Goal: Task Accomplishment & Management: Complete application form

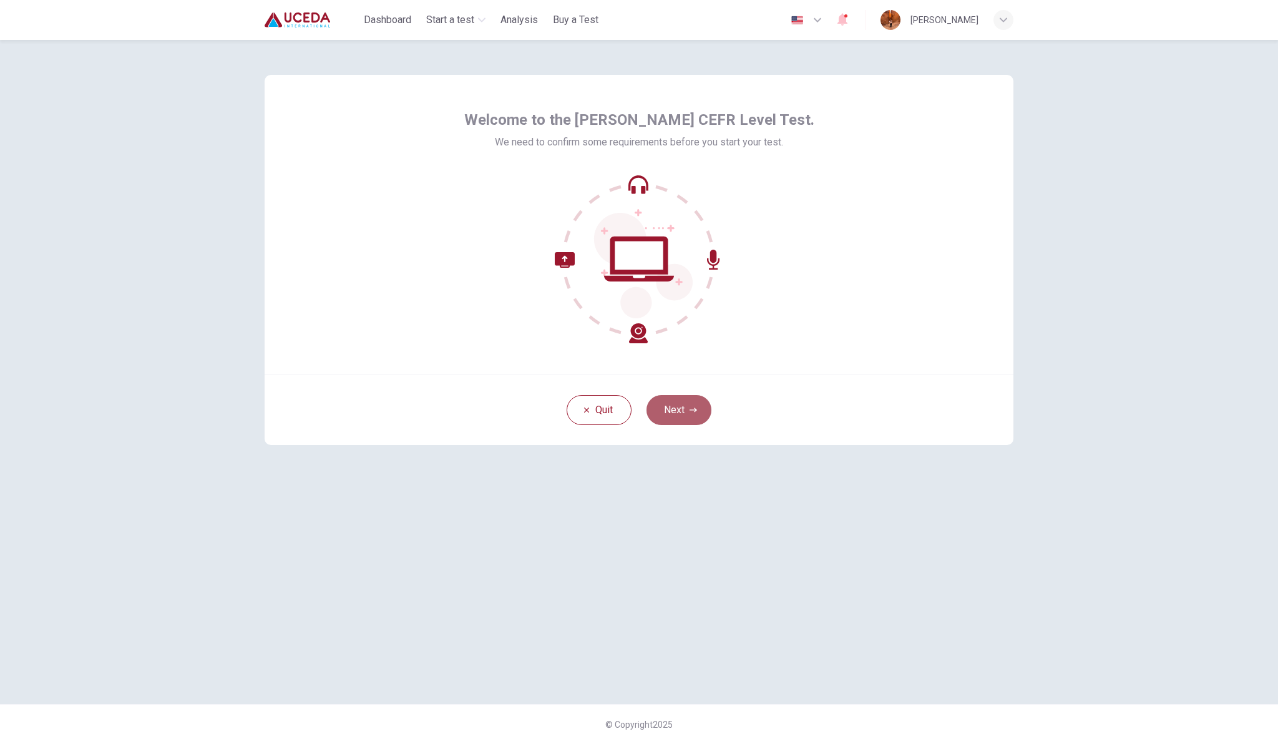
click at [692, 407] on icon "button" at bounding box center [692, 409] width 7 height 7
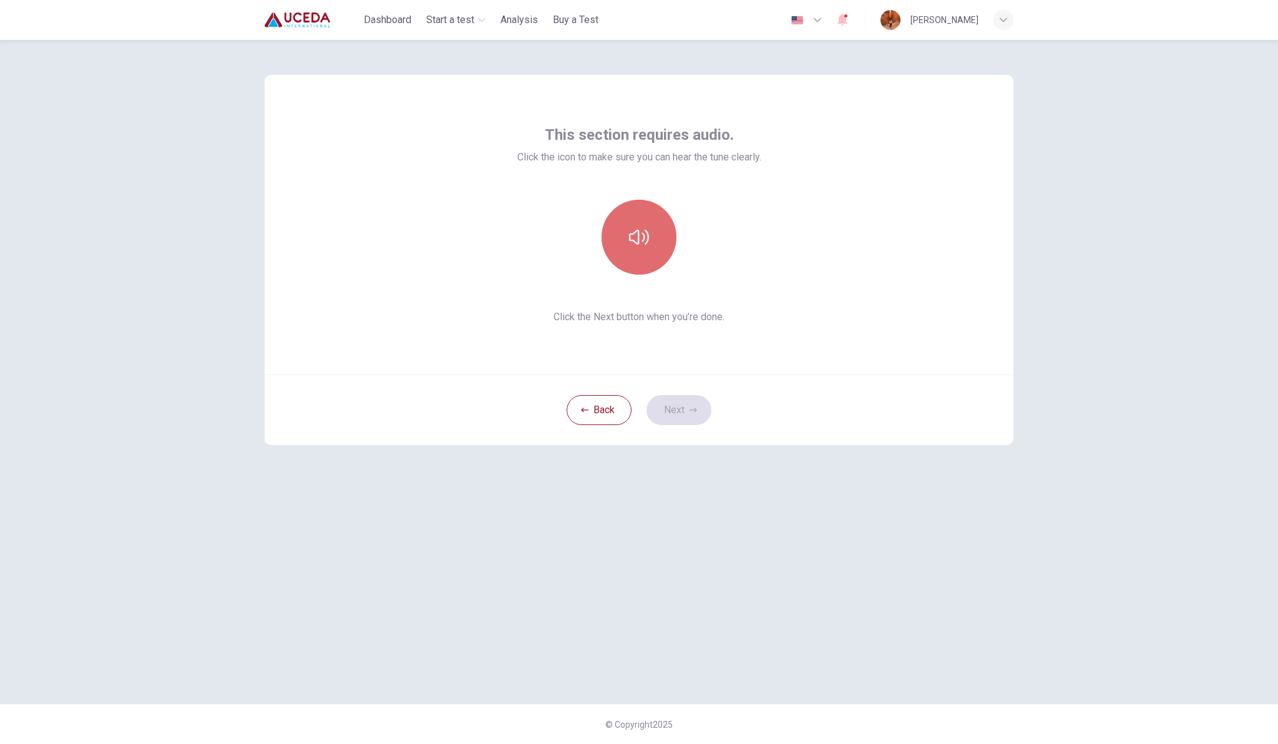
click at [641, 246] on icon "button" at bounding box center [639, 237] width 20 height 20
click at [631, 230] on icon "button" at bounding box center [639, 237] width 20 height 20
click at [676, 402] on button "Next" at bounding box center [678, 410] width 65 height 30
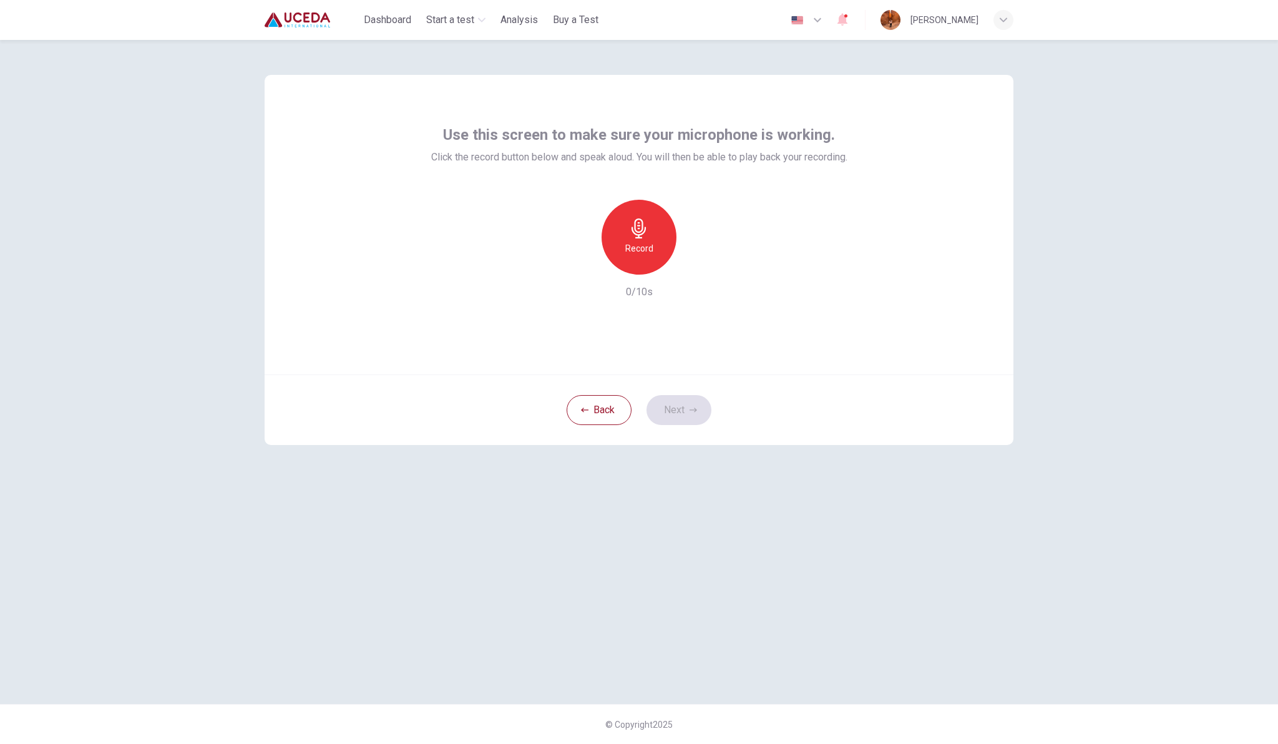
click at [631, 235] on icon "button" at bounding box center [639, 228] width 20 height 20
click at [698, 265] on icon "button" at bounding box center [696, 264] width 12 height 12
click at [581, 263] on icon "button" at bounding box center [581, 264] width 11 height 11
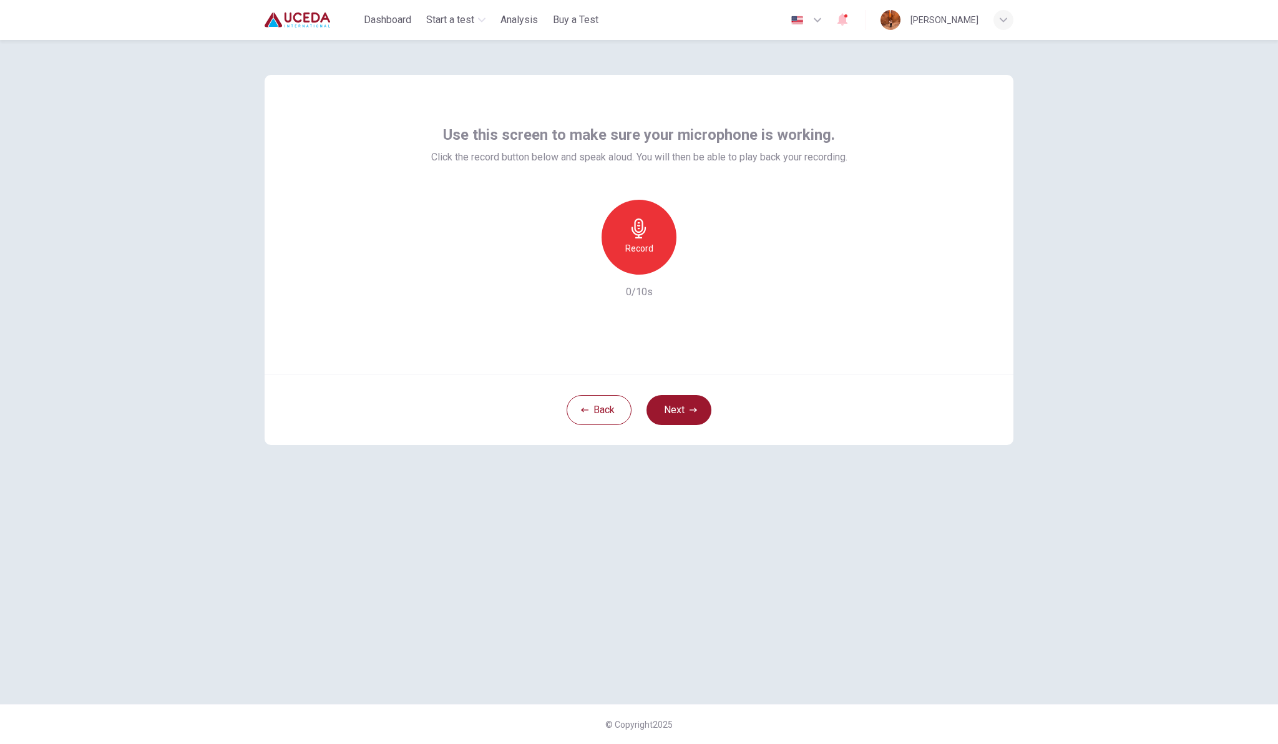
click at [648, 231] on icon "button" at bounding box center [639, 228] width 20 height 20
click at [699, 264] on icon "button" at bounding box center [697, 264] width 6 height 7
click at [679, 406] on button "Next" at bounding box center [678, 410] width 65 height 30
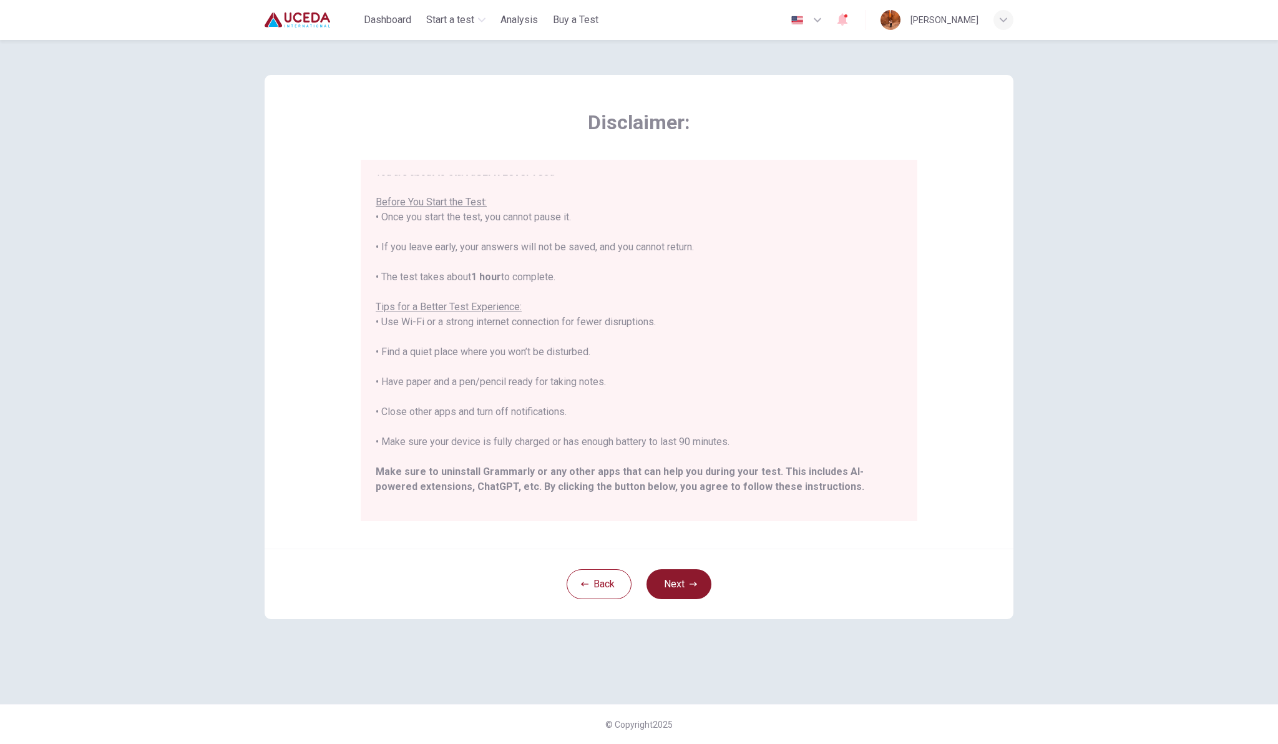
scroll to position [119, 0]
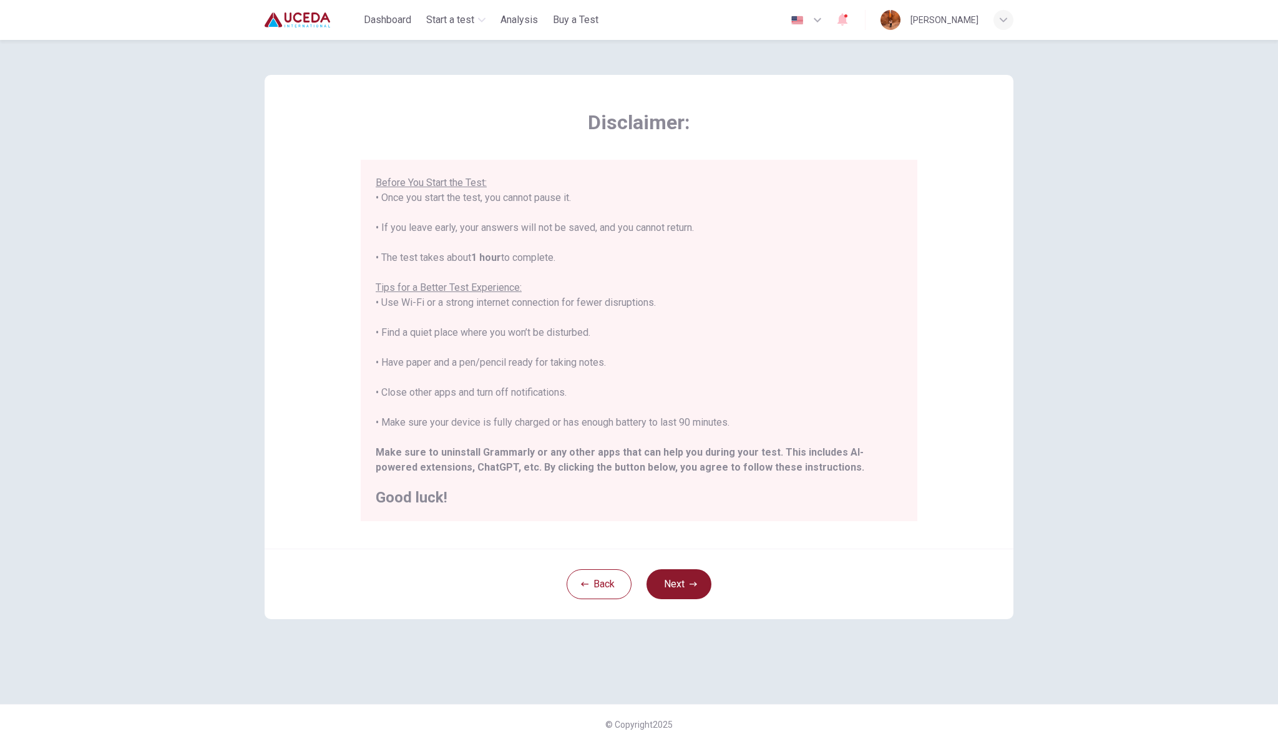
click at [667, 583] on button "Next" at bounding box center [678, 584] width 65 height 30
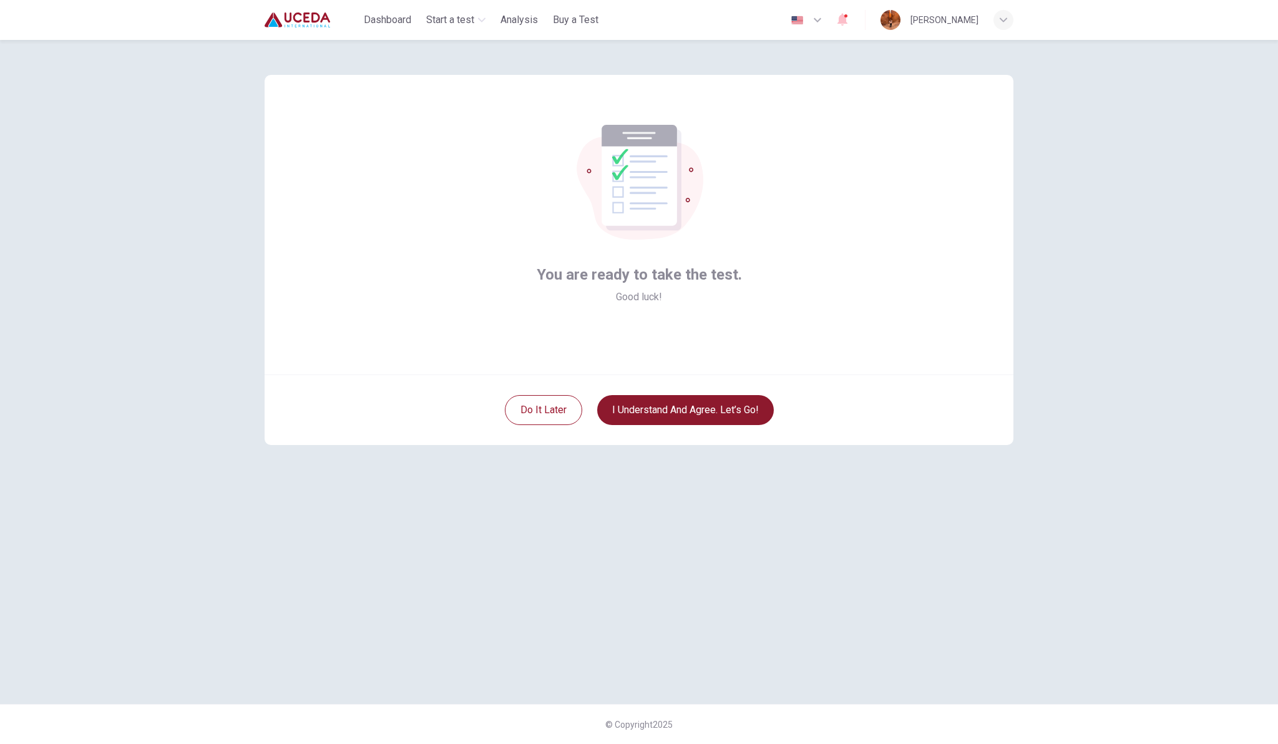
click at [701, 410] on button "I understand and agree. Let’s go!" at bounding box center [685, 410] width 177 height 30
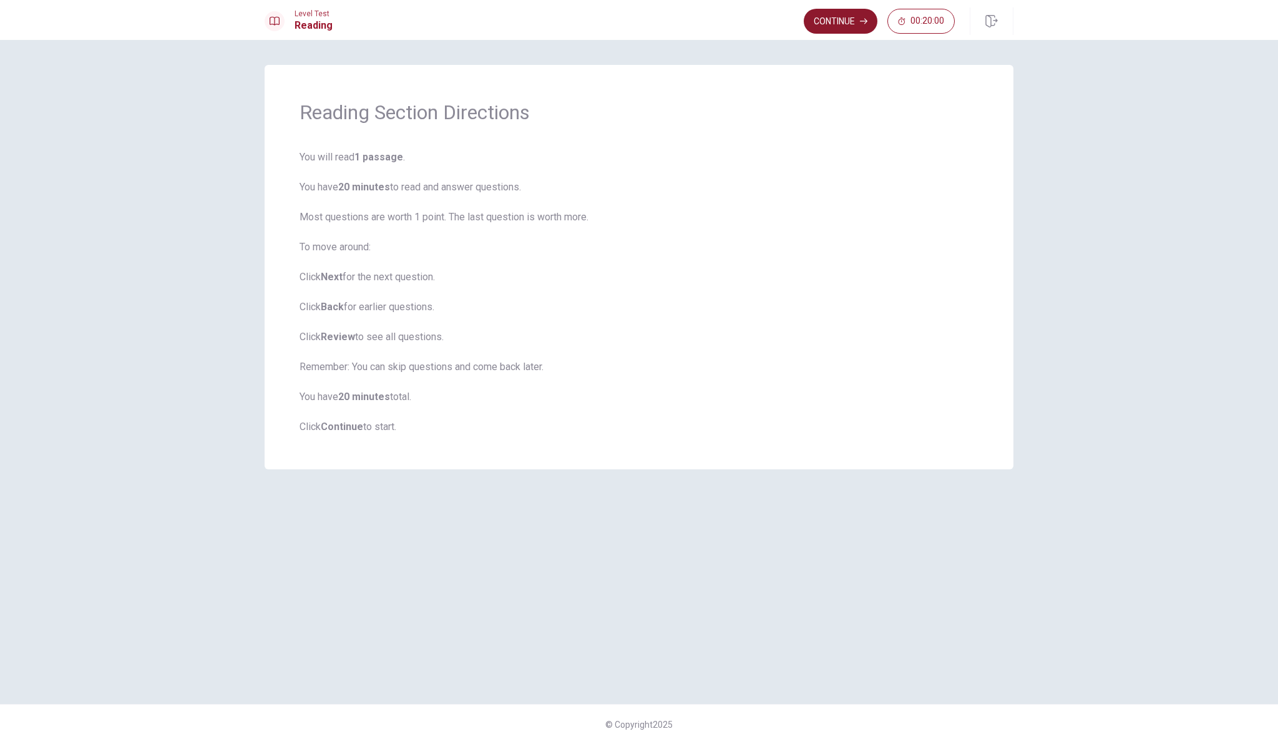
click at [835, 21] on button "Continue" at bounding box center [840, 21] width 74 height 25
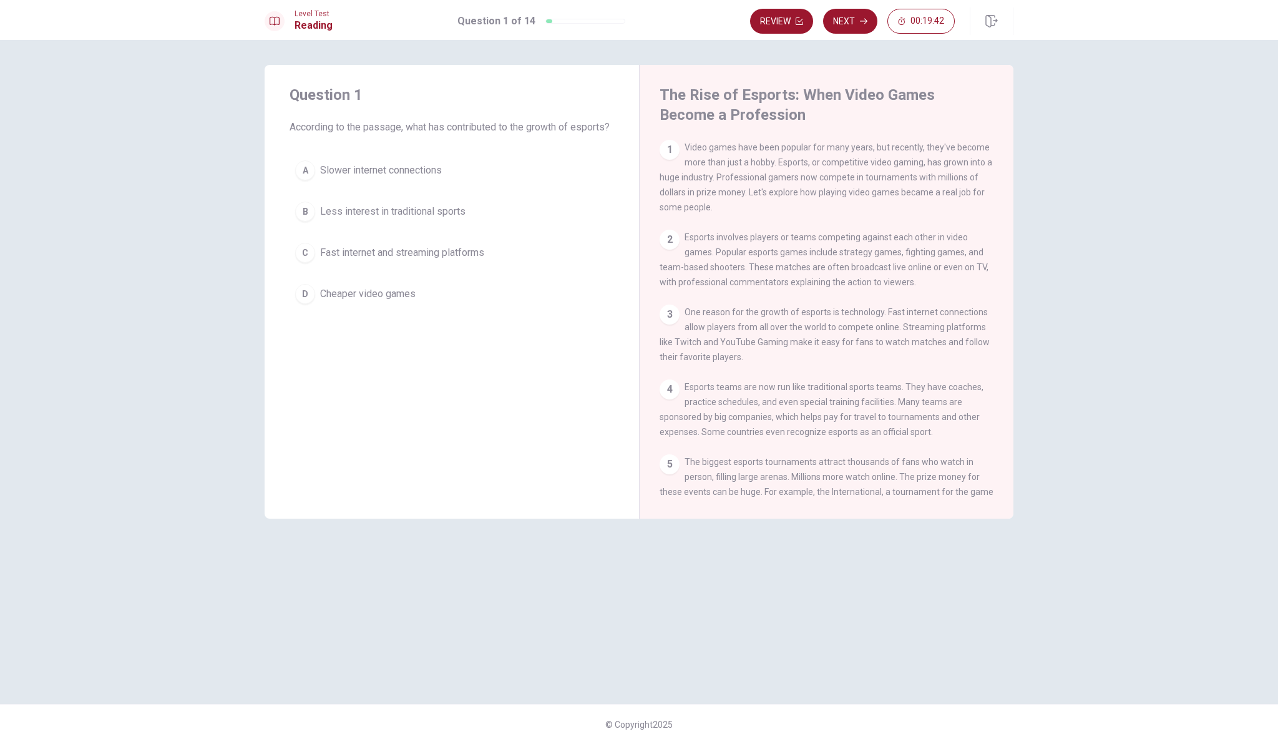
click at [301, 263] on div "C" at bounding box center [305, 253] width 20 height 20
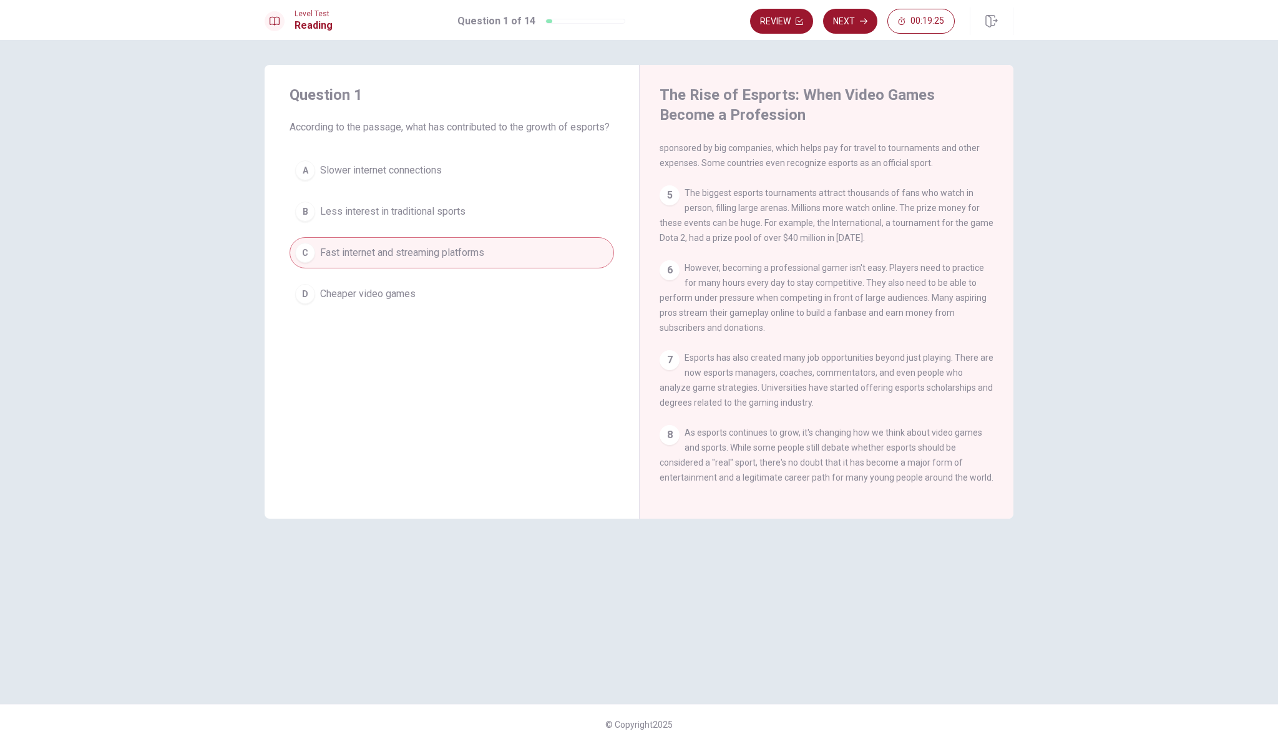
scroll to position [287, 0]
click at [848, 18] on button "Next" at bounding box center [850, 21] width 54 height 25
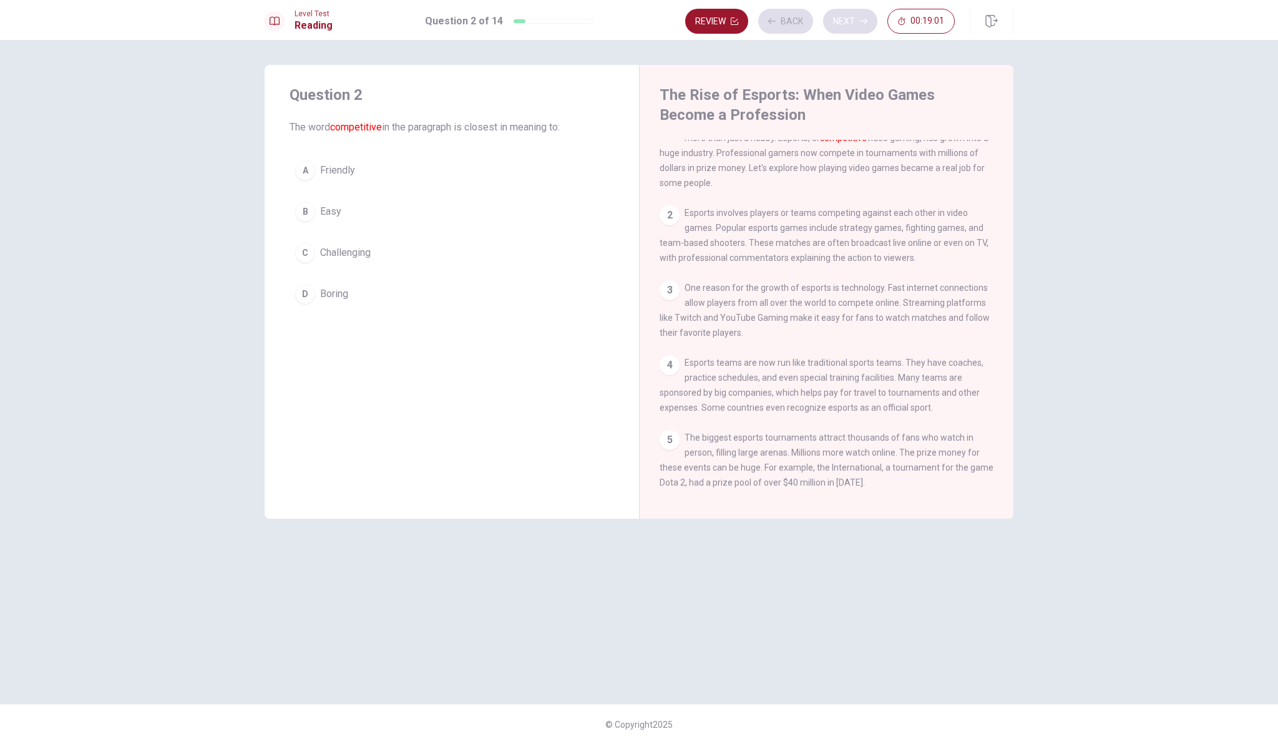
scroll to position [0, 0]
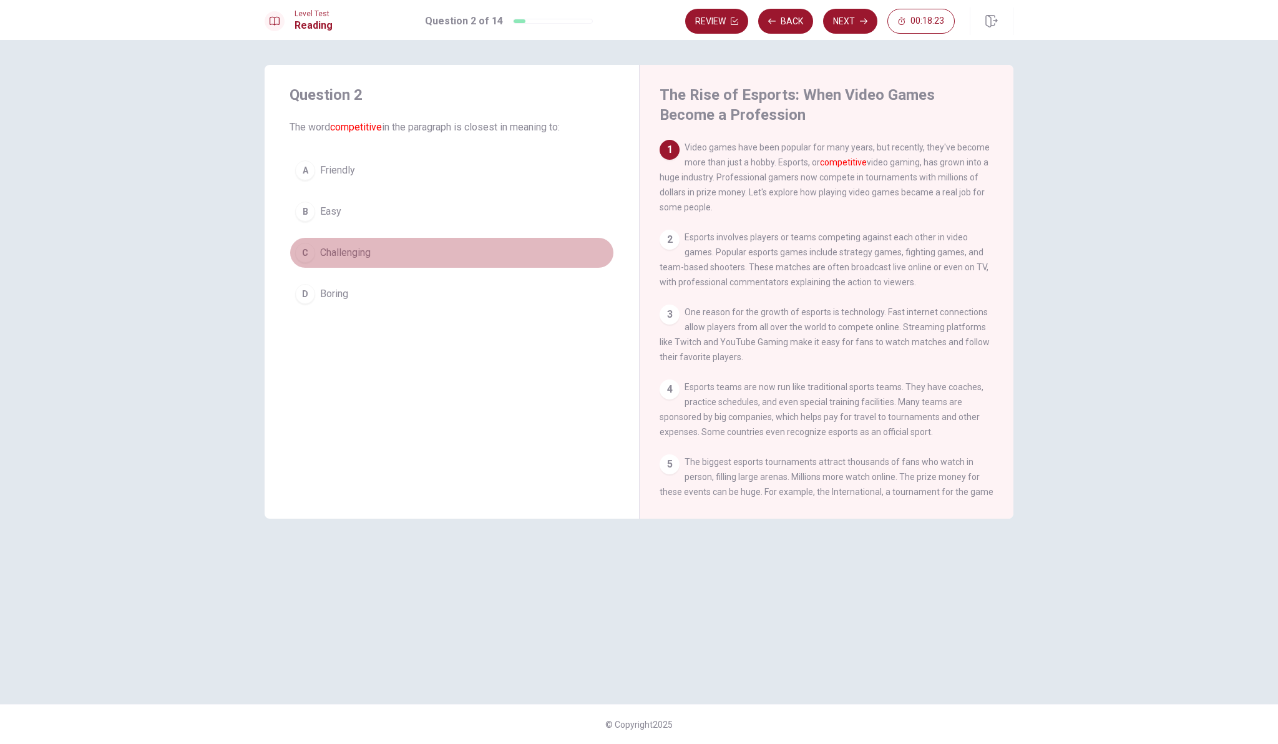
click at [304, 253] on div "C" at bounding box center [305, 253] width 20 height 20
click at [856, 23] on button "Next" at bounding box center [850, 21] width 54 height 25
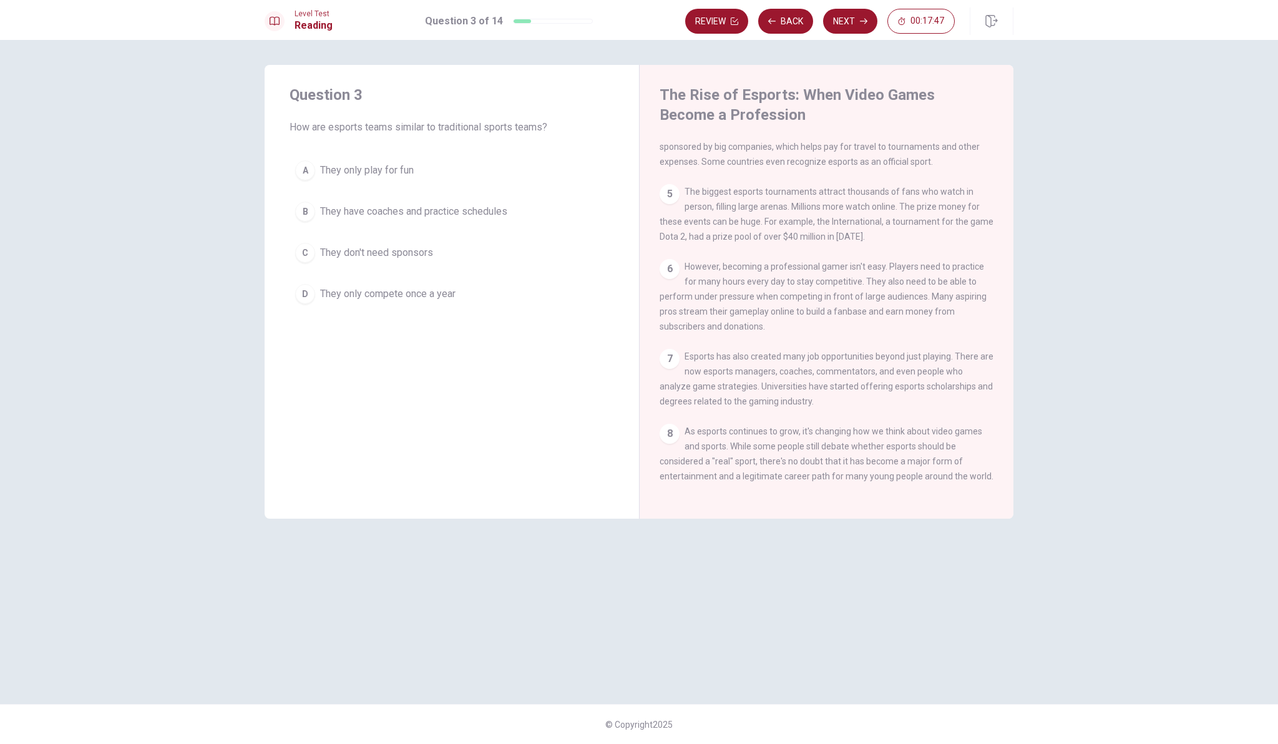
scroll to position [286, 0]
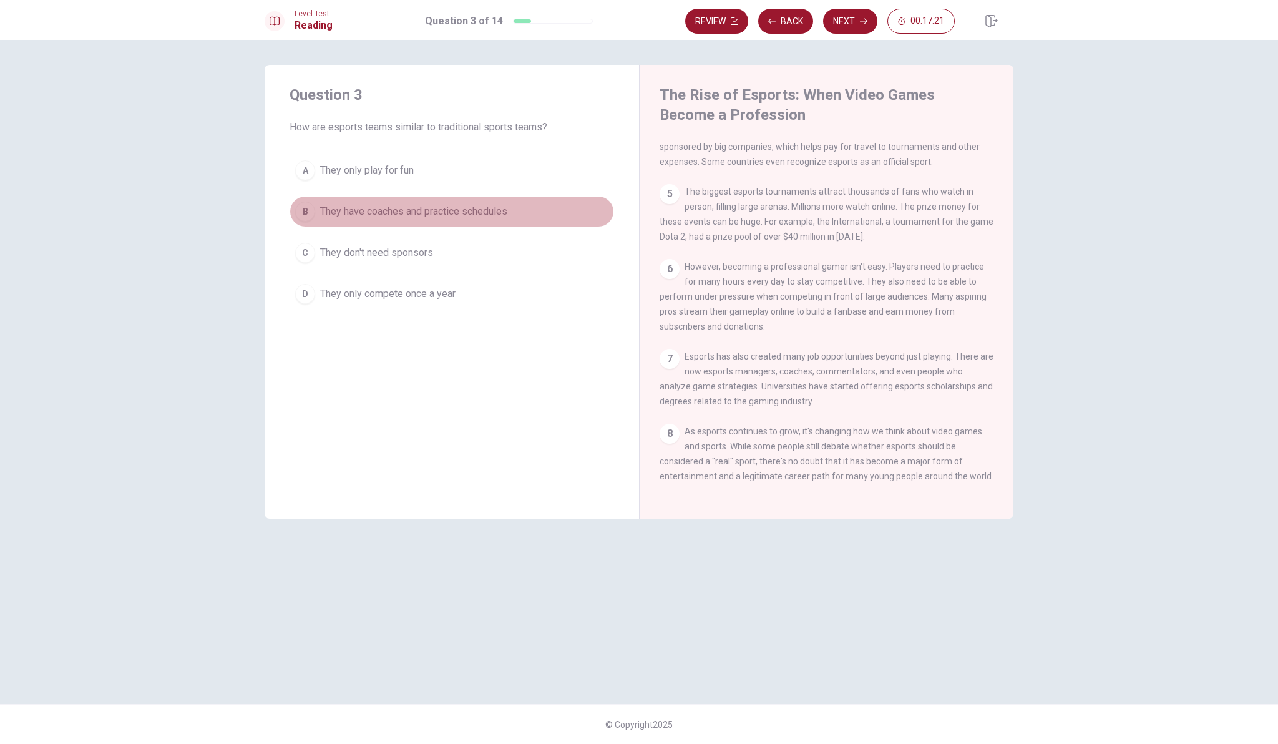
click at [304, 212] on div "B" at bounding box center [305, 211] width 20 height 20
click at [850, 23] on button "Next" at bounding box center [850, 21] width 54 height 25
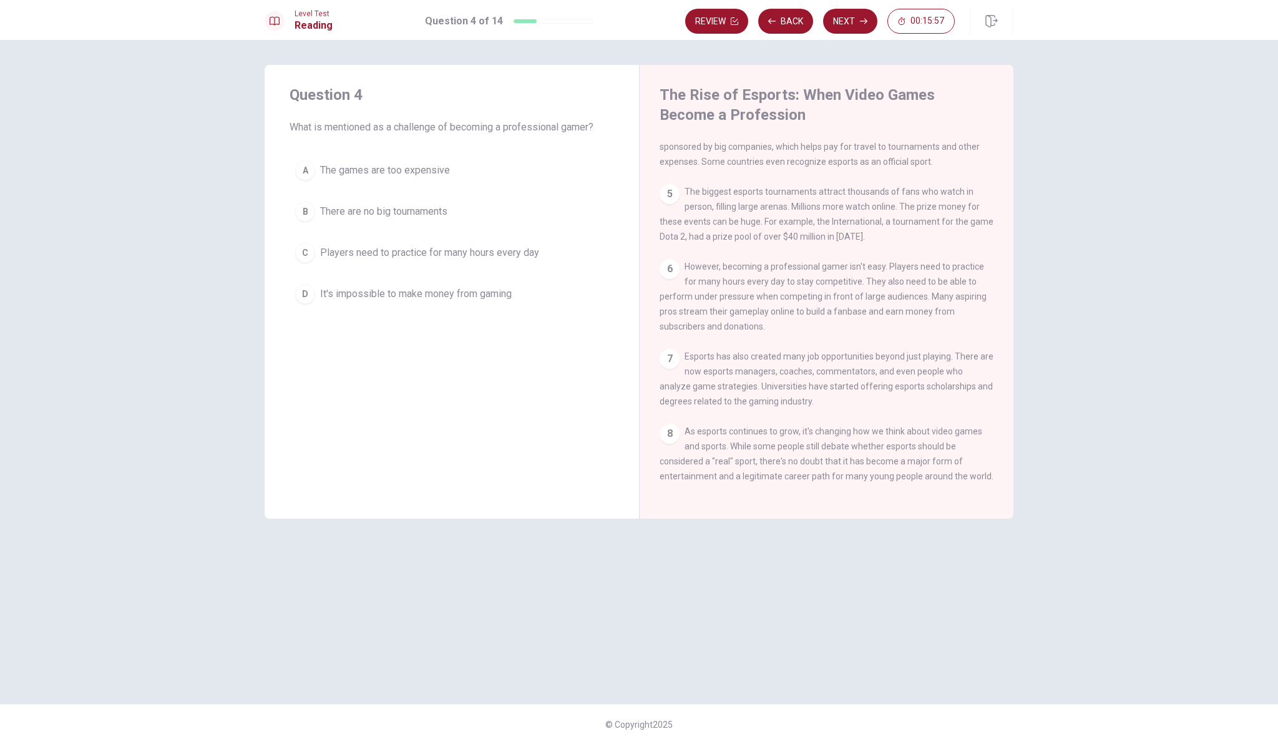
scroll to position [0, 0]
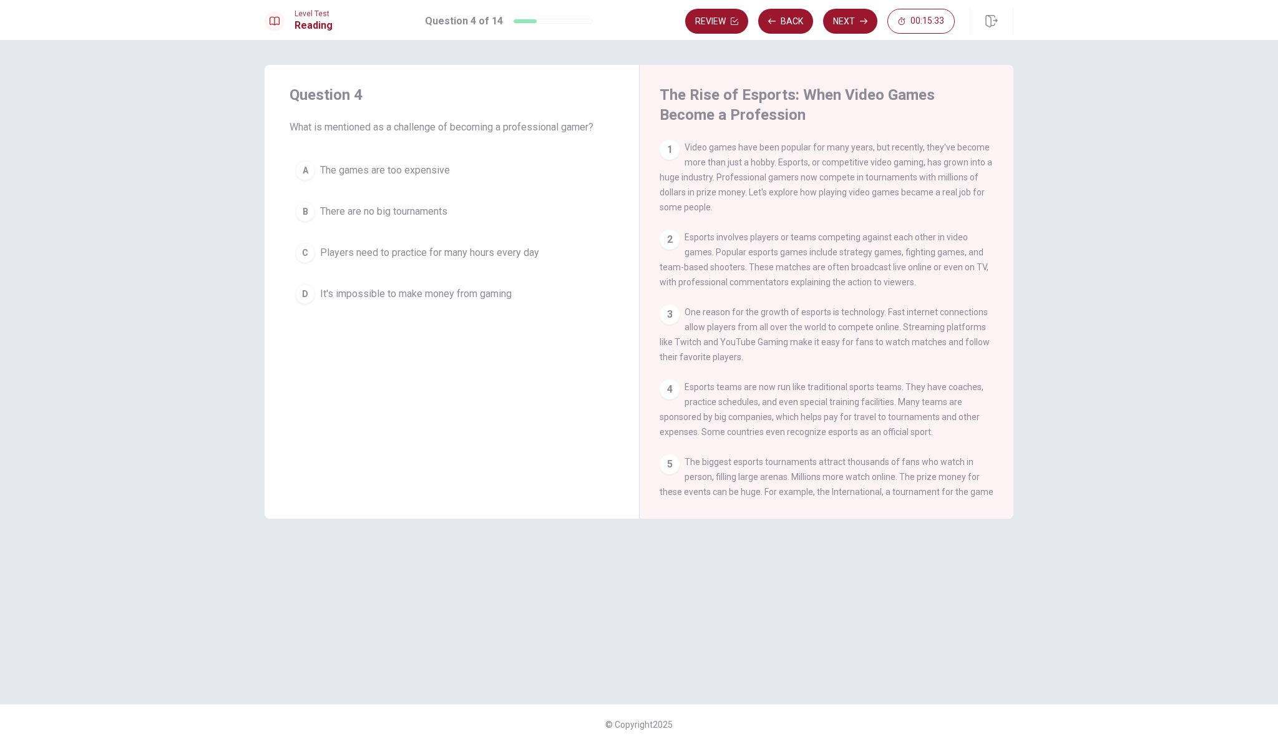
click at [299, 248] on div "C" at bounding box center [305, 253] width 20 height 20
click at [841, 27] on button "Next" at bounding box center [850, 21] width 54 height 25
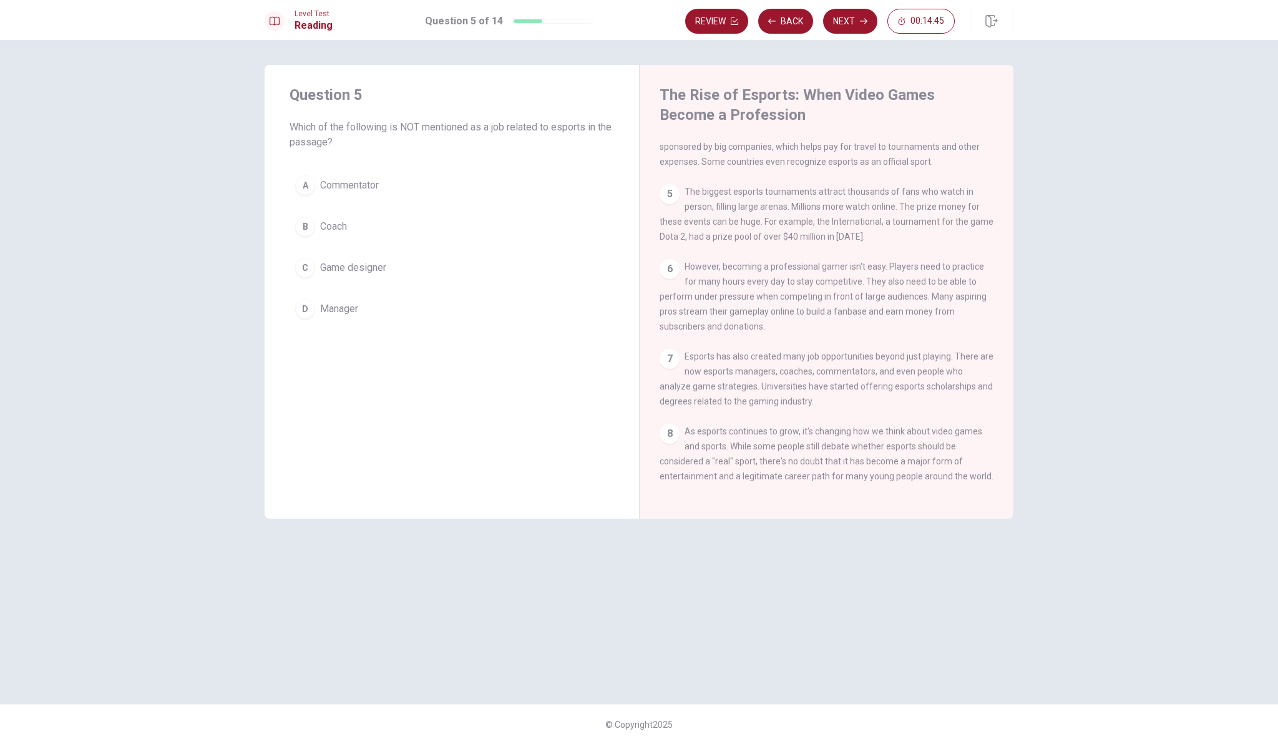
click at [305, 260] on div "C" at bounding box center [305, 268] width 20 height 20
click at [855, 17] on button "Next" at bounding box center [850, 21] width 54 height 25
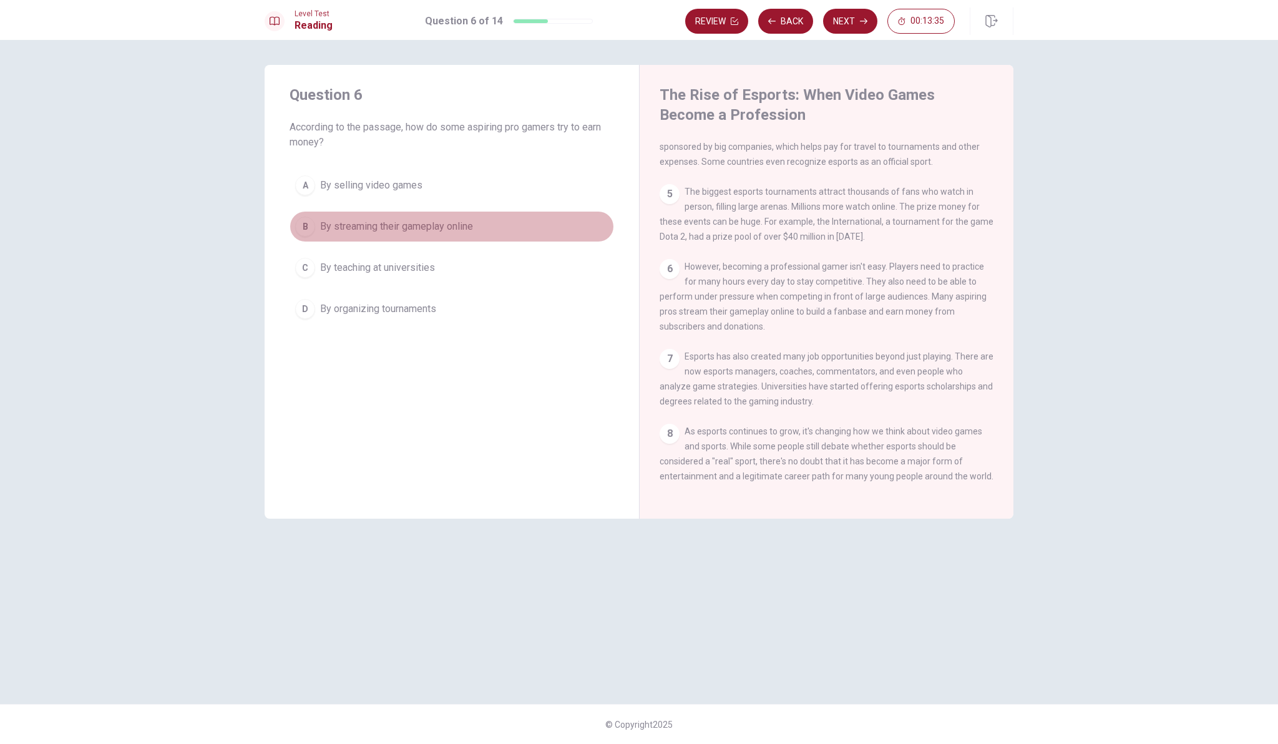
click at [304, 224] on div "B" at bounding box center [305, 226] width 20 height 20
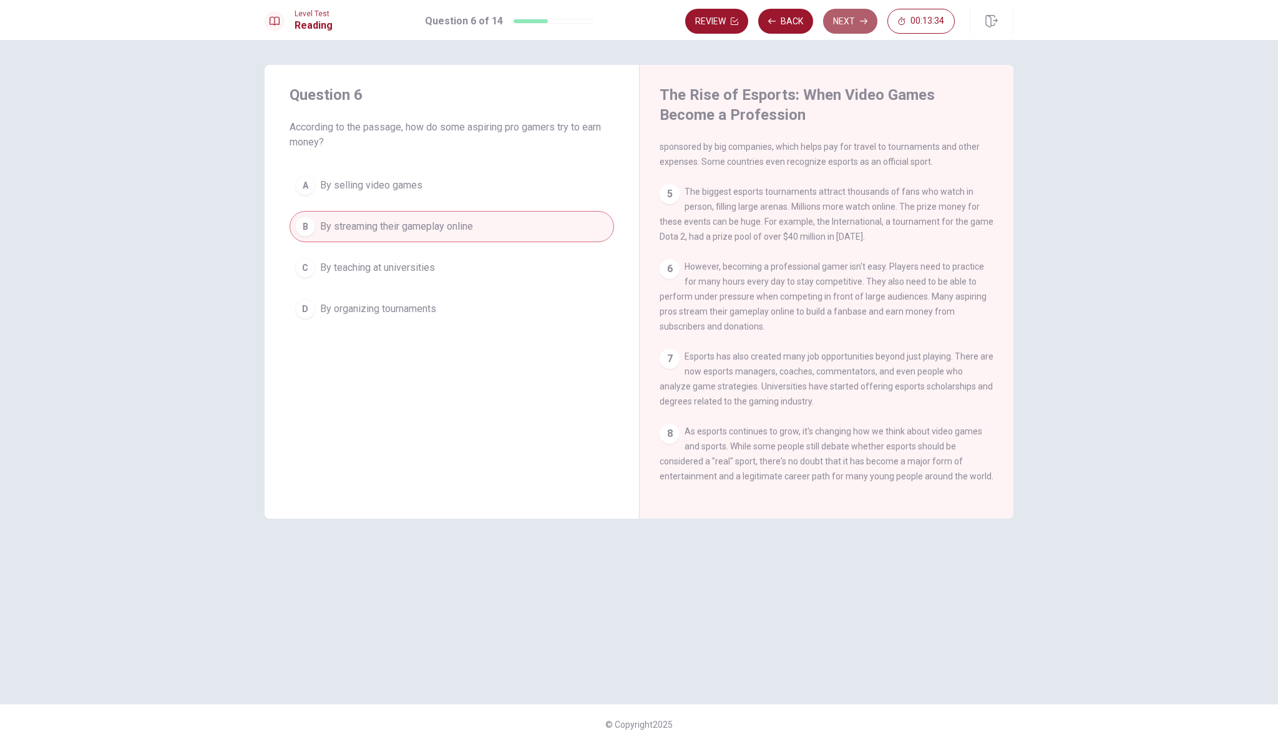
click at [851, 19] on button "Next" at bounding box center [850, 21] width 54 height 25
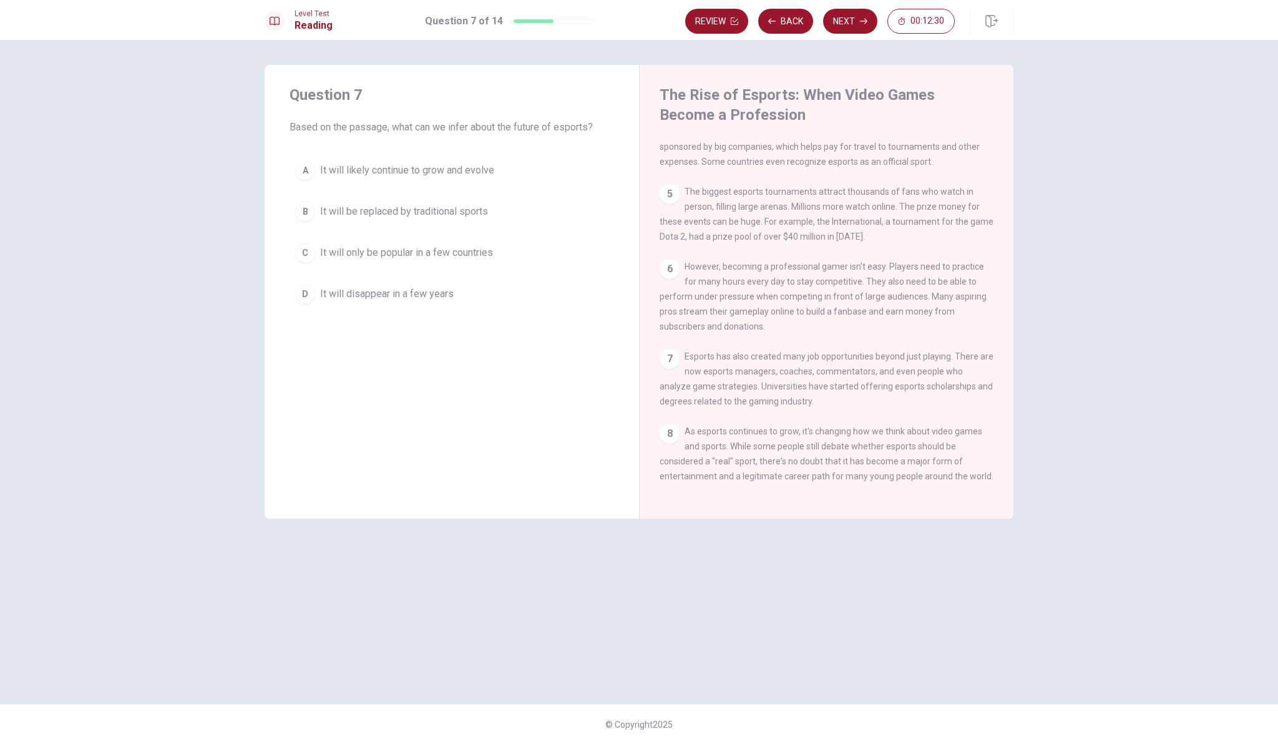
click at [303, 208] on div "B" at bounding box center [305, 211] width 20 height 20
click at [851, 19] on button "Next" at bounding box center [850, 21] width 54 height 25
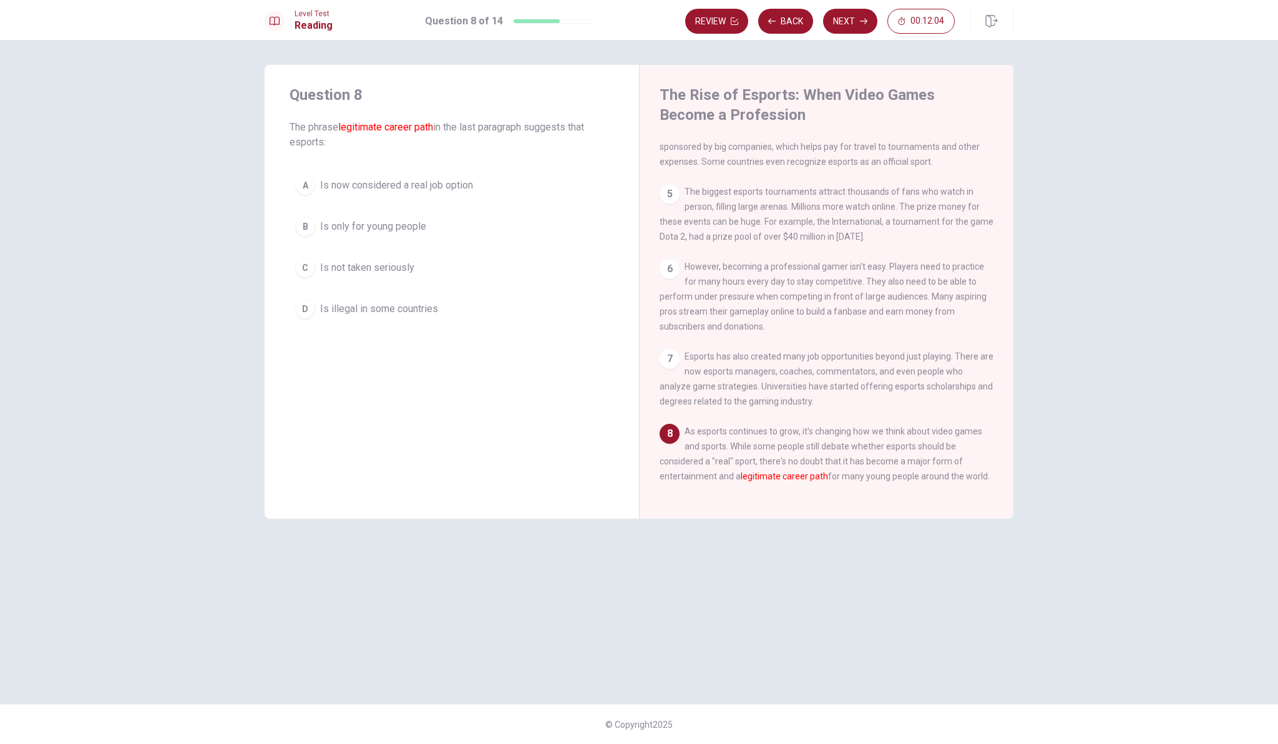
click at [308, 183] on div "A" at bounding box center [305, 185] width 20 height 20
click at [855, 13] on button "Next" at bounding box center [850, 21] width 54 height 25
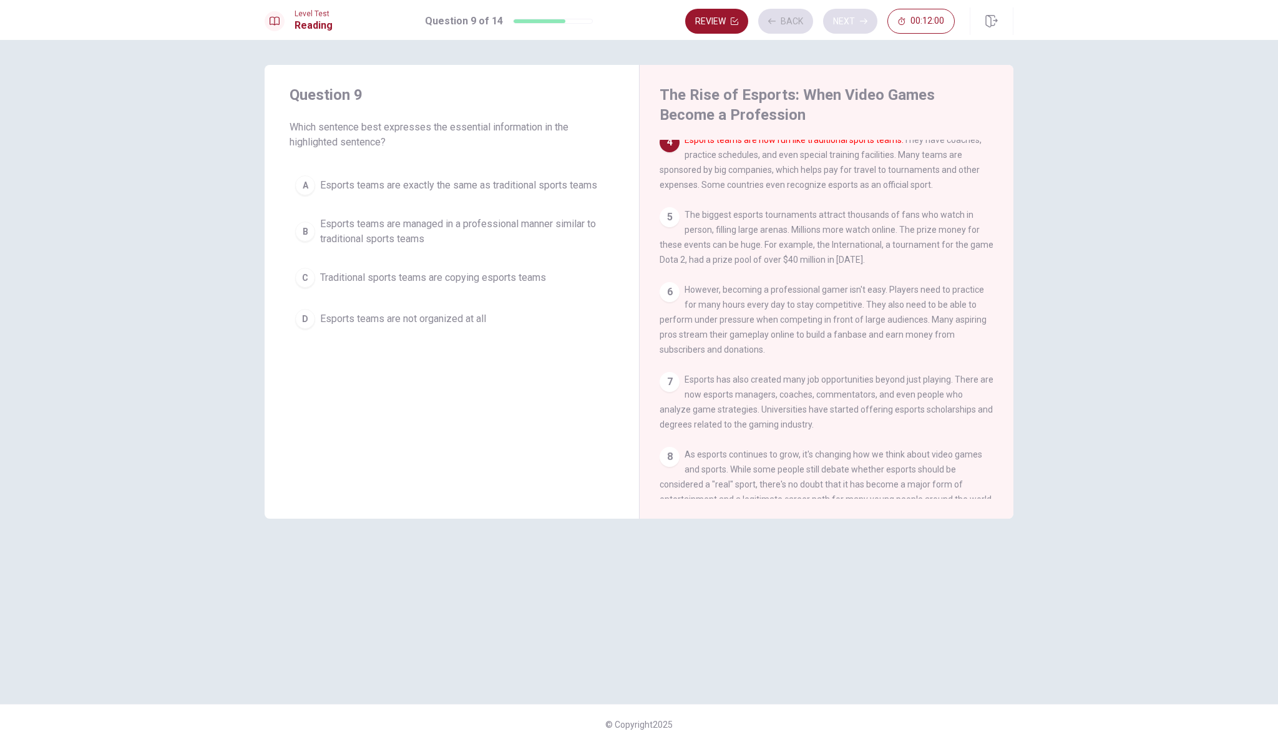
scroll to position [246, 0]
click at [306, 228] on div "B" at bounding box center [305, 231] width 20 height 20
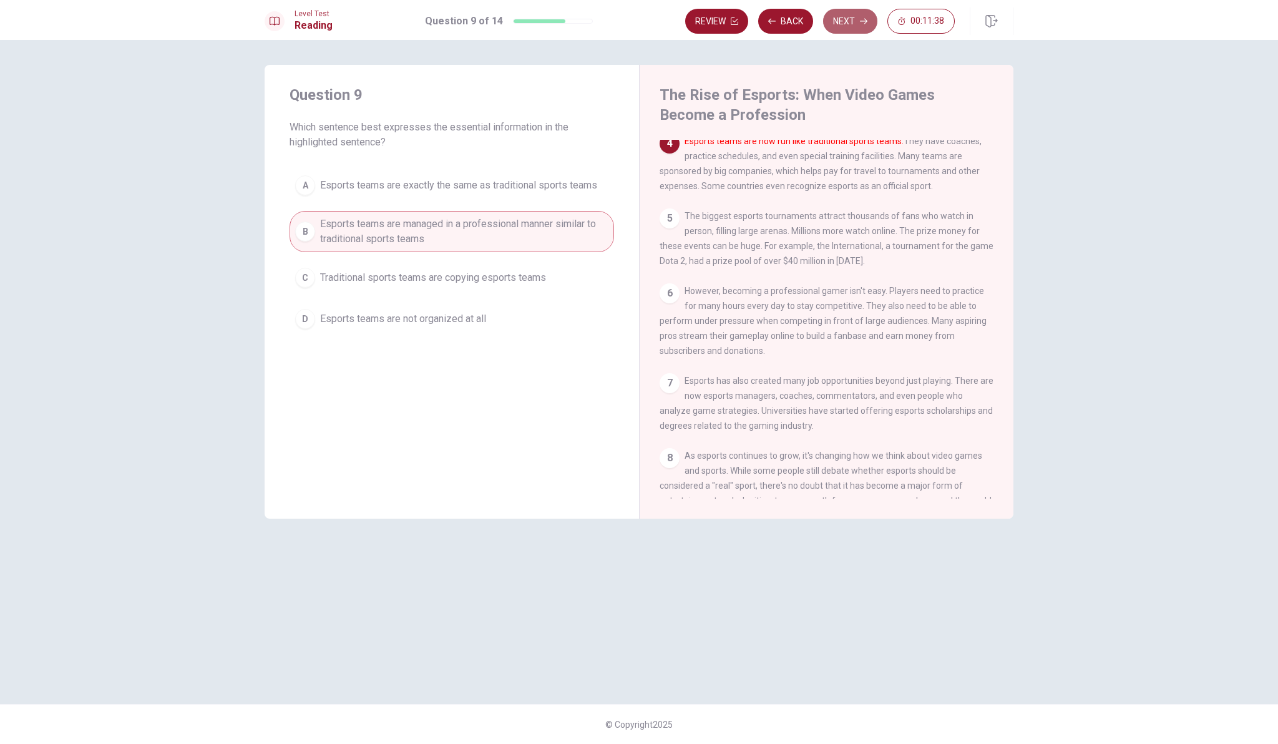
click at [853, 14] on button "Next" at bounding box center [850, 21] width 54 height 25
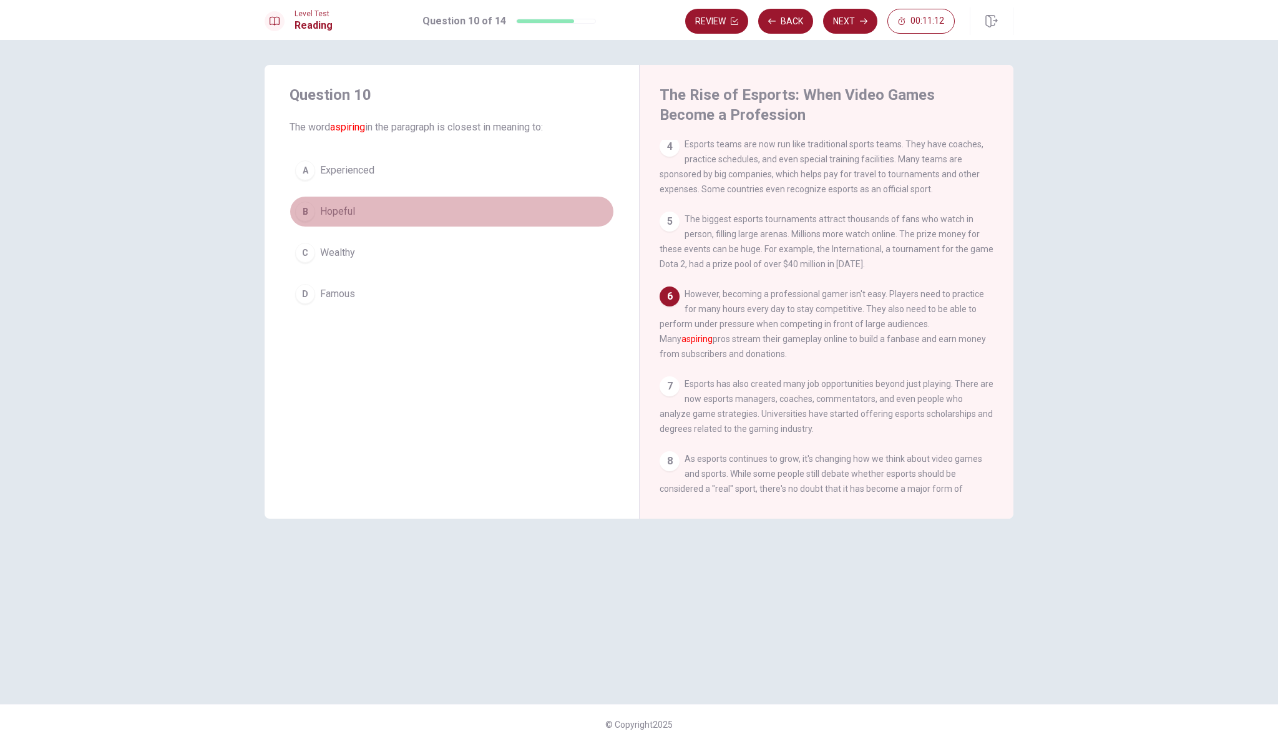
click at [303, 211] on div "B" at bounding box center [305, 211] width 20 height 20
click at [315, 294] on button "D Famous" at bounding box center [451, 293] width 324 height 31
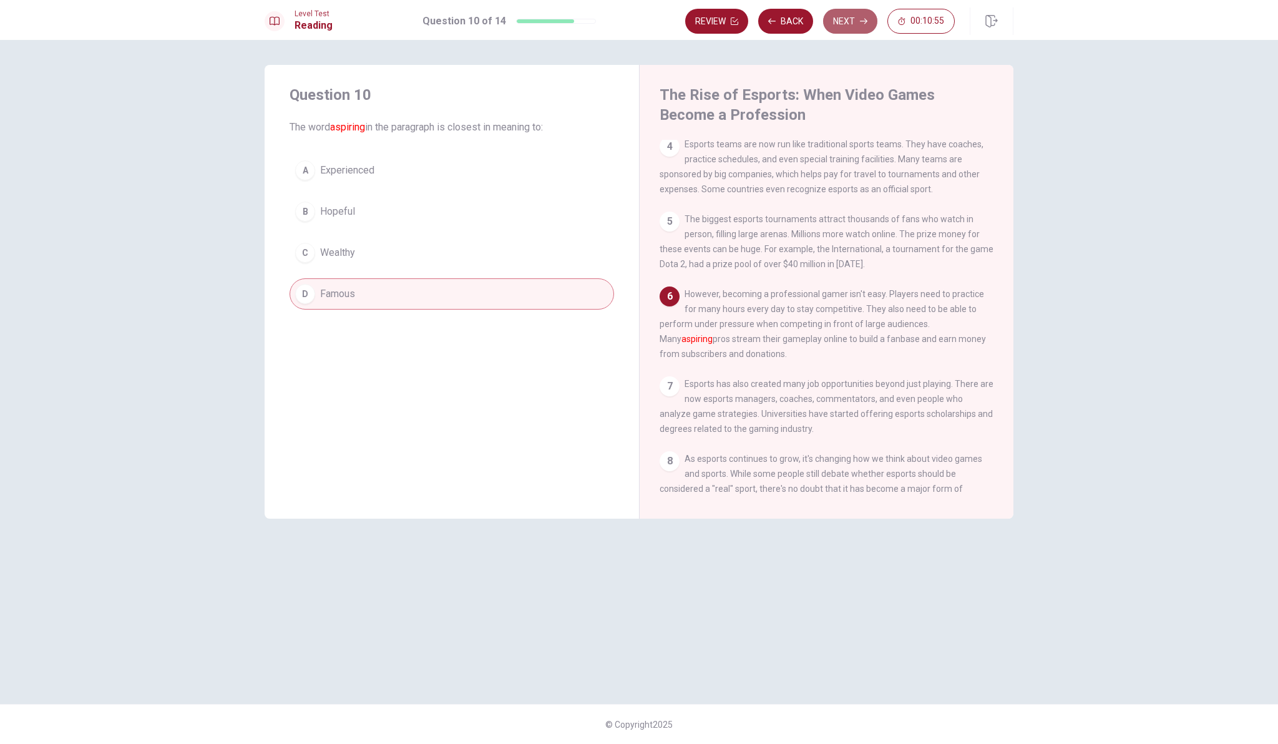
click at [843, 21] on button "Next" at bounding box center [850, 21] width 54 height 25
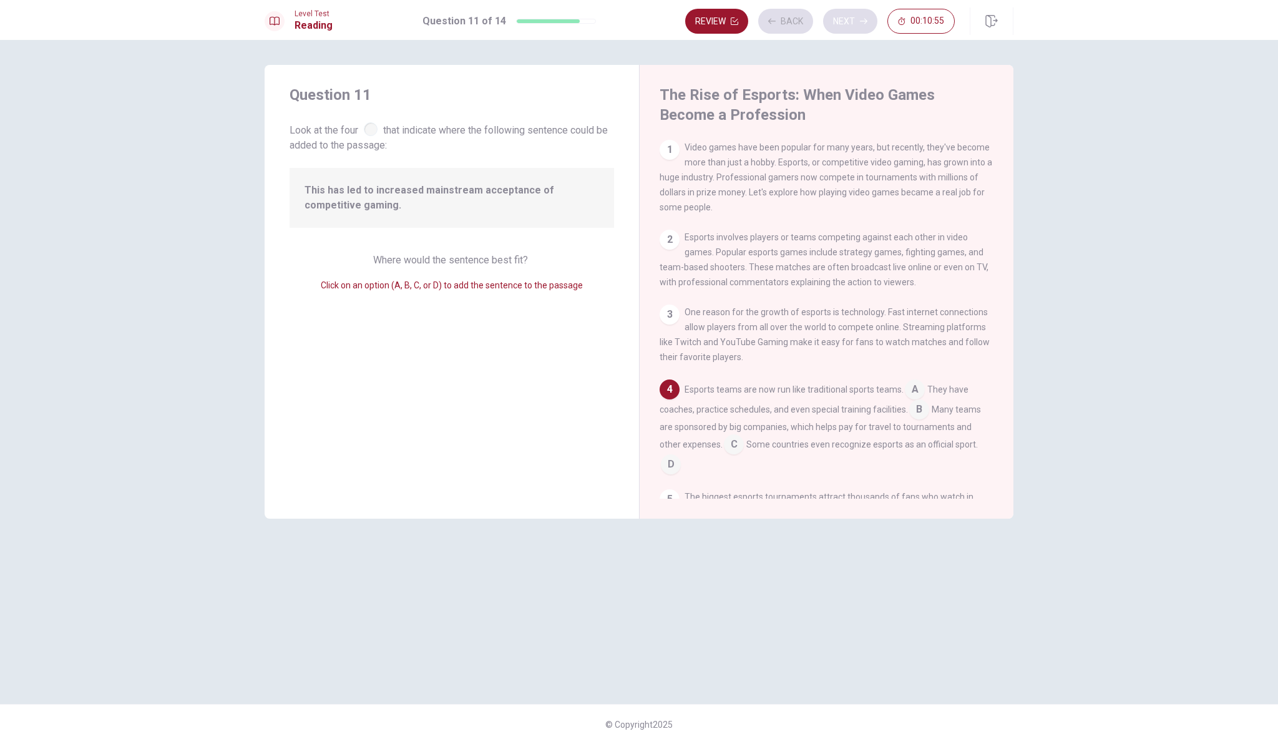
scroll to position [107, 0]
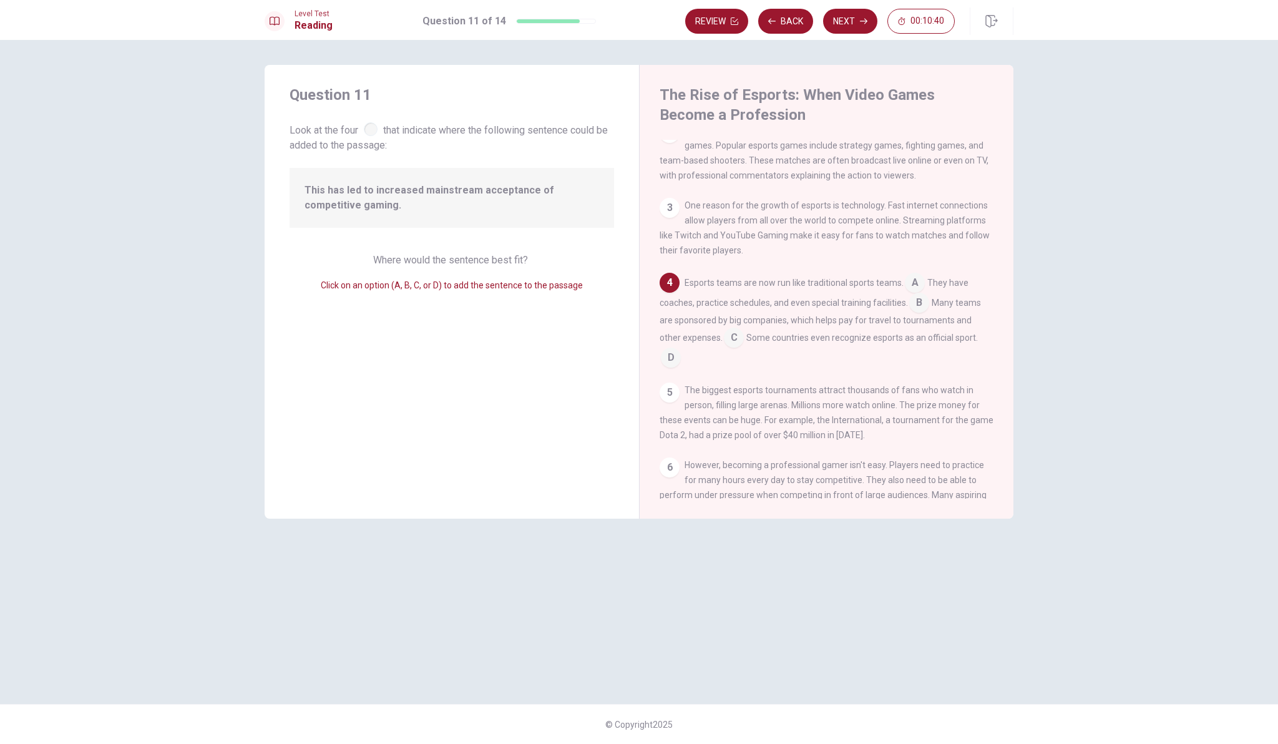
click at [489, 259] on span "Where would the sentence best fit?" at bounding box center [451, 260] width 157 height 12
click at [439, 286] on span "Click on an option (A, B, C, or D) to add the sentence to the passage" at bounding box center [452, 285] width 262 height 10
click at [372, 291] on div "Click on an option (A, B, C, or D) to add the sentence to the passage" at bounding box center [451, 285] width 324 height 15
click at [326, 286] on span "Click on an option (A, B, C, or D) to add the sentence to the passage" at bounding box center [452, 285] width 262 height 10
click at [917, 311] on input at bounding box center [919, 304] width 20 height 20
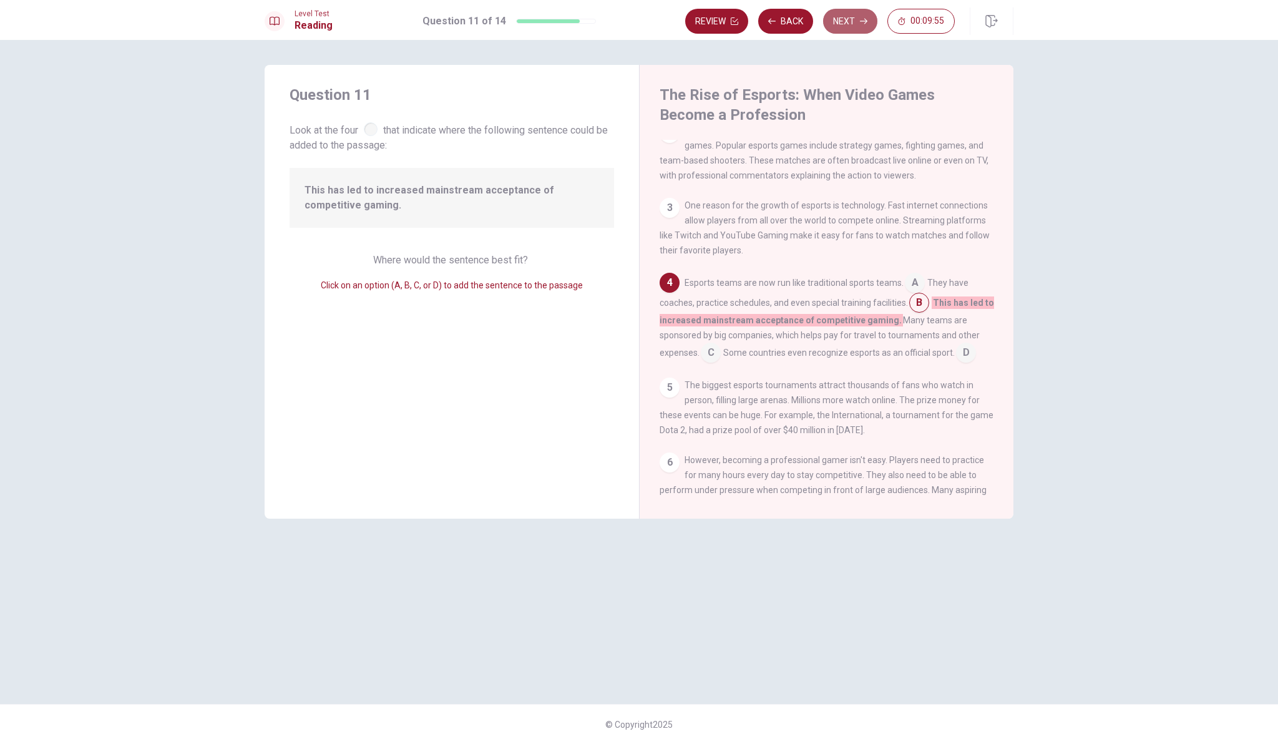
click at [845, 19] on button "Next" at bounding box center [850, 21] width 54 height 25
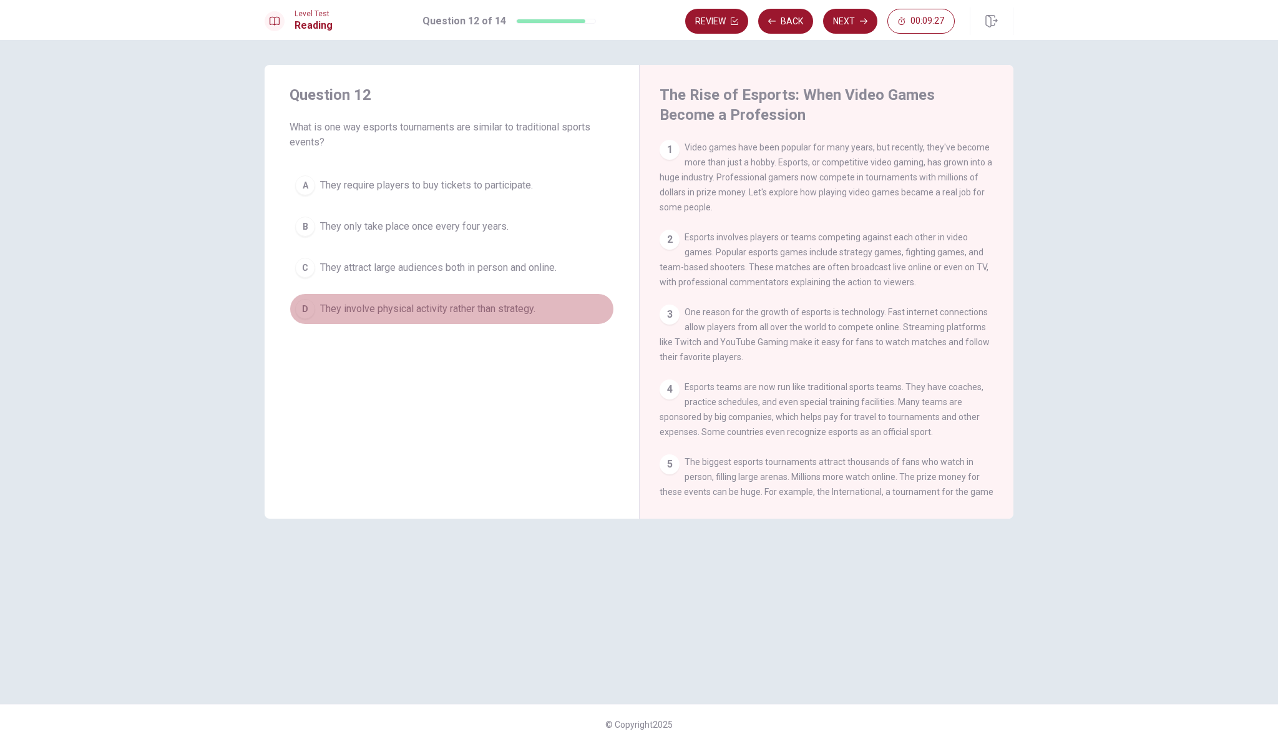
click at [306, 307] on div "D" at bounding box center [305, 309] width 20 height 20
click at [853, 22] on button "Next" at bounding box center [850, 21] width 54 height 25
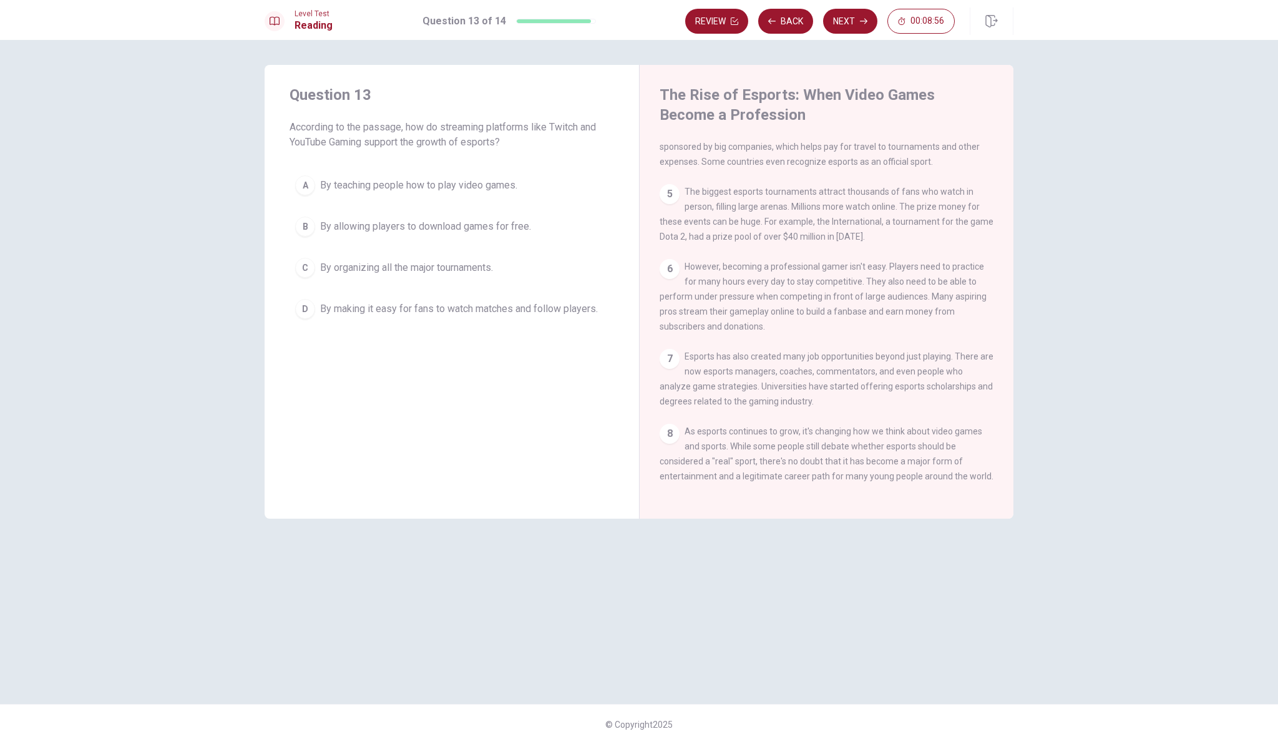
scroll to position [0, 0]
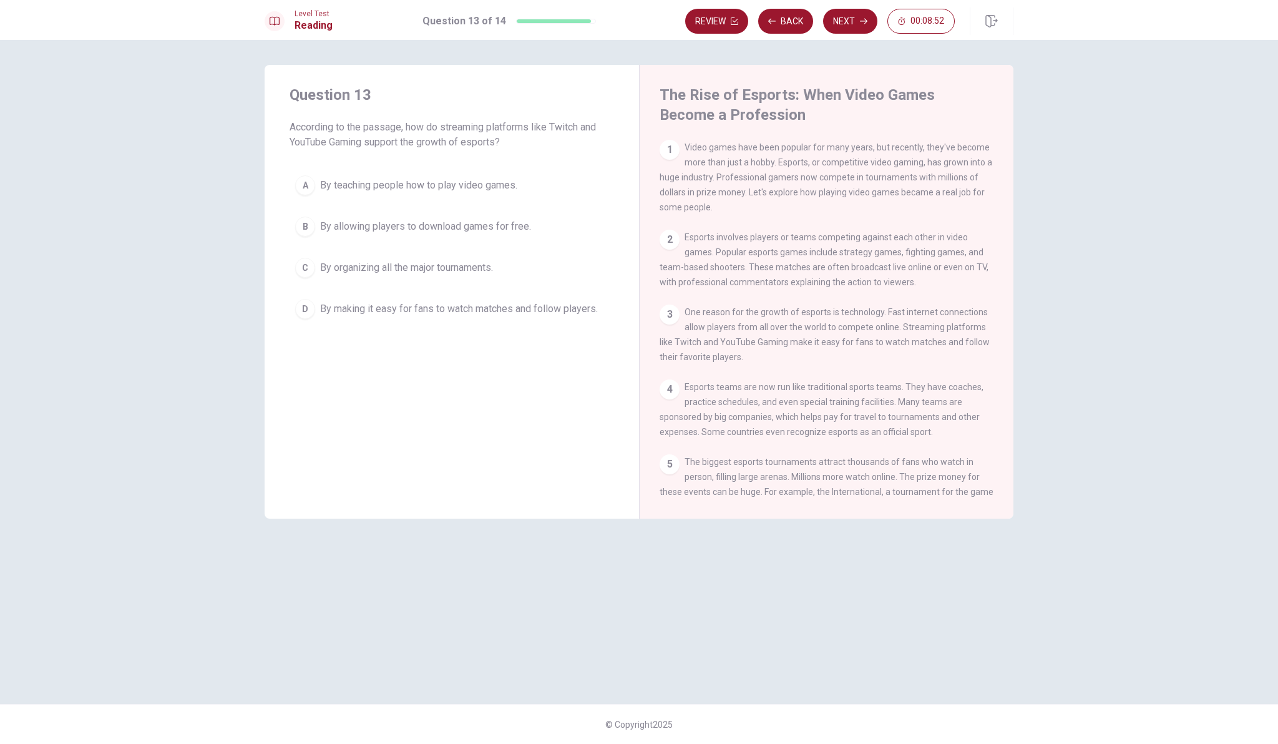
click at [309, 228] on div "B" at bounding box center [305, 226] width 20 height 20
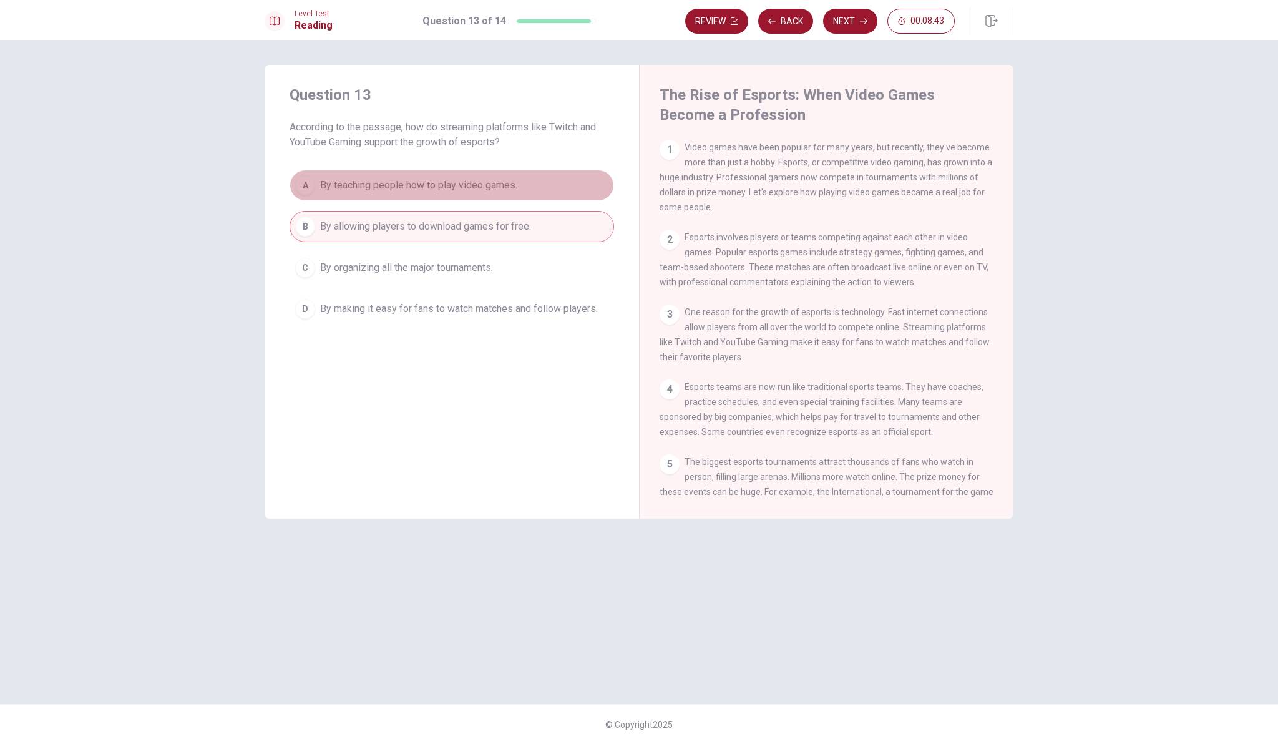
click at [310, 195] on button "A By teaching people how to play video games." at bounding box center [451, 185] width 324 height 31
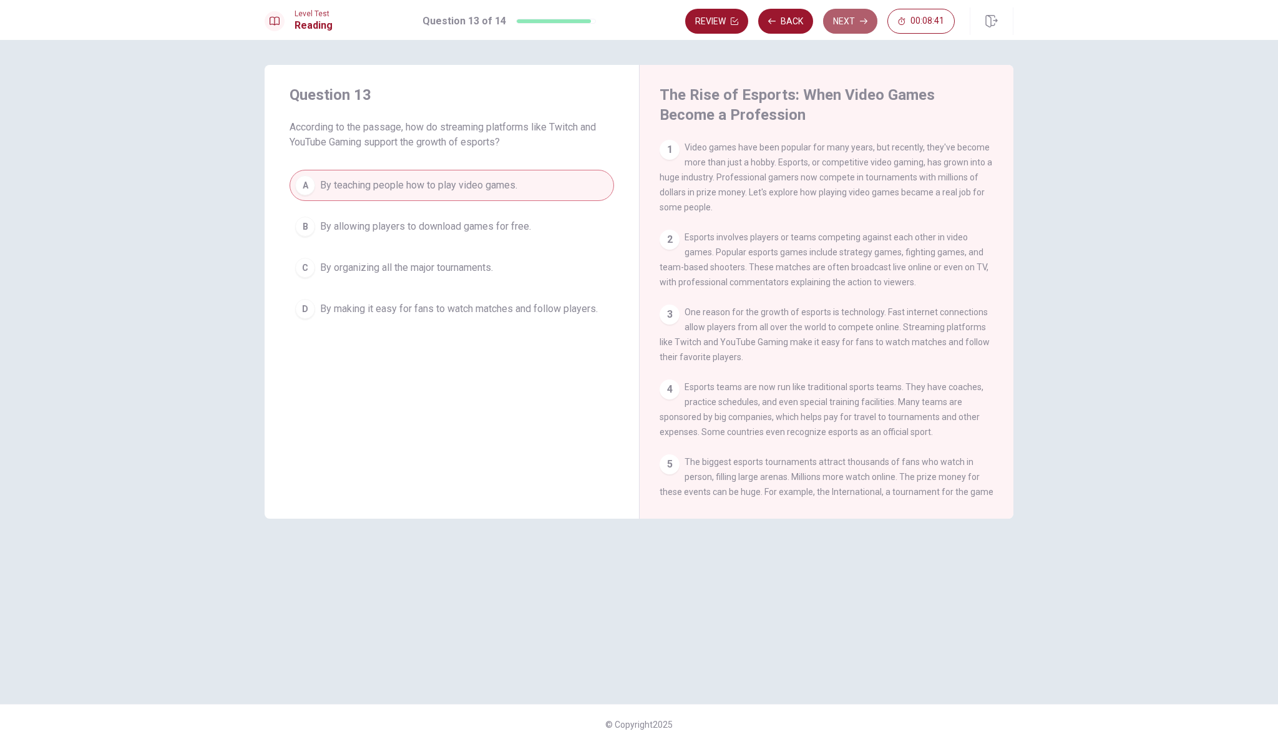
click at [844, 20] on button "Next" at bounding box center [850, 21] width 54 height 25
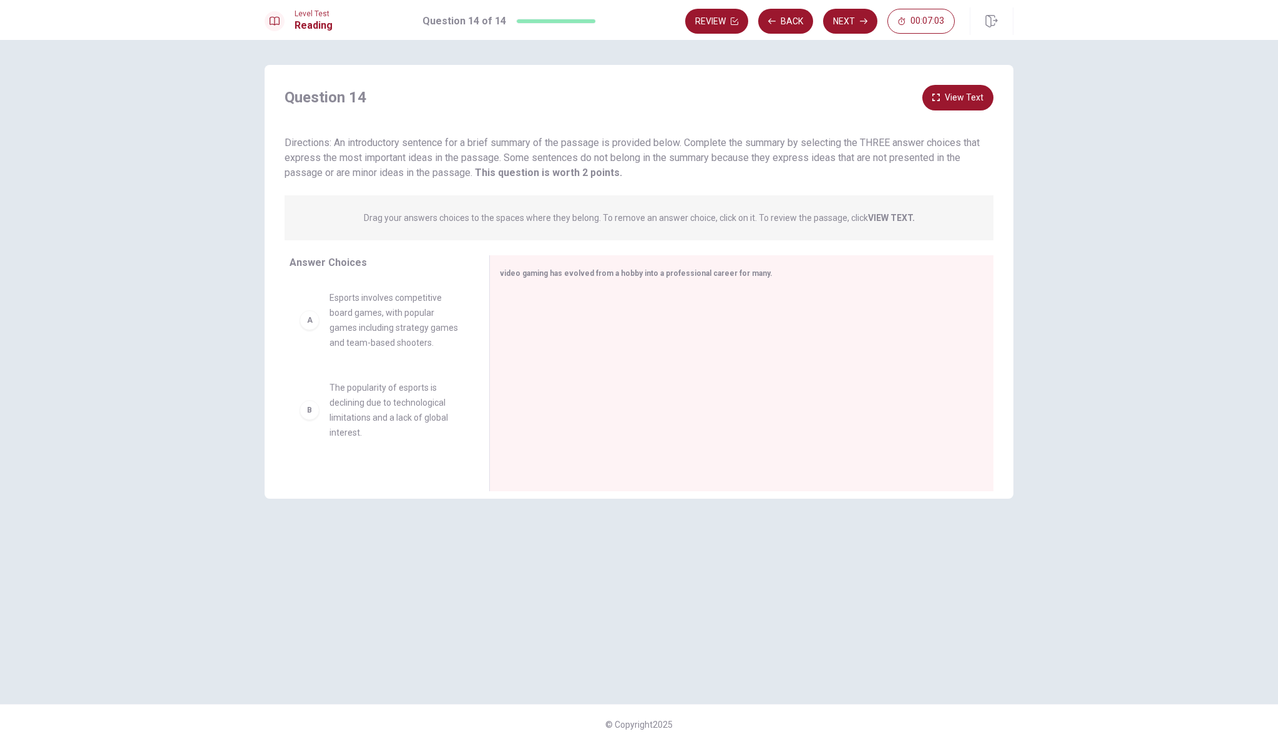
click at [307, 330] on div "A" at bounding box center [309, 320] width 20 height 20
click at [309, 330] on div "A" at bounding box center [309, 320] width 20 height 20
click at [309, 324] on div "A" at bounding box center [309, 320] width 20 height 20
click at [308, 330] on div "A" at bounding box center [309, 320] width 20 height 20
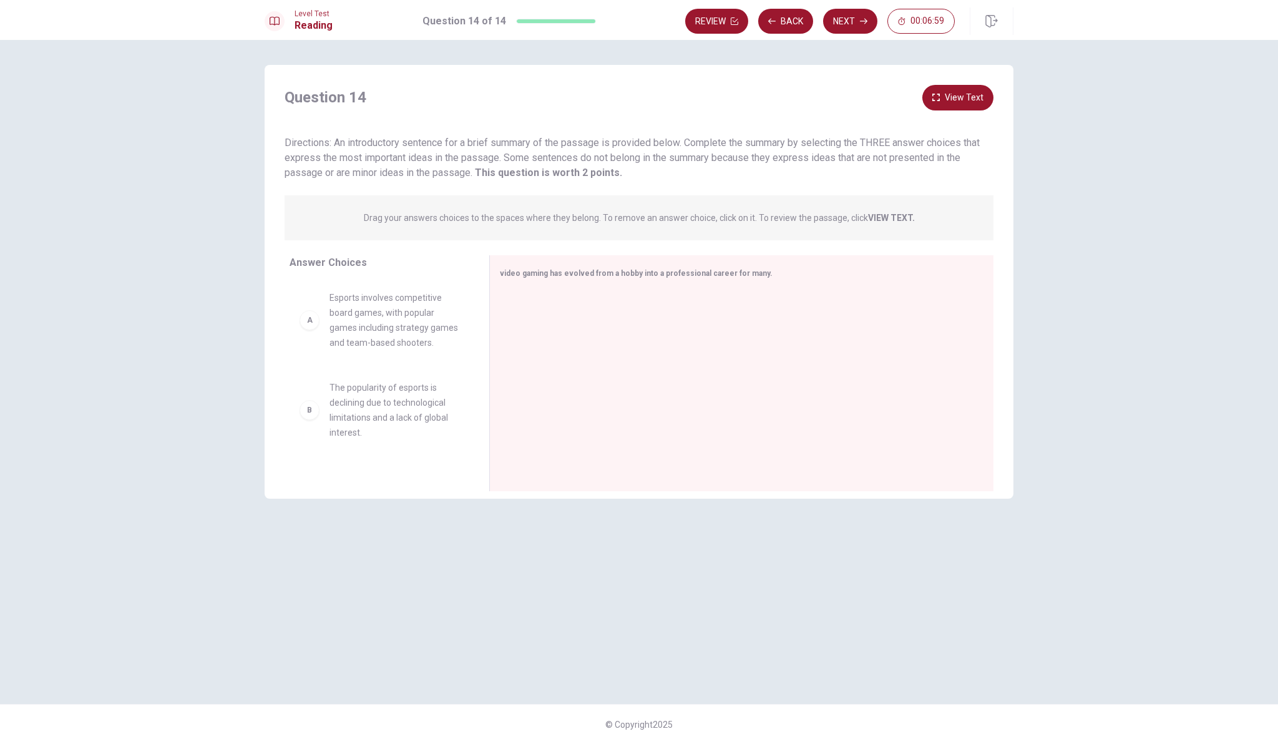
click at [308, 330] on div "A" at bounding box center [309, 320] width 20 height 20
drag, startPoint x: 308, startPoint y: 330, endPoint x: 554, endPoint y: 333, distance: 245.8
drag, startPoint x: 314, startPoint y: 426, endPoint x: 564, endPoint y: 379, distance: 254.5
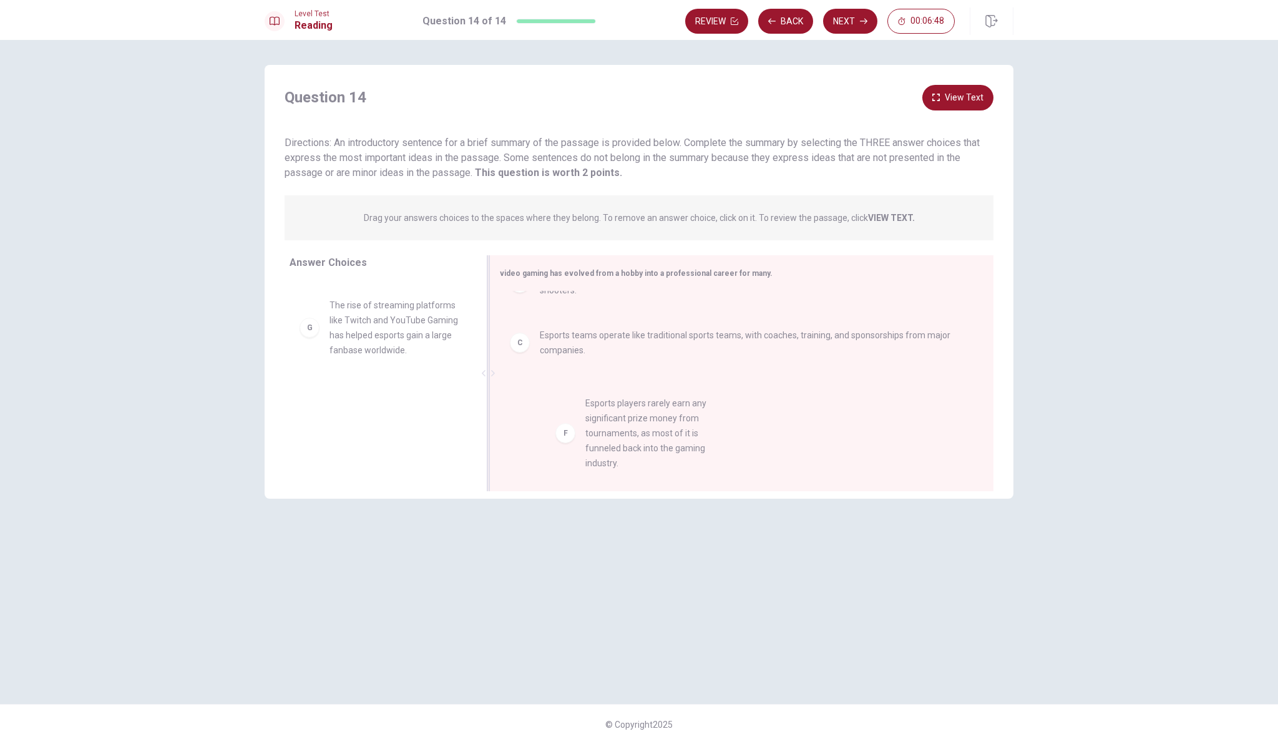
drag, startPoint x: 313, startPoint y: 335, endPoint x: 571, endPoint y: 431, distance: 275.5
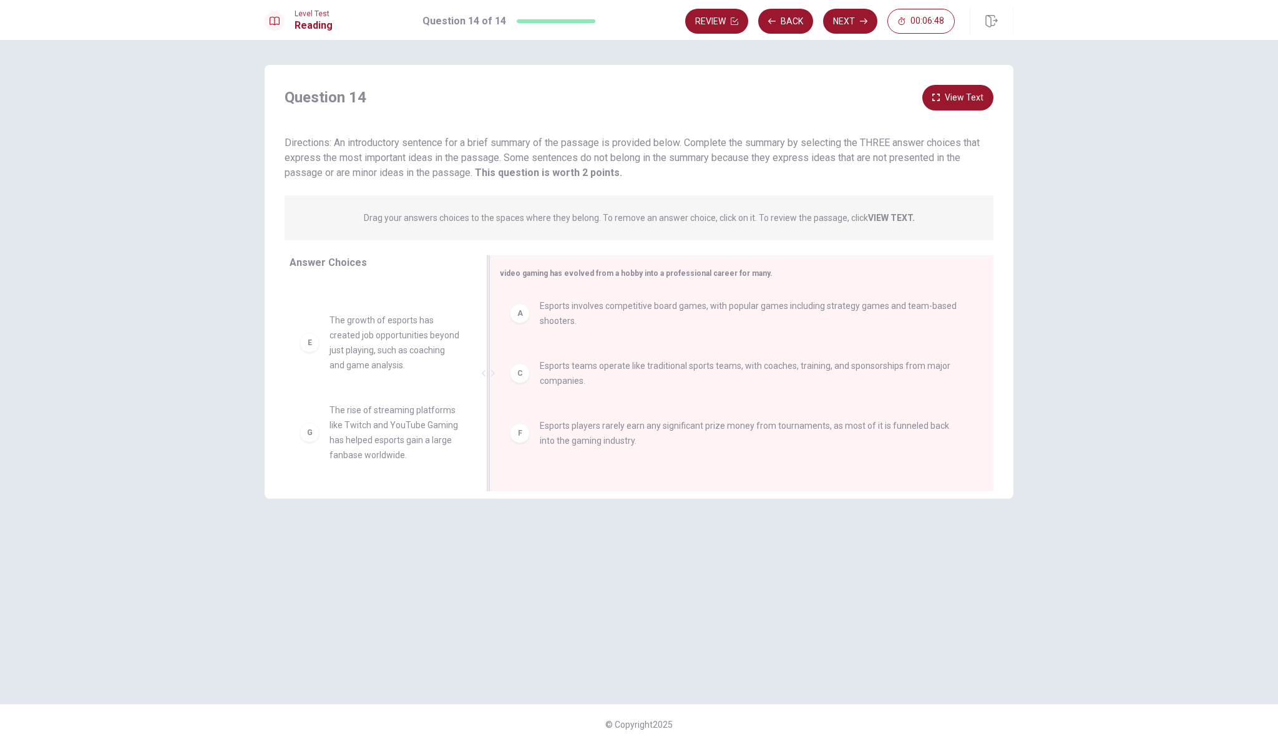
scroll to position [157, 0]
click at [851, 29] on button "Next" at bounding box center [850, 21] width 54 height 25
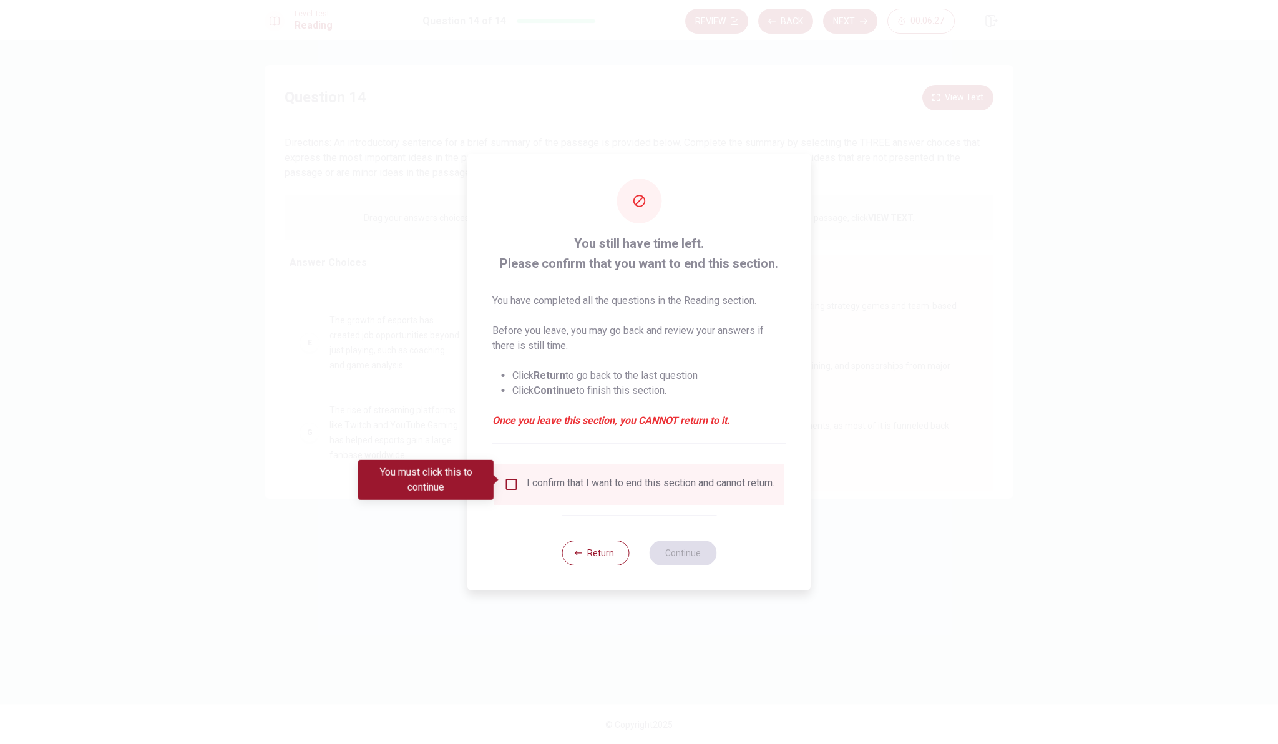
click at [561, 415] on em "Once you leave this section, you CANNOT return to it." at bounding box center [639, 420] width 294 height 15
click at [590, 555] on button "Return" at bounding box center [594, 552] width 67 height 25
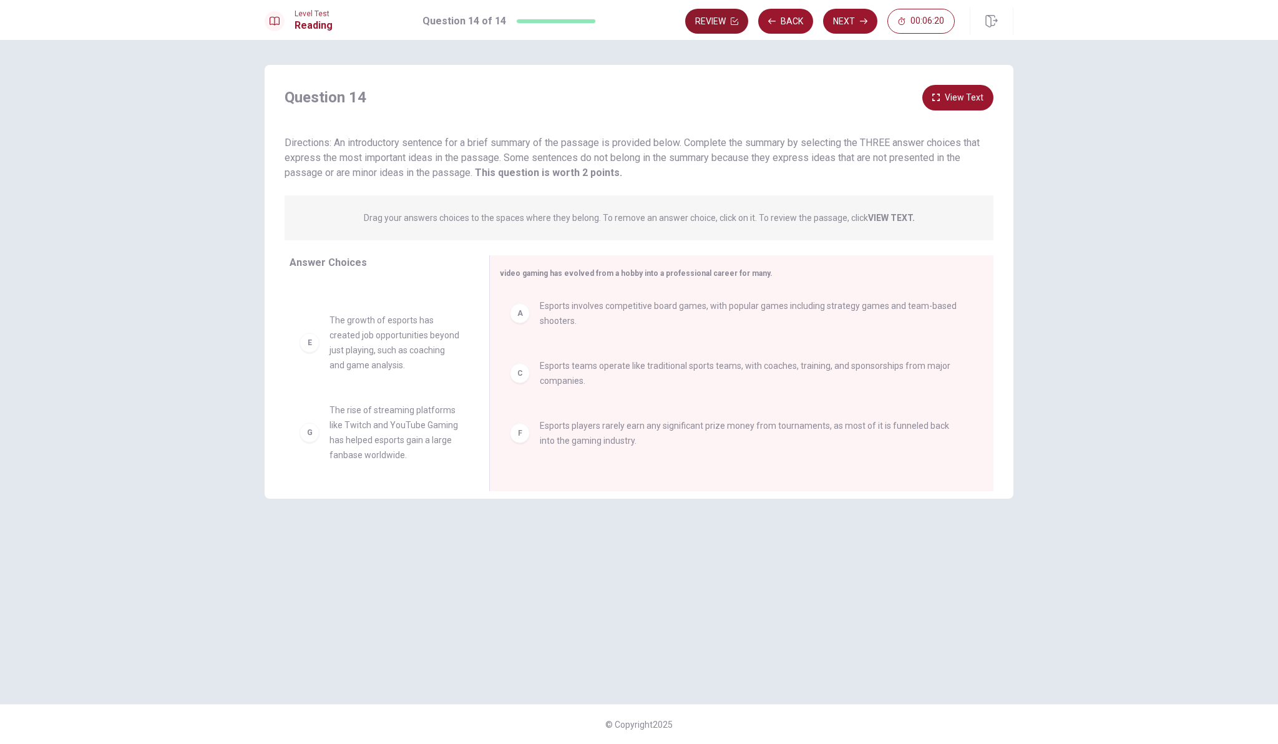
click at [724, 19] on button "Review" at bounding box center [716, 21] width 63 height 25
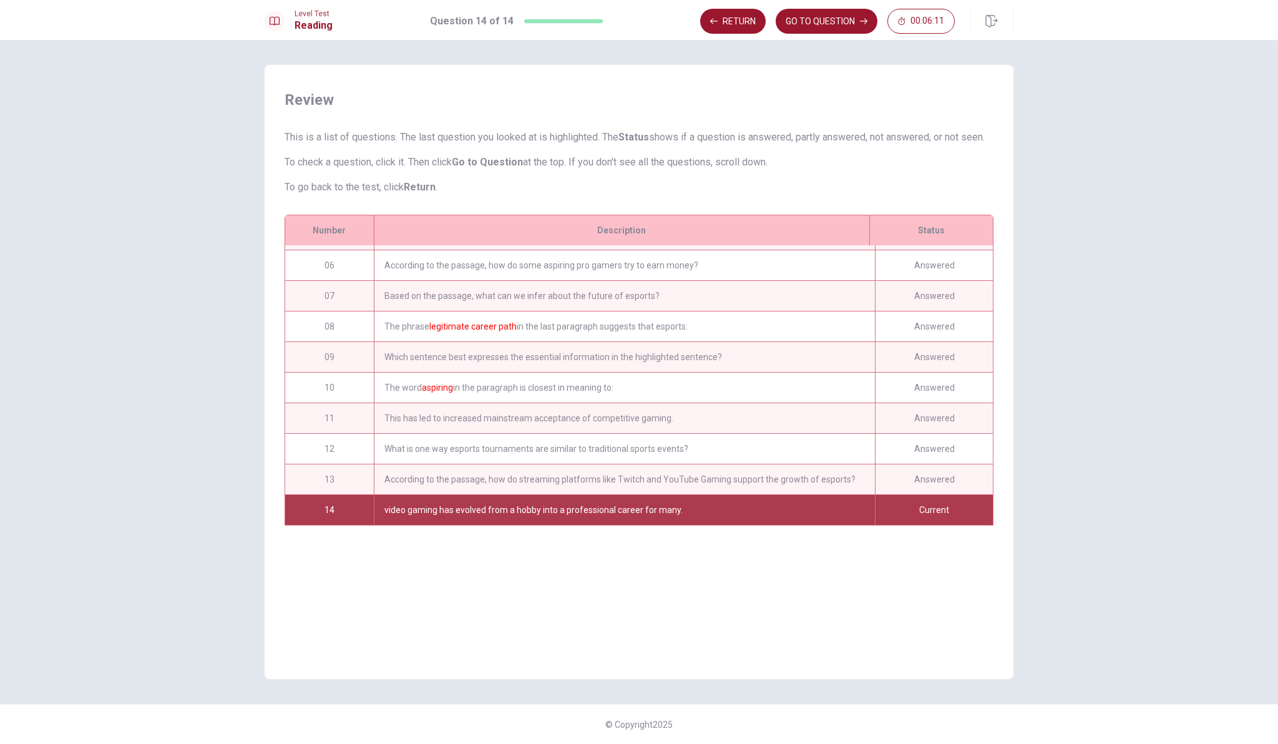
scroll to position [0, 0]
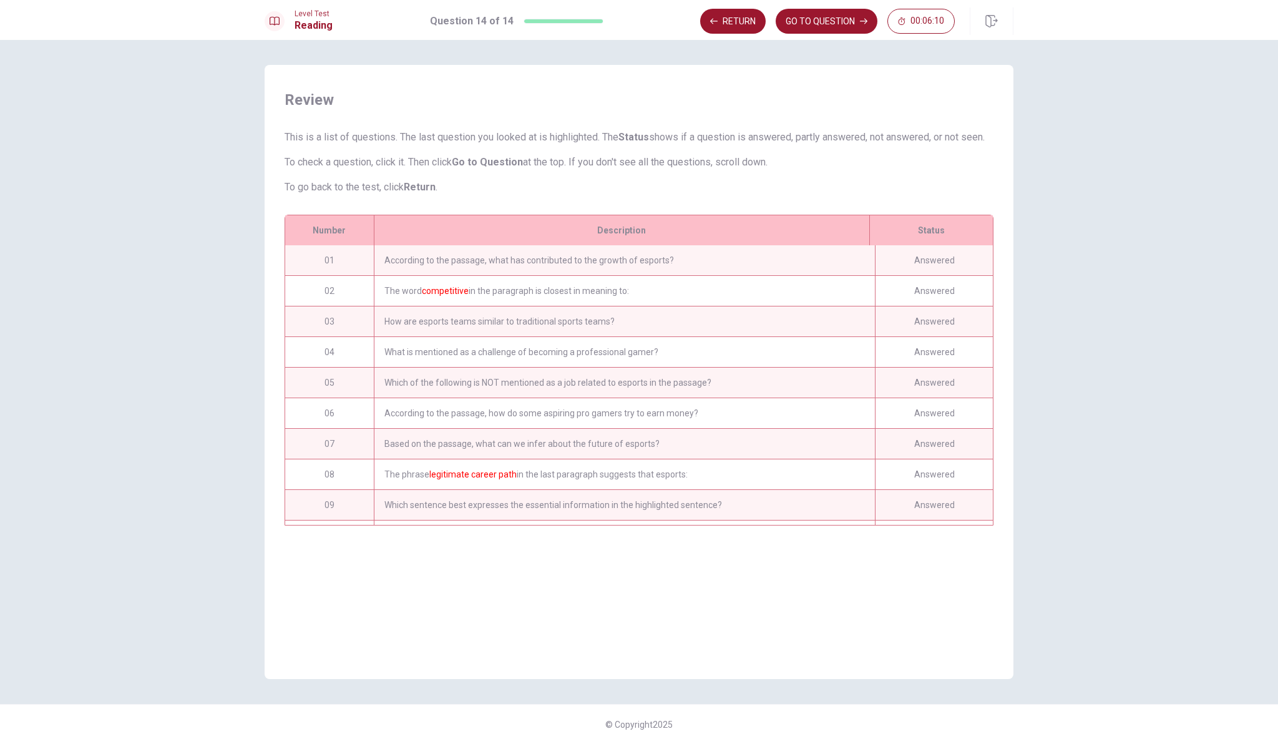
click at [783, 275] on div "According to the passage, what has contributed to the growth of esports?" at bounding box center [624, 260] width 501 height 30
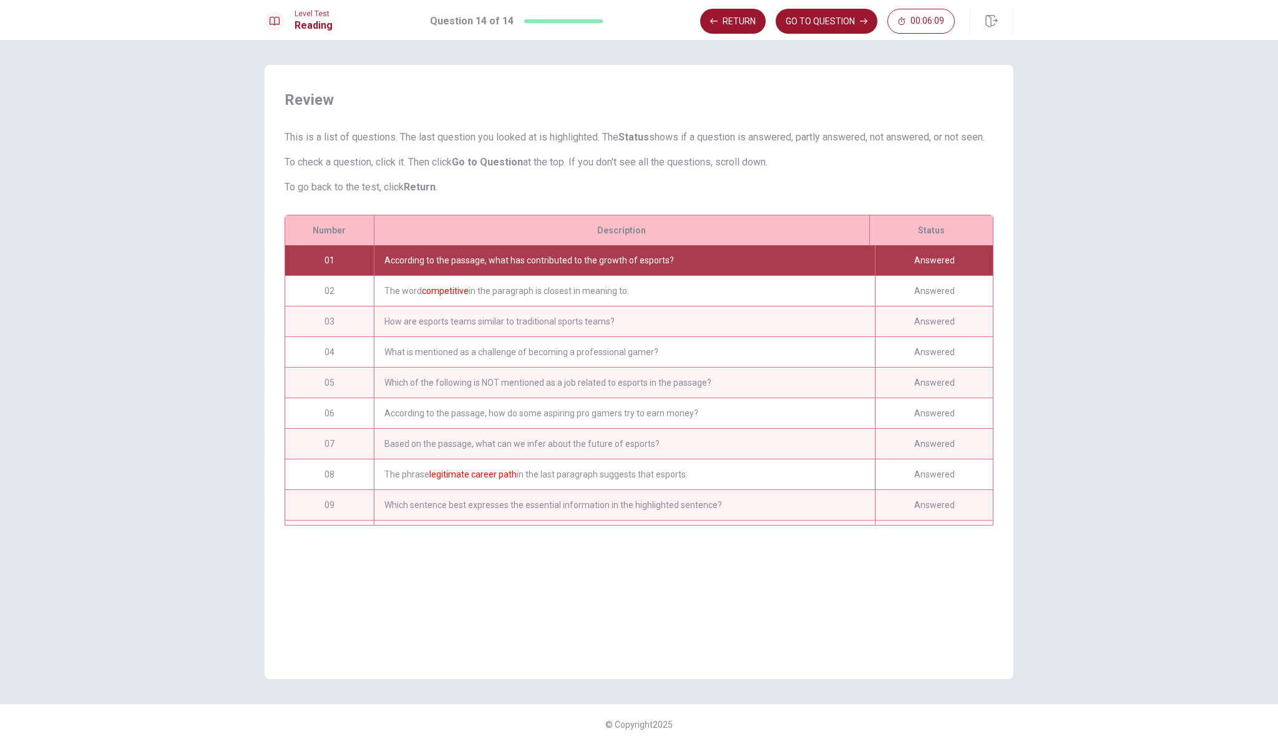
click at [773, 273] on div "According to the passage, what has contributed to the growth of esports?" at bounding box center [624, 260] width 501 height 30
click at [886, 268] on div "Answered" at bounding box center [934, 260] width 118 height 30
click at [846, 397] on div "Which of the following is NOT mentioned as a job related to esports in the pass…" at bounding box center [624, 382] width 501 height 30
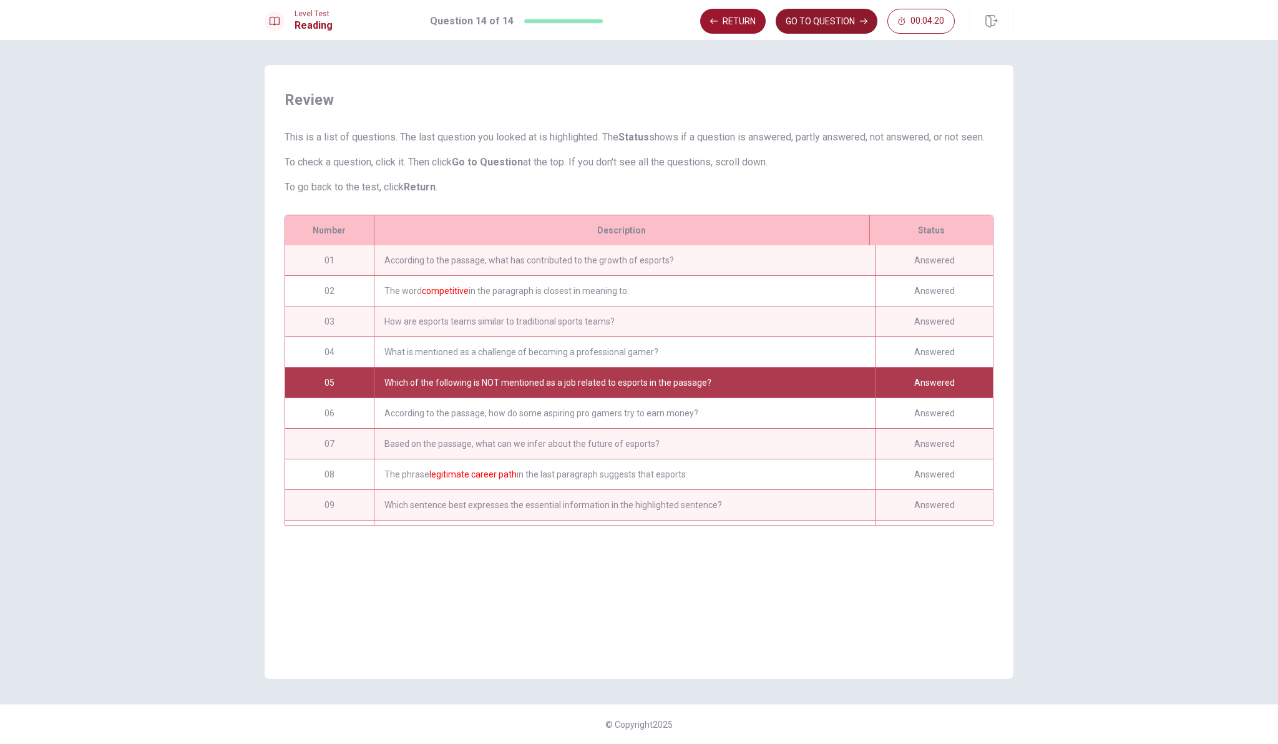
click at [810, 19] on button "GO TO QUESTION" at bounding box center [826, 21] width 102 height 25
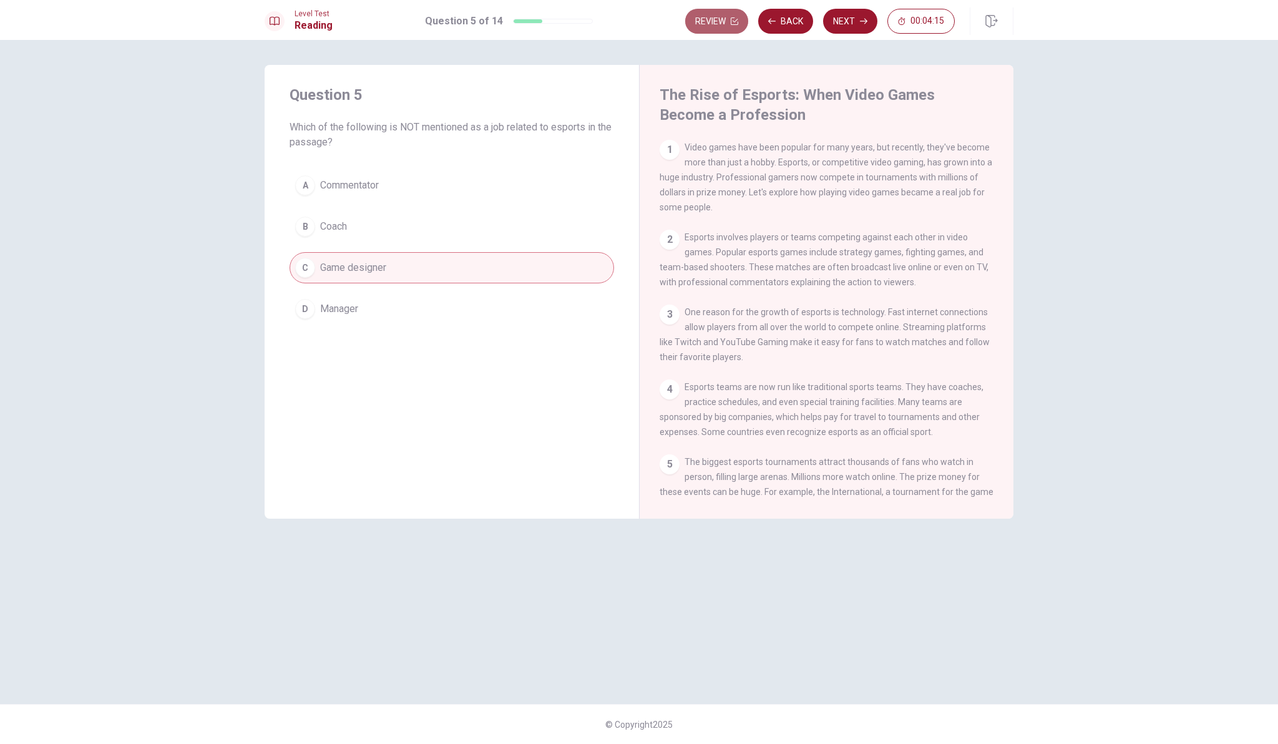
click at [719, 23] on button "Review" at bounding box center [716, 21] width 63 height 25
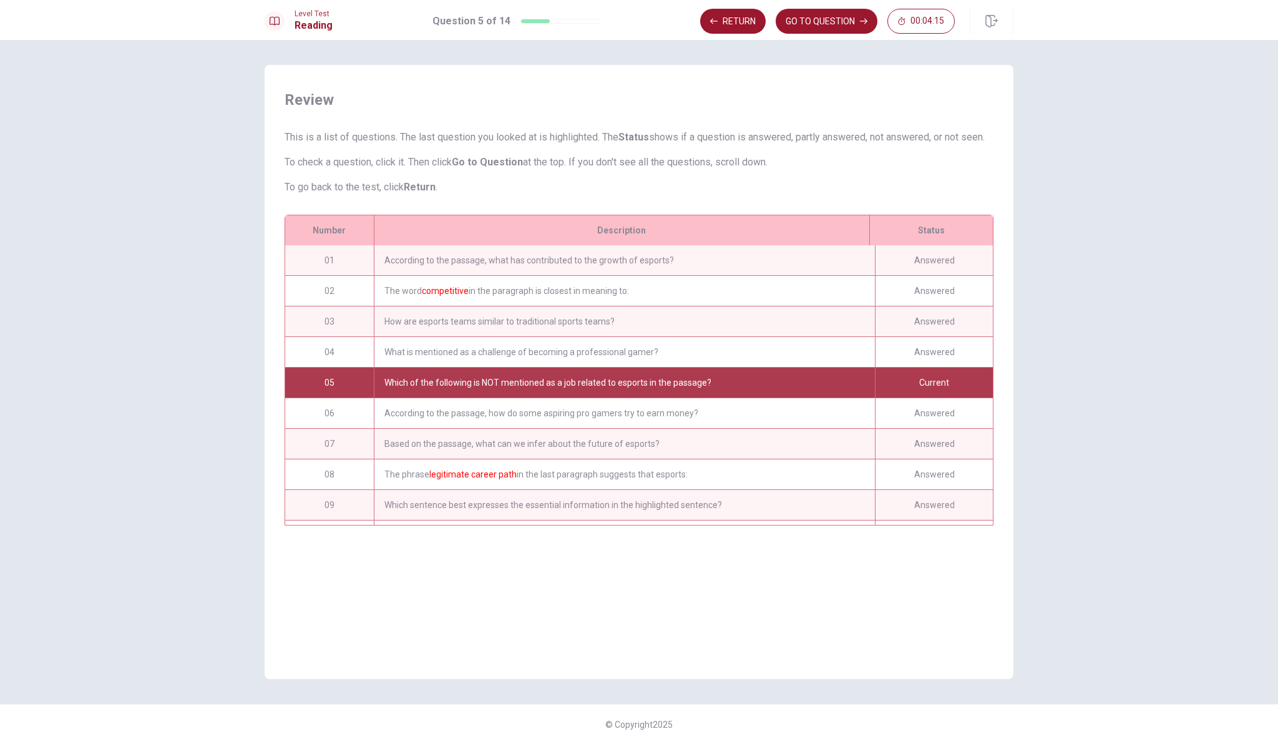
scroll to position [121, 0]
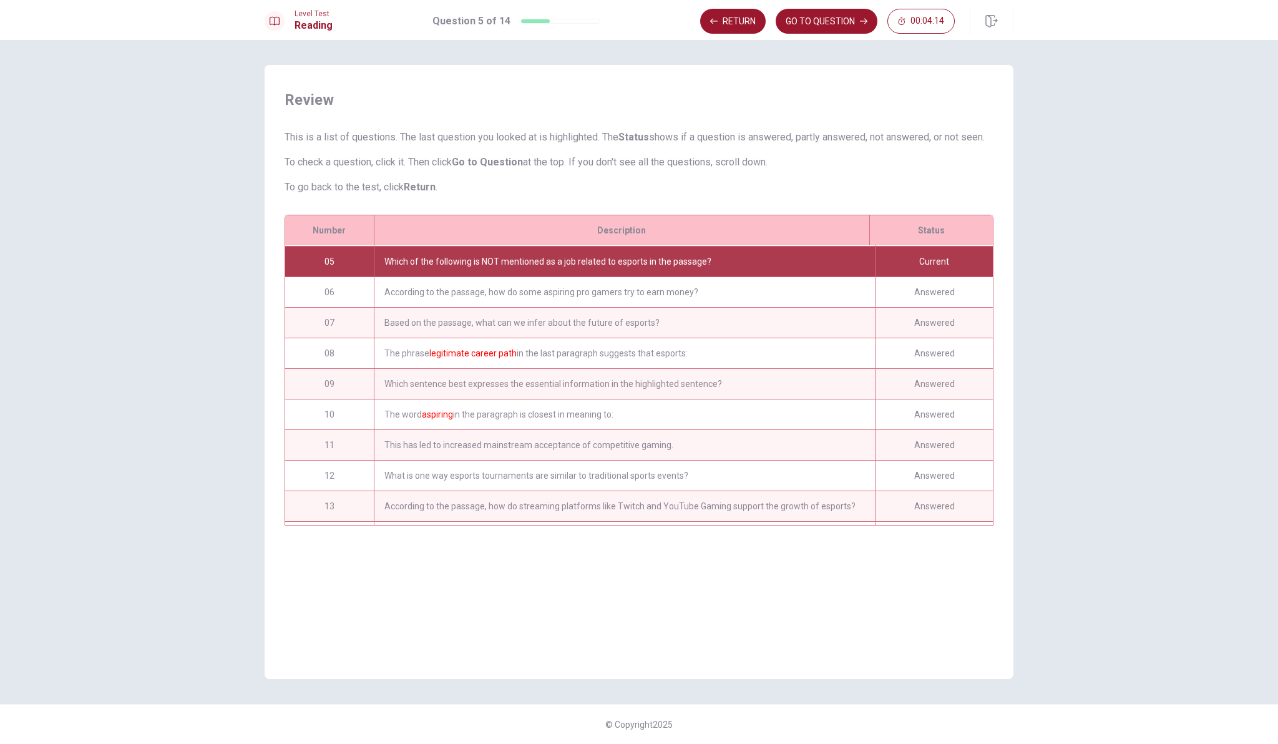
click at [878, 306] on div "Answered" at bounding box center [934, 292] width 118 height 30
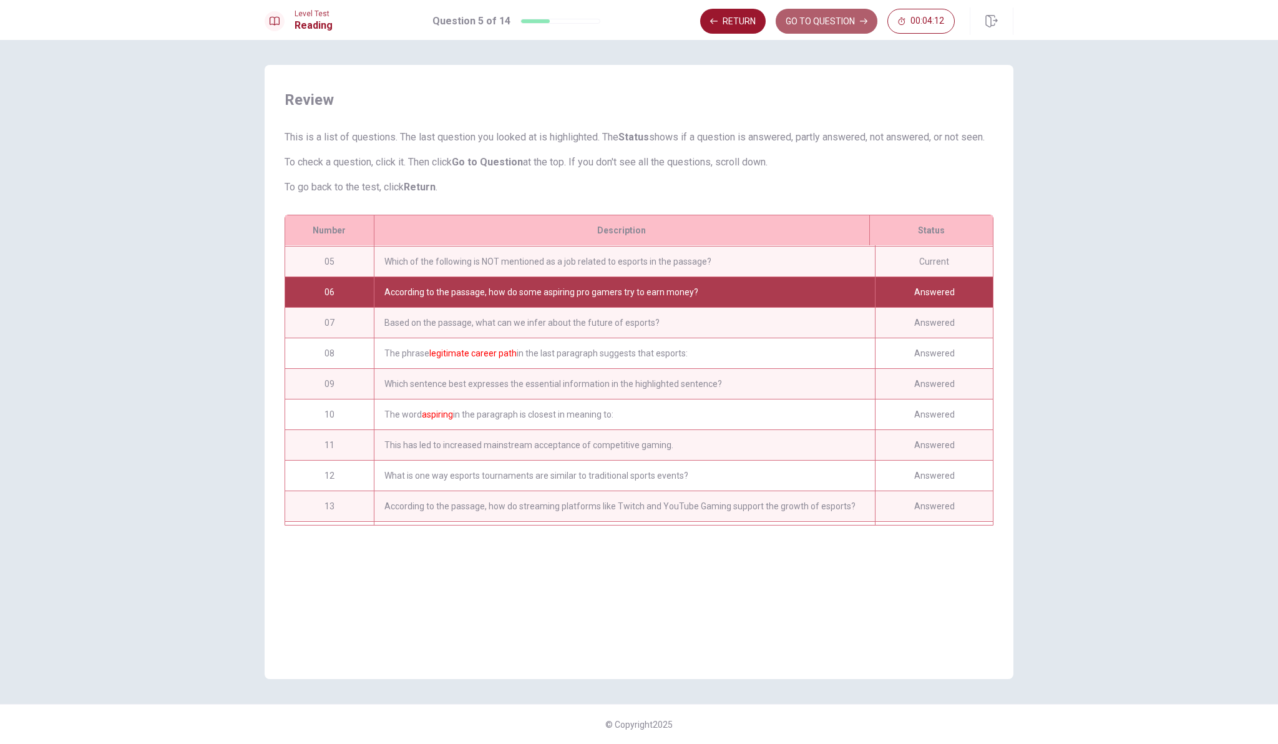
click at [843, 21] on button "GO TO QUESTION" at bounding box center [826, 21] width 102 height 25
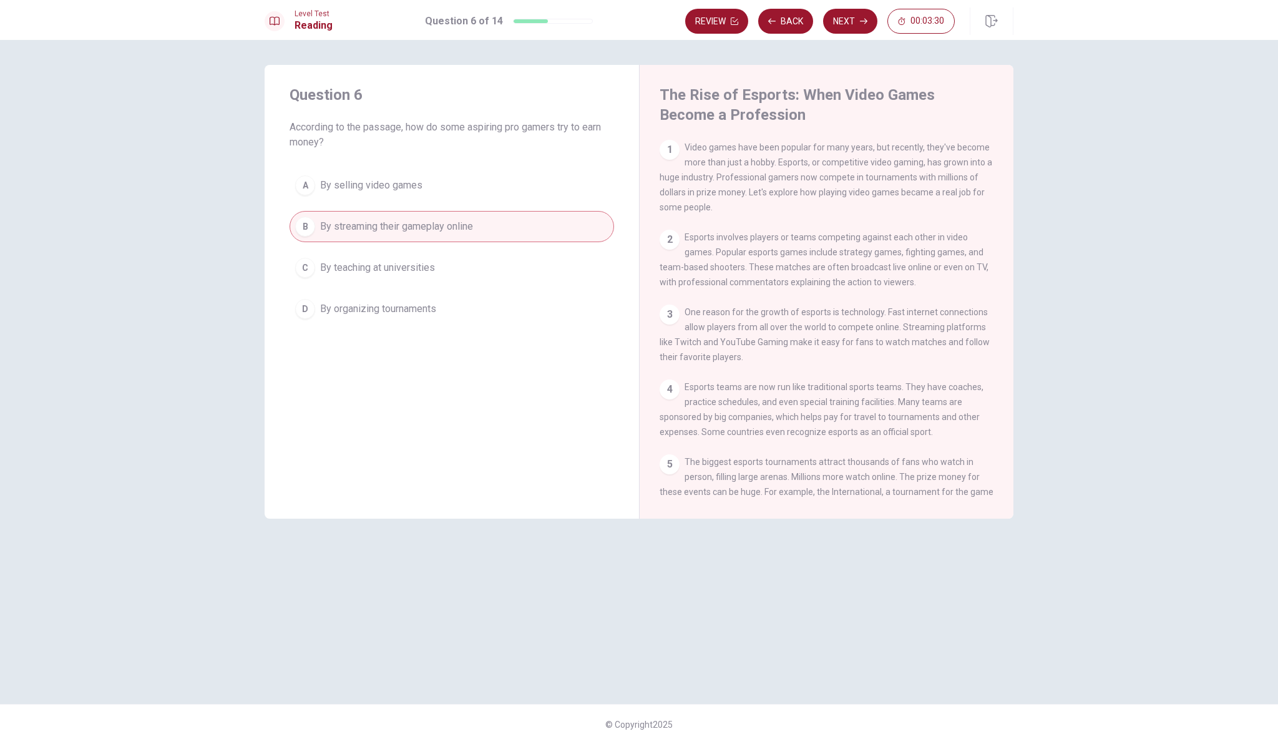
click at [304, 270] on div "C" at bounding box center [305, 268] width 20 height 20
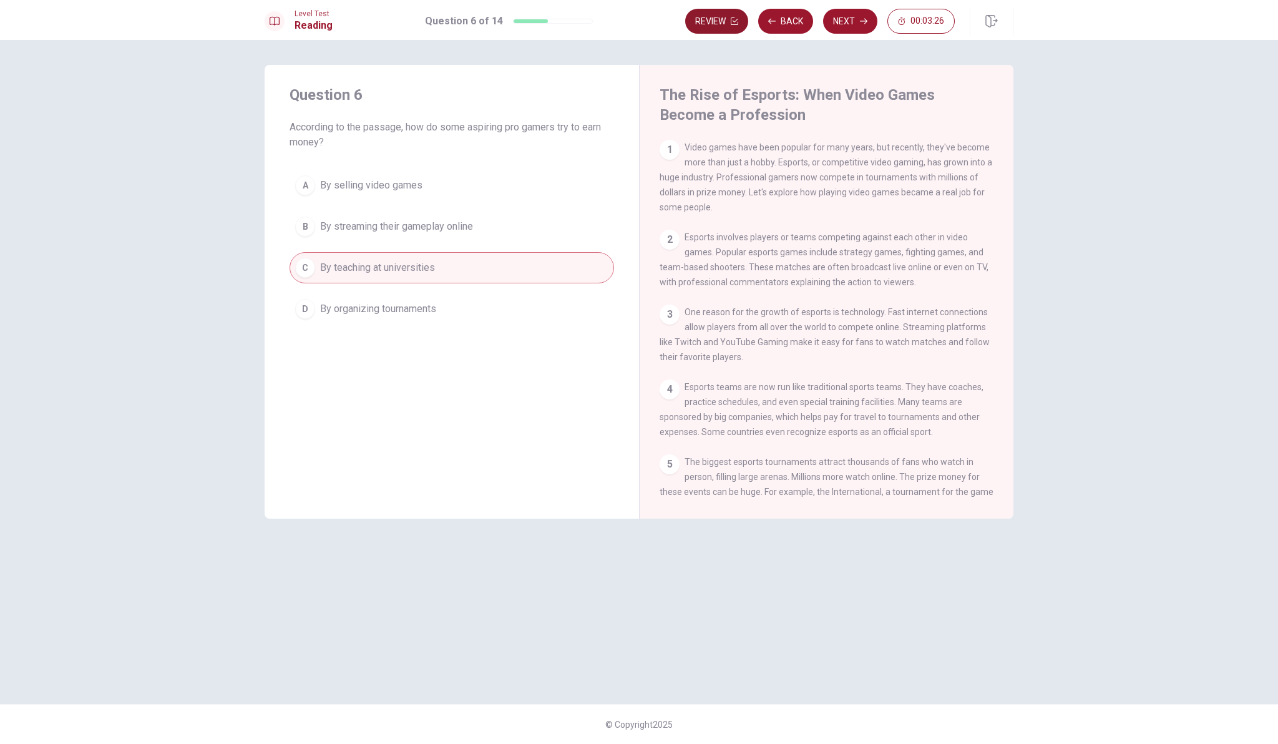
click at [715, 16] on button "Review" at bounding box center [716, 21] width 63 height 25
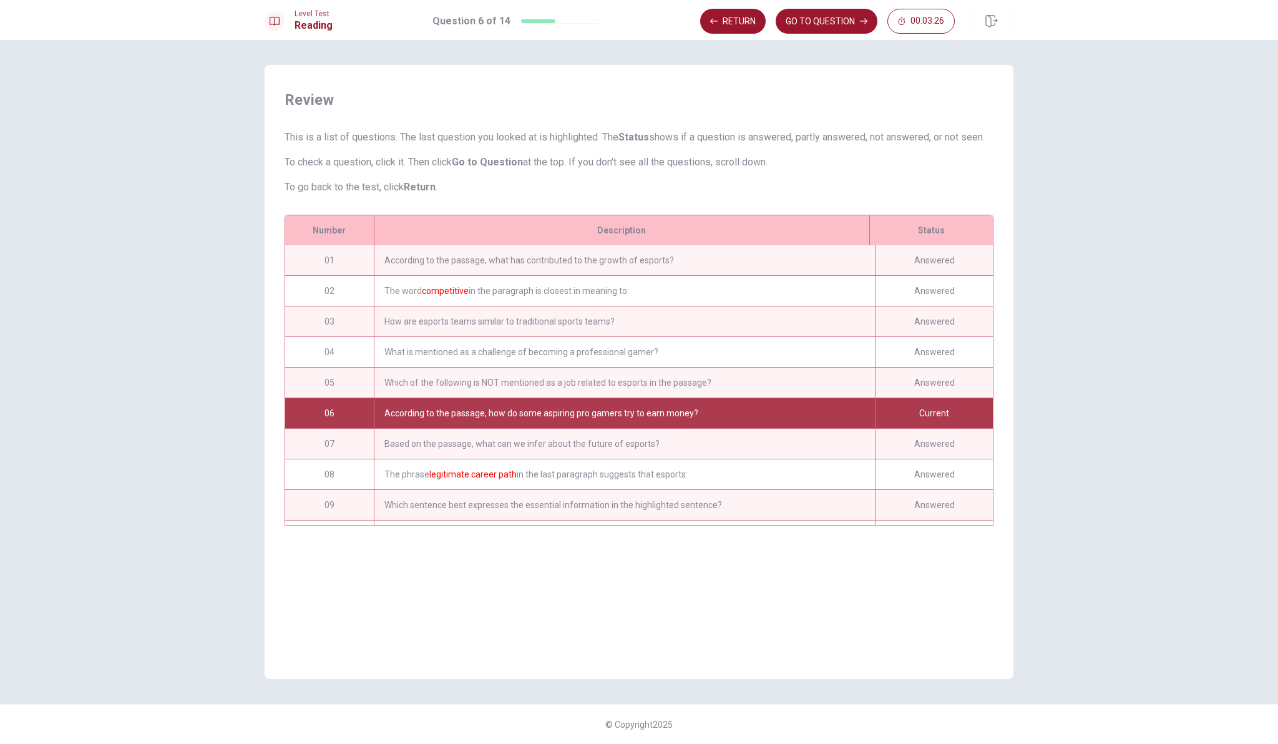
scroll to position [152, 0]
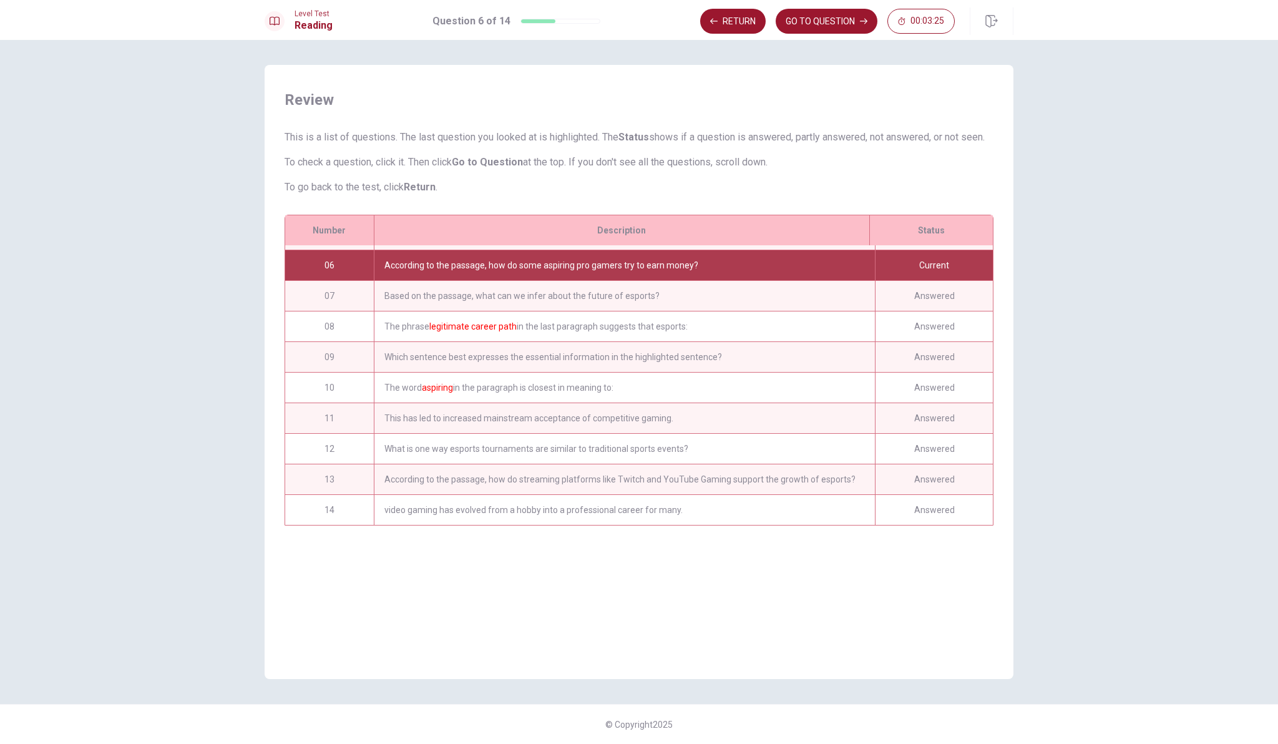
click at [923, 297] on div "Answered" at bounding box center [934, 296] width 118 height 30
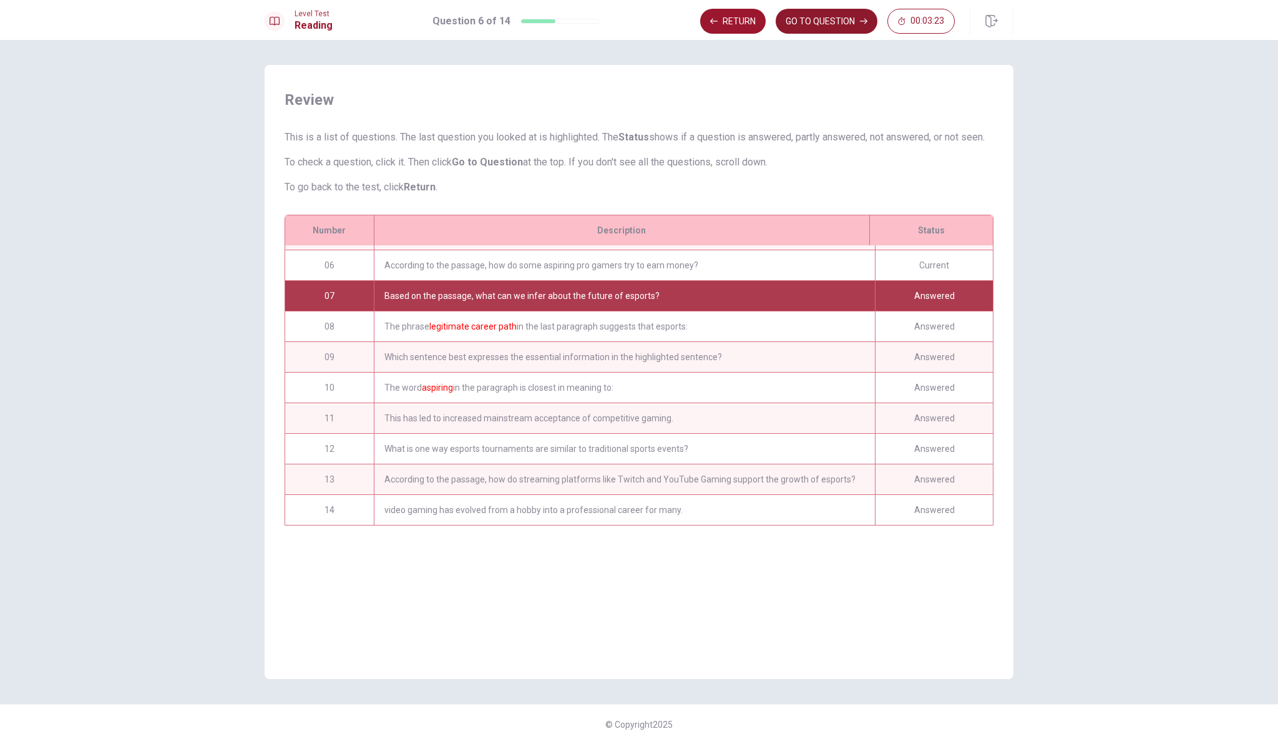
click at [805, 19] on button "GO TO QUESTION" at bounding box center [826, 21] width 102 height 25
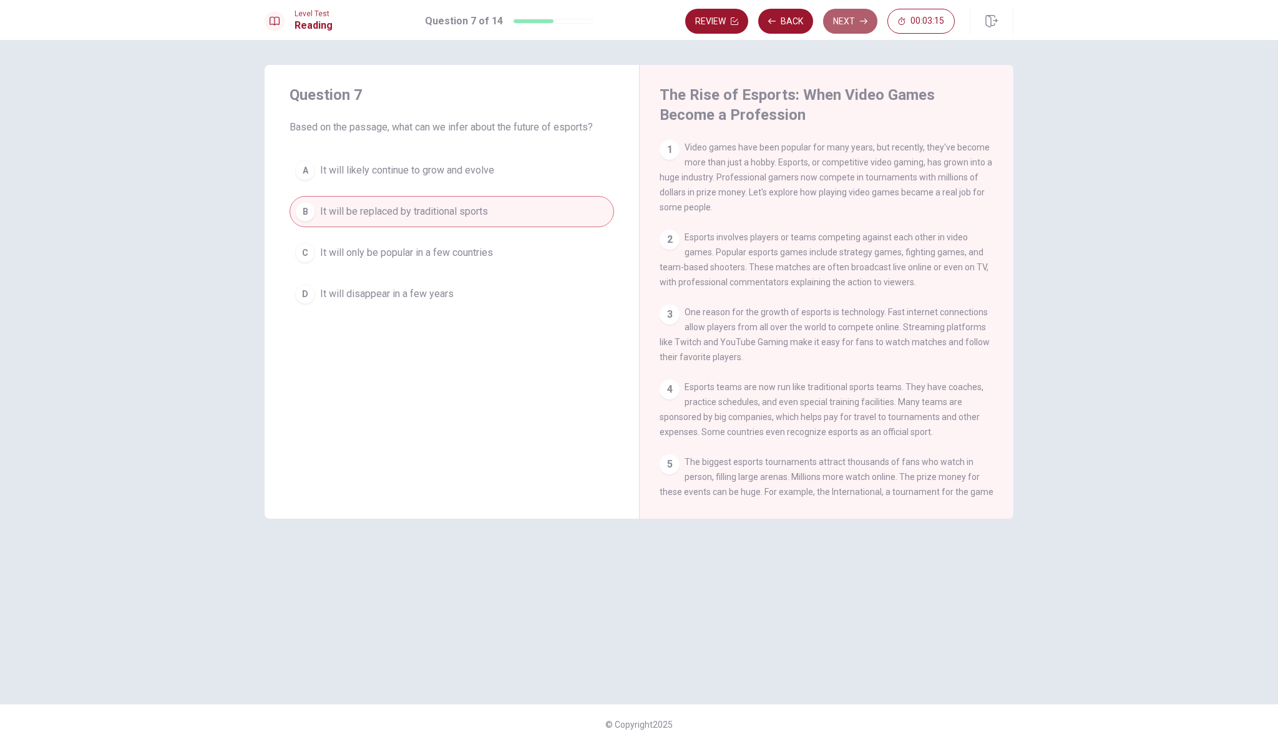
click at [858, 21] on button "Next" at bounding box center [850, 21] width 54 height 25
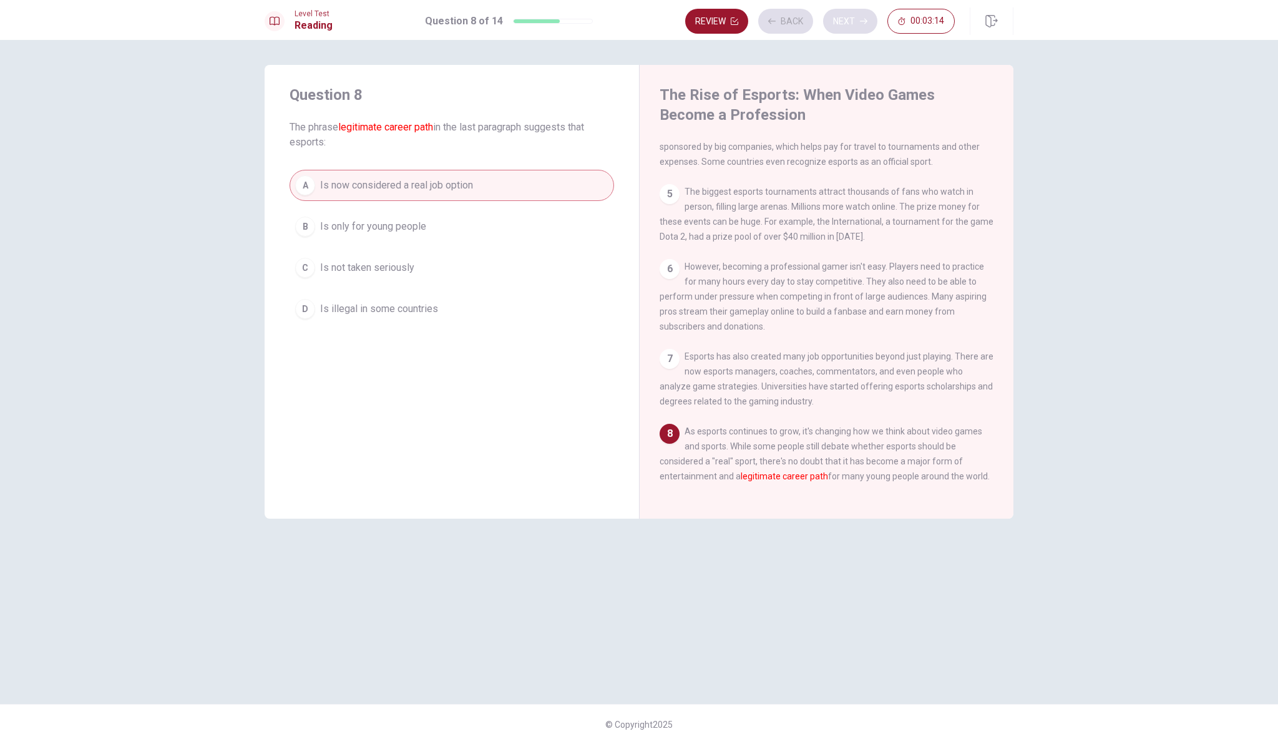
scroll to position [287, 0]
click at [853, 26] on button "Next" at bounding box center [850, 21] width 54 height 25
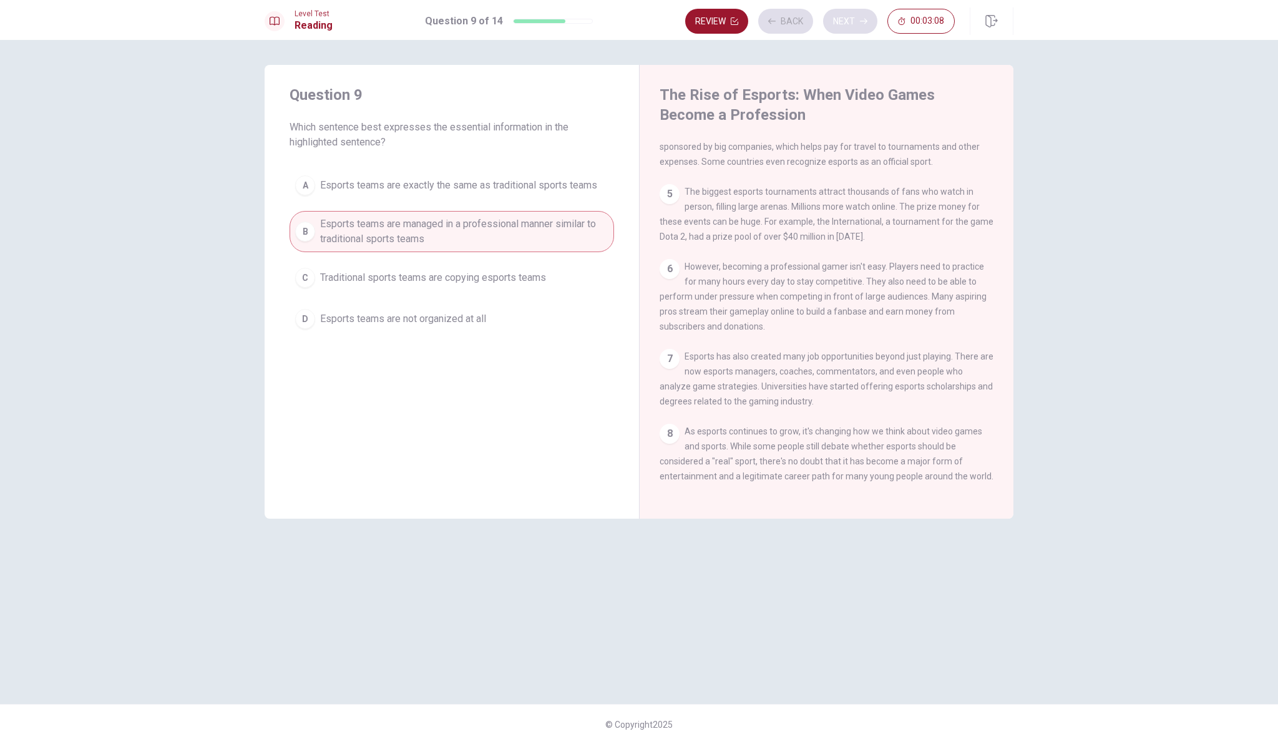
scroll to position [246, 0]
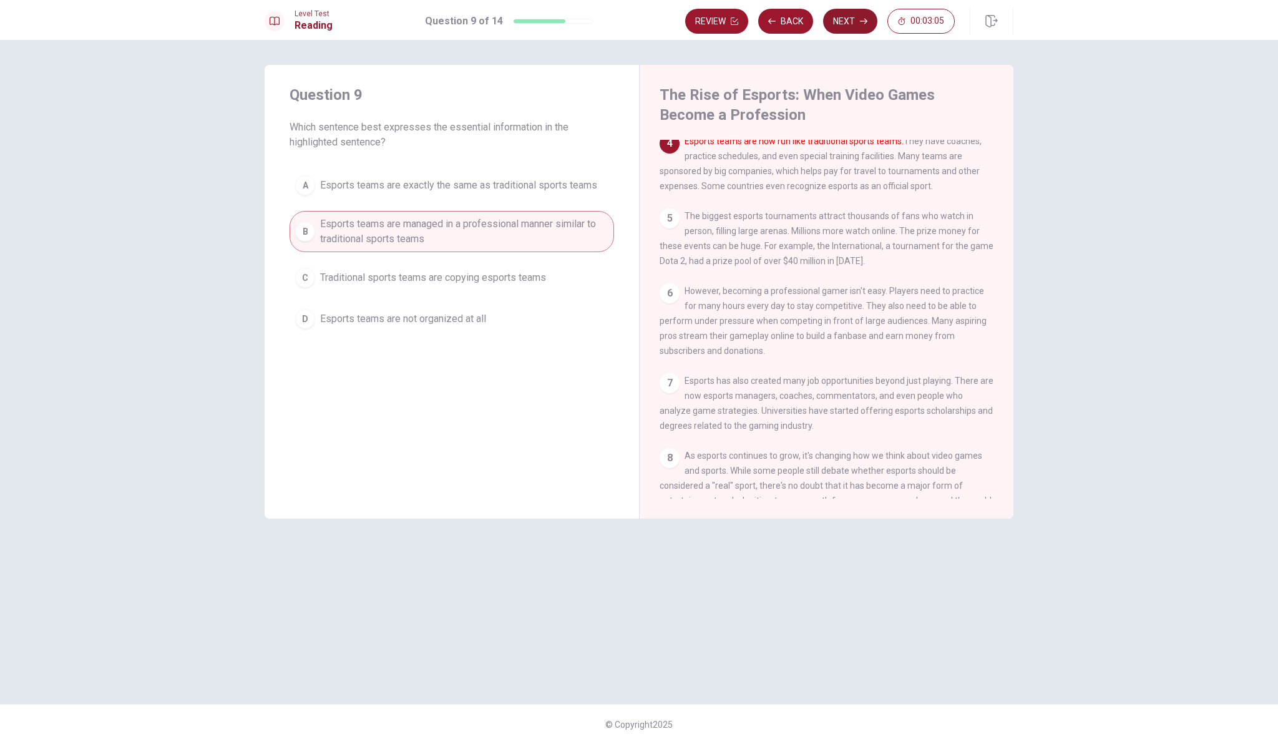
click at [856, 16] on button "Next" at bounding box center [850, 21] width 54 height 25
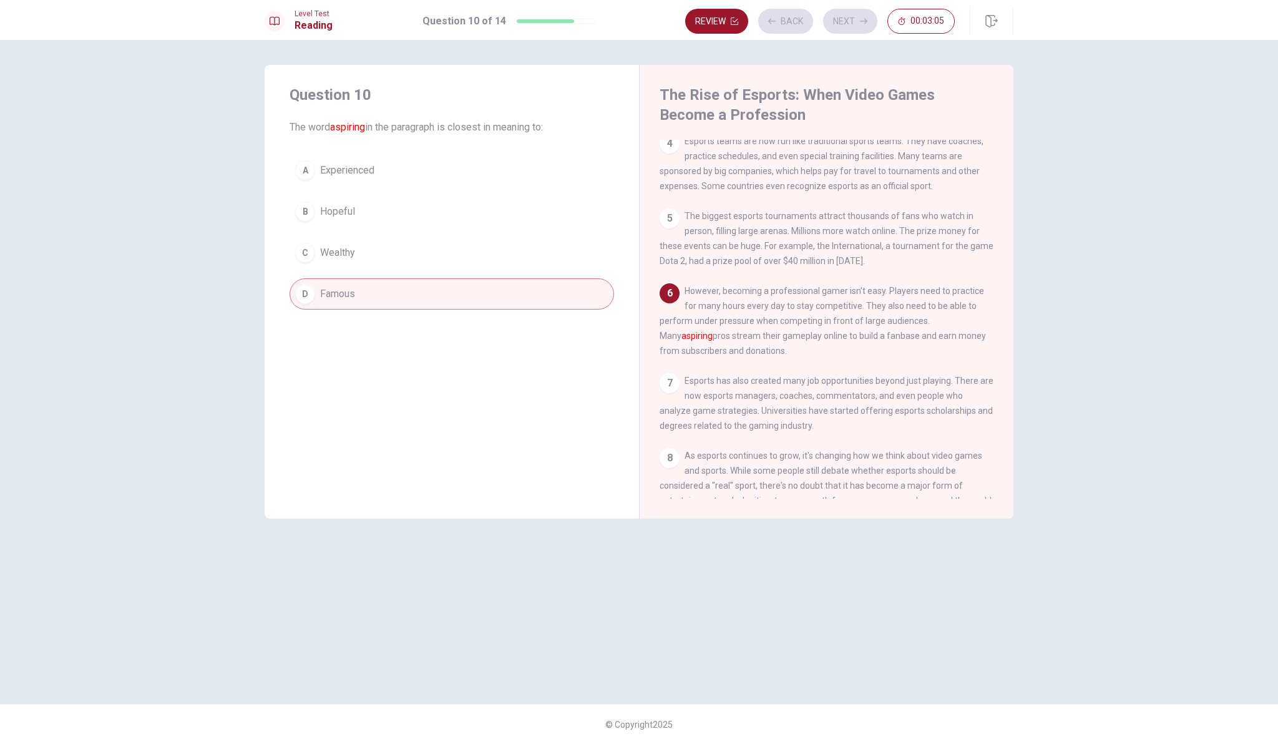
scroll to position [243, 0]
click at [845, 20] on button "Next" at bounding box center [850, 21] width 54 height 25
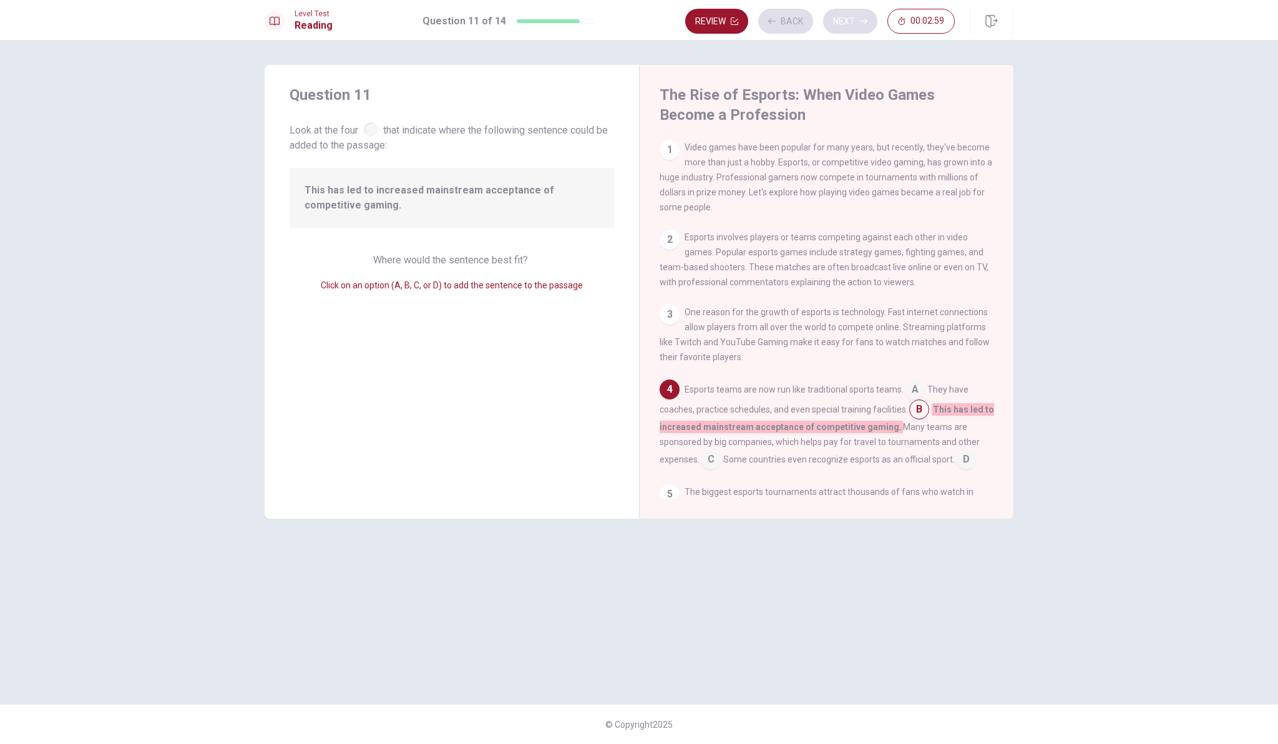
scroll to position [102, 0]
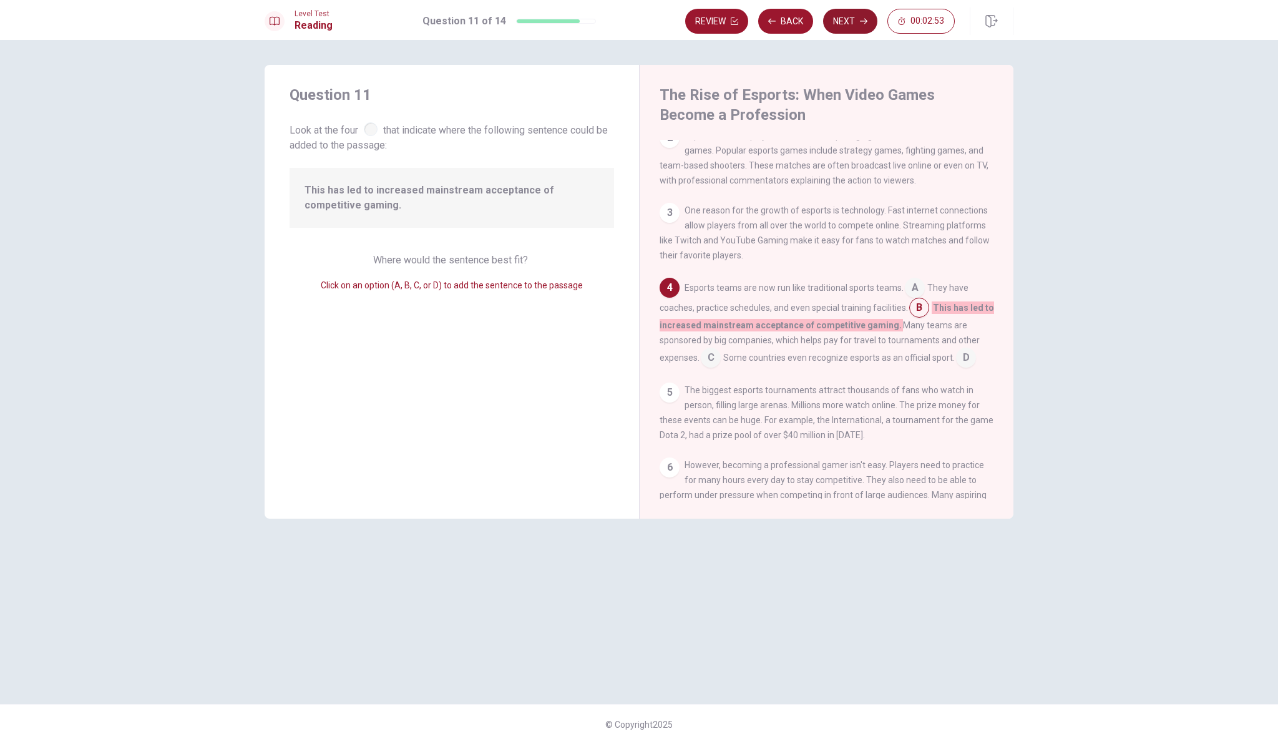
click at [846, 22] on button "Next" at bounding box center [850, 21] width 54 height 25
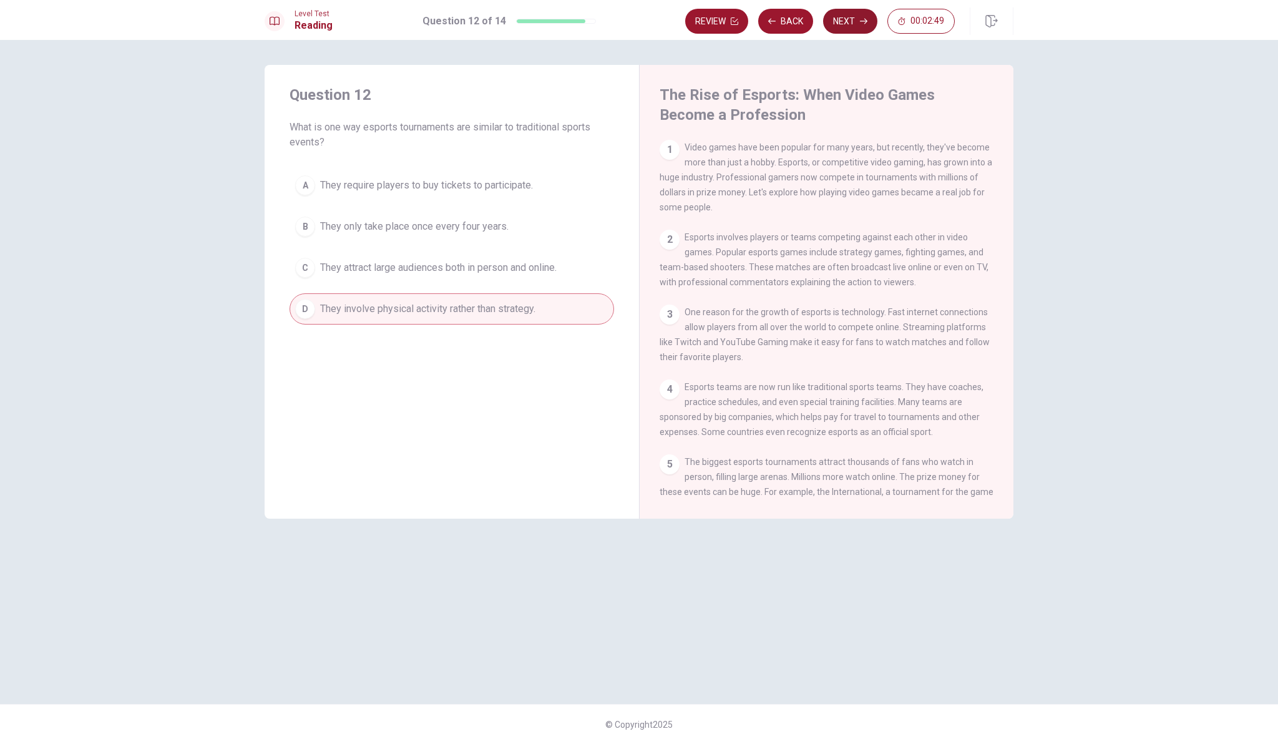
click at [854, 16] on button "Next" at bounding box center [850, 21] width 54 height 25
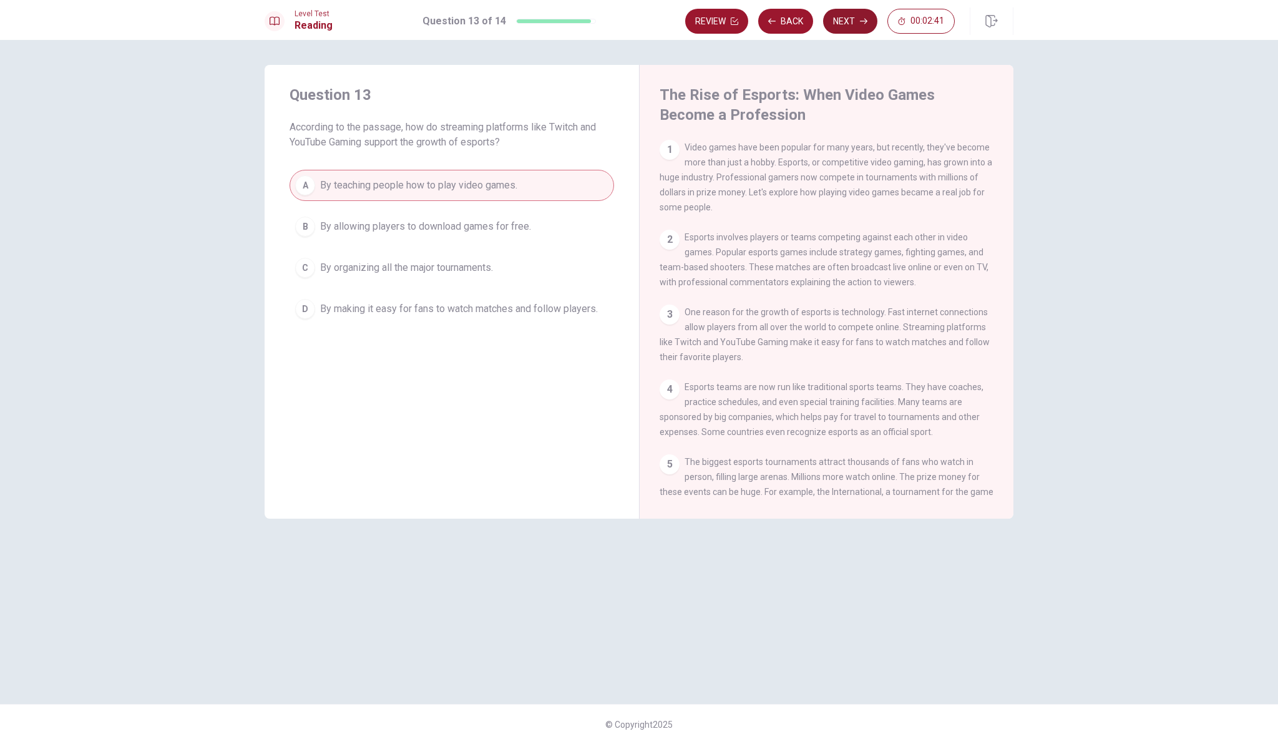
click at [841, 21] on button "Next" at bounding box center [850, 21] width 54 height 25
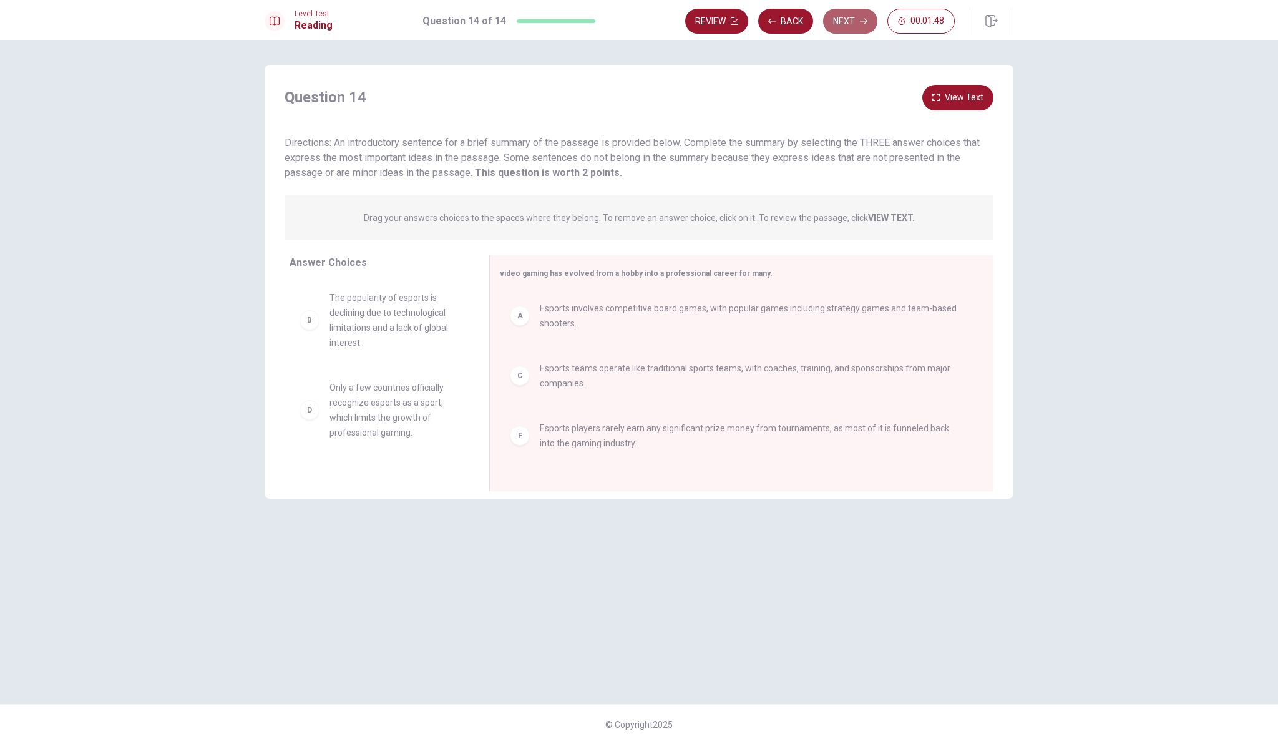
click at [845, 14] on button "Next" at bounding box center [850, 21] width 54 height 25
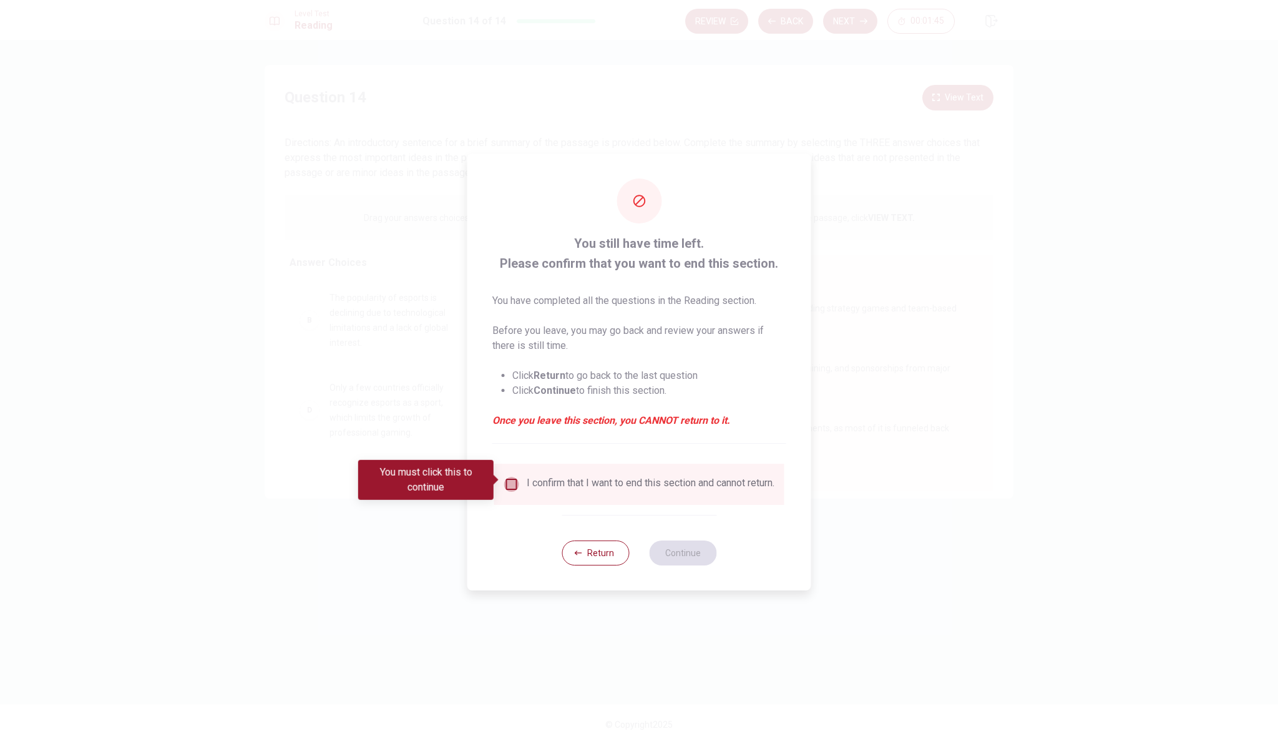
click at [508, 480] on input "You must click this to continue" at bounding box center [511, 484] width 15 height 15
click at [676, 559] on button "Continue" at bounding box center [682, 552] width 67 height 25
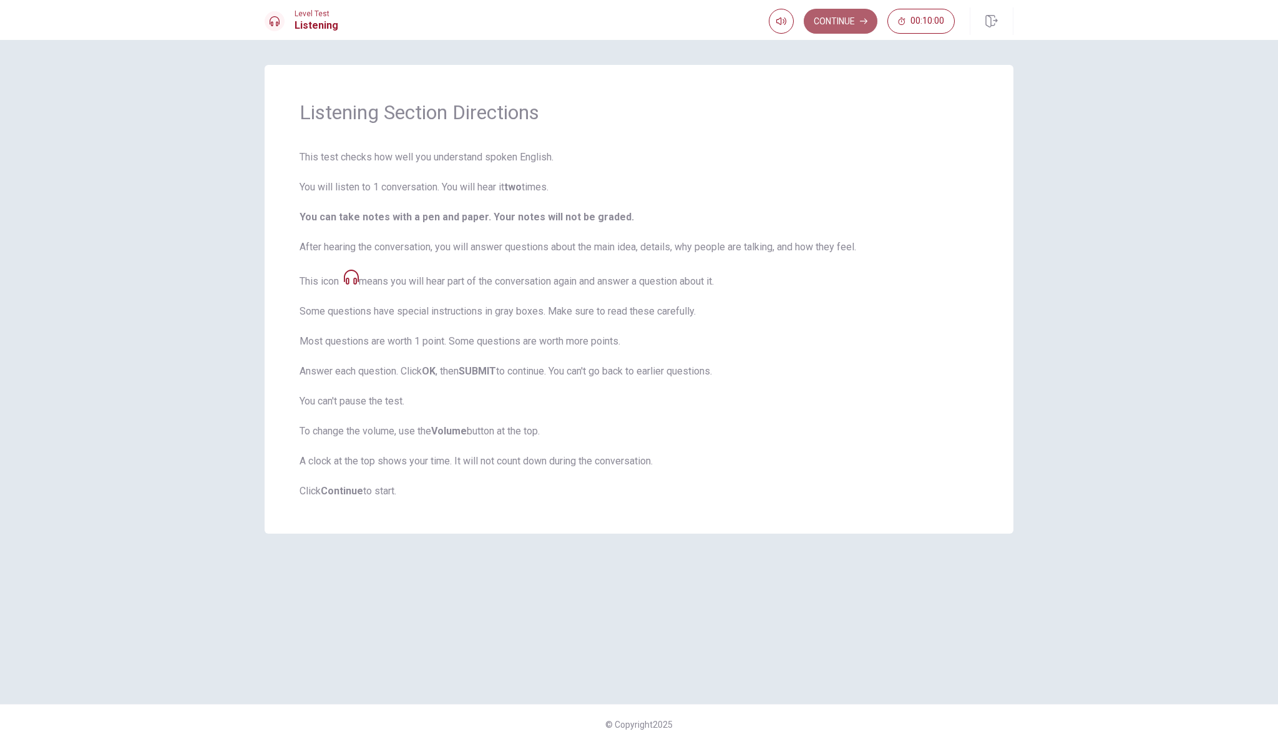
click at [834, 22] on button "Continue" at bounding box center [840, 21] width 74 height 25
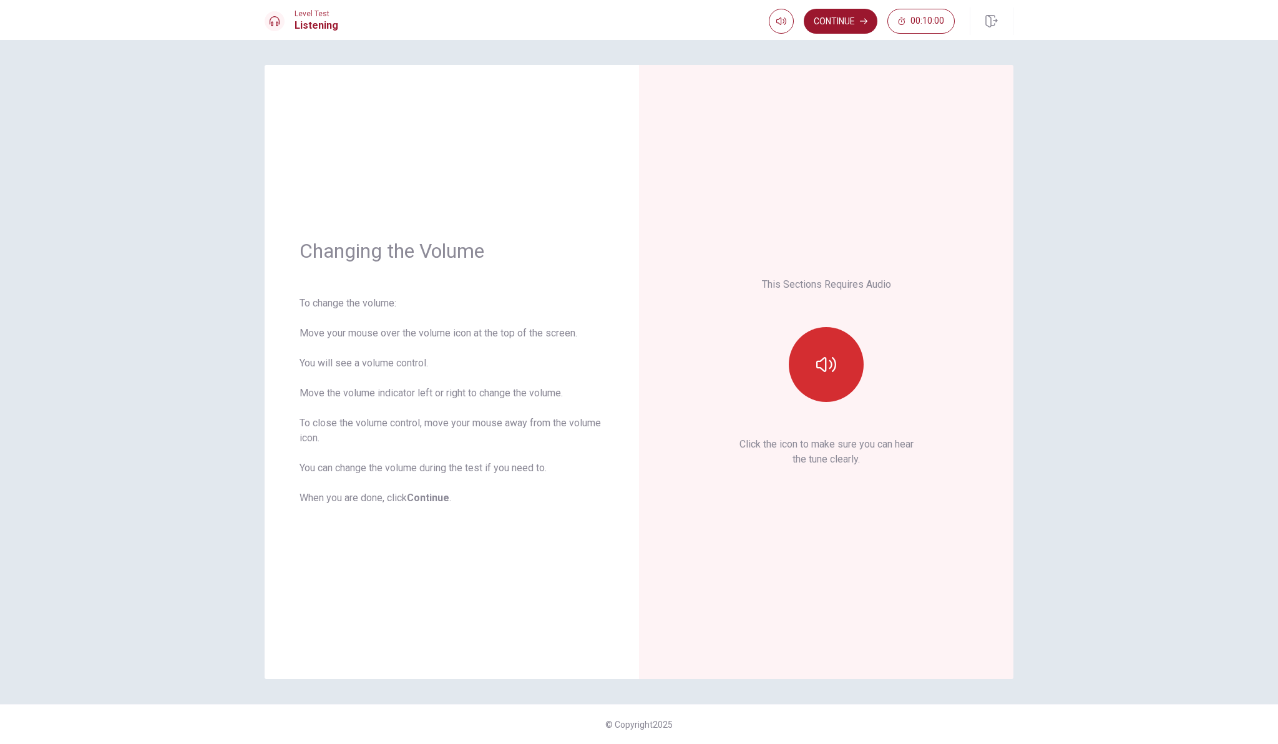
click at [813, 357] on button "button" at bounding box center [825, 364] width 75 height 75
click at [838, 15] on button "Continue" at bounding box center [840, 21] width 74 height 25
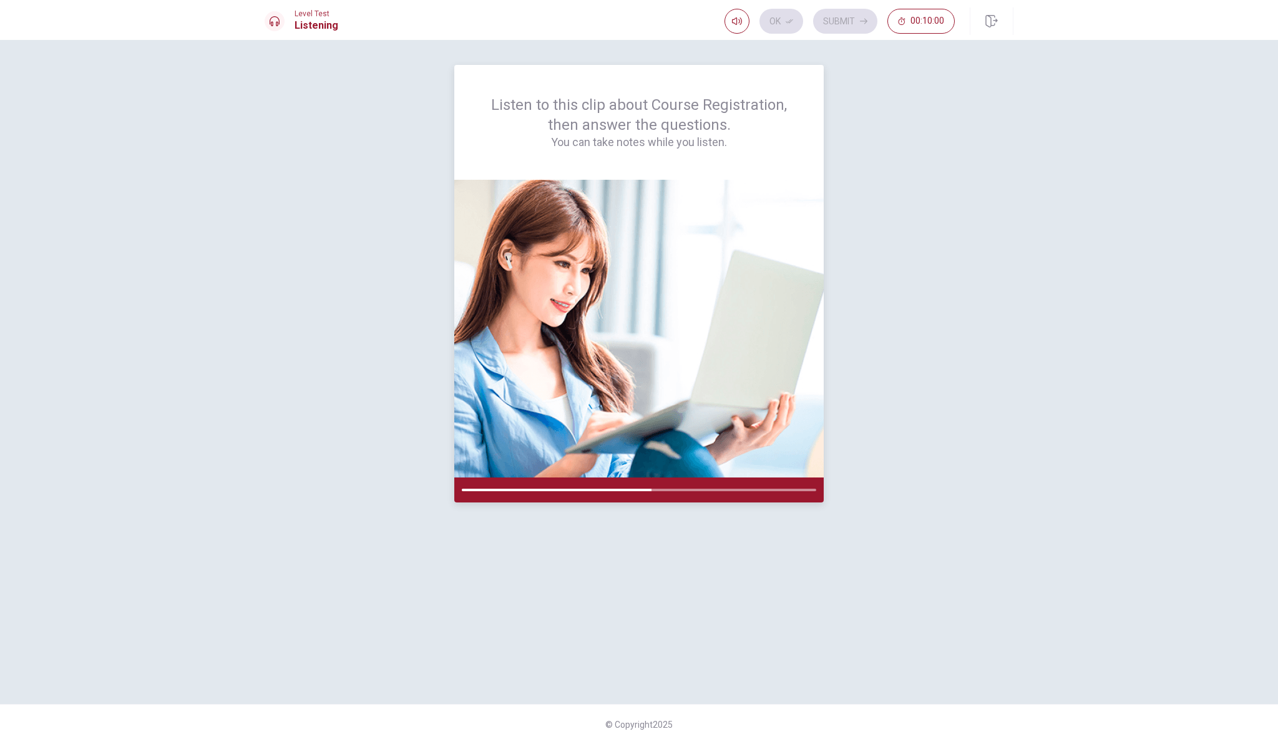
click at [689, 317] on img at bounding box center [638, 329] width 369 height 298
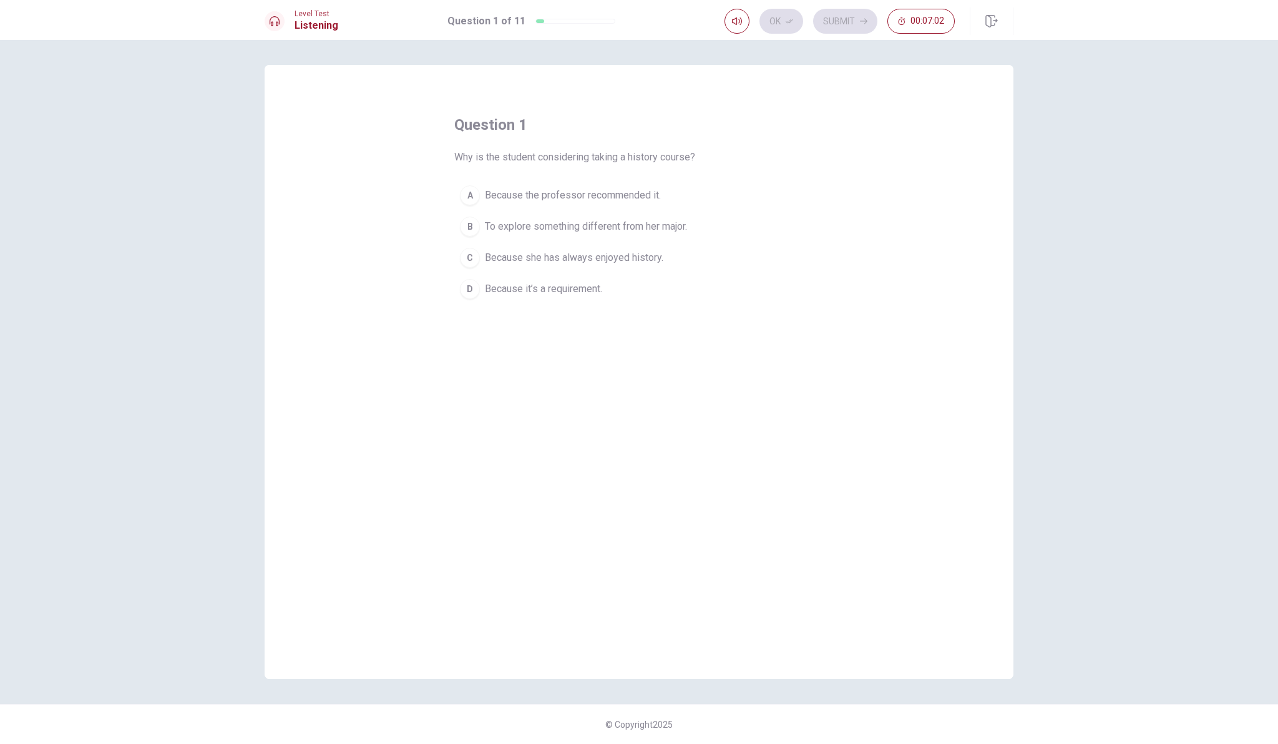
click at [468, 251] on div "C" at bounding box center [470, 258] width 20 height 20
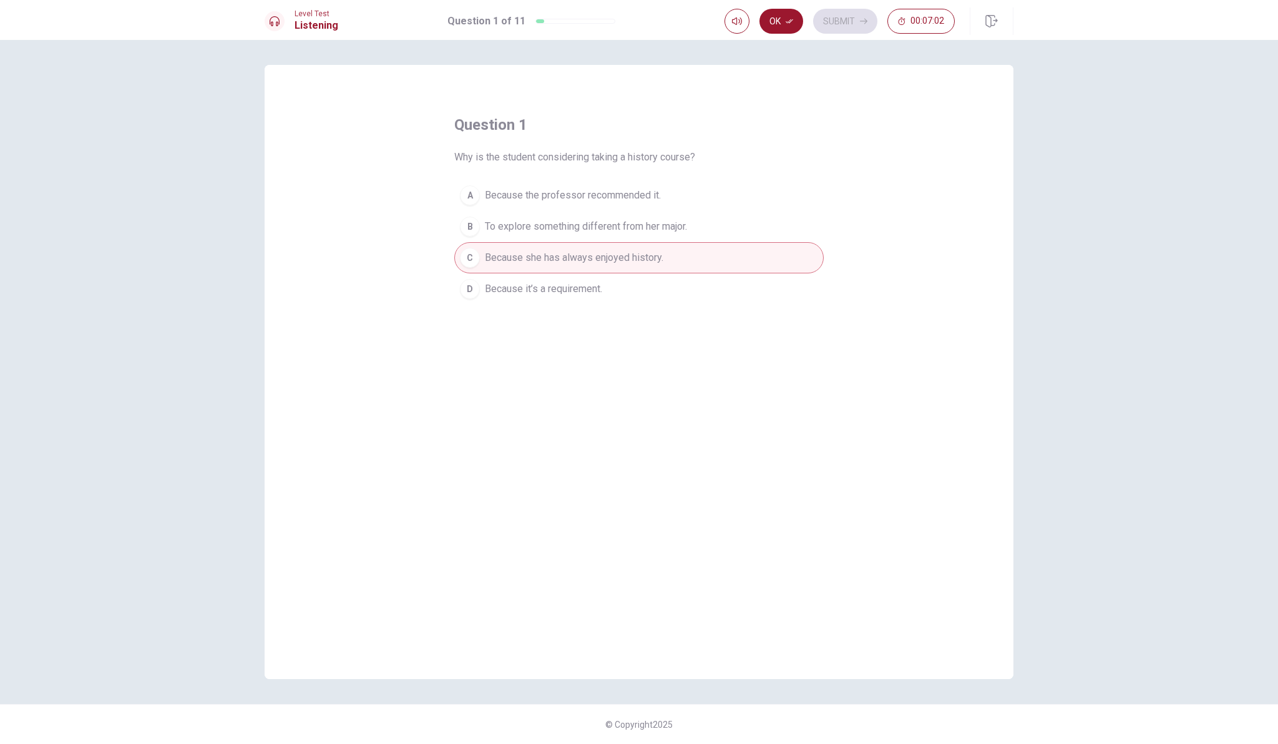
click at [467, 232] on div "B" at bounding box center [470, 226] width 20 height 20
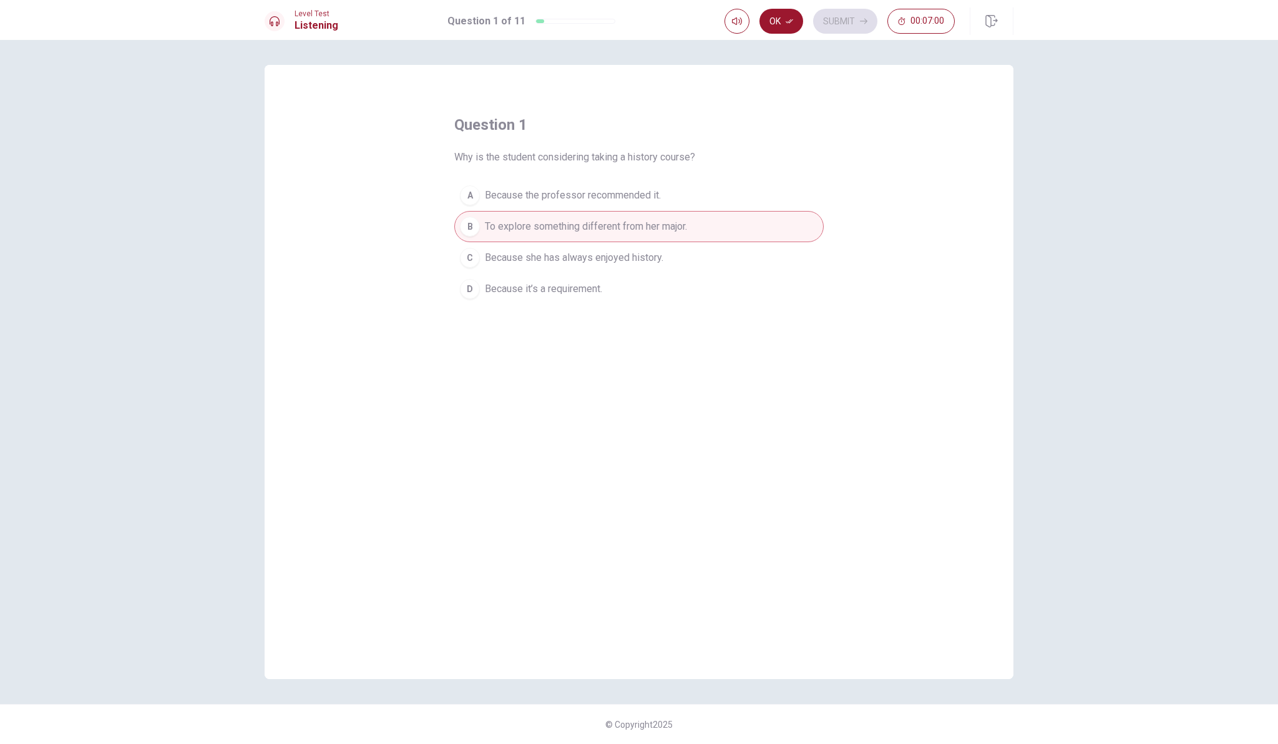
click at [787, 21] on icon "button" at bounding box center [788, 20] width 7 height 7
click at [842, 17] on button "Submit" at bounding box center [845, 21] width 64 height 25
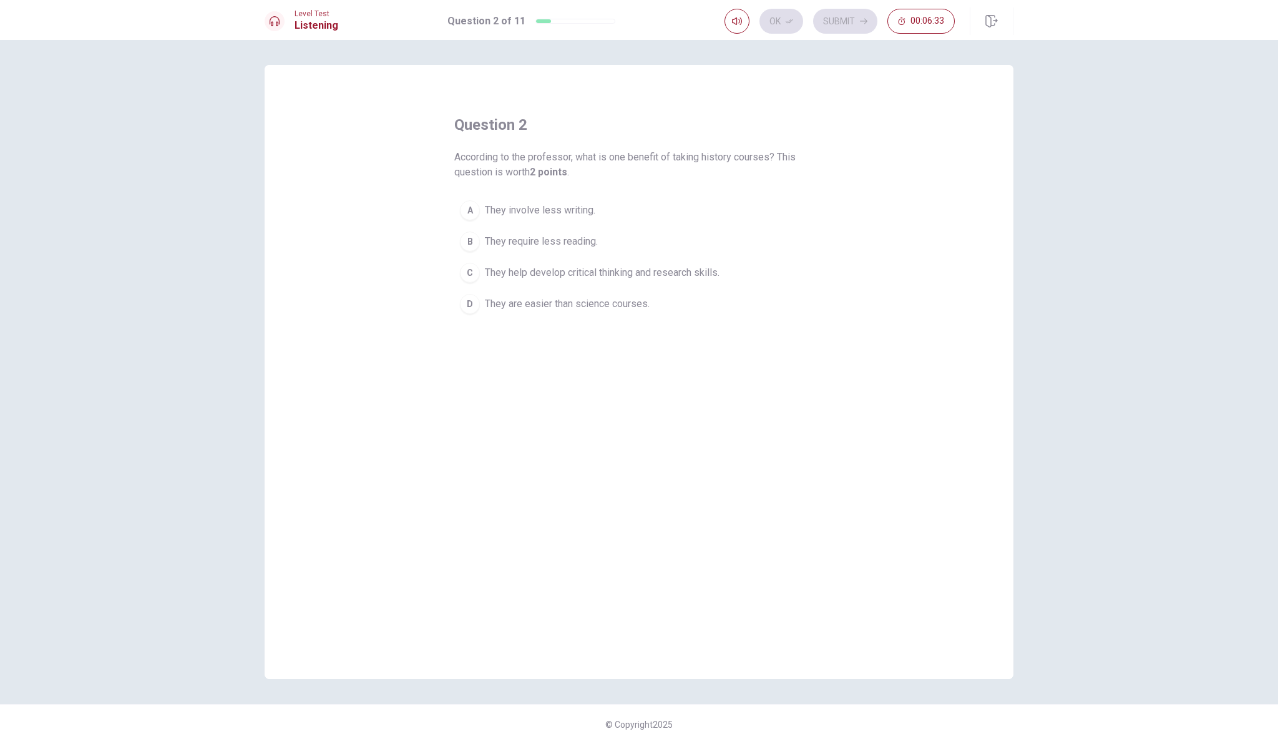
click at [466, 272] on div "C" at bounding box center [470, 273] width 20 height 20
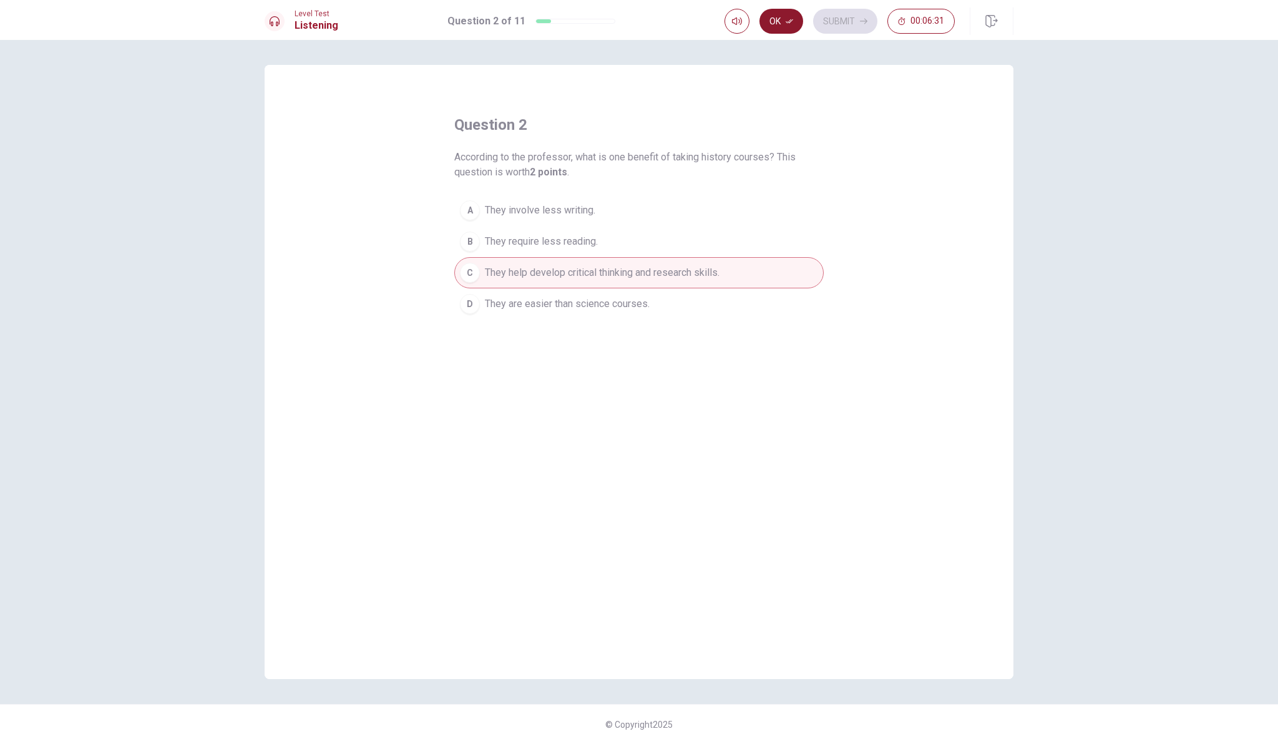
click at [782, 19] on button "Ok" at bounding box center [781, 21] width 44 height 25
click at [841, 14] on button "Submit" at bounding box center [845, 21] width 64 height 25
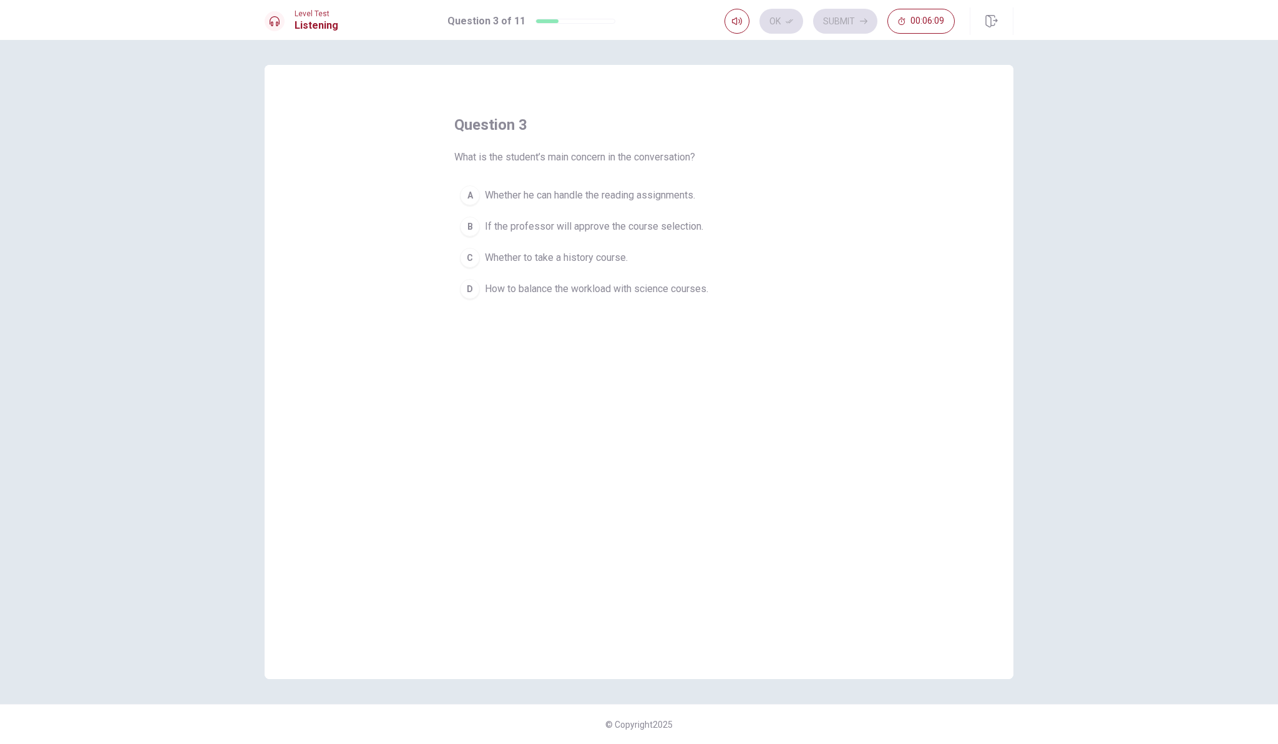
click at [473, 283] on div "D" at bounding box center [470, 289] width 20 height 20
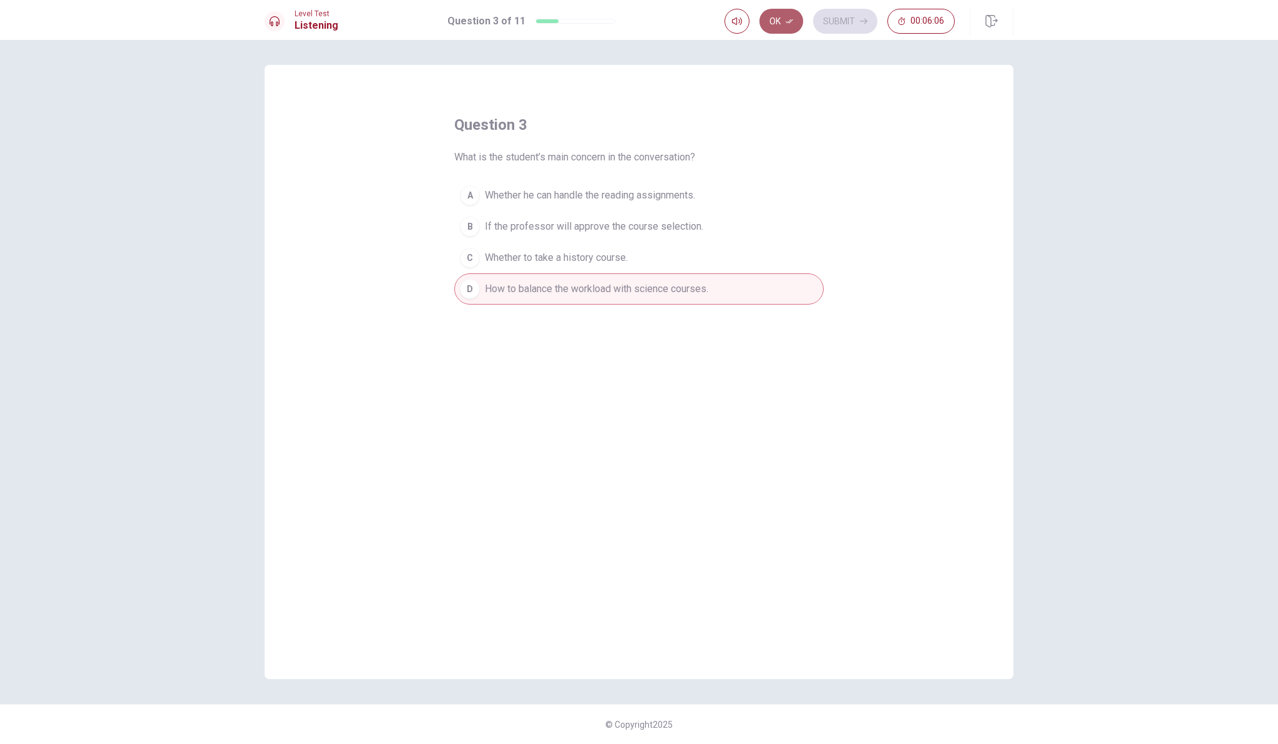
click at [779, 22] on button "Ok" at bounding box center [781, 21] width 44 height 25
click at [846, 16] on button "Submit" at bounding box center [845, 21] width 64 height 25
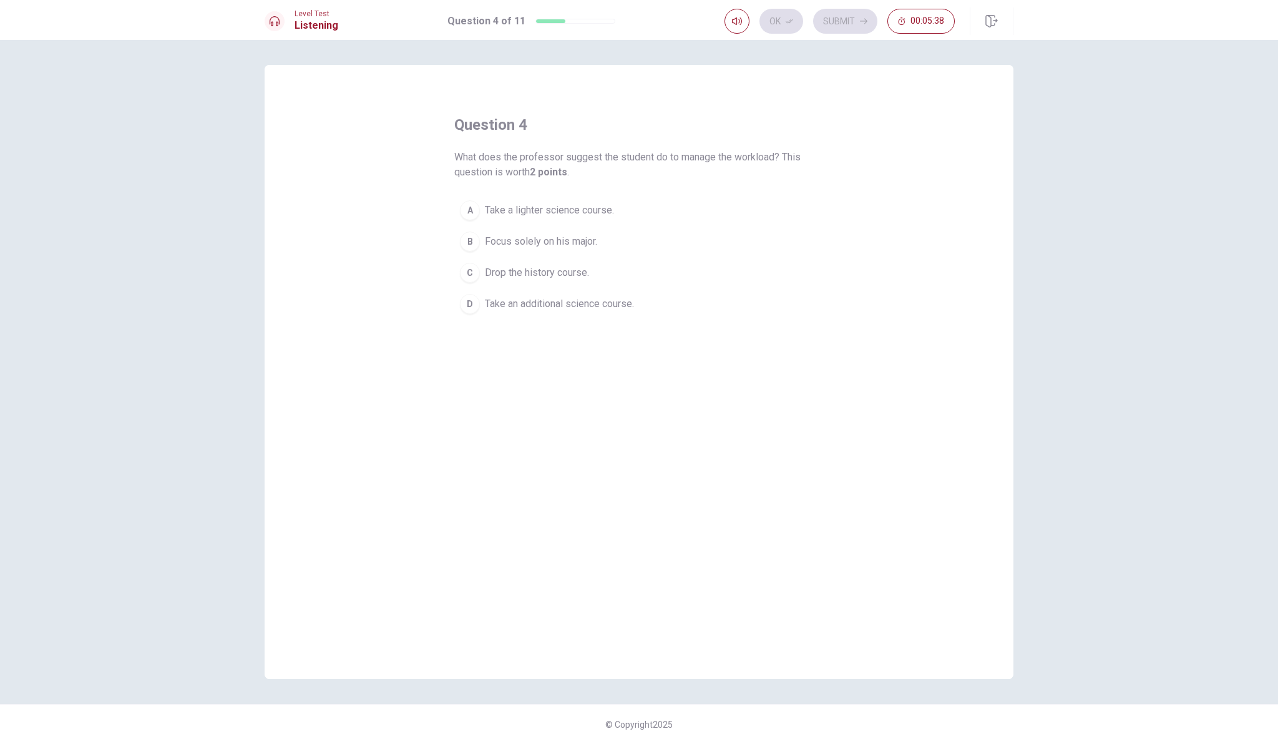
click at [466, 237] on div "B" at bounding box center [470, 241] width 20 height 20
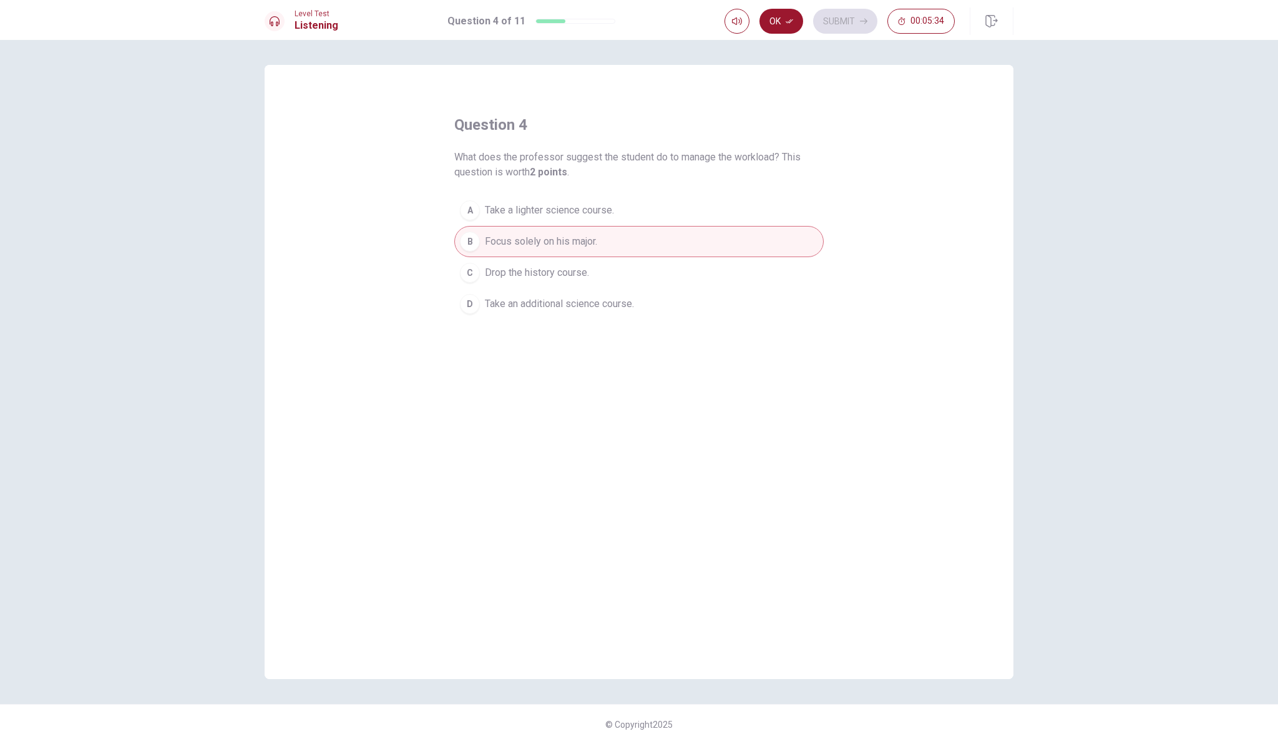
click at [466, 210] on div "A" at bounding box center [470, 210] width 20 height 20
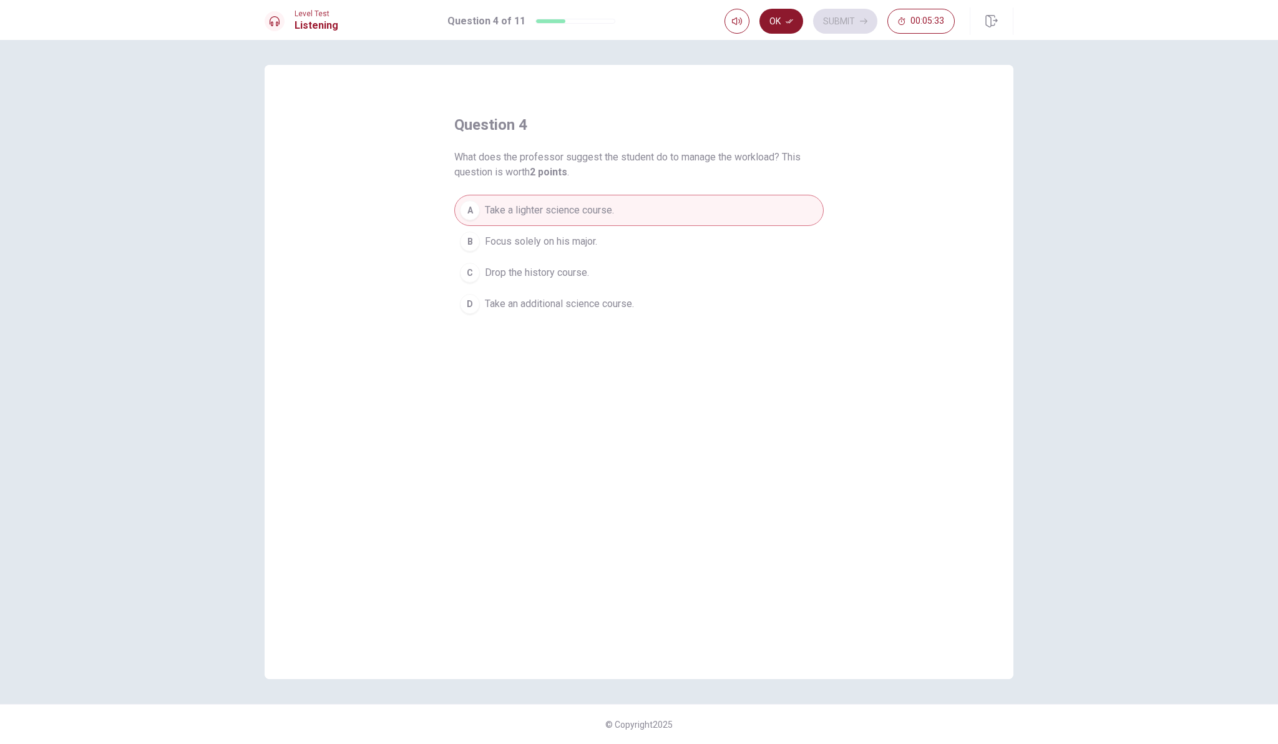
click at [785, 24] on button "Ok" at bounding box center [781, 21] width 44 height 25
click at [846, 17] on button "Submit" at bounding box center [845, 21] width 64 height 25
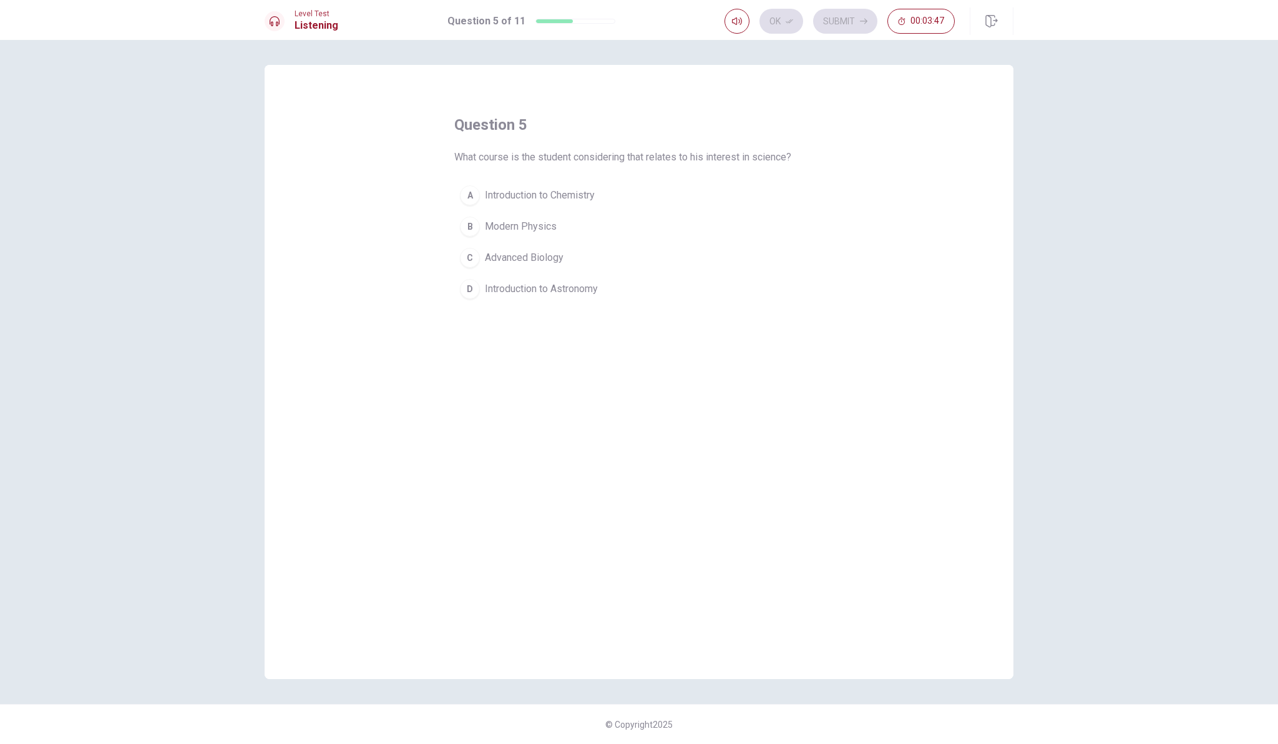
click at [467, 285] on div "D" at bounding box center [470, 289] width 20 height 20
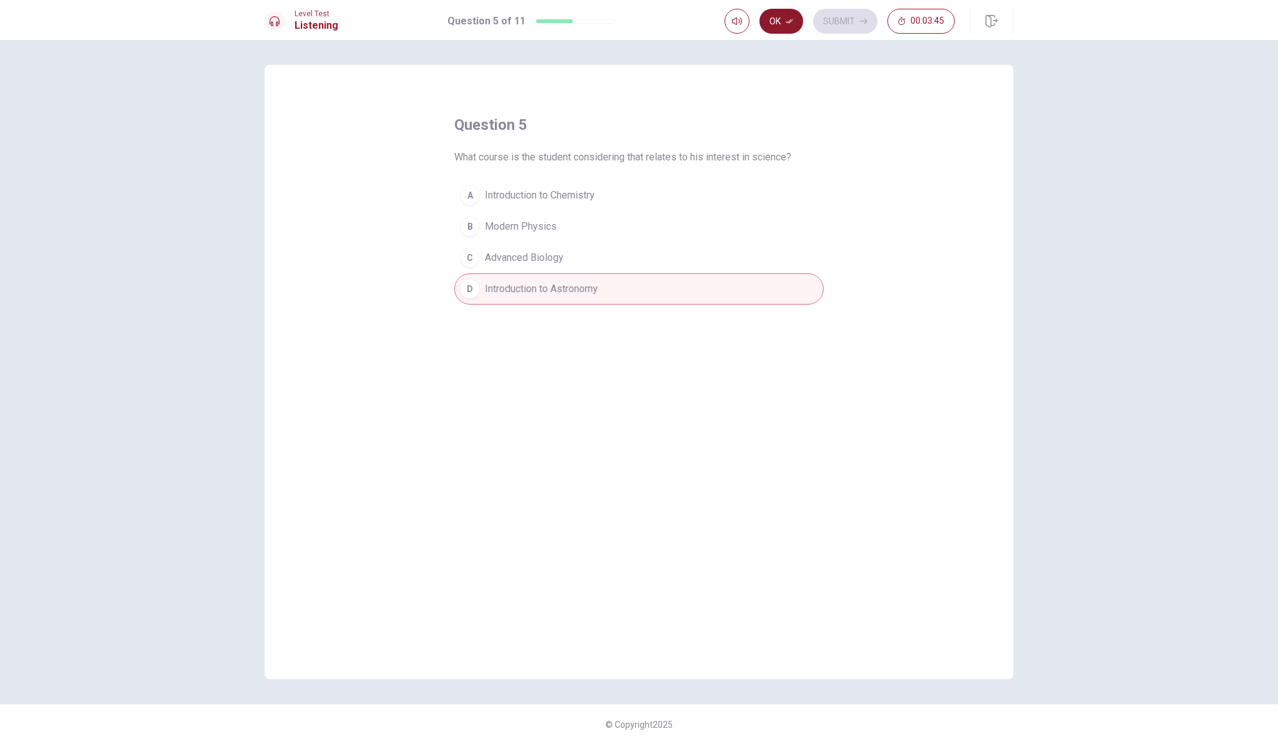
click at [778, 23] on button "Ok" at bounding box center [781, 21] width 44 height 25
click at [843, 14] on button "Submit" at bounding box center [845, 21] width 64 height 25
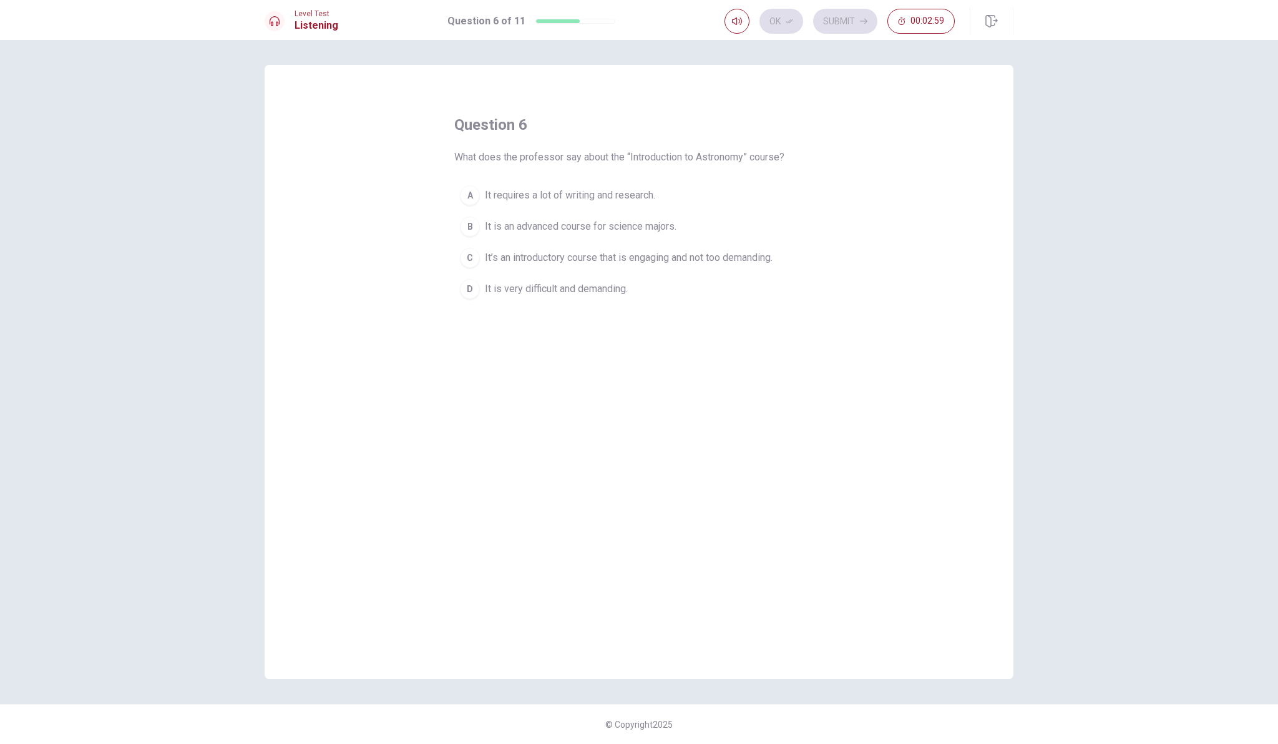
click at [472, 227] on div "B" at bounding box center [470, 226] width 20 height 20
click at [645, 181] on button "A It requires a lot of writing and research." at bounding box center [638, 195] width 369 height 31
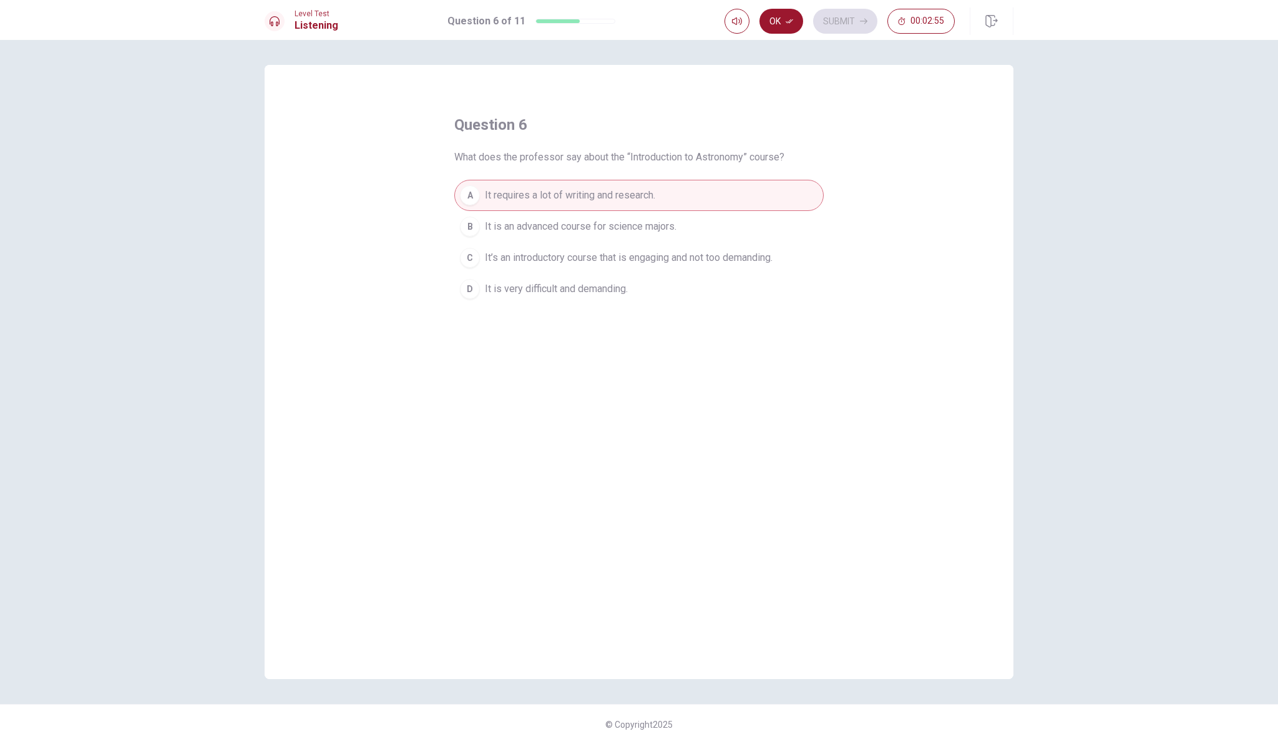
click at [636, 236] on button "B It is an advanced course for science majors." at bounding box center [638, 226] width 369 height 31
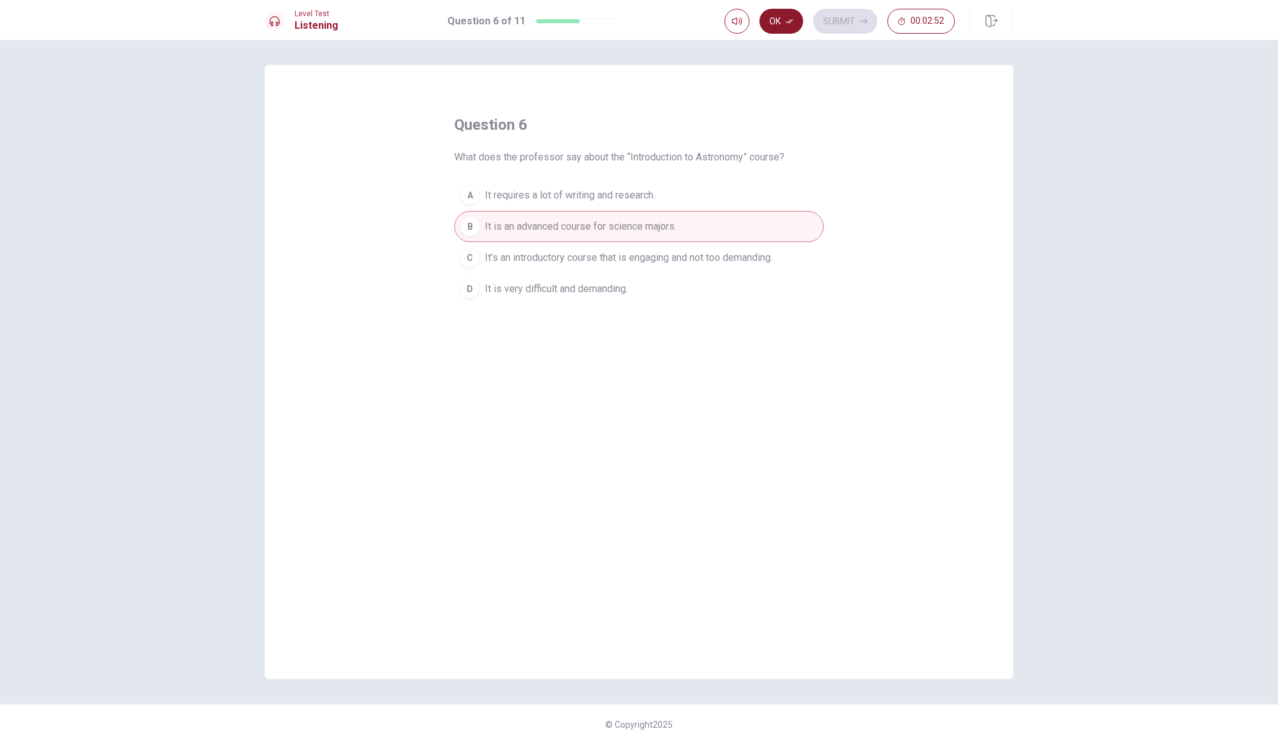
click at [783, 19] on button "Ok" at bounding box center [781, 21] width 44 height 25
click at [832, 16] on button "Submit" at bounding box center [845, 21] width 64 height 25
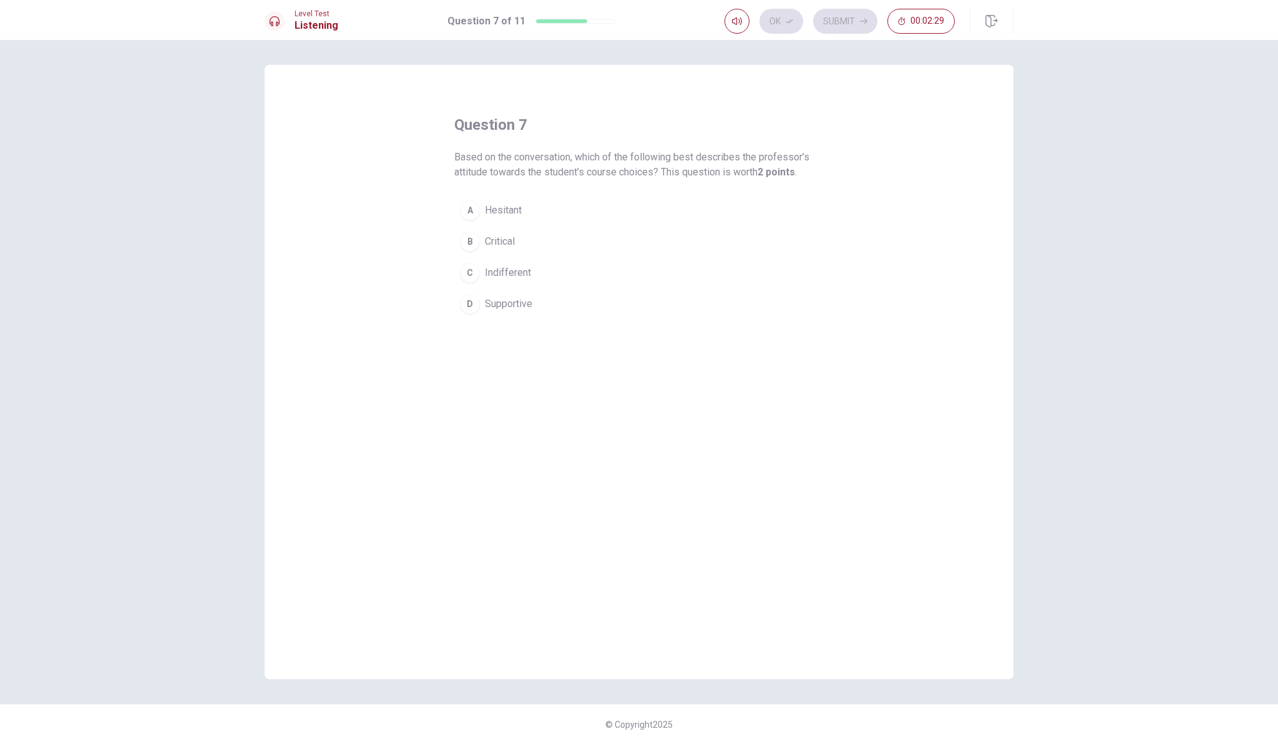
click at [468, 298] on div "D" at bounding box center [470, 304] width 20 height 20
click at [774, 17] on button "Ok" at bounding box center [781, 21] width 44 height 25
click at [834, 16] on button "Submit" at bounding box center [845, 21] width 64 height 25
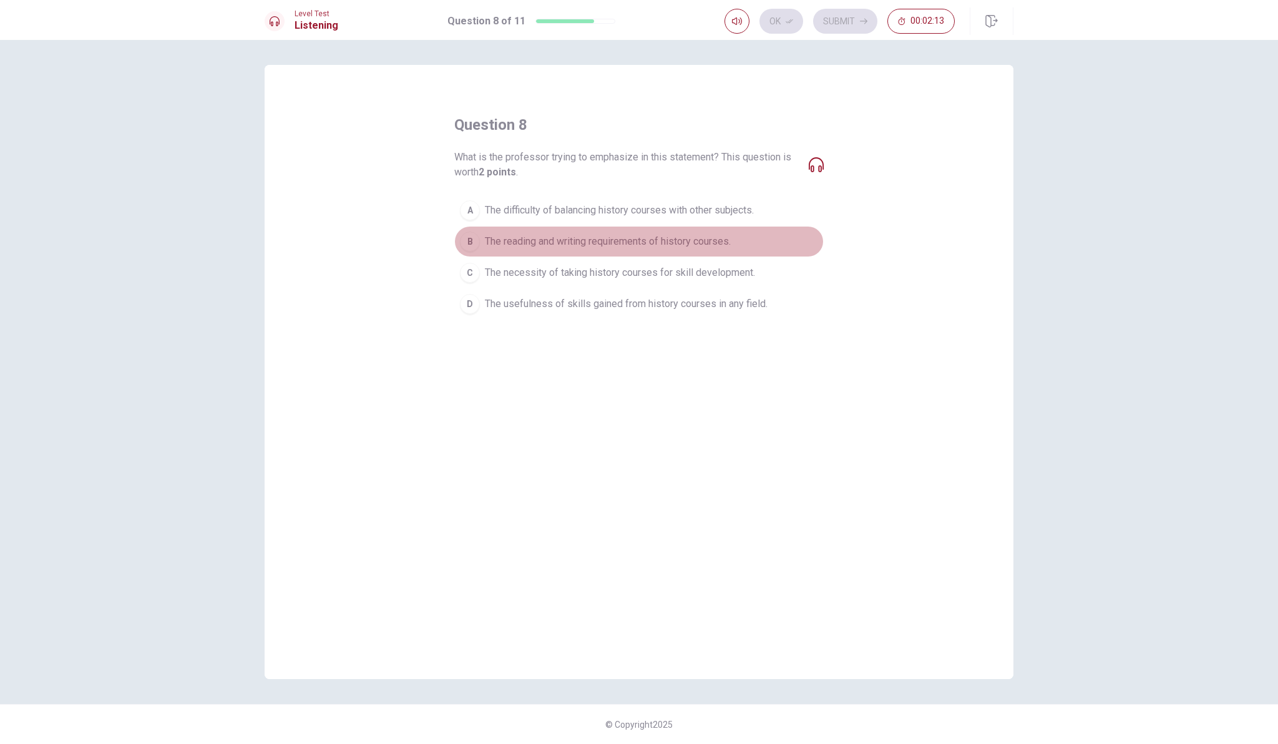
click at [468, 241] on div "B" at bounding box center [470, 241] width 20 height 20
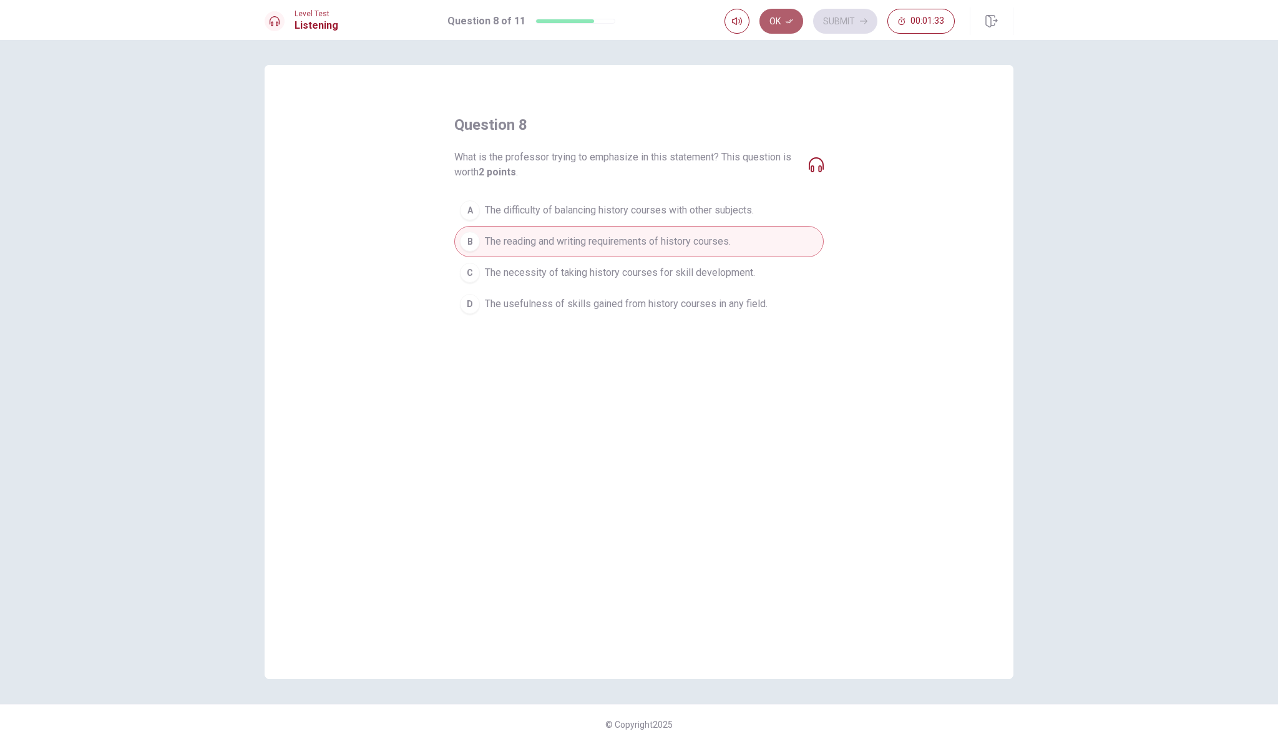
click at [778, 22] on button "Ok" at bounding box center [781, 21] width 44 height 25
click at [825, 14] on button "Submit" at bounding box center [845, 21] width 64 height 25
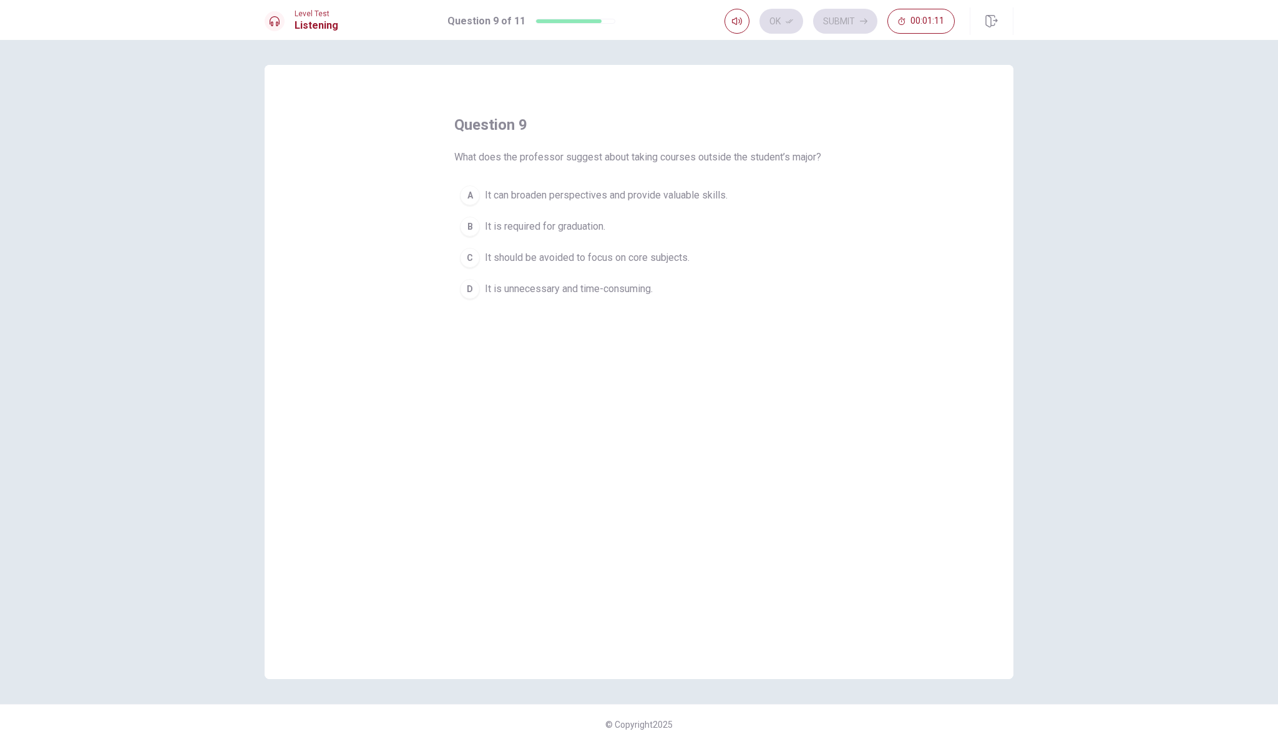
click at [462, 205] on div "A" at bounding box center [470, 195] width 20 height 20
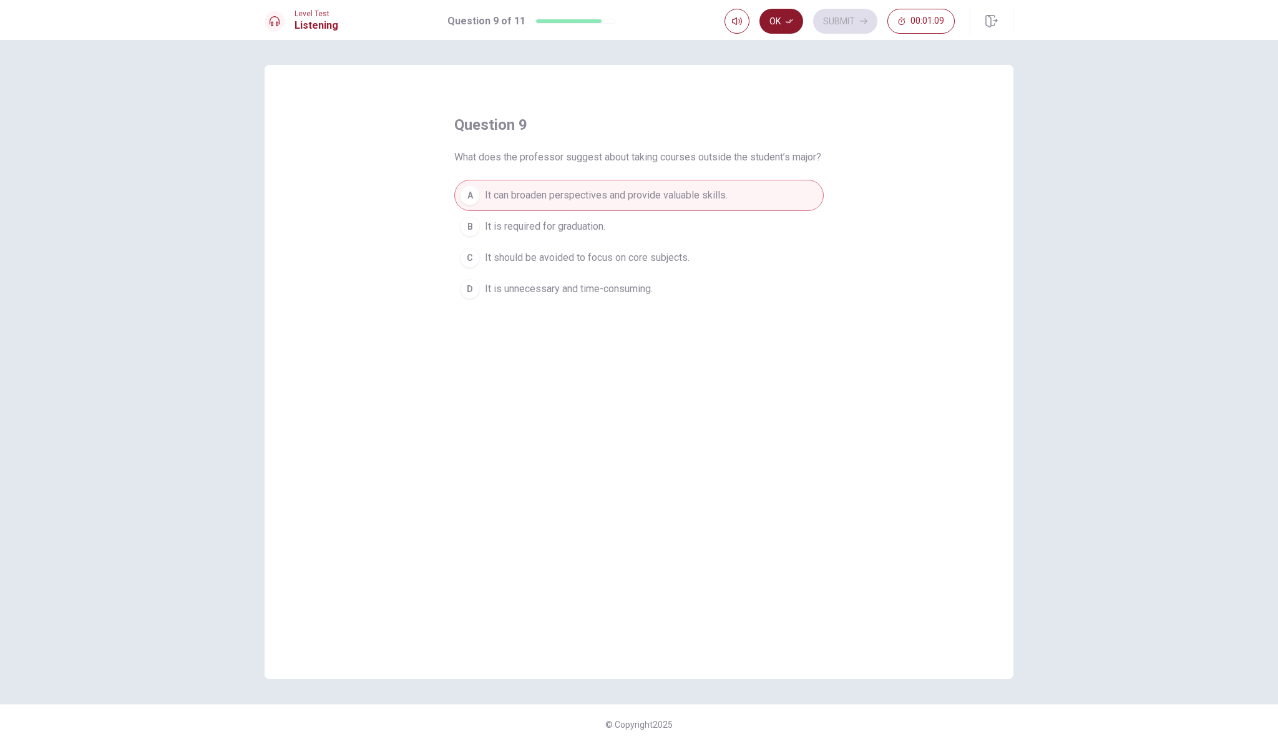
click at [777, 19] on button "Ok" at bounding box center [781, 21] width 44 height 25
click at [838, 18] on button "Submit" at bounding box center [845, 21] width 64 height 25
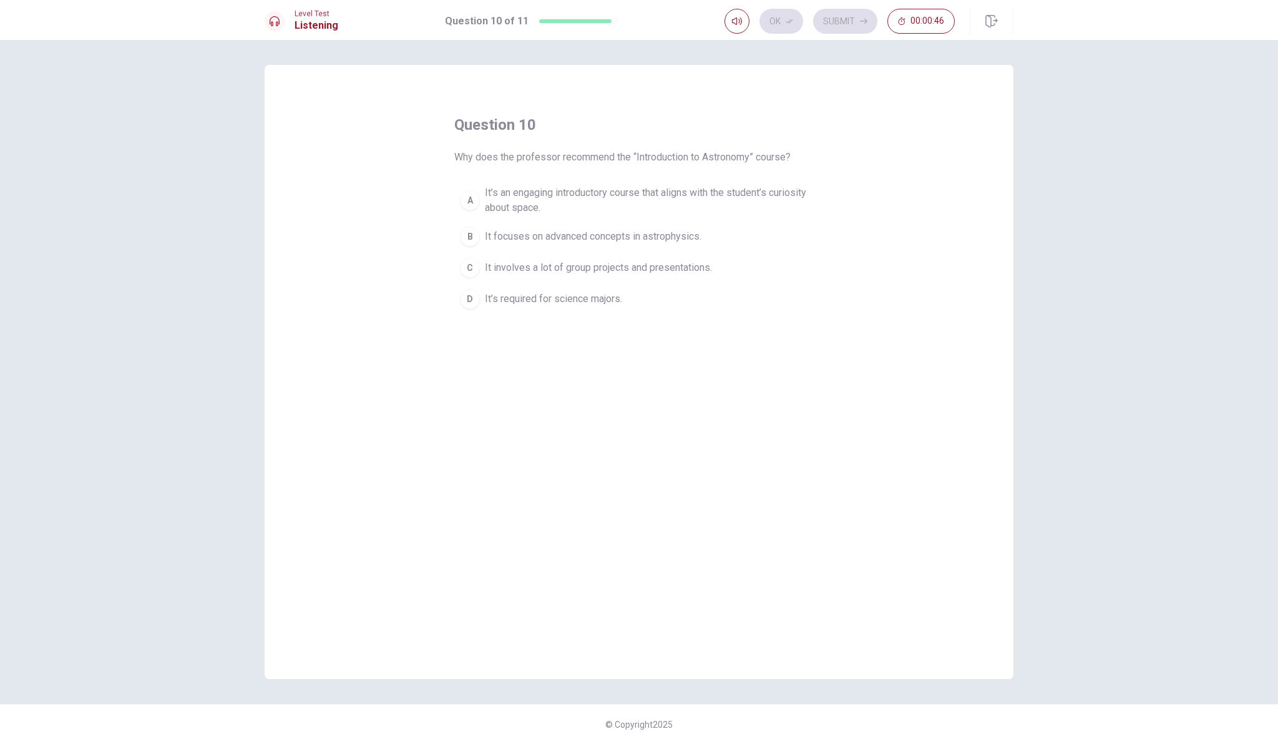
click at [550, 198] on span "It’s an engaging introductory course that aligns with the student’s curiosity a…" at bounding box center [651, 200] width 333 height 30
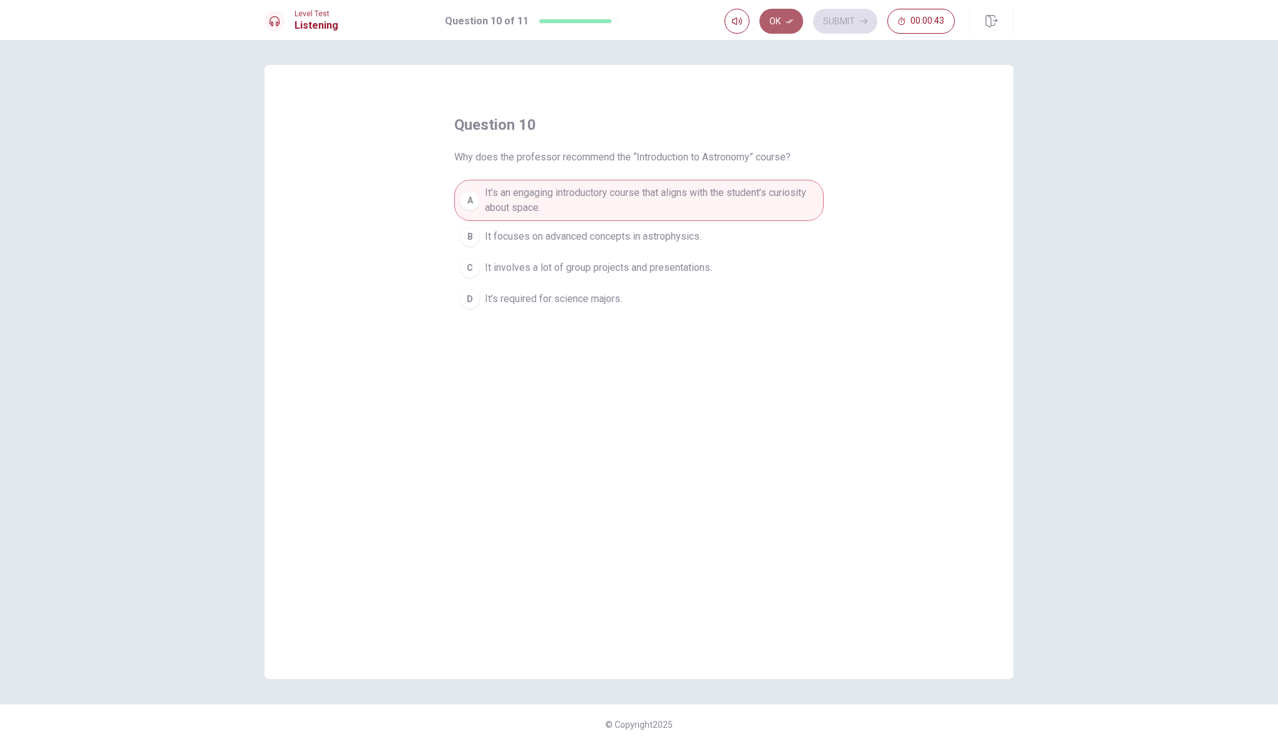
click at [778, 16] on button "Ok" at bounding box center [781, 21] width 44 height 25
click at [844, 14] on button "Submit" at bounding box center [845, 21] width 64 height 25
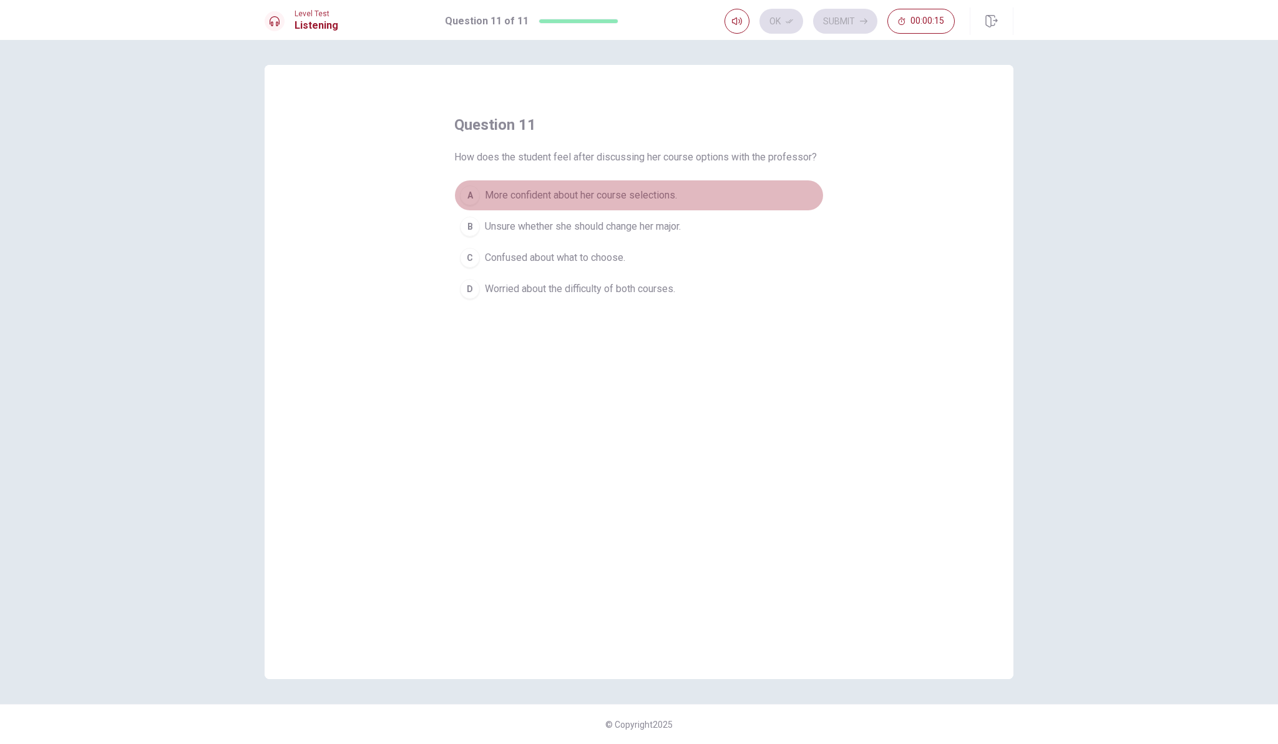
click at [606, 195] on span "More confident about her course selections." at bounding box center [581, 195] width 192 height 15
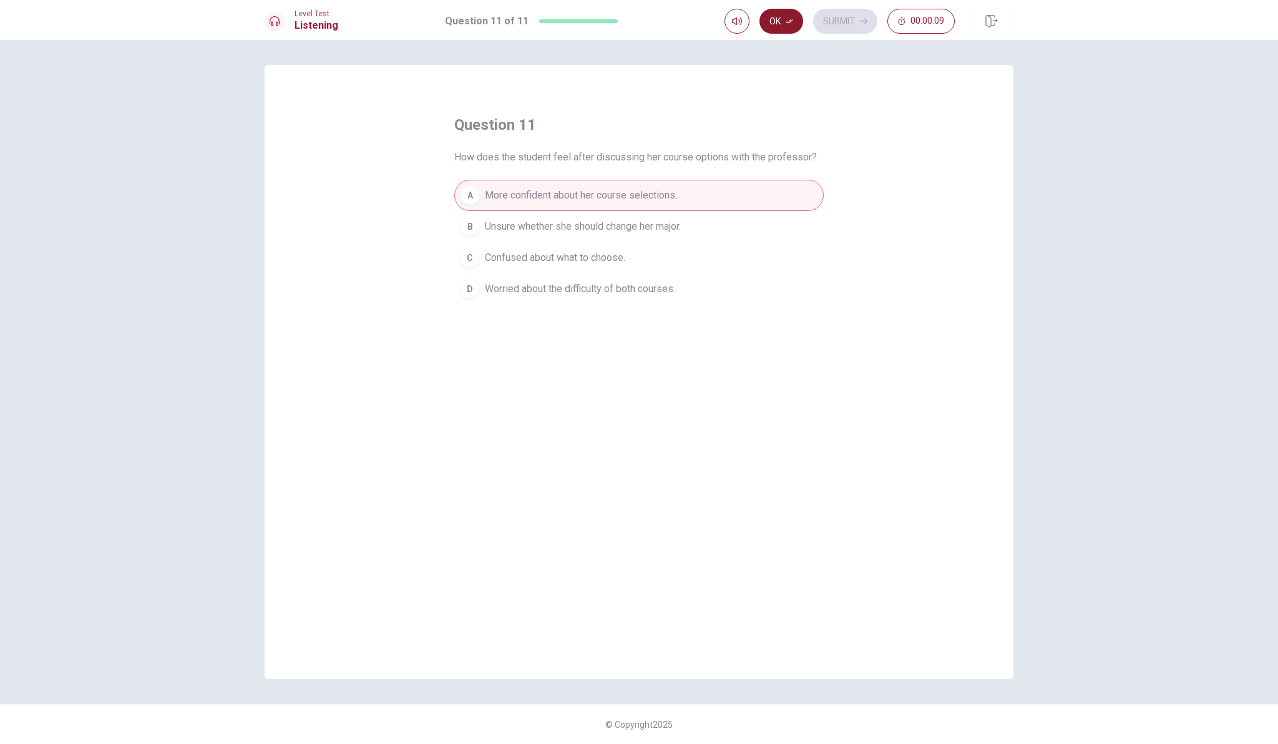
click at [776, 27] on button "Ok" at bounding box center [781, 21] width 44 height 25
click at [848, 26] on button "Submit" at bounding box center [845, 21] width 64 height 25
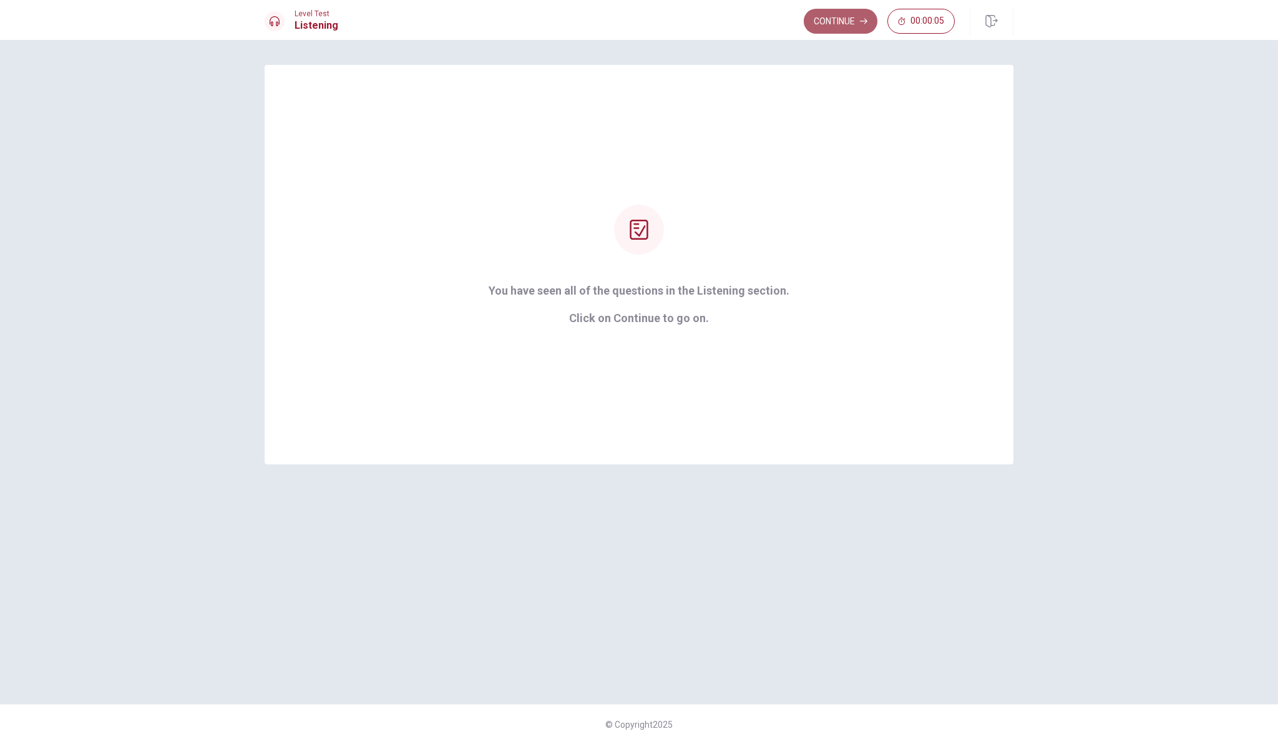
click at [831, 27] on button "Continue" at bounding box center [840, 21] width 74 height 25
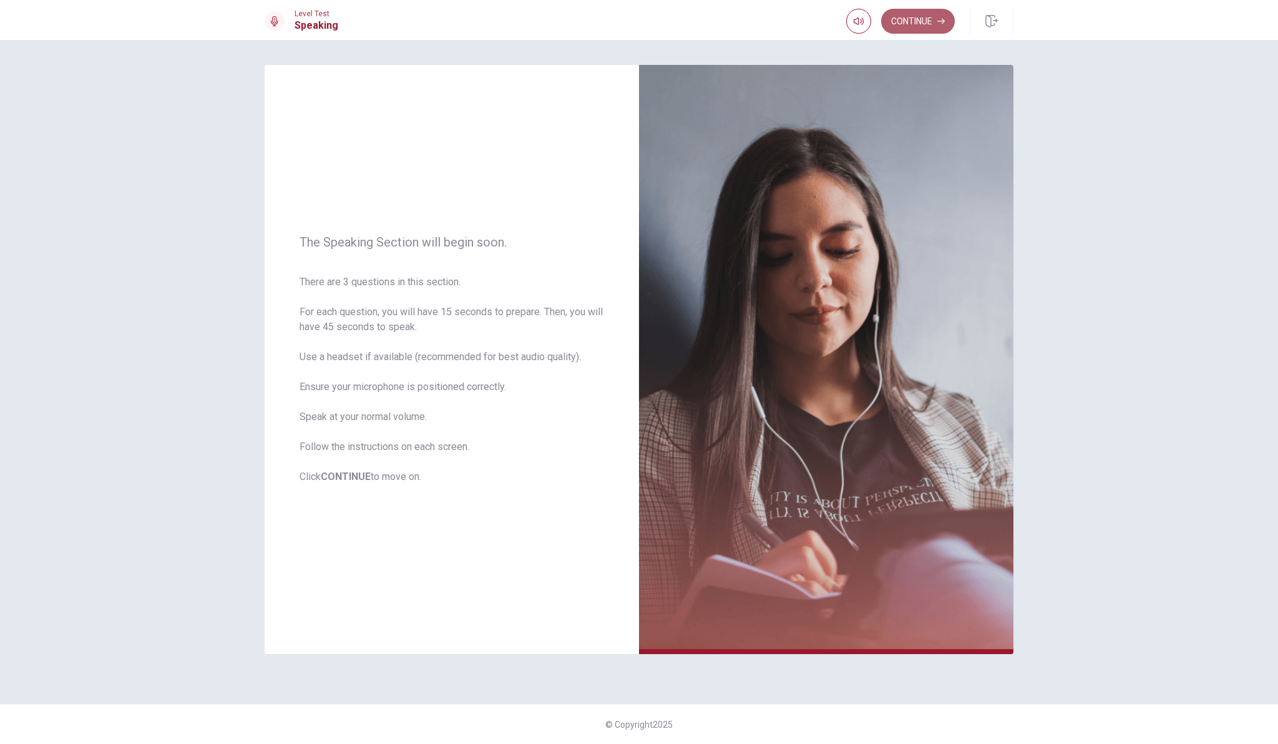
click at [921, 18] on button "Continue" at bounding box center [918, 21] width 74 height 25
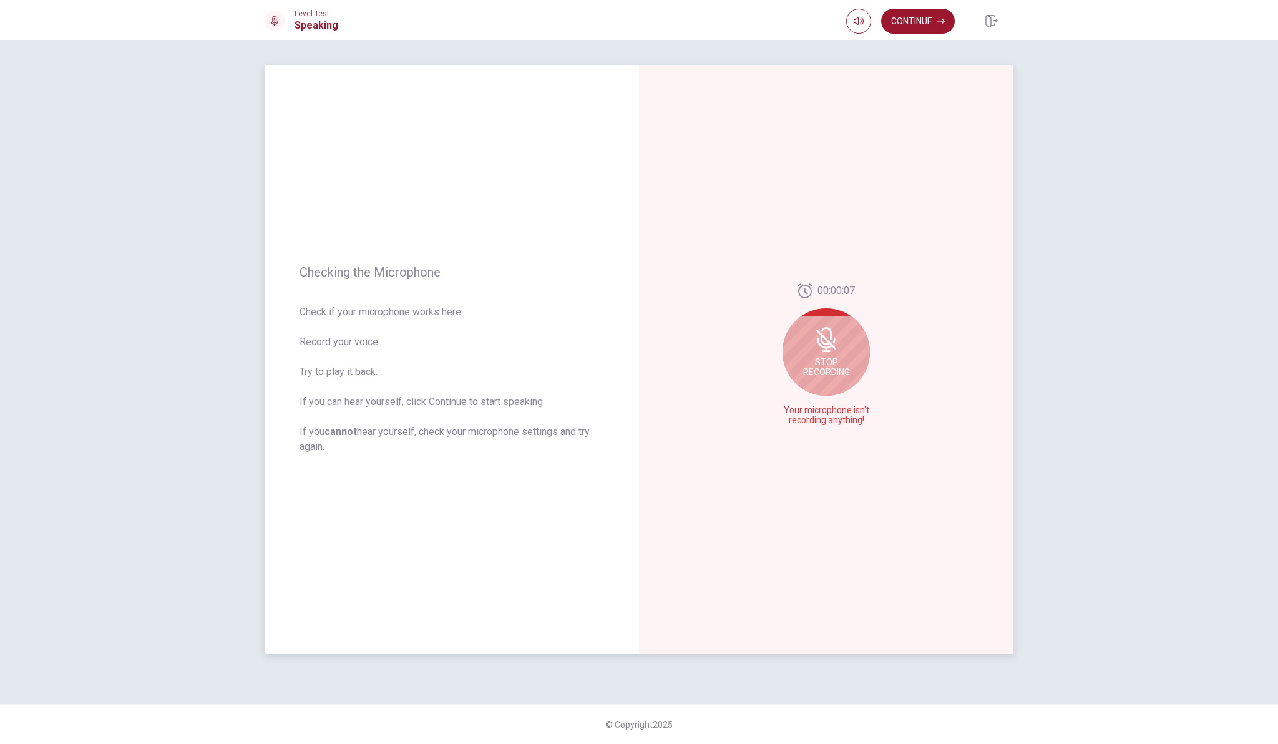
click at [831, 366] on span "Stop Recording" at bounding box center [826, 367] width 47 height 20
click at [841, 419] on icon "Play Audio" at bounding box center [839, 420] width 7 height 7
click at [813, 423] on icon "Record Again" at bounding box center [811, 420] width 7 height 7
click at [826, 377] on span "Stop Recording" at bounding box center [826, 382] width 47 height 20
click at [840, 419] on button "Record Again" at bounding box center [826, 420] width 93 height 25
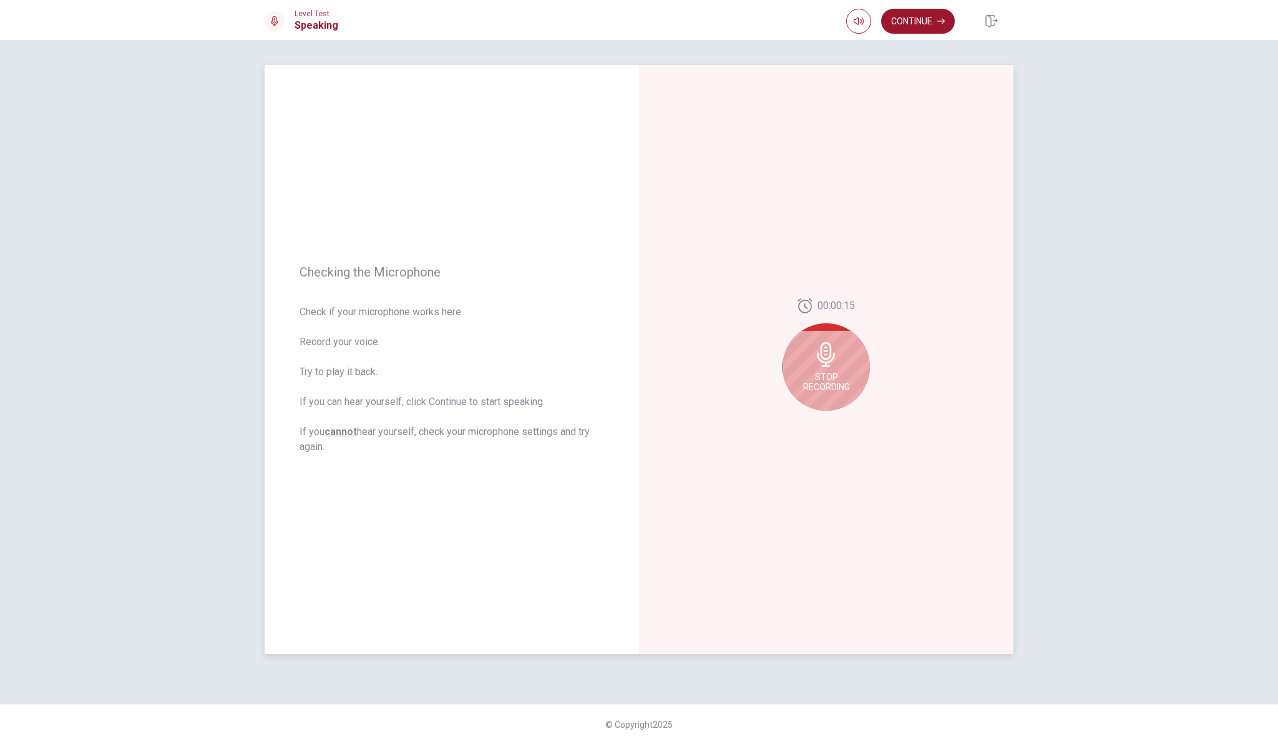
click at [823, 375] on span "Stop Recording" at bounding box center [826, 382] width 47 height 20
click at [825, 362] on icon at bounding box center [825, 358] width 18 height 25
click at [835, 420] on button "Play Audio" at bounding box center [839, 420] width 17 height 17
click at [838, 419] on icon "Play Audio" at bounding box center [839, 420] width 6 height 7
click at [828, 360] on icon at bounding box center [825, 358] width 18 height 25
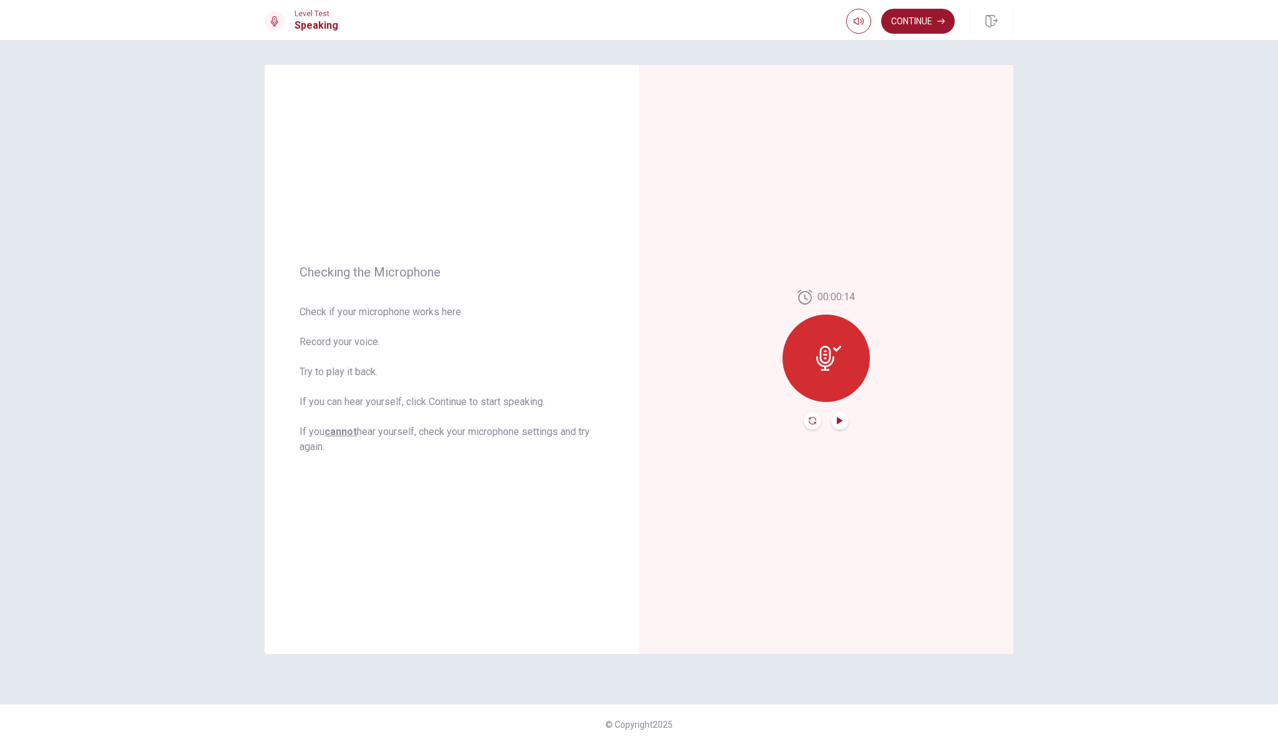
click at [809, 421] on icon "Record Again" at bounding box center [811, 420] width 7 height 7
click at [839, 424] on button "Play Audio" at bounding box center [839, 420] width 17 height 17
click at [918, 19] on button "Continue" at bounding box center [918, 21] width 74 height 25
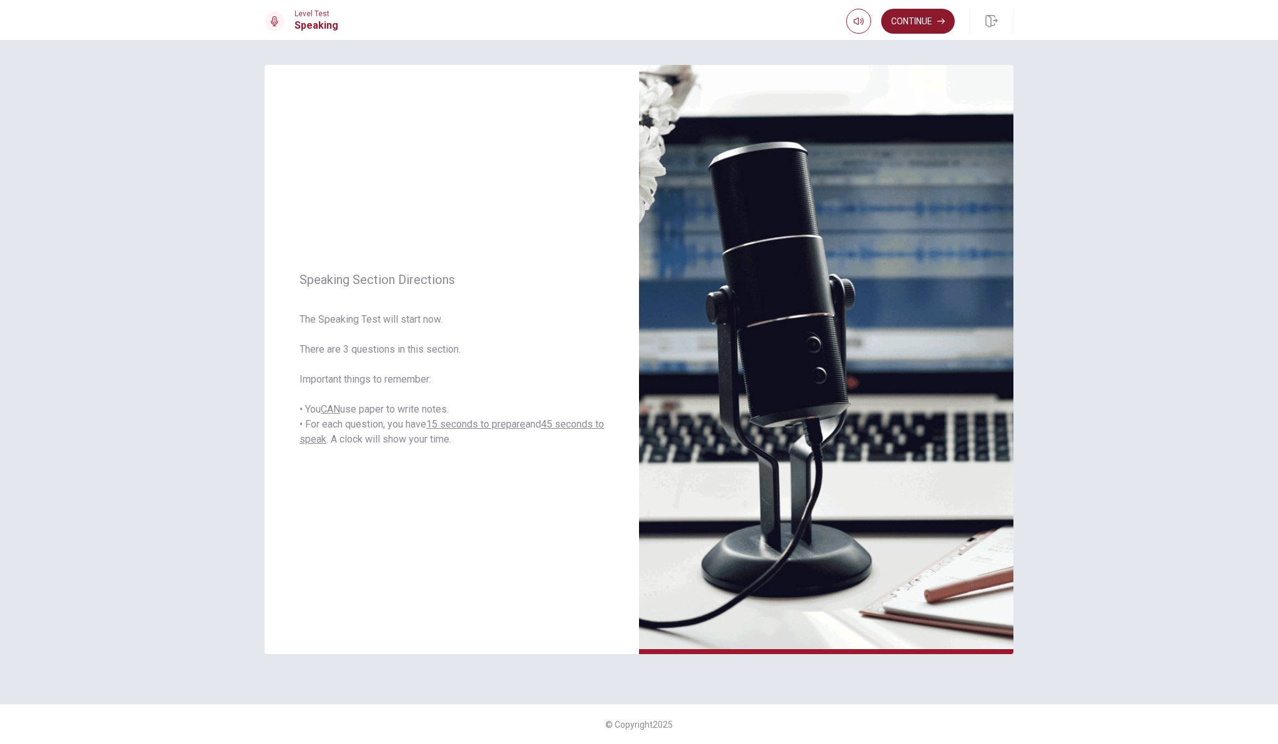
click at [925, 23] on button "Continue" at bounding box center [918, 21] width 74 height 25
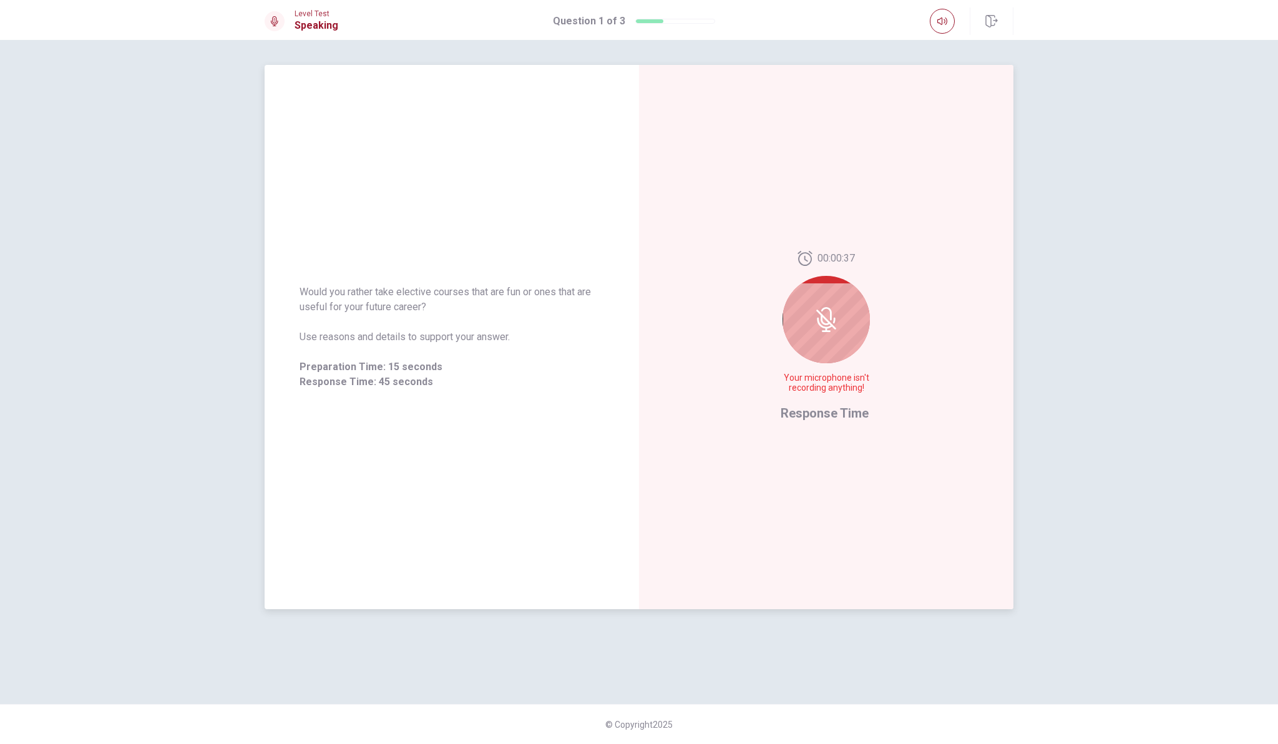
click at [824, 320] on icon at bounding box center [825, 319] width 25 height 25
click at [831, 314] on icon at bounding box center [826, 313] width 11 height 13
click at [815, 335] on div at bounding box center [825, 319] width 87 height 87
click at [815, 405] on span "Response Time" at bounding box center [824, 412] width 88 height 15
click at [825, 411] on span "Response Time" at bounding box center [824, 412] width 88 height 15
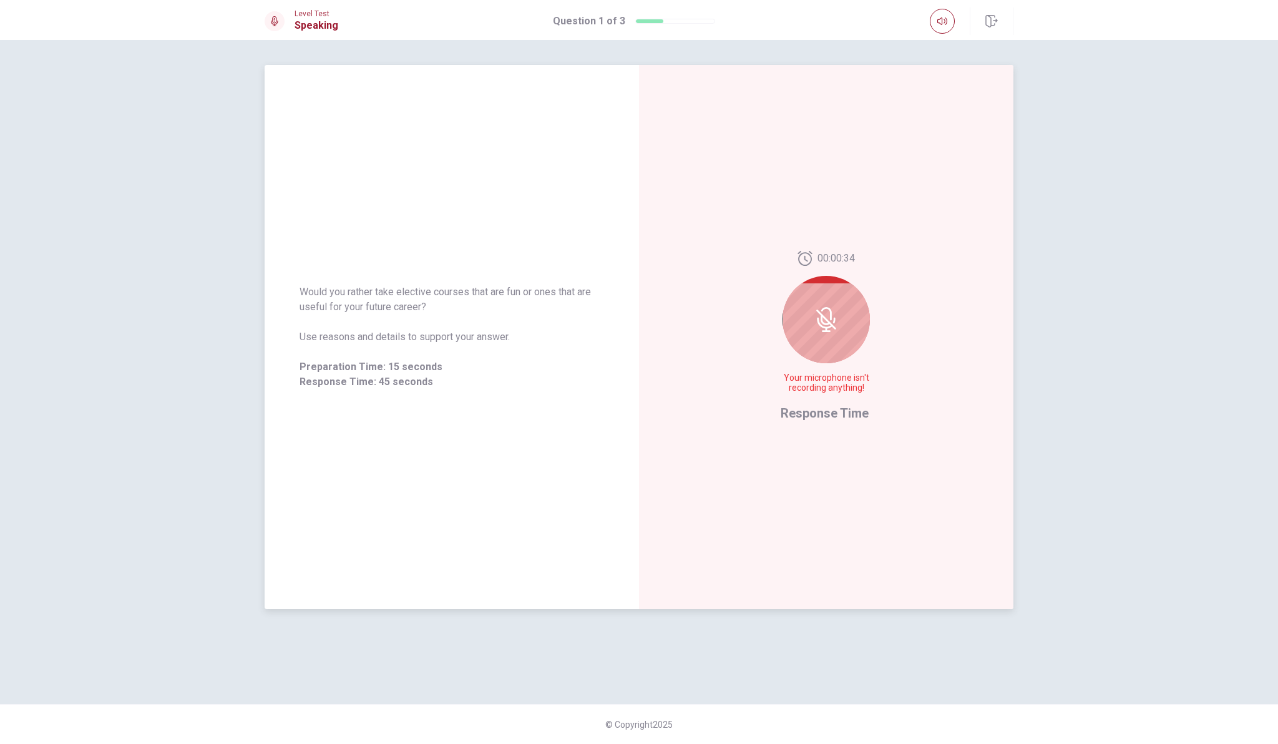
click at [850, 409] on span "Response Time" at bounding box center [824, 412] width 88 height 15
click at [808, 342] on div at bounding box center [825, 319] width 87 height 87
click at [828, 306] on div at bounding box center [825, 319] width 87 height 87
click at [826, 315] on icon at bounding box center [825, 319] width 25 height 25
click at [836, 324] on icon at bounding box center [825, 319] width 25 height 25
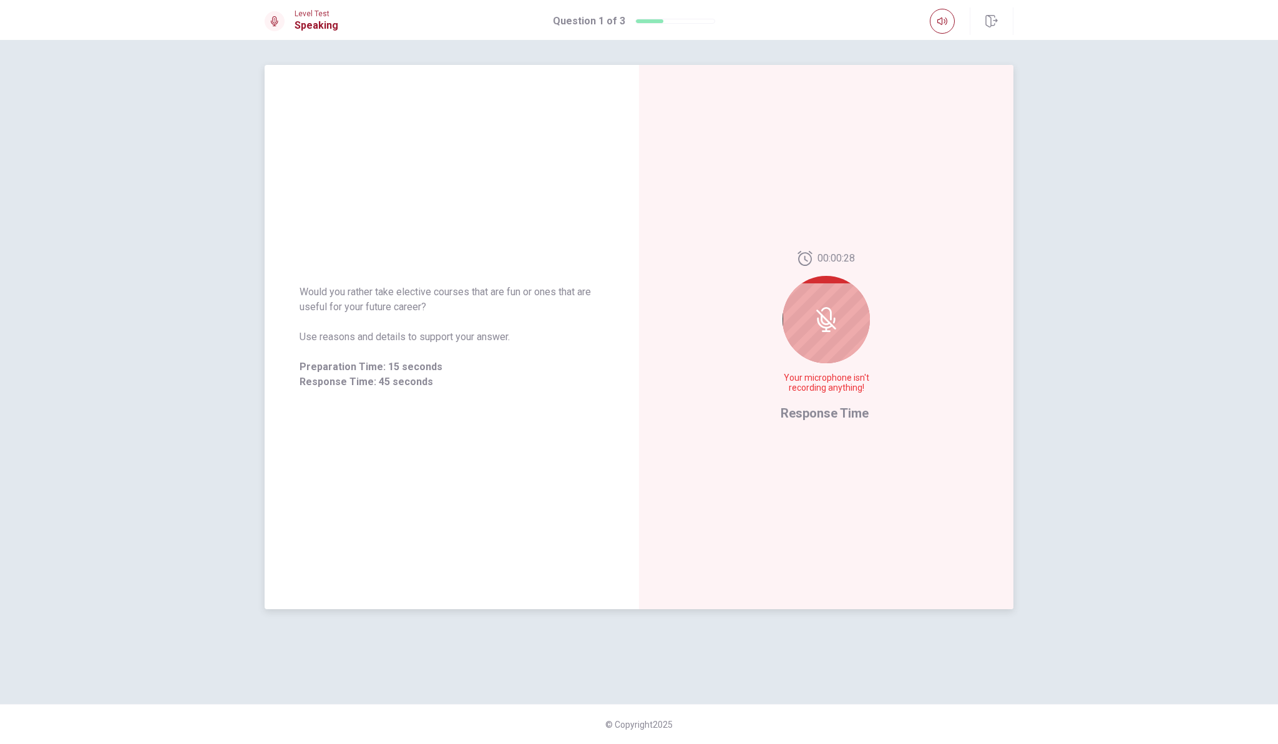
click at [825, 324] on icon at bounding box center [825, 319] width 10 height 11
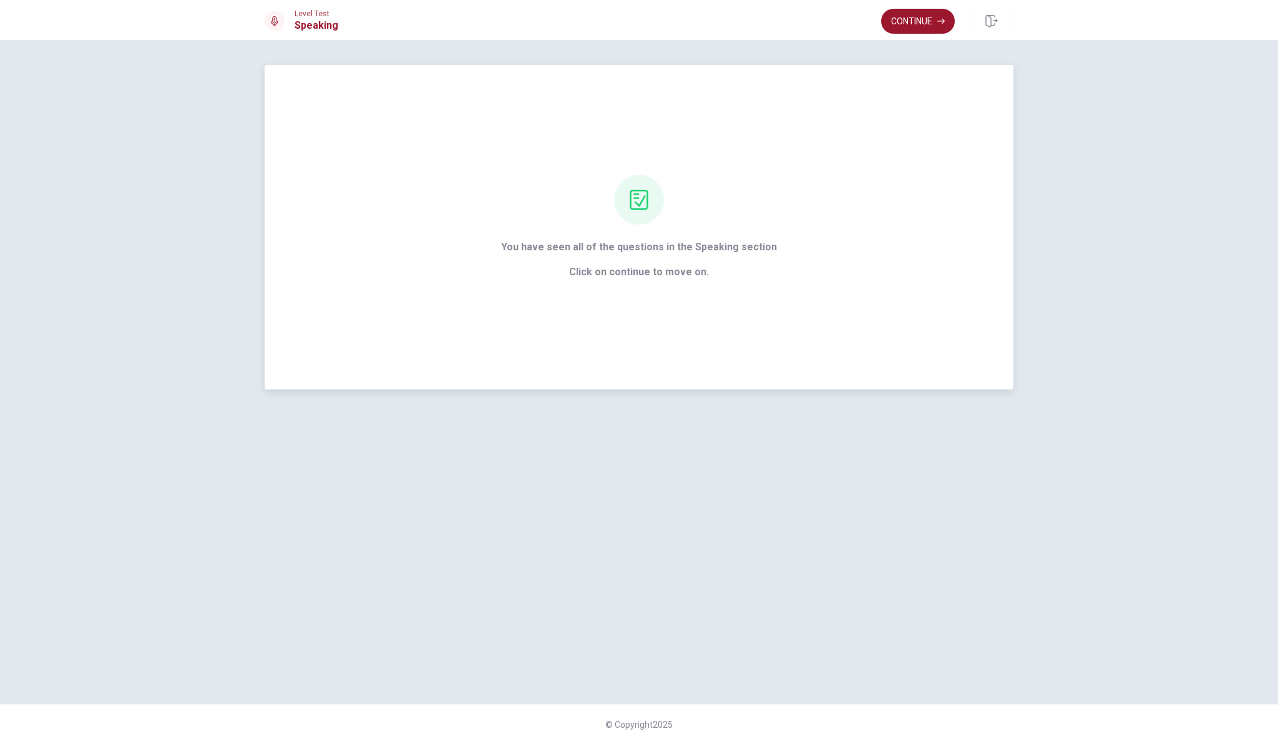
click at [671, 271] on span "Click on continue to move on." at bounding box center [639, 271] width 276 height 15
click at [921, 17] on button "Continue" at bounding box center [918, 21] width 74 height 25
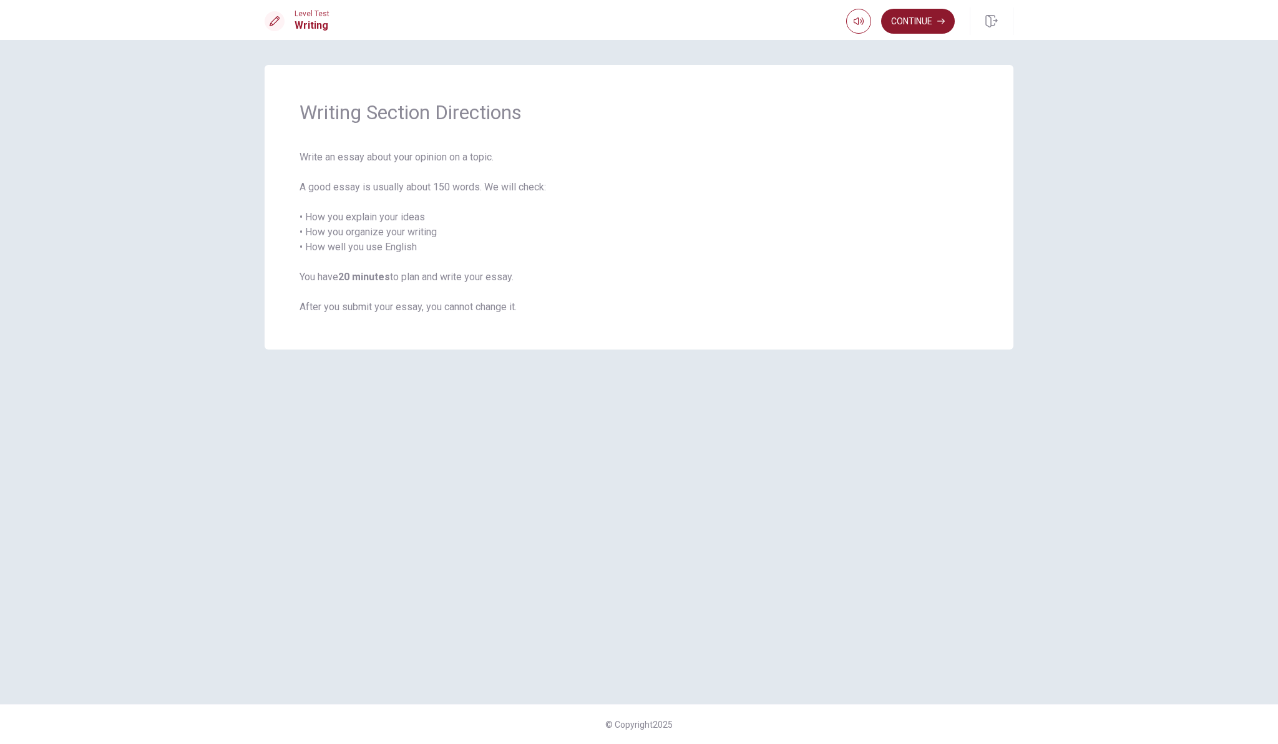
click at [918, 26] on button "Continue" at bounding box center [918, 21] width 74 height 25
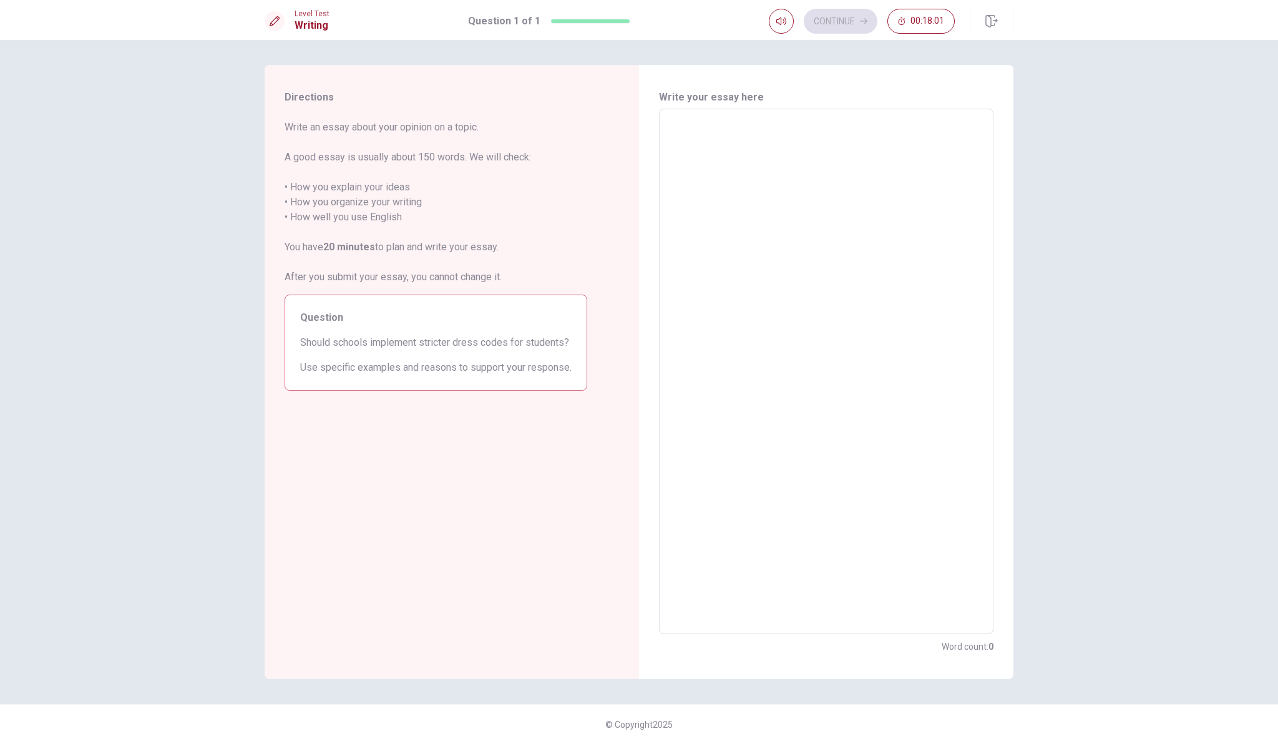
click at [701, 182] on textarea at bounding box center [825, 371] width 317 height 505
type textarea "I"
type textarea "x"
type textarea "In"
type textarea "x"
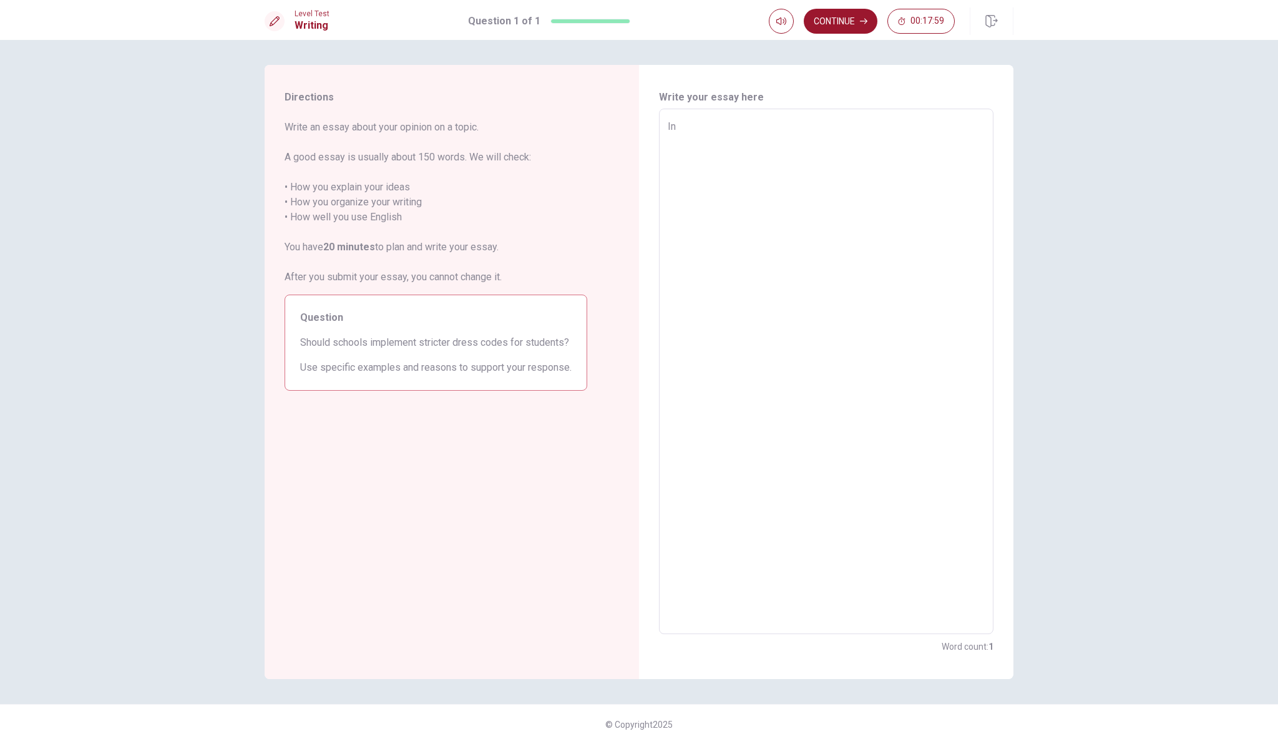
type textarea "In"
type textarea "x"
type textarea "In m"
type textarea "x"
type textarea "In my"
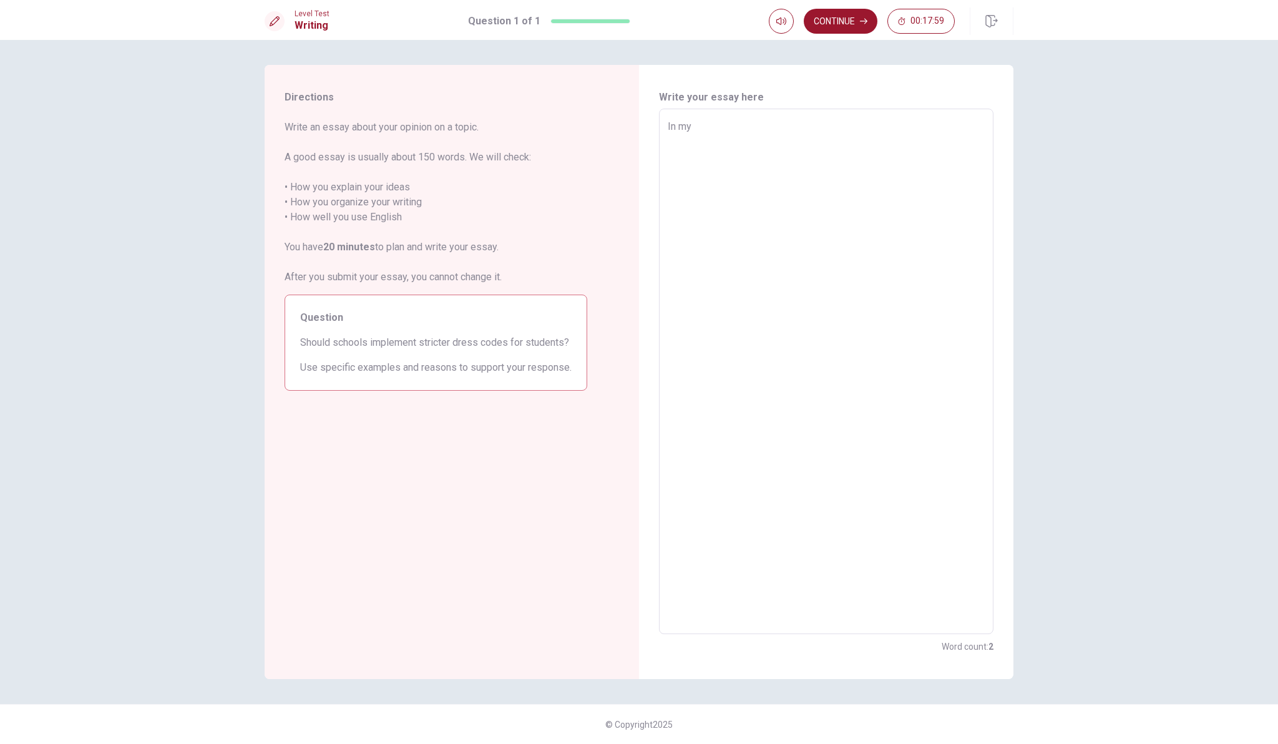
type textarea "x"
type textarea "In my"
type textarea "x"
type textarea "In my o"
type textarea "x"
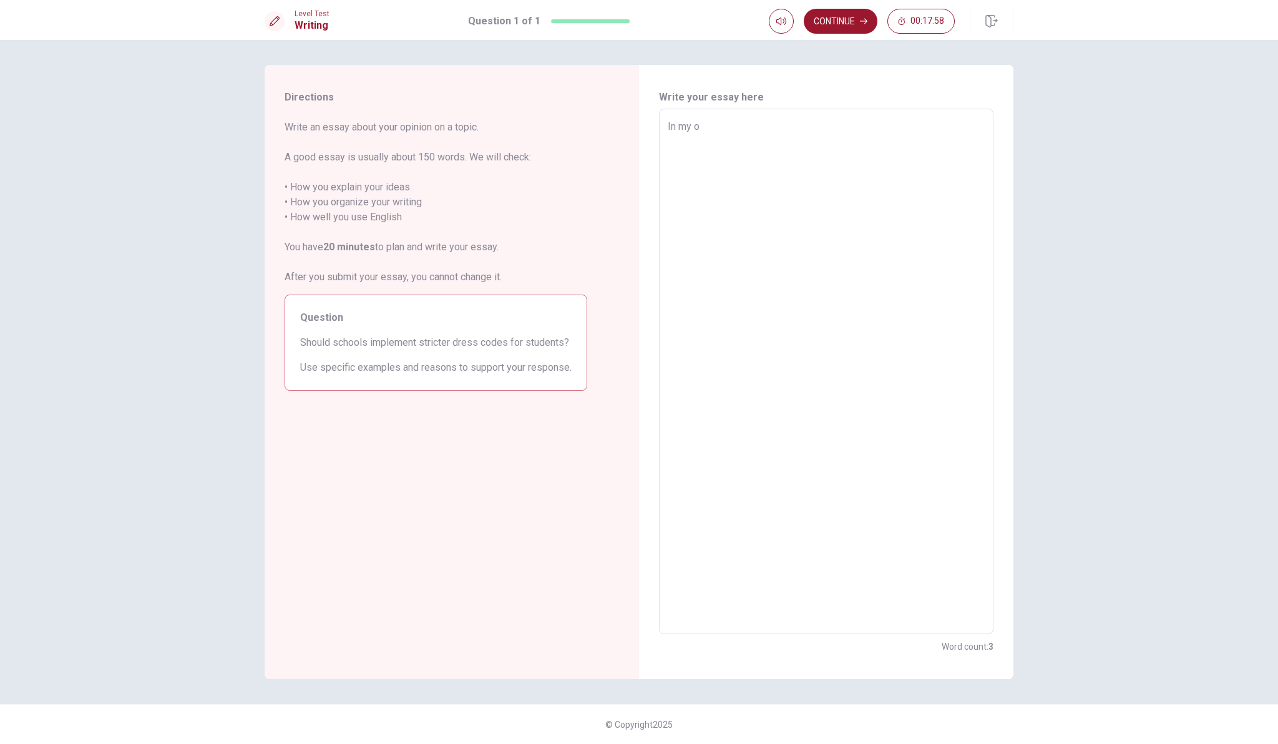
type textarea "In my op"
type textarea "x"
type textarea "In my opi"
type textarea "x"
type textarea "In my opin"
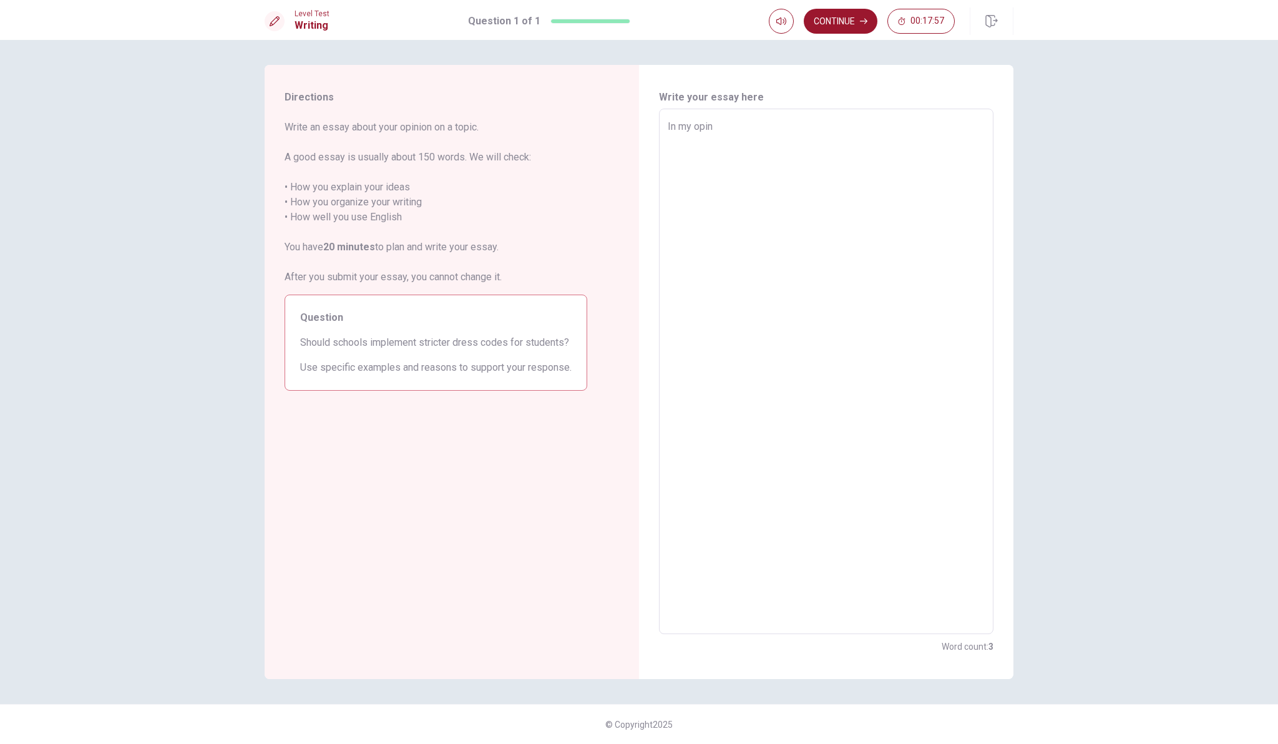
type textarea "x"
type textarea "In my opini"
type textarea "x"
type textarea "In my opinio"
type textarea "x"
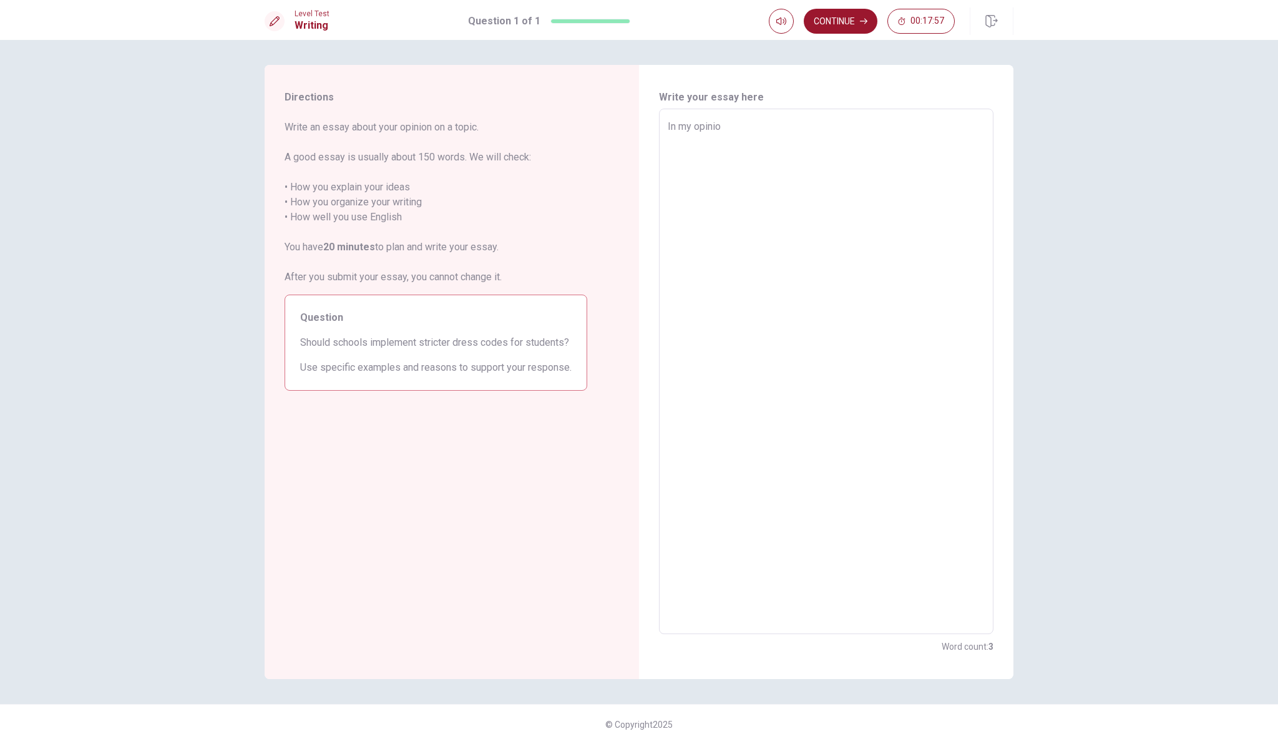
type textarea "In my opinion"
type textarea "x"
type textarea "In my opinion,"
type textarea "x"
type textarea "In my opinion,w"
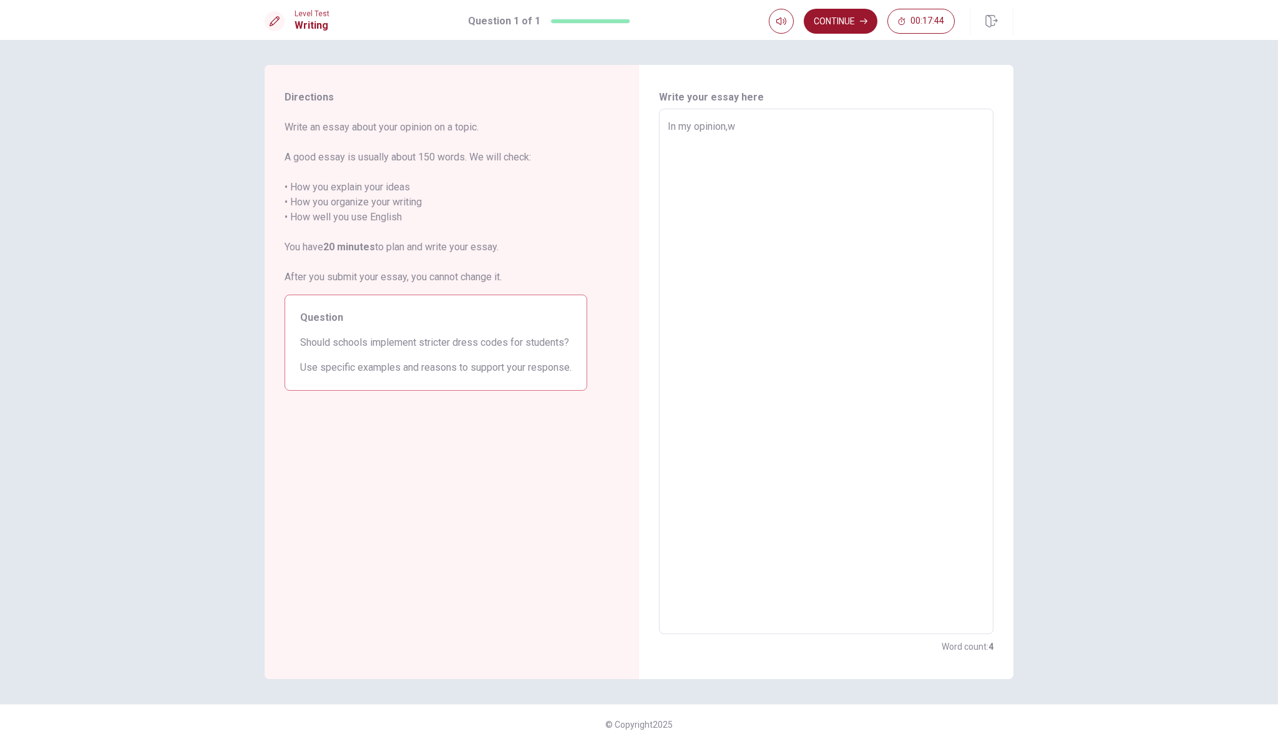
type textarea "x"
type textarea "In my opinion,"
type textarea "x"
type textarea "In my opinion,"
type textarea "x"
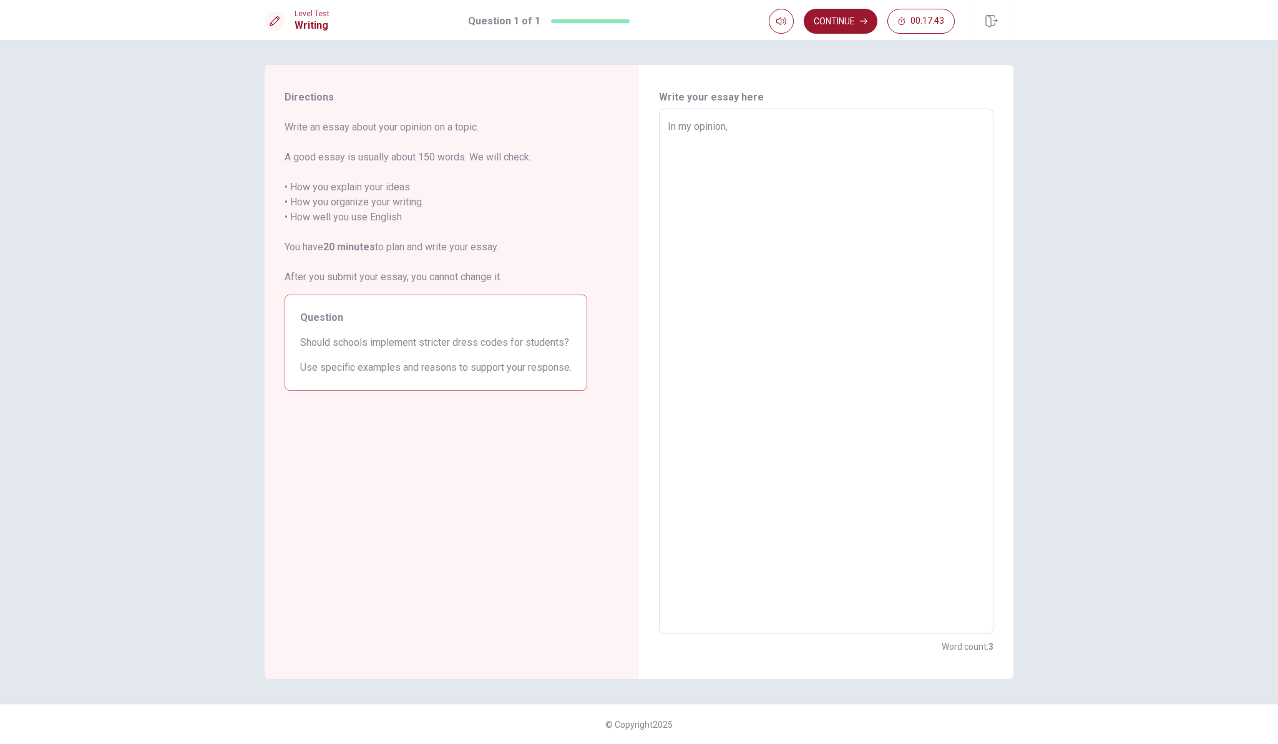
type textarea "In my opinion, s"
type textarea "x"
type textarea "In my opinion, sc"
type textarea "x"
type textarea "In my opinion, sch"
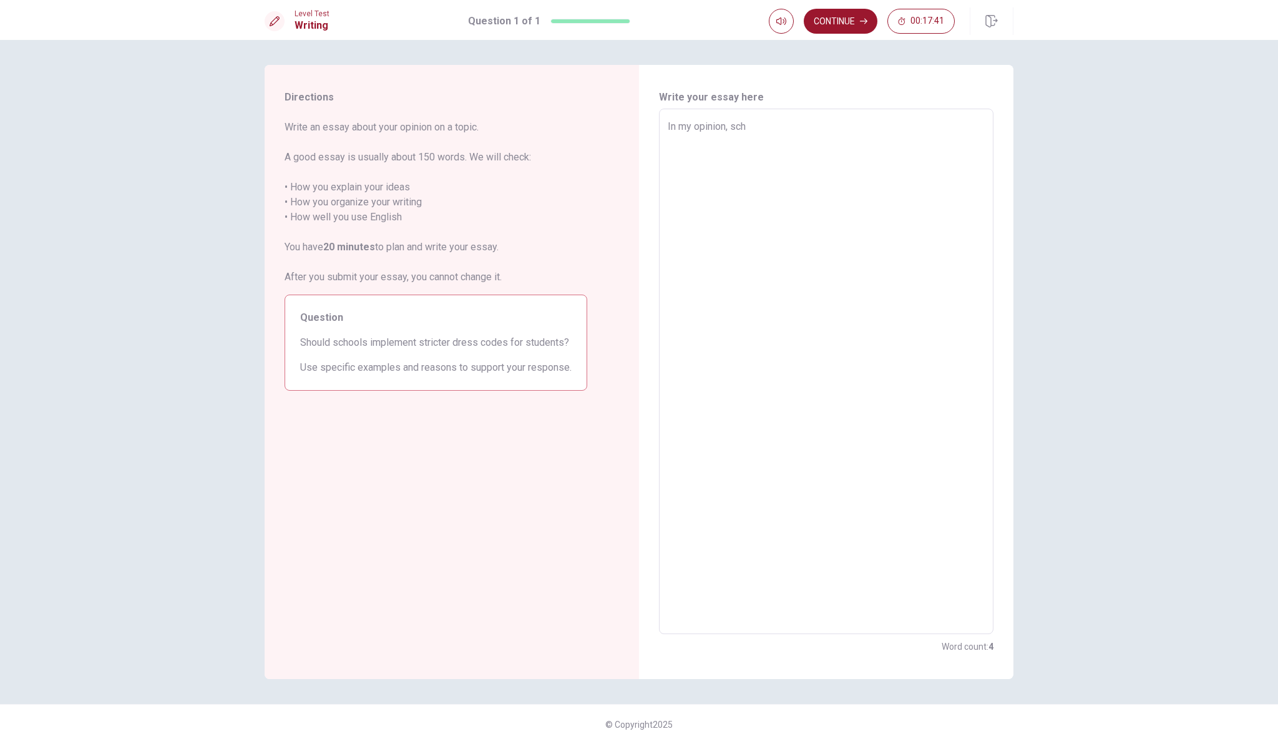
type textarea "x"
type textarea "In my opinion, scho"
type textarea "x"
type textarea "In my opinion, schoo"
type textarea "x"
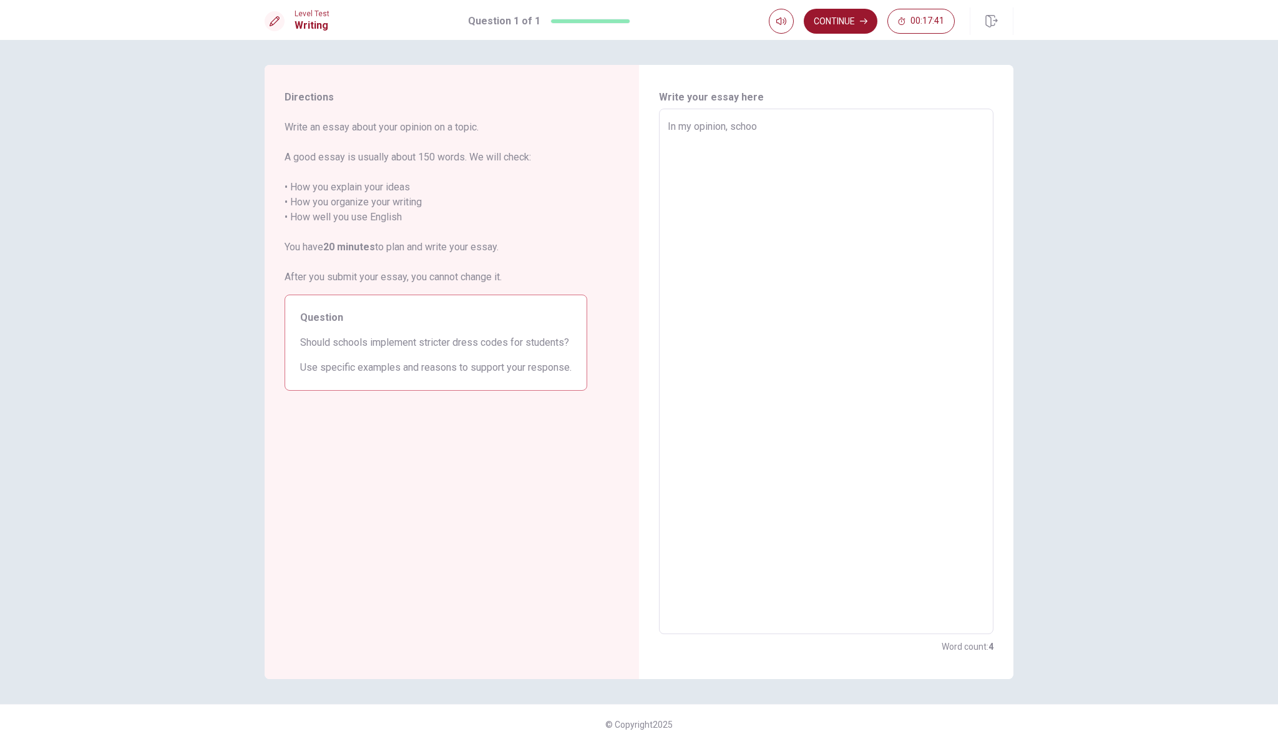
type textarea "In my opinion, school"
type textarea "x"
type textarea "In my opinion, schools"
type textarea "x"
type textarea "In my opinion, schools"
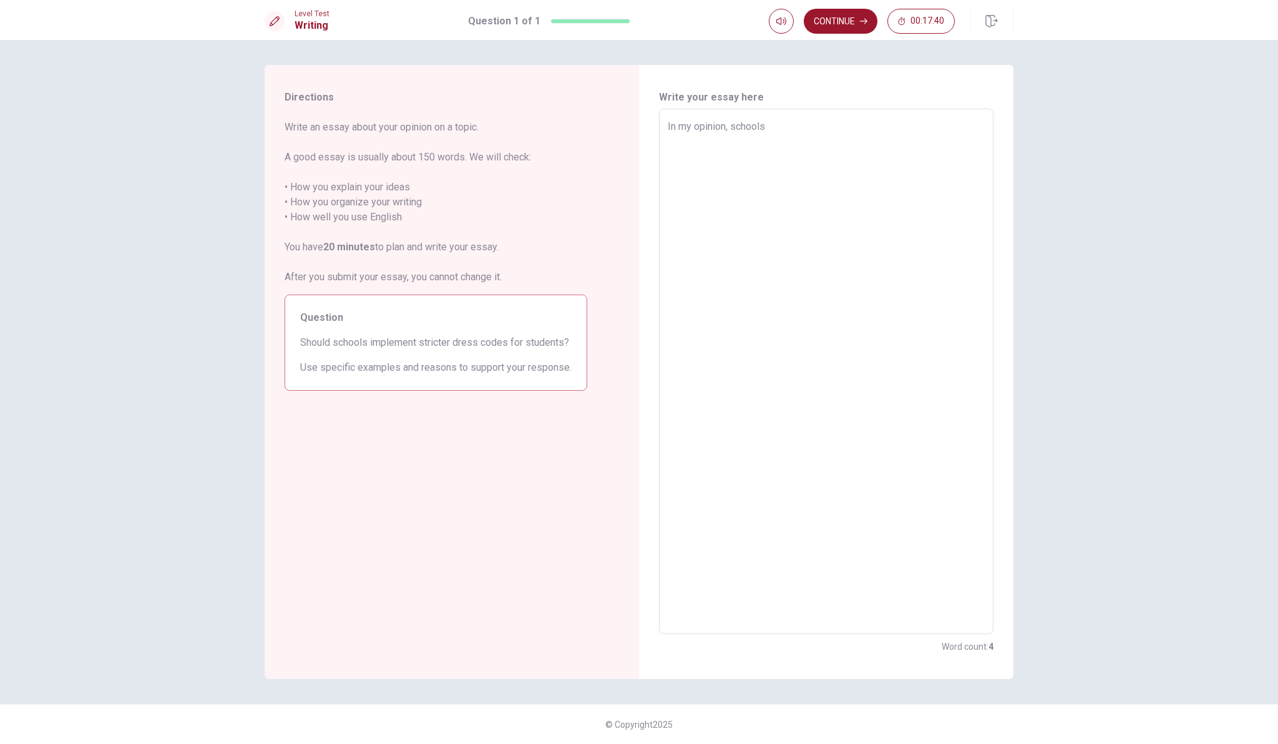
type textarea "x"
type textarea "In my opinion, schools s"
type textarea "x"
type textarea "In my opinion, schools sh"
type textarea "x"
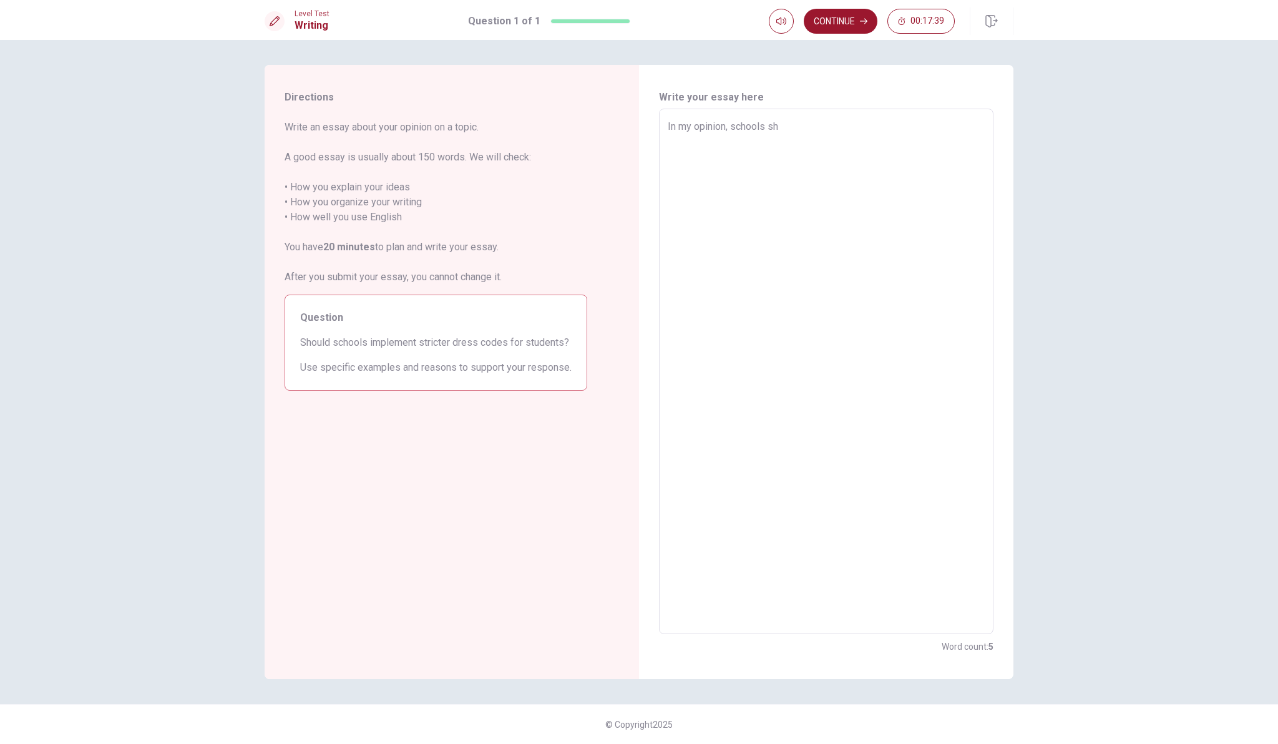
type textarea "In my opinion, schools sho"
type textarea "x"
type textarea "In my opinion, schools shou"
type textarea "x"
type textarea "In my opinion, schools shoul"
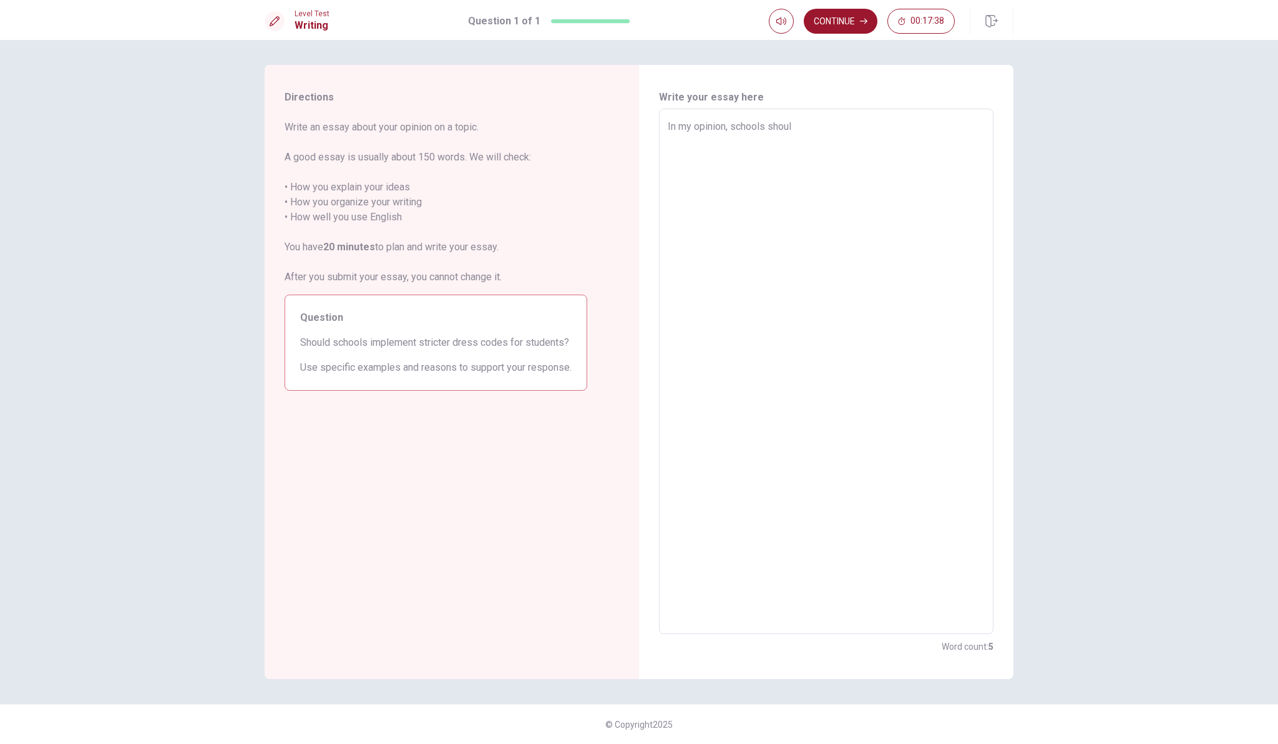
type textarea "x"
type textarea "In my opinion, schools should"
type textarea "x"
type textarea "In my opinion, schools should"
type textarea "x"
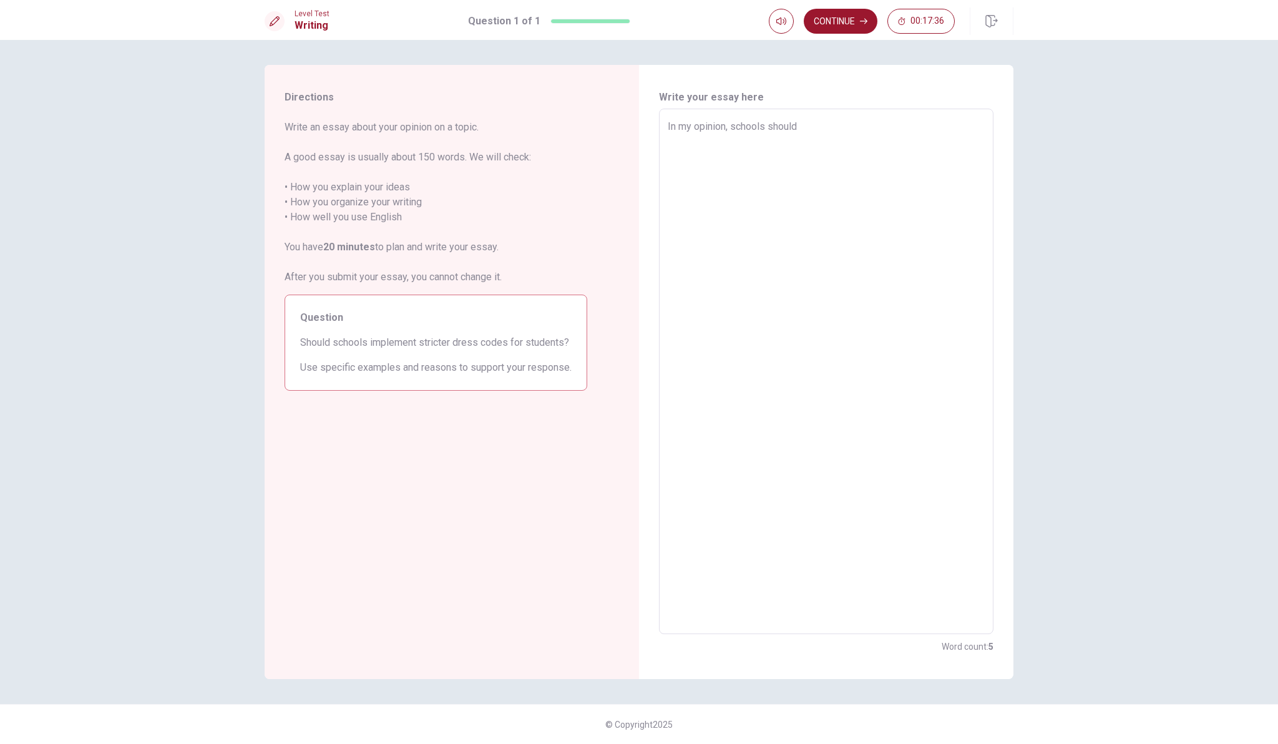
type textarea "In my opinion, schools should"
type textarea "x"
type textarea "In my opinion, schools should'"
type textarea "x"
type textarea "In my opinion, schools should'n"
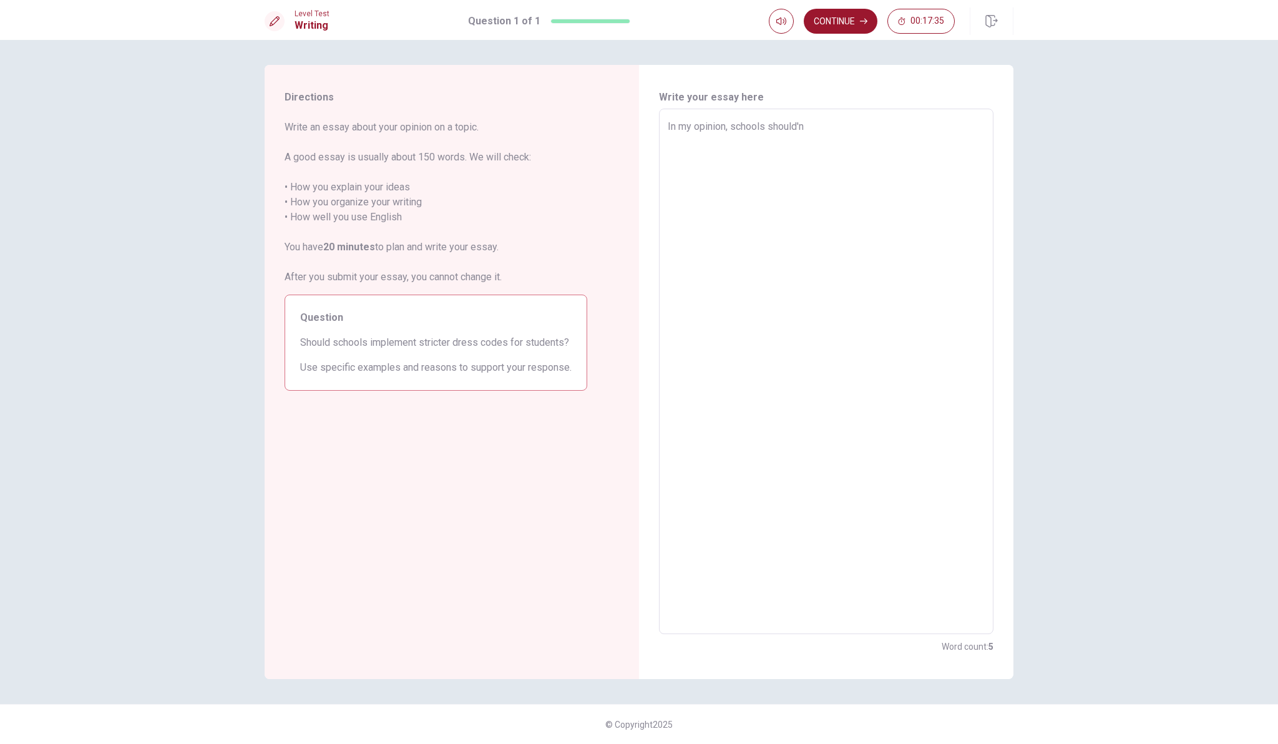
type textarea "x"
type textarea "In my opinion, schools should'nt"
type textarea "x"
type textarea "In my opinion, schools should'nt"
type textarea "x"
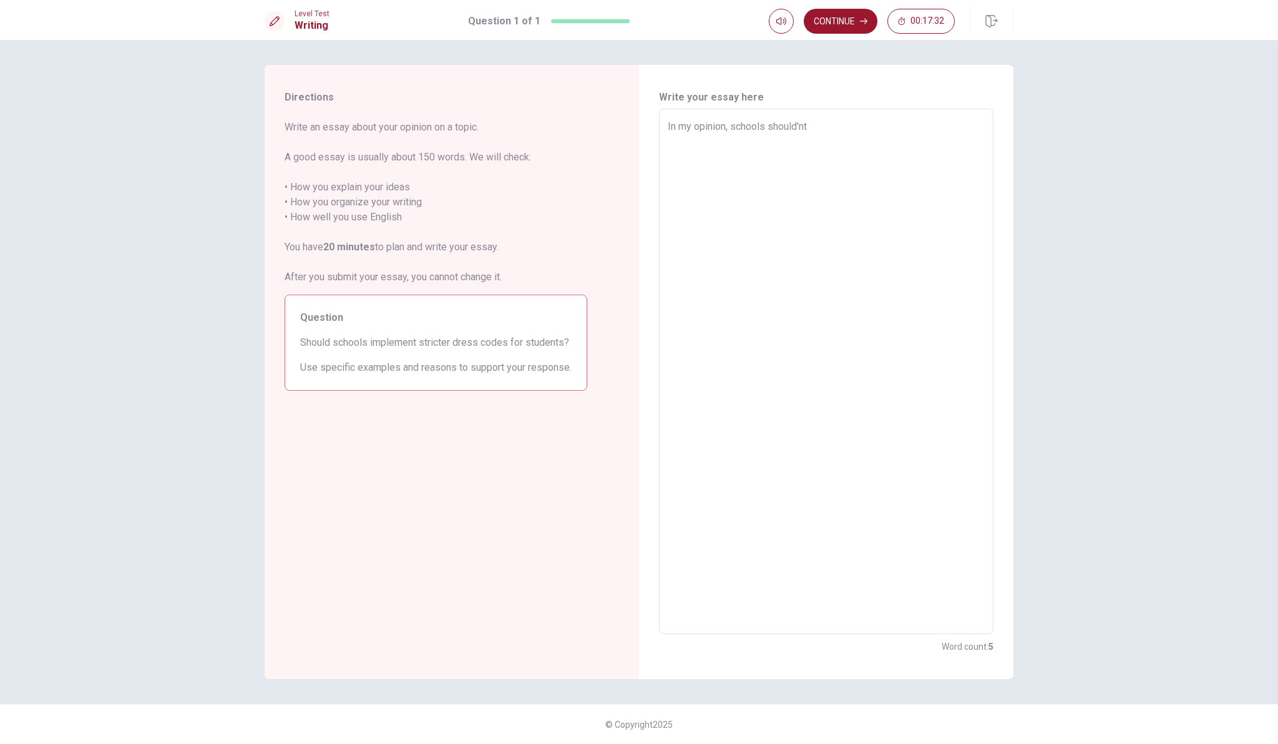
type textarea "In my opinion, schools should'nt"
type textarea "x"
type textarea "In my opinion, schools should'n"
type textarea "x"
type textarea "In my opinion, schools should'"
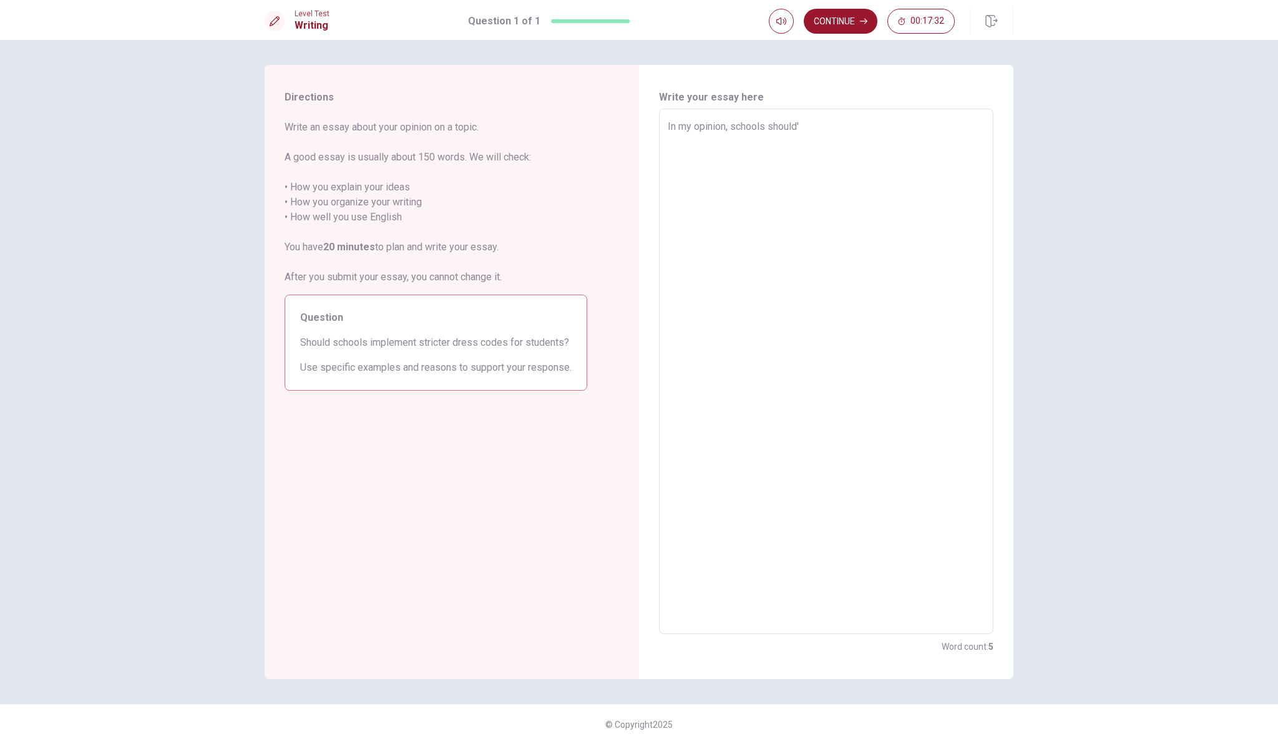
type textarea "x"
type textarea "In my opinion, schools should"
type textarea "x"
type textarea "In my opinion, schools shouldn"
type textarea "x"
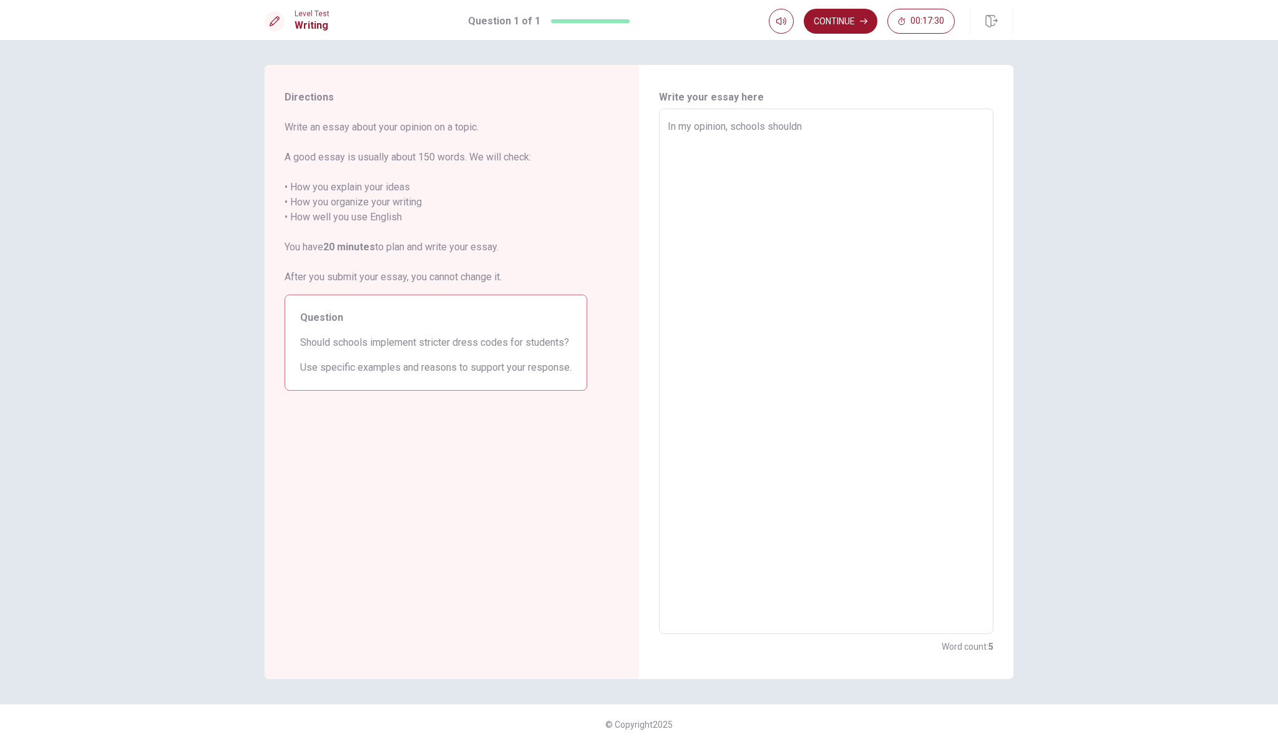
type textarea "In my opinion, schools shouldn'"
type textarea "x"
type textarea "In my opinion, schools shouldn't"
type textarea "x"
type textarea "In my opinion, schools shouldn'"
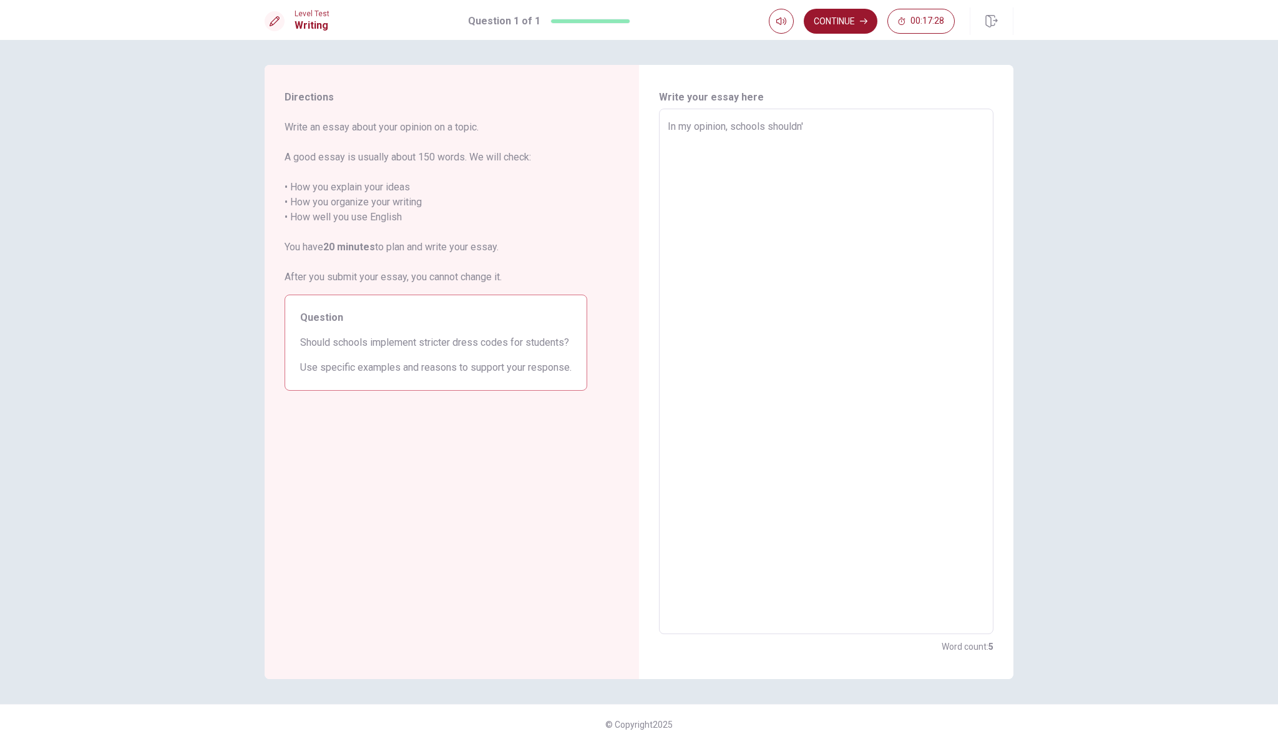
type textarea "x"
type textarea "In my opinion, schools shouldn"
type textarea "x"
type textarea "In my opinion, schools should"
type textarea "x"
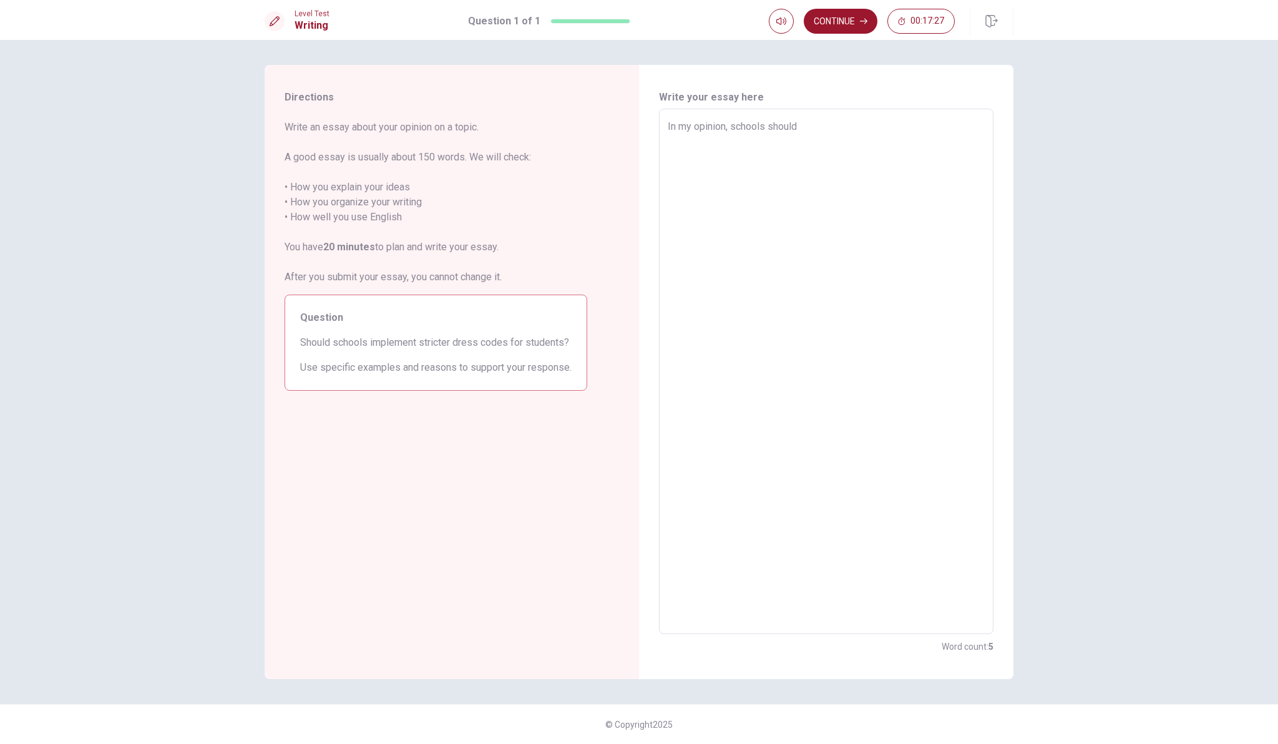
type textarea "In my opinion, schools should"
type textarea "x"
type textarea "In my opinion, schools should n"
type textarea "x"
type textarea "In my opinion, schools should no"
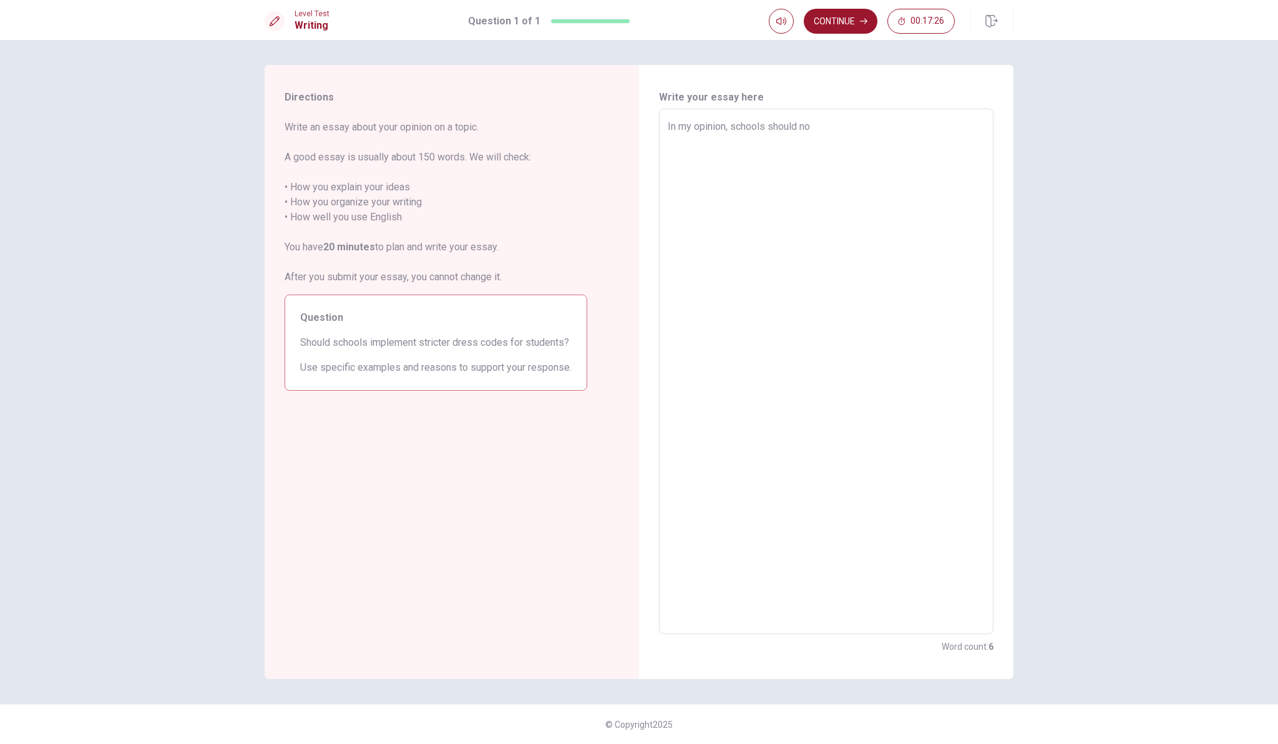
type textarea "x"
type textarea "In my opinion, schools should not"
type textarea "x"
type textarea "In my opinion, schools should not"
type textarea "x"
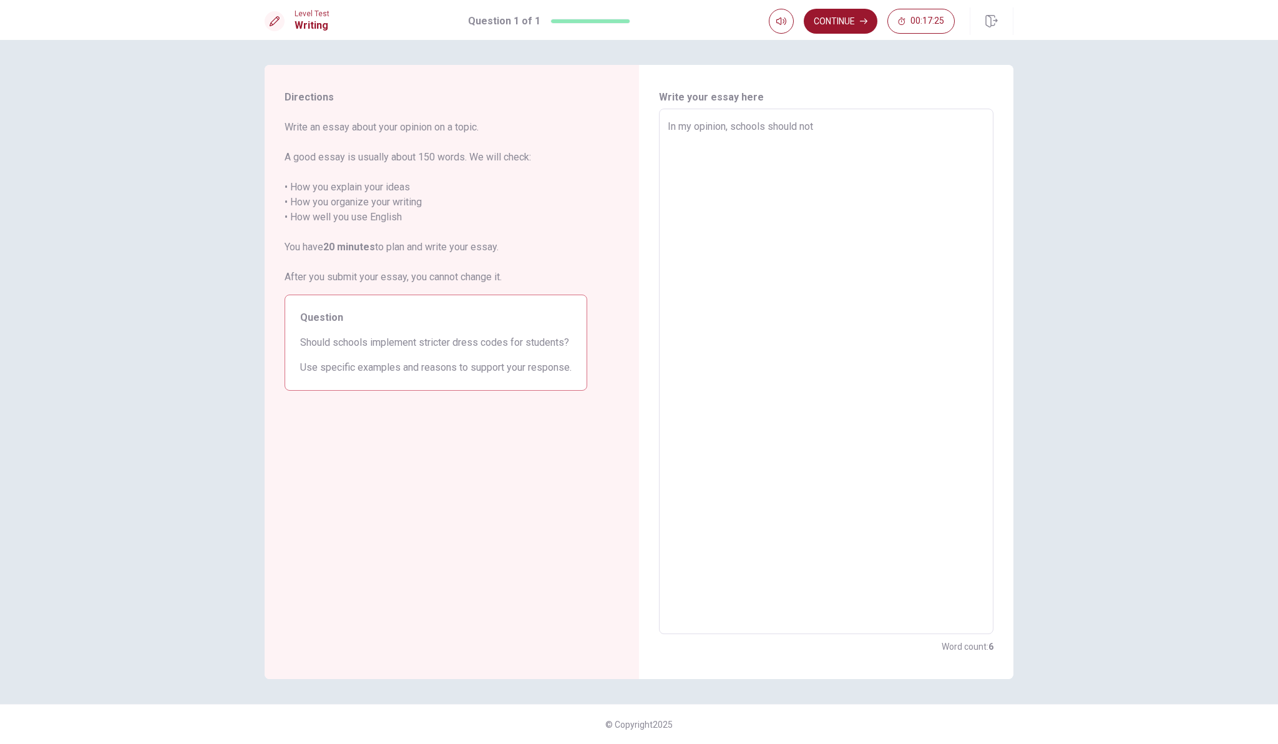
type textarea "In my opinion, schools should not h"
type textarea "x"
type textarea "In my opinion, schools should not ha"
type textarea "x"
type textarea "In my opinion, schools should not hav"
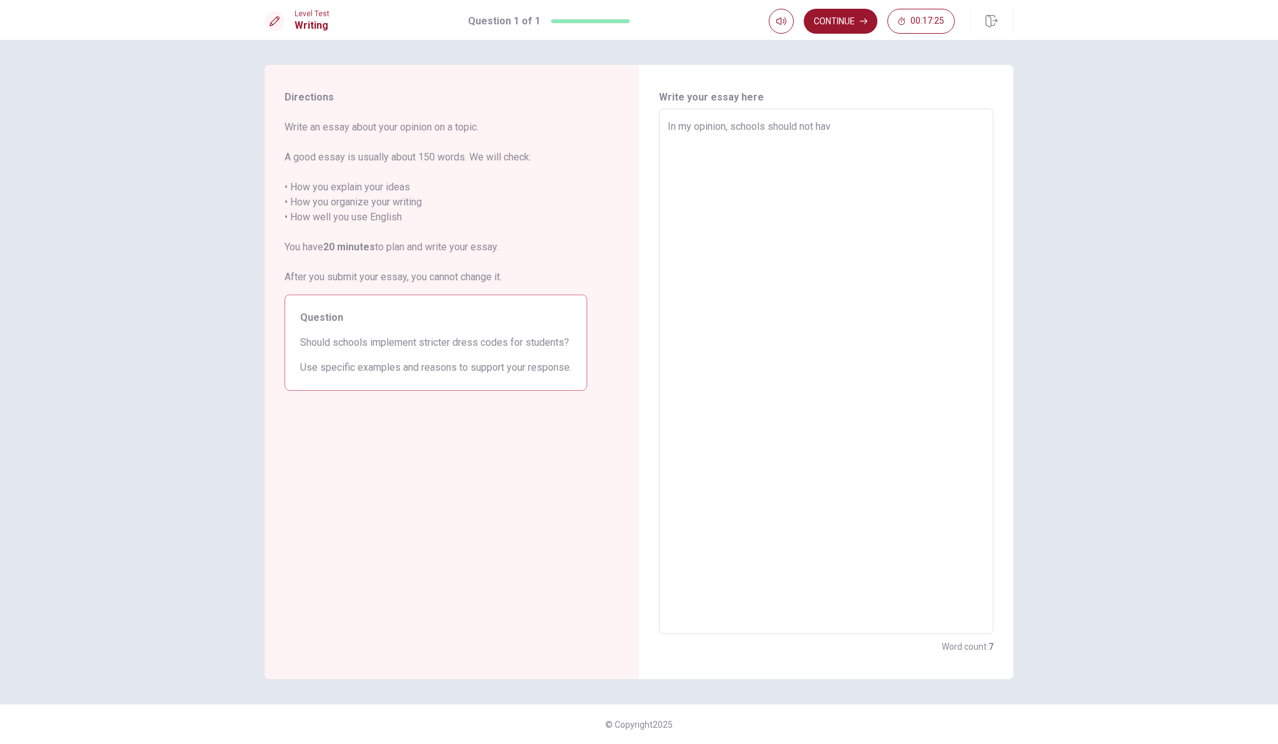
type textarea "x"
type textarea "In my opinion, schools should not have"
type textarea "x"
type textarea "In my opinion, schools should not have"
type textarea "x"
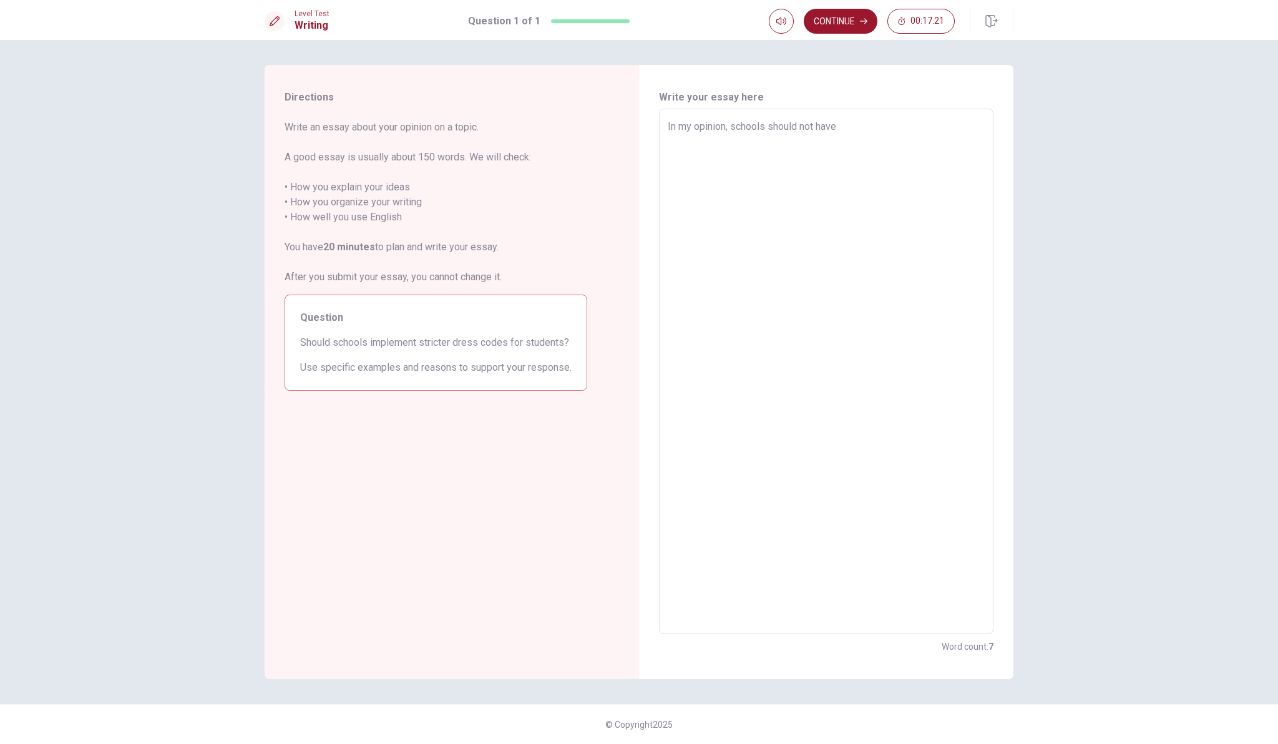
type textarea "In my opinion, schools should not have c"
type textarea "x"
type textarea "In my opinion, schools should not have"
type textarea "x"
type textarea "In my opinion, schools should not have v"
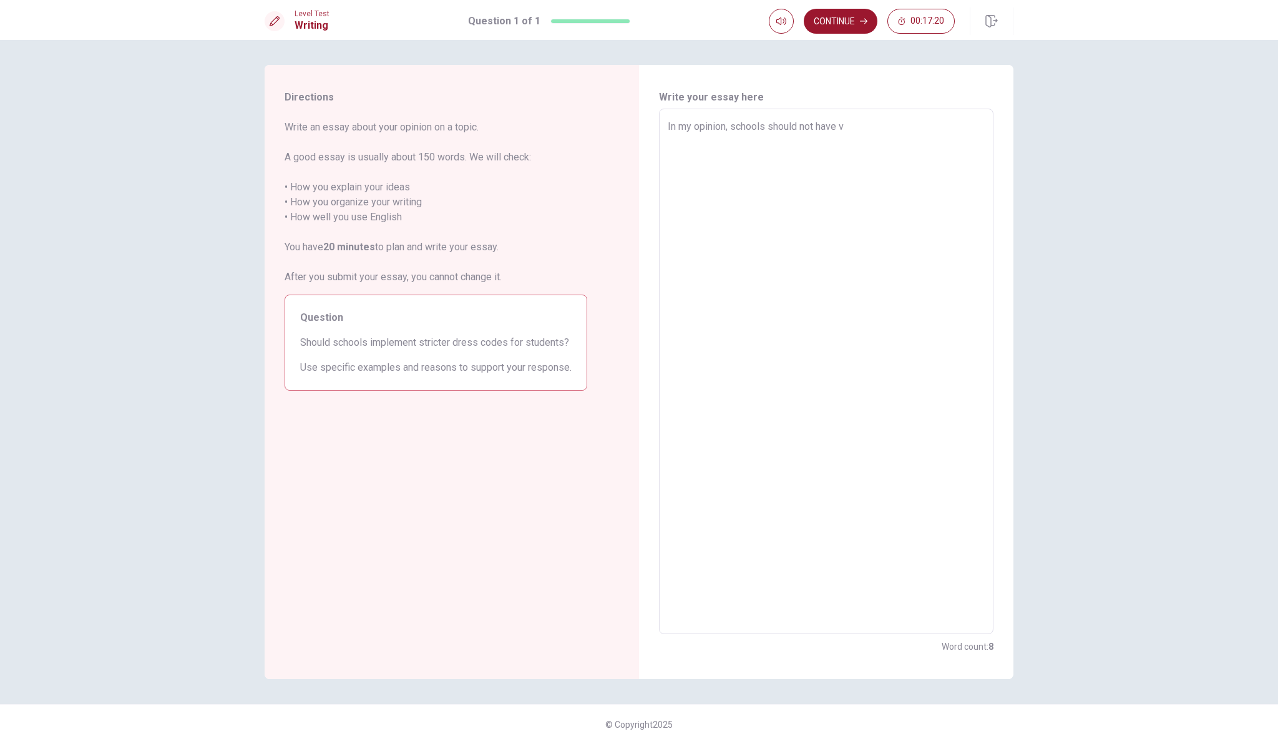
type textarea "x"
type textarea "In my opinion, schools should not have ve"
type textarea "x"
type textarea "In my opinion, schools should not have ver"
type textarea "x"
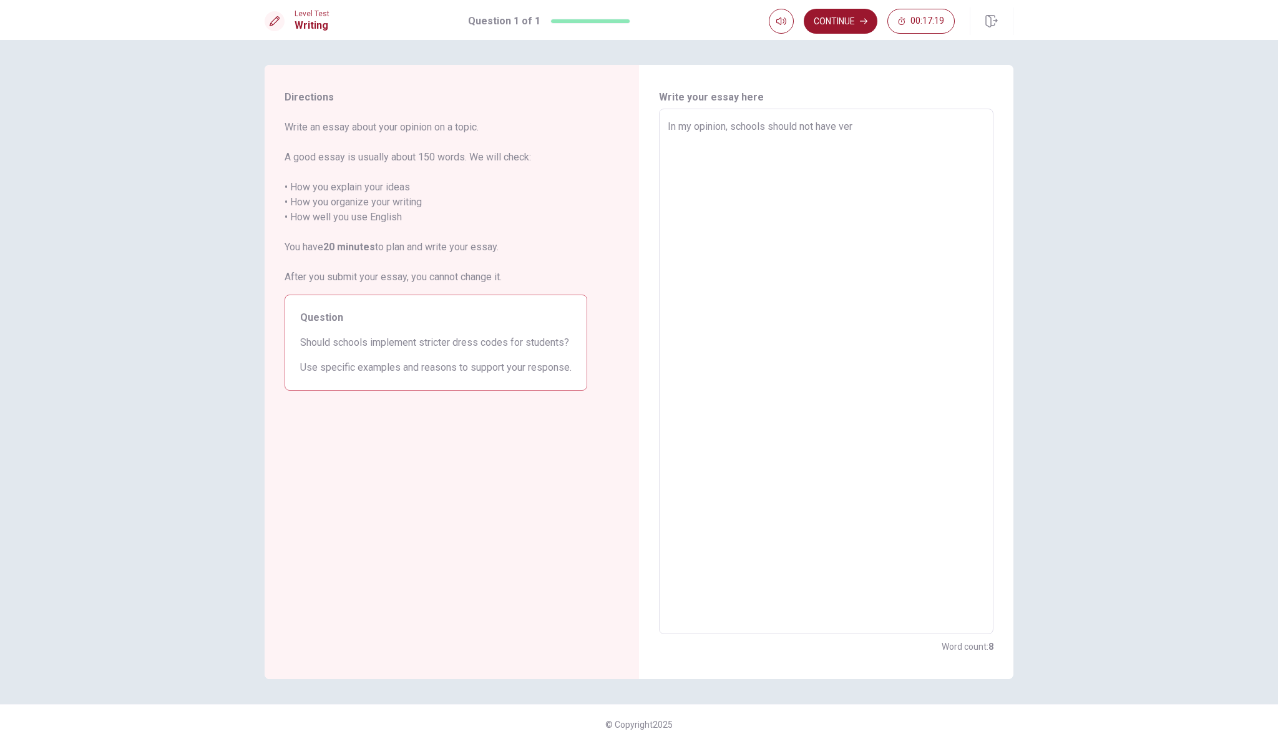
type textarea "In my opinion, schools should not have vert"
type textarea "x"
type textarea "In my opinion, schools should not have ver"
type textarea "x"
type textarea "In my opinion, schools should not have very"
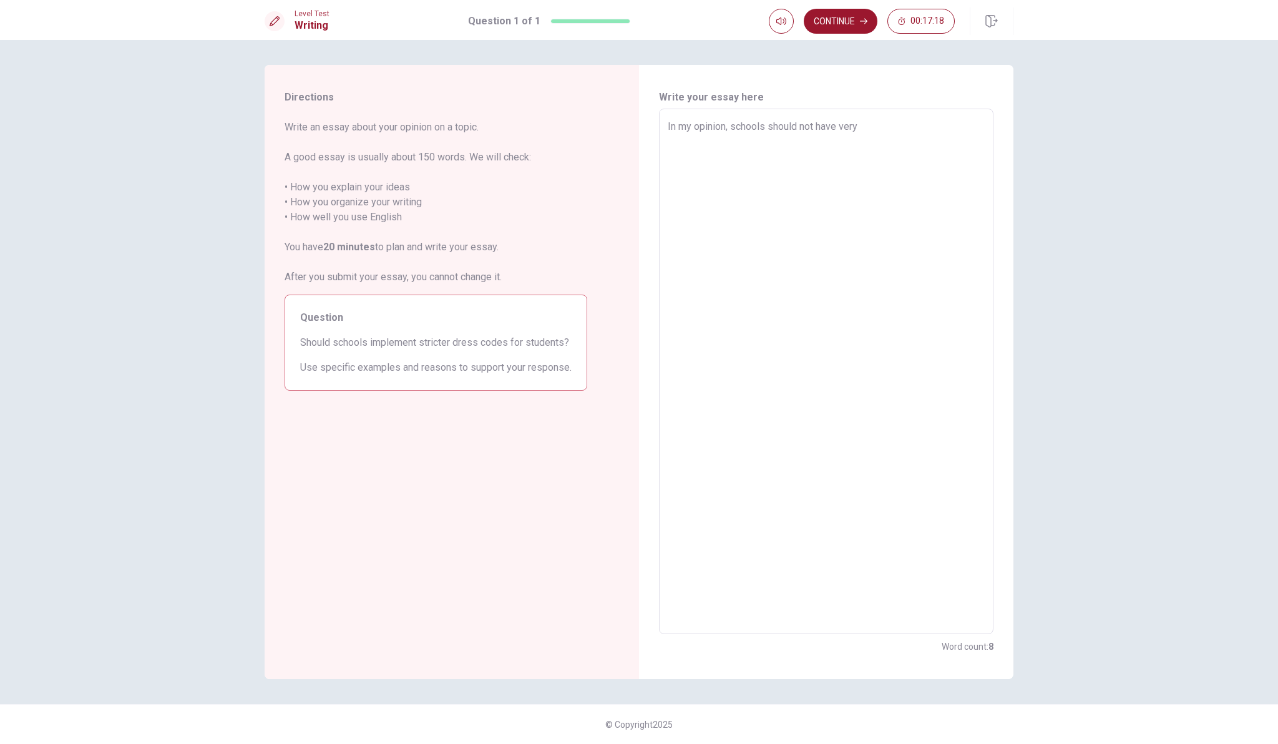
type textarea "x"
type textarea "In my opinion, schools should not have very"
type textarea "x"
type textarea "In my opinion, schools should not have very a"
type textarea "x"
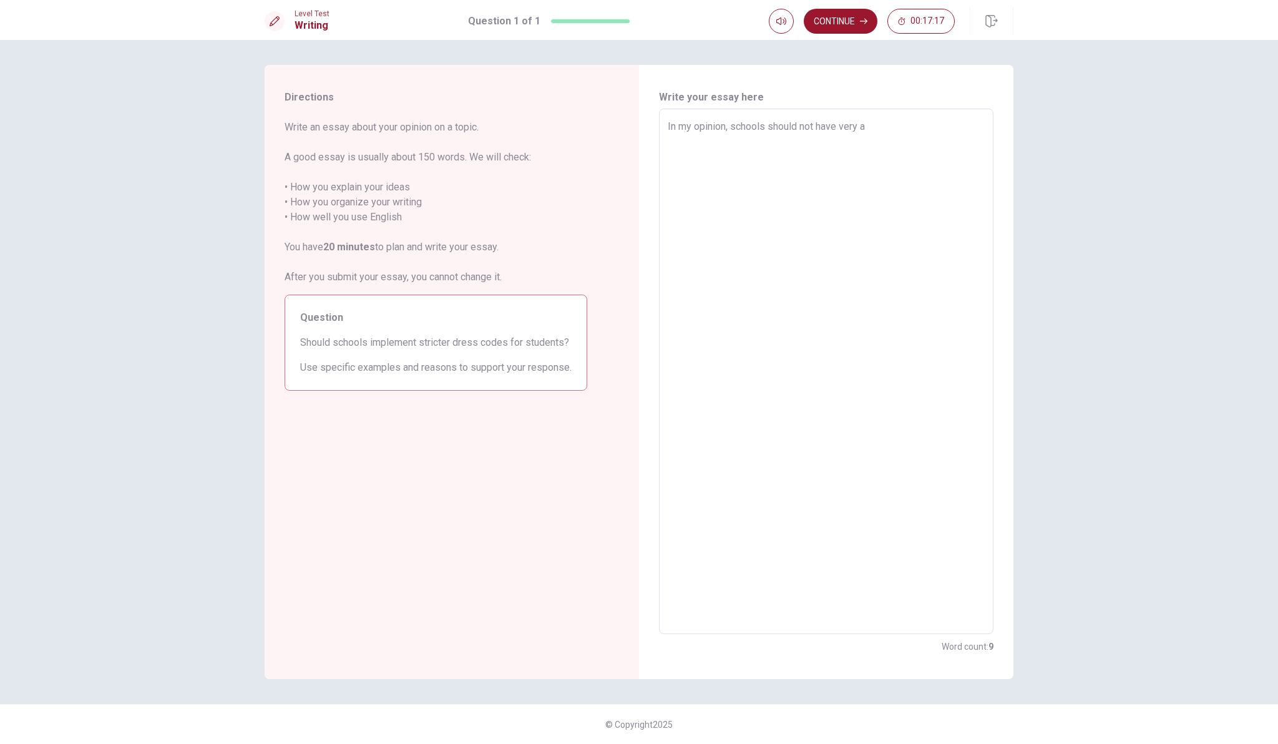
type textarea "In my opinion, schools should not have very"
type textarea "x"
type textarea "In my opinion, schools should not have very s"
type textarea "x"
type textarea "In my opinion, schools should not have very st"
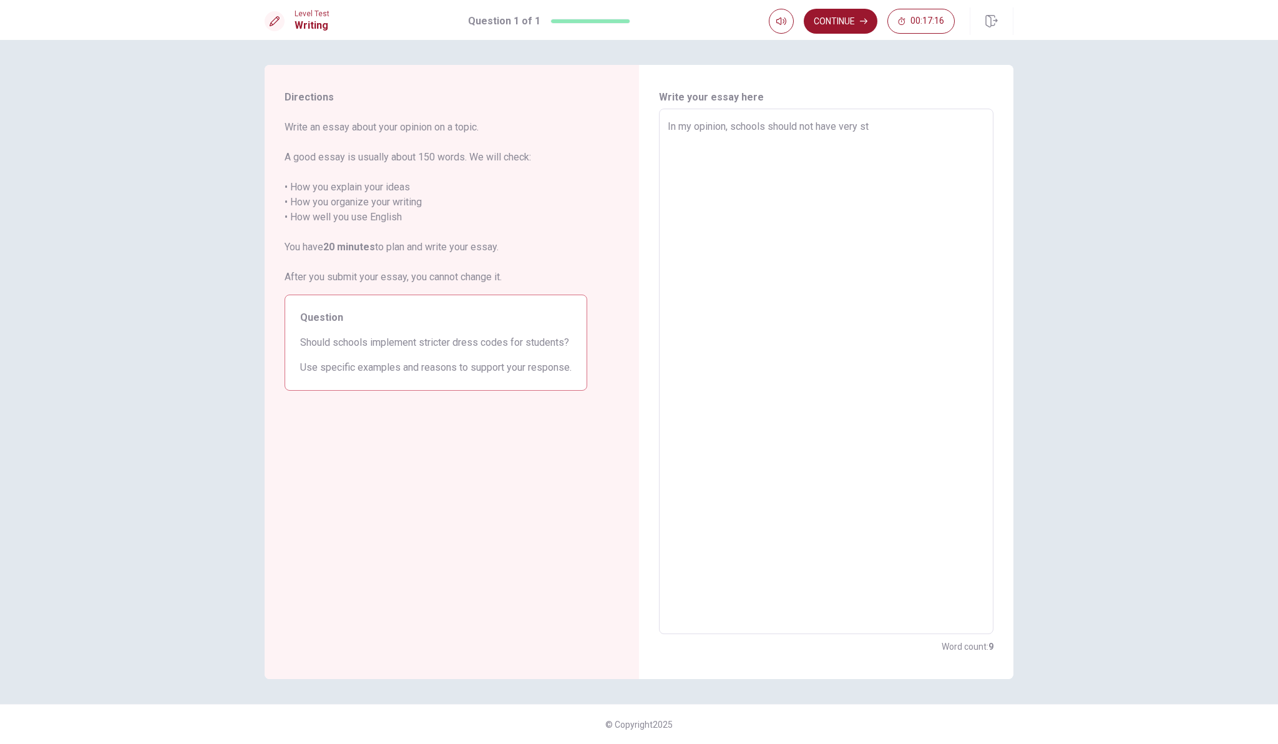
type textarea "x"
type textarea "In my opinion, schools should not have very str"
type textarea "x"
type textarea "In my opinion, schools should not have very stri"
type textarea "x"
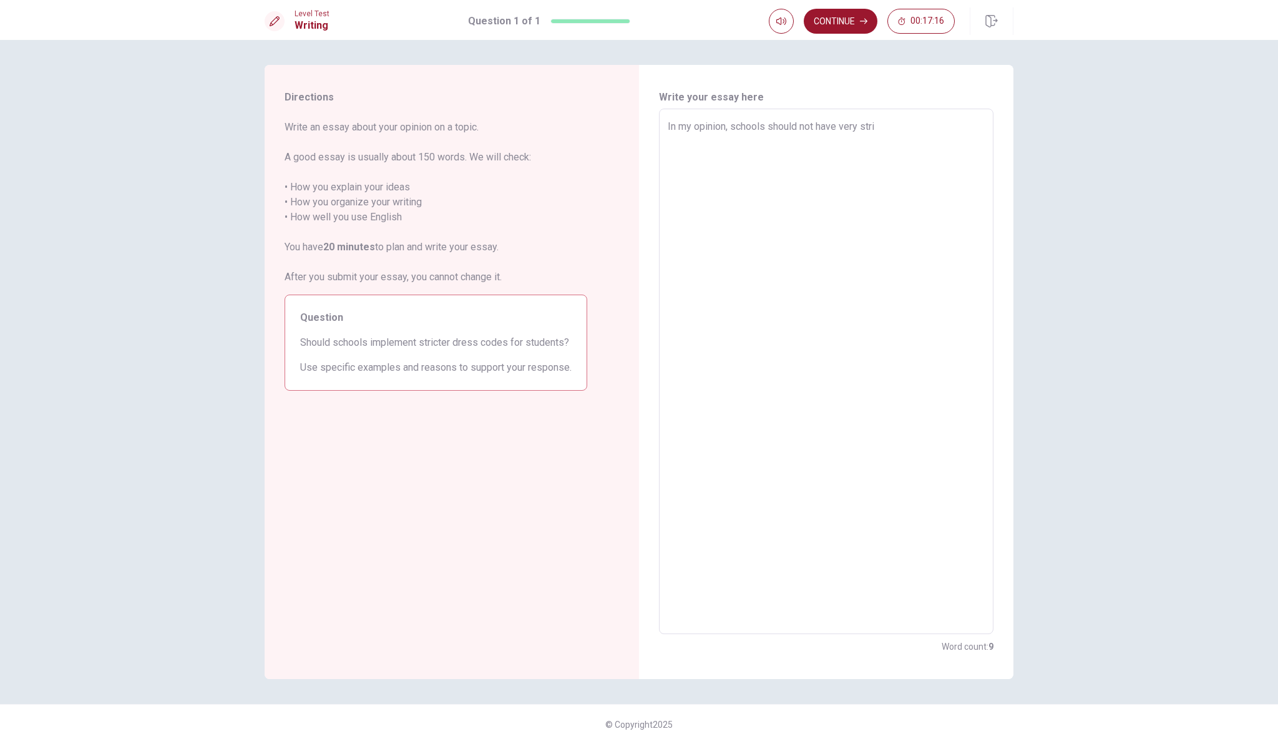
type textarea "In my opinion, schools should not have very stric"
type textarea "x"
type textarea "In my opinion, schools should not have very strict"
type textarea "x"
type textarea "In my opinion, schools should not have very strict"
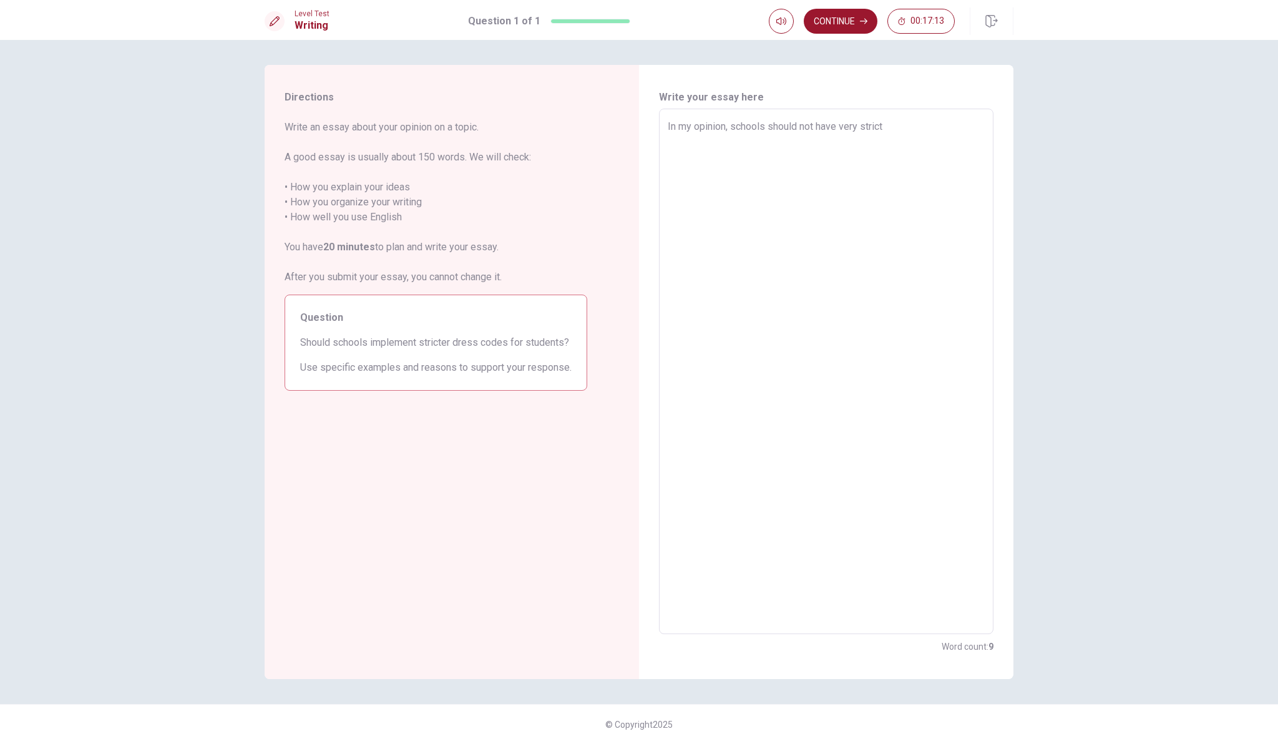
type textarea "x"
type textarea "In my opinion, schools should not have very strict d"
type textarea "x"
type textarea "In my opinion, schools should not have very strict dr"
type textarea "x"
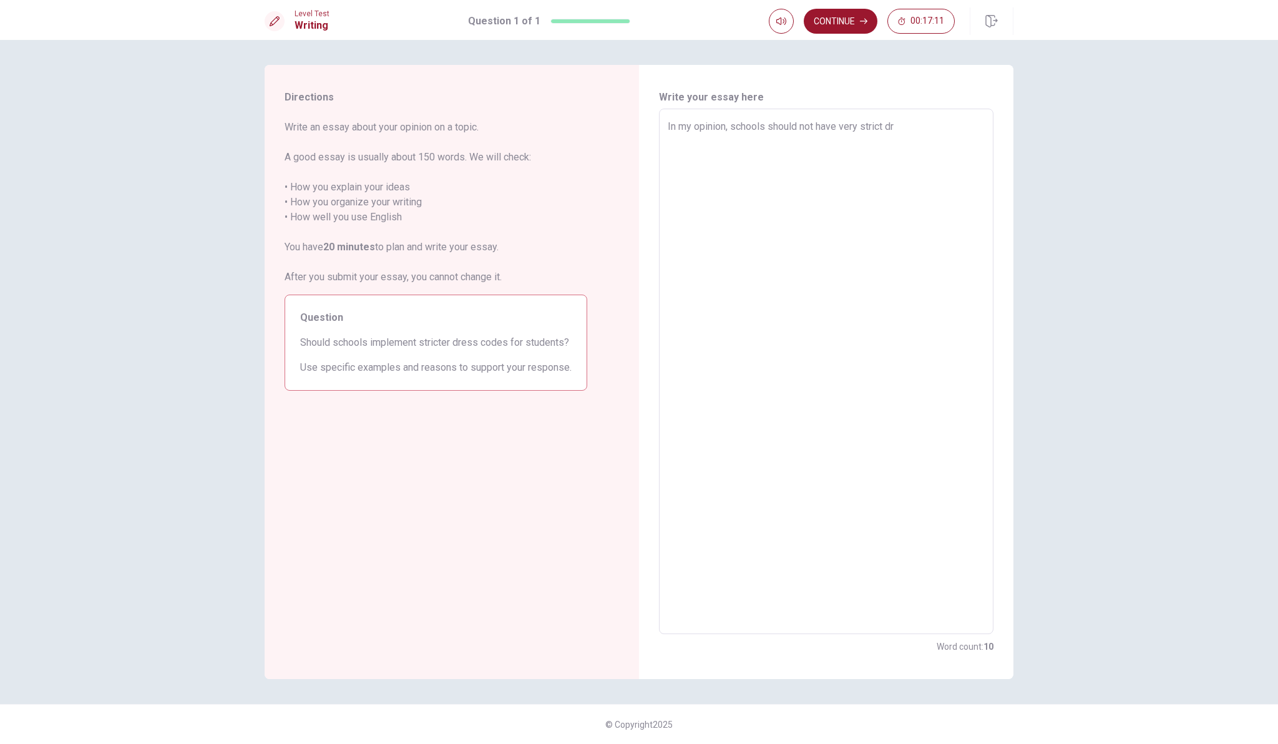
type textarea "In my opinion, schools should not have very strict dre"
type textarea "x"
type textarea "In my opinion, schools should not have very strict dres"
type textarea "x"
type textarea "In my opinion, schools should not have very strict dress"
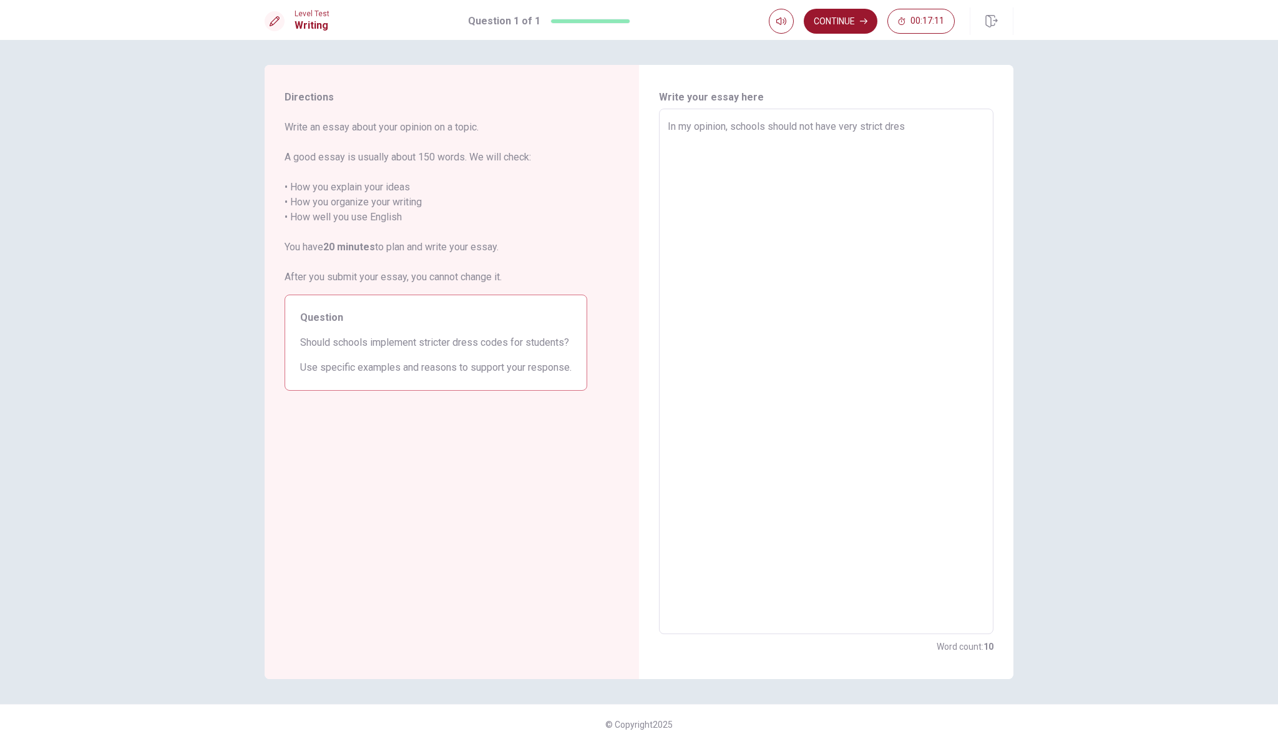
type textarea "x"
type textarea "In my opinion, schools should not have very strict dress"
type textarea "x"
type textarea "In my opinion, schools should not have very strict dress c"
type textarea "x"
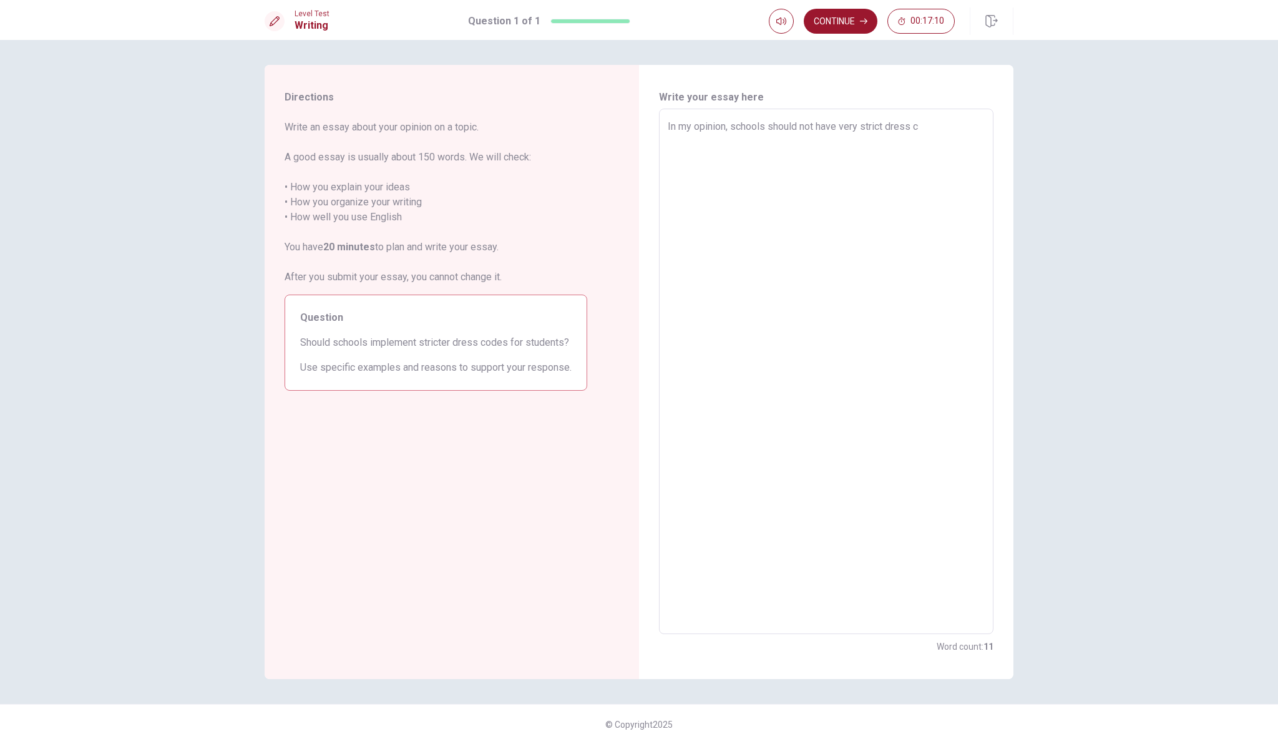
type textarea "In my opinion, schools should not have very strict dress co"
type textarea "x"
type textarea "In my opinion, schools should not have very strict dress cod"
type textarea "x"
type textarea "In my opinion, schools should not have very strict dress code"
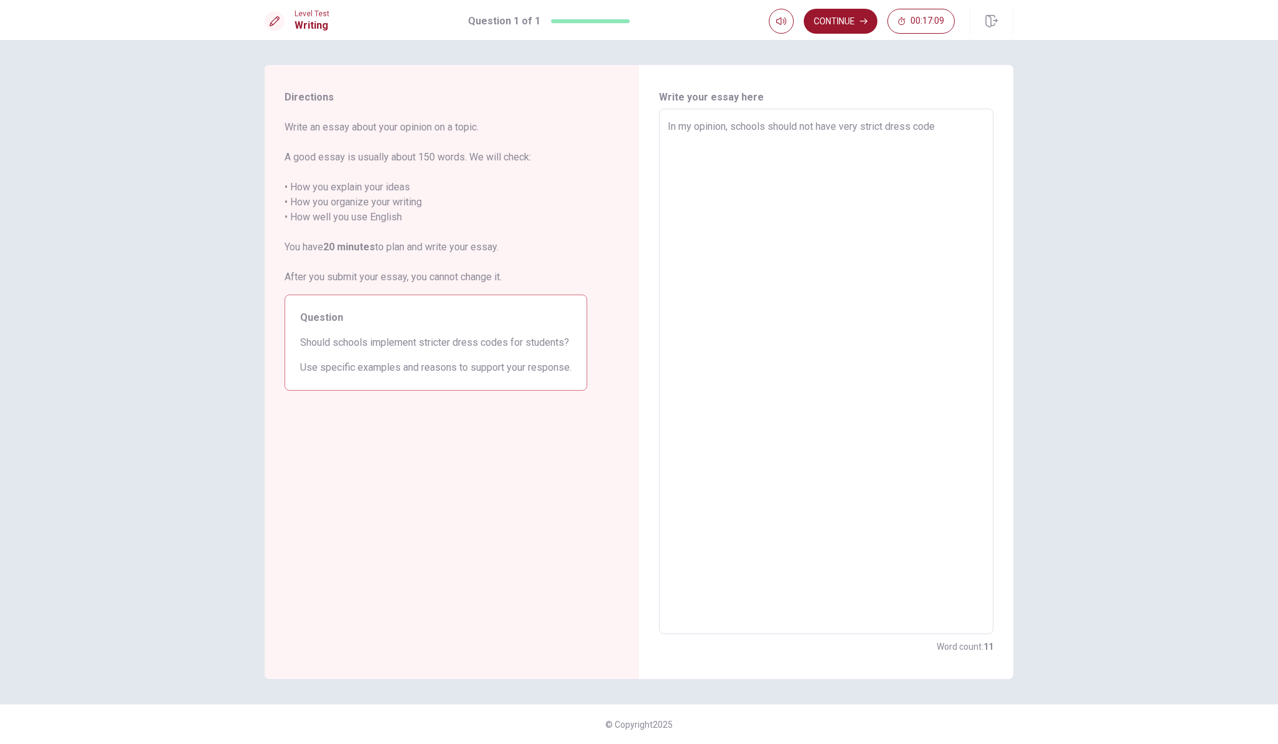
type textarea "x"
type textarea "In my opinion, schools should not have very strict dress codes"
type textarea "x"
type textarea "In my opinion, schools should not have very strict dress codes."
type textarea "x"
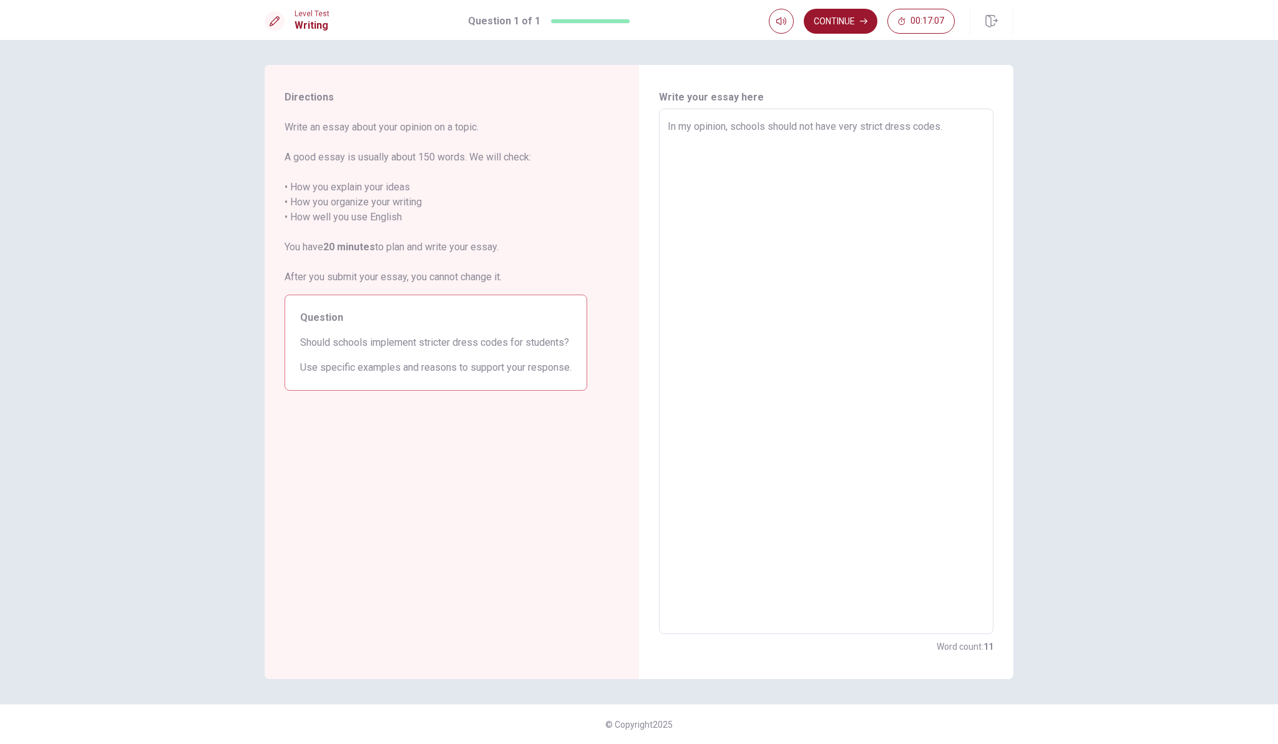
type textarea "In my opinion, schools should not have very strict dress codes."
type textarea "x"
type textarea "In my opinion, schools should not have very strict dress codes. S"
type textarea "x"
type textarea "In my opinion, schools should not have very strict dress codes. St"
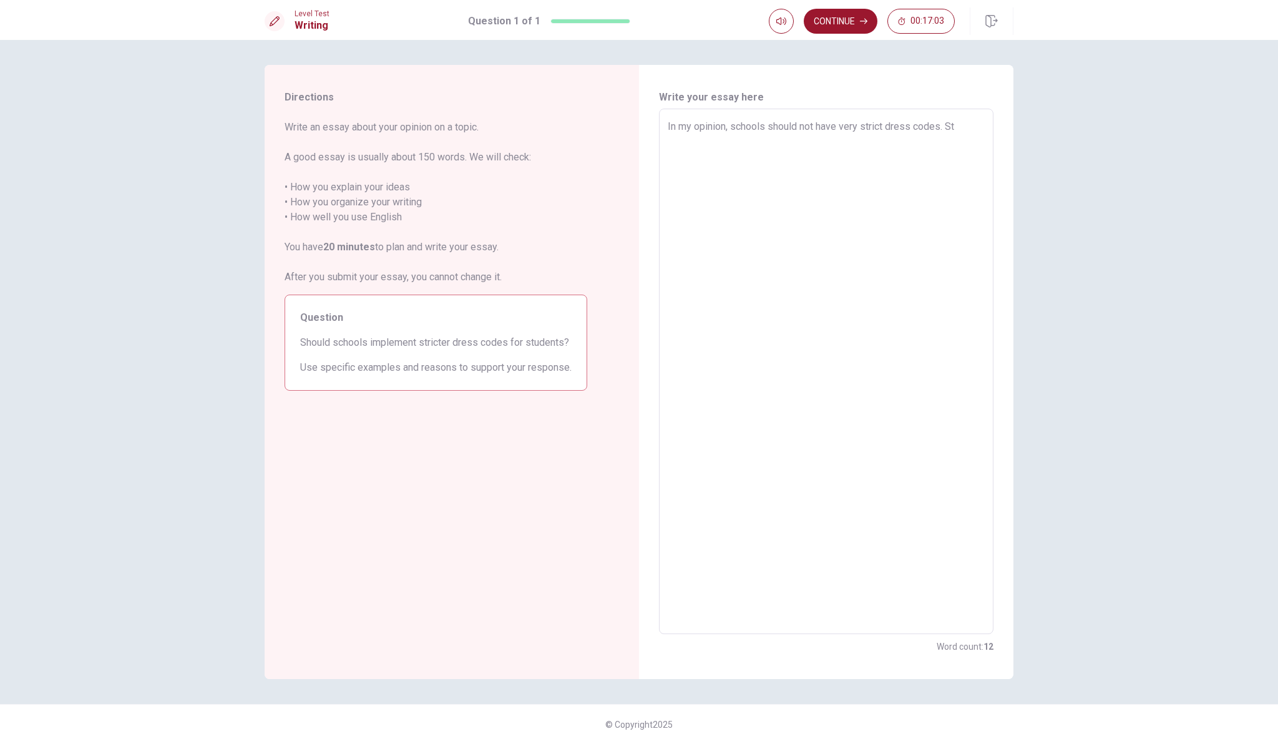
type textarea "x"
type textarea "In my opinion, schools should not have very strict dress codes. Stu"
type textarea "x"
type textarea "In my opinion, schools should not have very strict dress codes. Stud"
type textarea "x"
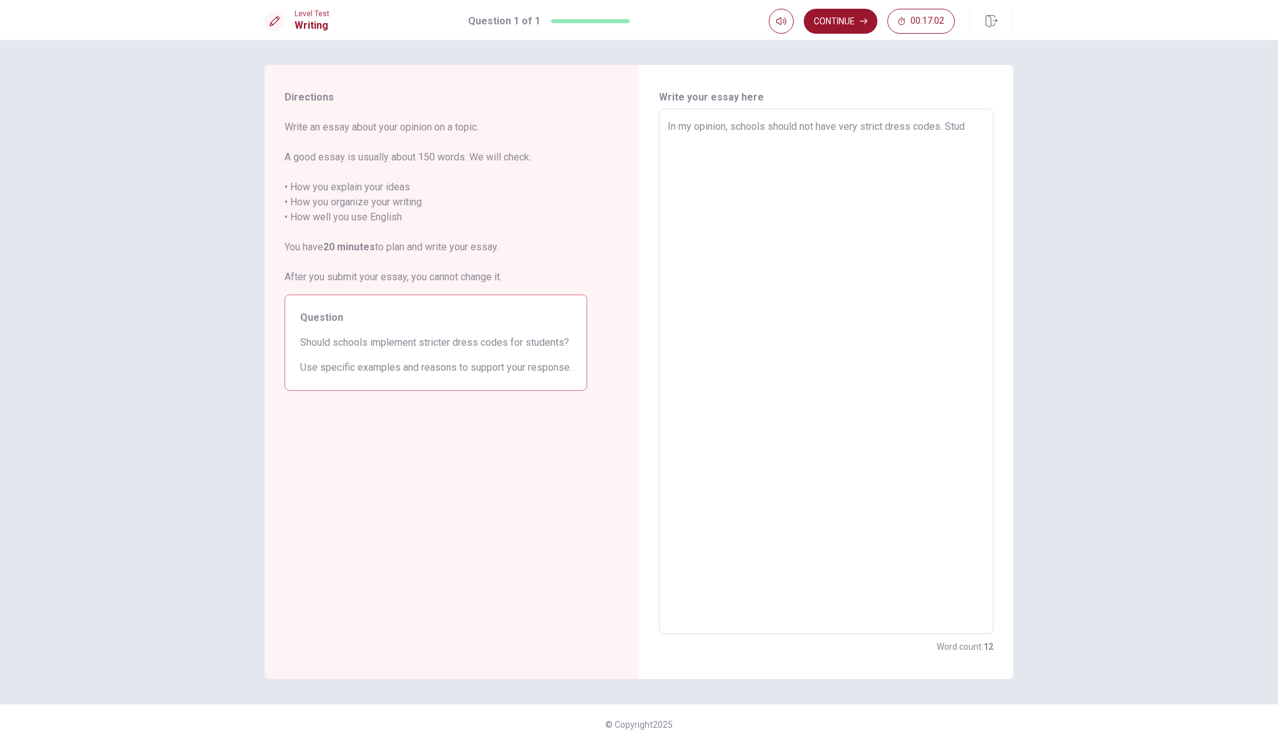
type textarea "In my opinion, schools should not have very strict dress codes. Stude"
type textarea "x"
type textarea "In my opinion, schools should not have very strict dress codes. Studen"
type textarea "x"
type textarea "In my opinion, schools should not have very strict dress codes. Student"
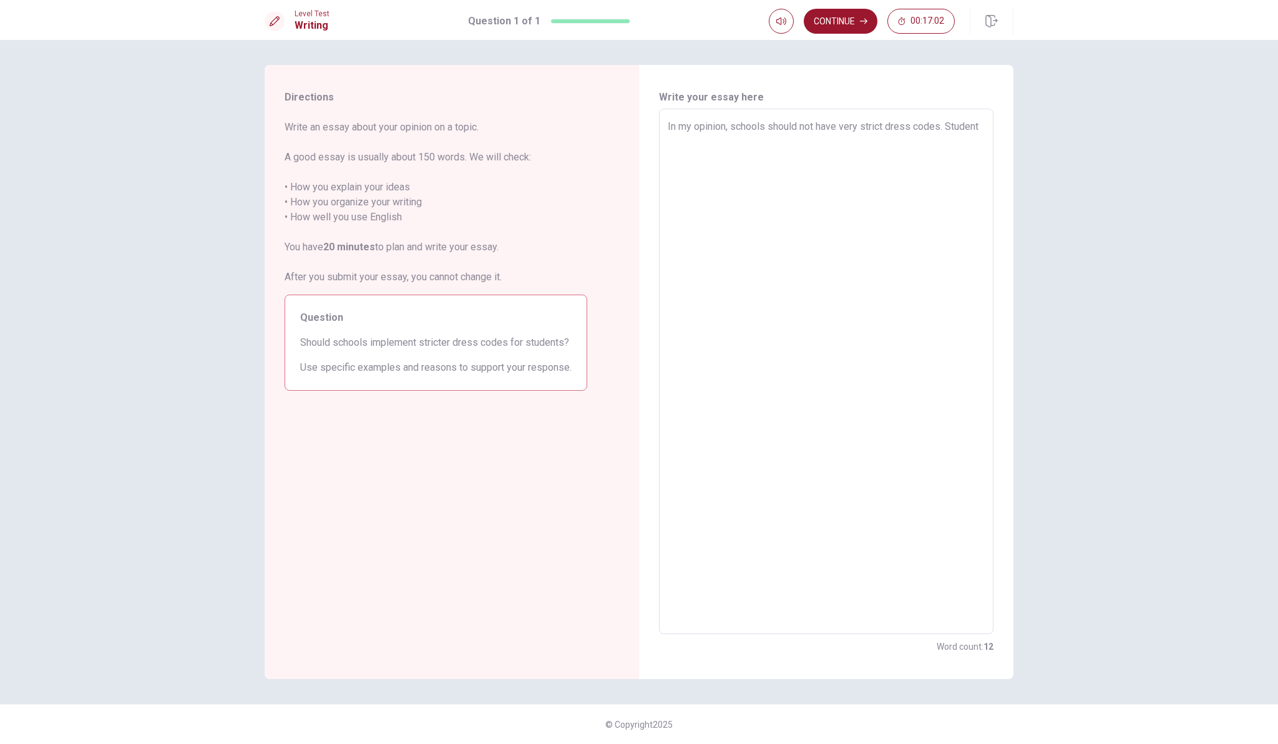
type textarea "x"
type textarea "In my opinion, schools should not have very strict dress codes. Student"
type textarea "x"
type textarea "In my opinion, schools should not have very strict dress codes. Student n"
type textarea "x"
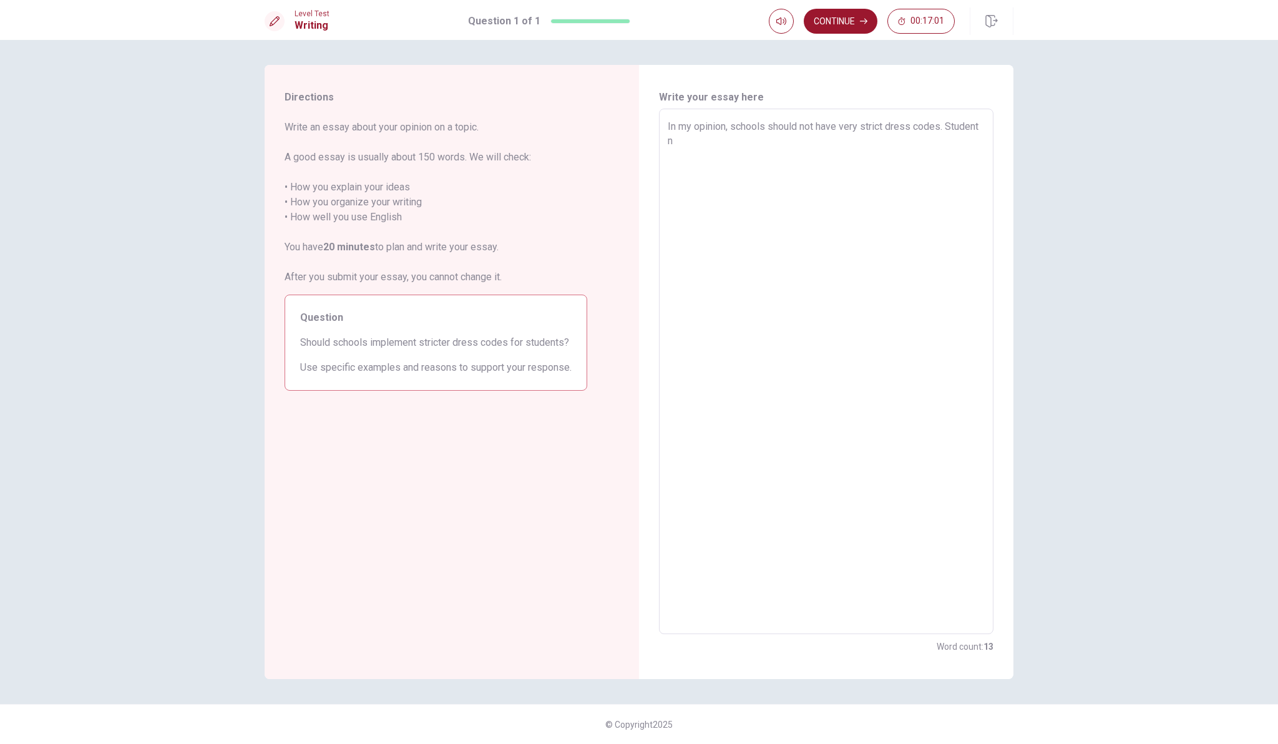
type textarea "In my opinion, schools should not have very strict dress codes. Student ne"
type textarea "x"
click at [778, 141] on textarea "In my opinion, schools should not have very strict dress codes. Student need to…" at bounding box center [825, 371] width 317 height 505
drag, startPoint x: 768, startPoint y: 155, endPoint x: 669, endPoint y: 158, distance: 99.2
click at [669, 158] on textarea "In my opinion, schools should not have very strict dress codes. Students need t…" at bounding box center [825, 371] width 317 height 505
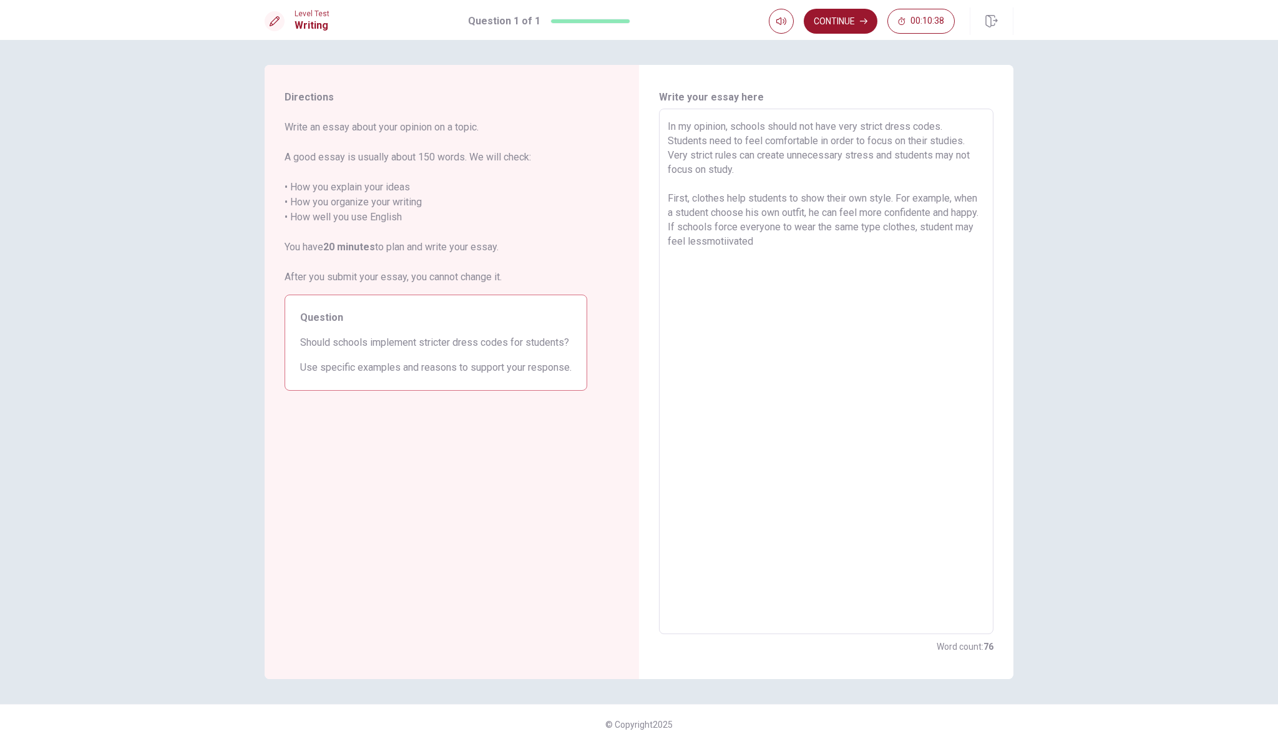
click at [764, 240] on textarea "In my opinion, schools should not have very strict dress codes. Students need t…" at bounding box center [825, 371] width 317 height 505
click at [791, 237] on textarea "In my opinion, schools should not have very strict dress codes. Students need t…" at bounding box center [825, 371] width 317 height 505
drag, startPoint x: 786, startPoint y: 241, endPoint x: 820, endPoint y: 285, distance: 55.6
click at [786, 241] on textarea "In my opinion, schools should not have very strict dress codes. Students need t…" at bounding box center [825, 371] width 317 height 505
click at [828, 240] on textarea "In my opinion, schools should not have very strict dress codes. Students need t…" at bounding box center [825, 371] width 317 height 505
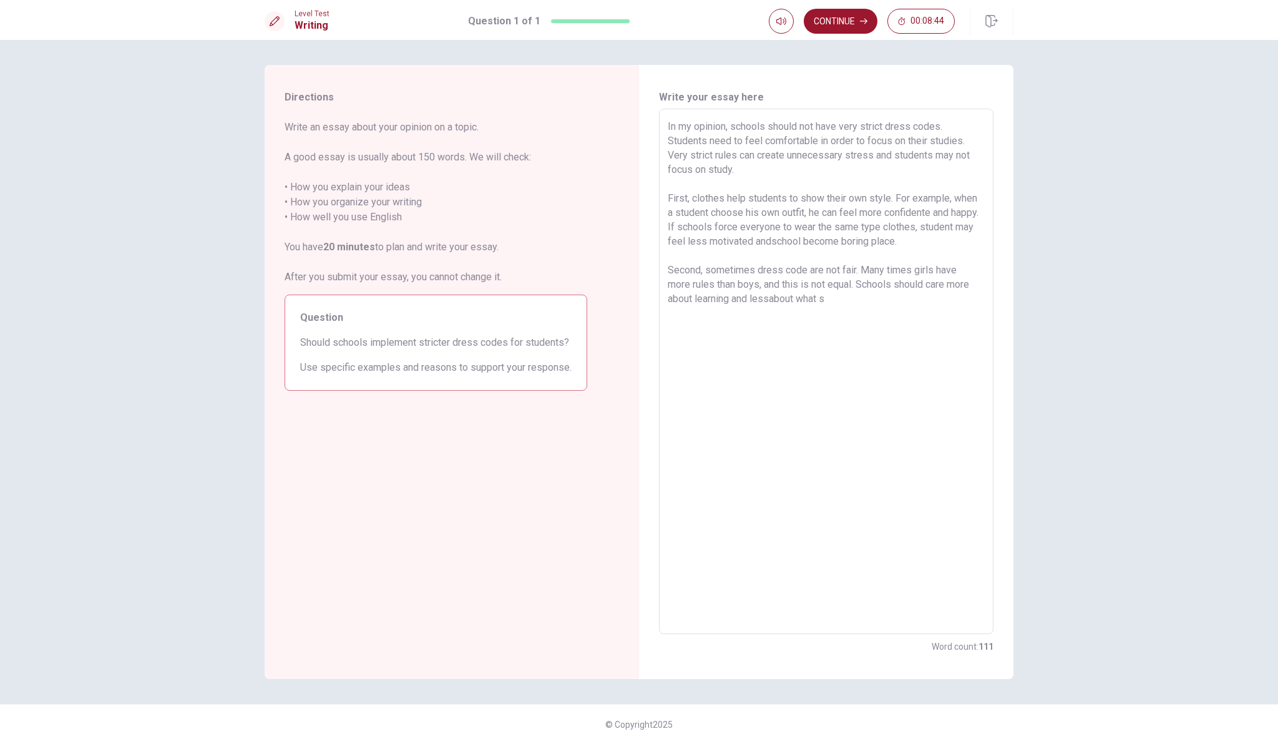
click at [771, 297] on textarea "In my opinion, schools should not have very strict dress codes. Students need t…" at bounding box center [825, 371] width 317 height 505
click at [900, 276] on textarea "In my opinion, schools should not have very strict dress codes. Students need t…" at bounding box center [825, 371] width 317 height 505
click at [828, 313] on textarea "In my opinion, schools should not have very strict dress codes. Students need t…" at bounding box center [825, 371] width 317 height 505
click at [732, 123] on textarea "In my opinion, schools should not have very strict dress codes. Students need t…" at bounding box center [825, 371] width 317 height 505
click at [898, 397] on textarea "In my opinion, schools should not have very strict dress codes. Students need t…" at bounding box center [825, 371] width 317 height 505
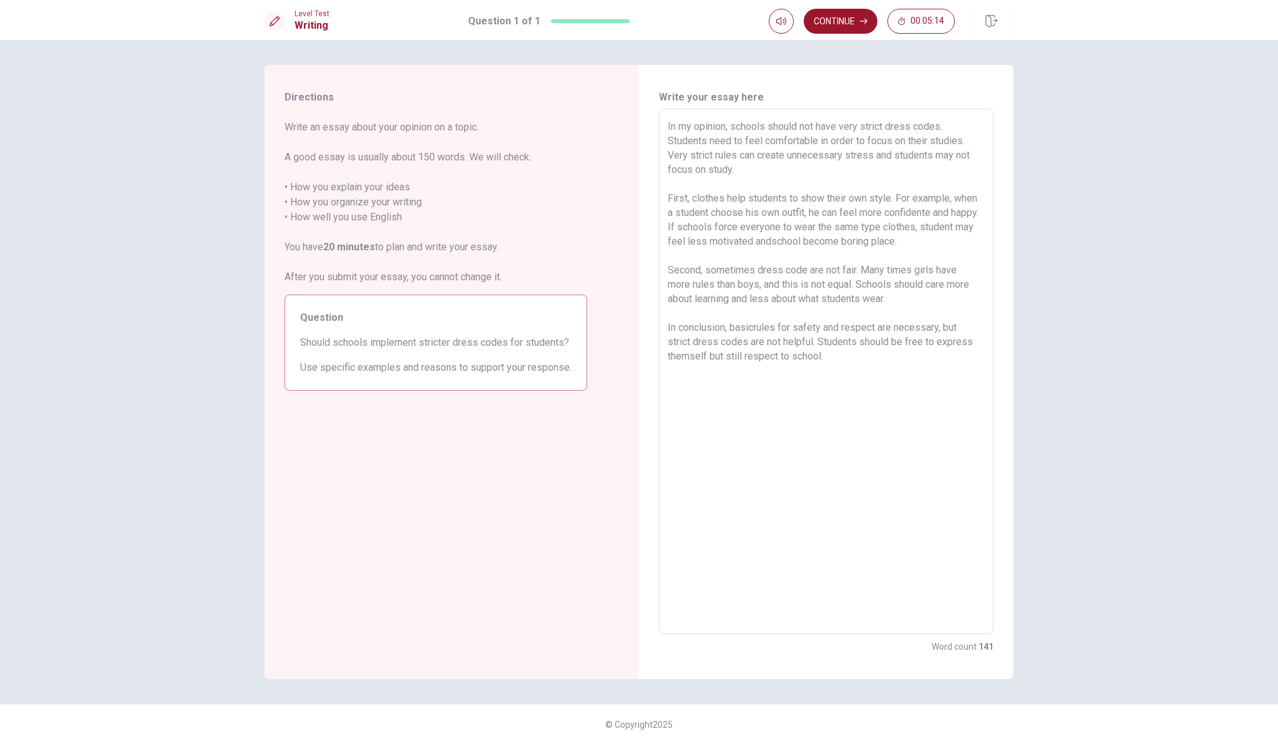
click at [936, 213] on textarea "In my opinion, schools should not have very strict dress codes. Students need t…" at bounding box center [825, 371] width 317 height 505
click at [873, 240] on textarea "In my opinion, schools should not have very strict dress codes. Students need t…" at bounding box center [825, 371] width 317 height 505
click at [881, 153] on textarea "In my opinion, schools should not have very strict dress codes. Students need t…" at bounding box center [825, 371] width 317 height 505
click at [716, 163] on textarea "In my opinion, schools should not have very strict dress codes. Students need t…" at bounding box center [825, 371] width 317 height 505
click at [751, 330] on textarea "In my opinion, schools should not have very strict dress codes. Students need t…" at bounding box center [825, 371] width 317 height 505
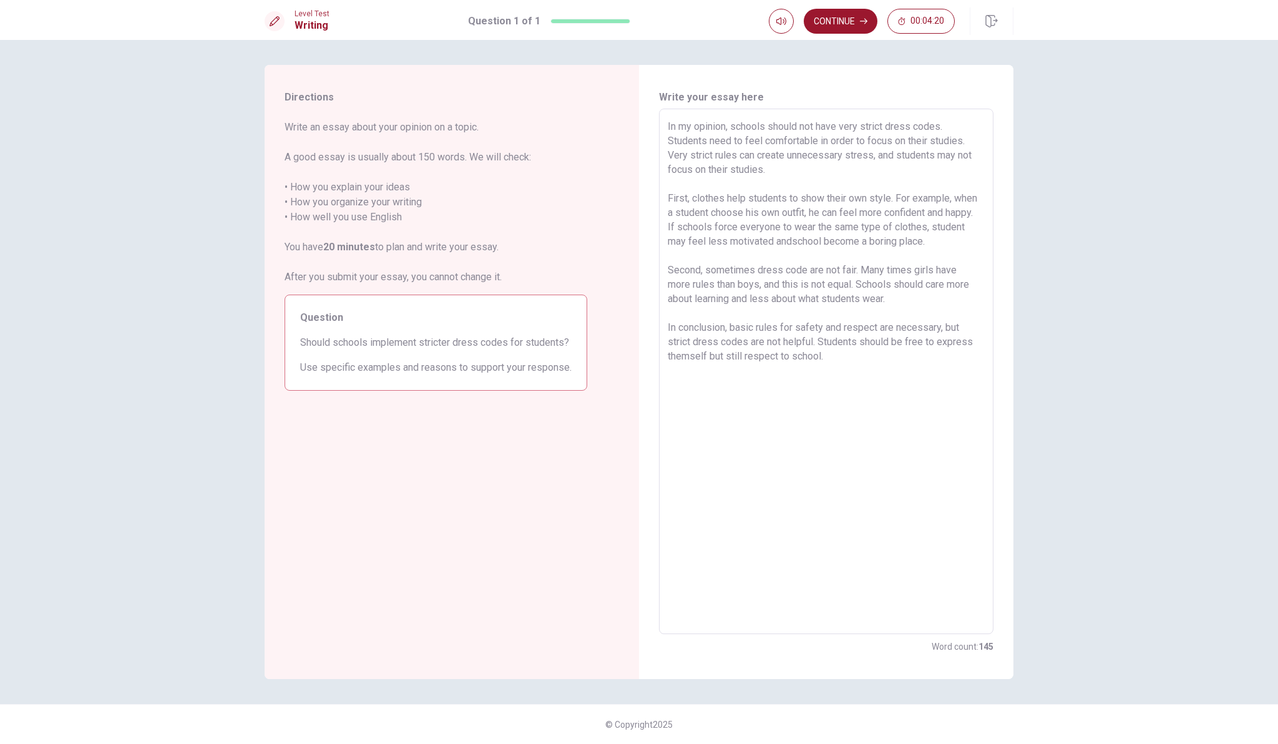
click at [968, 440] on textarea "In my opinion, schools should not have very strict dress codes. Students need t…" at bounding box center [825, 371] width 317 height 505
click at [840, 526] on textarea "In my opinion, schools should not have very strict dress codes. Students need t…" at bounding box center [825, 371] width 317 height 505
click at [952, 225] on textarea "In my opinion, schools should not have very strict dress codes. Students need t…" at bounding box center [825, 371] width 317 height 505
click at [792, 239] on textarea "In my opinion, schools should not have very strict dress codes. Students need t…" at bounding box center [825, 371] width 317 height 505
click at [828, 407] on textarea "In my opinion, schools should not have very strict dress codes. Students need t…" at bounding box center [825, 371] width 317 height 505
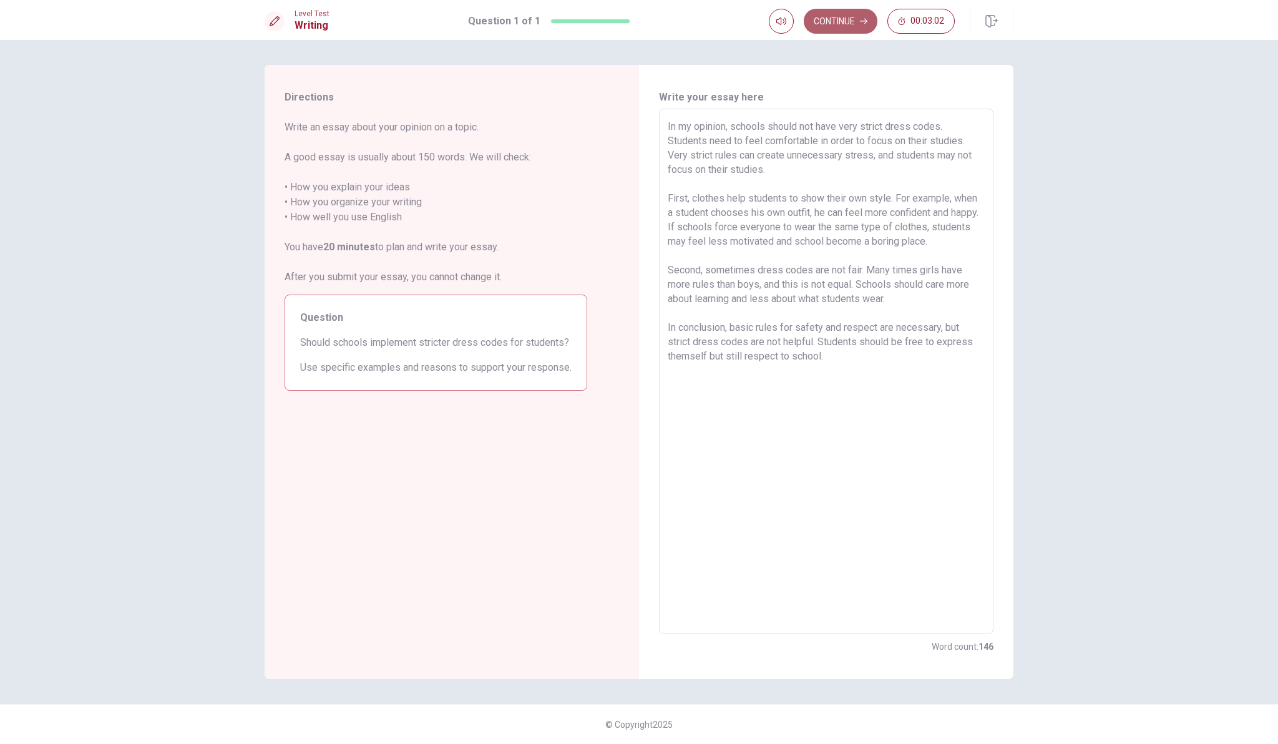
click at [848, 14] on button "Continue" at bounding box center [840, 21] width 74 height 25
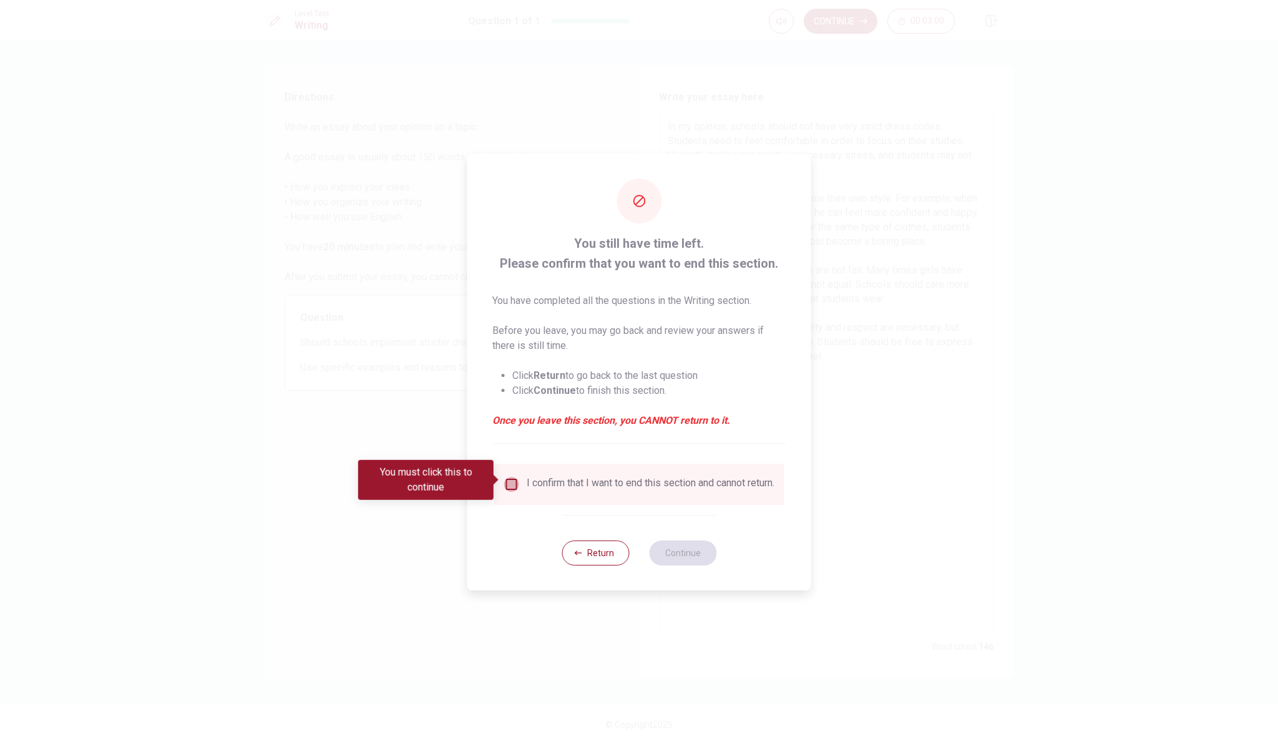
click at [510, 477] on input "You must click this to continue" at bounding box center [511, 484] width 15 height 15
click at [675, 550] on button "Continue" at bounding box center [682, 552] width 67 height 25
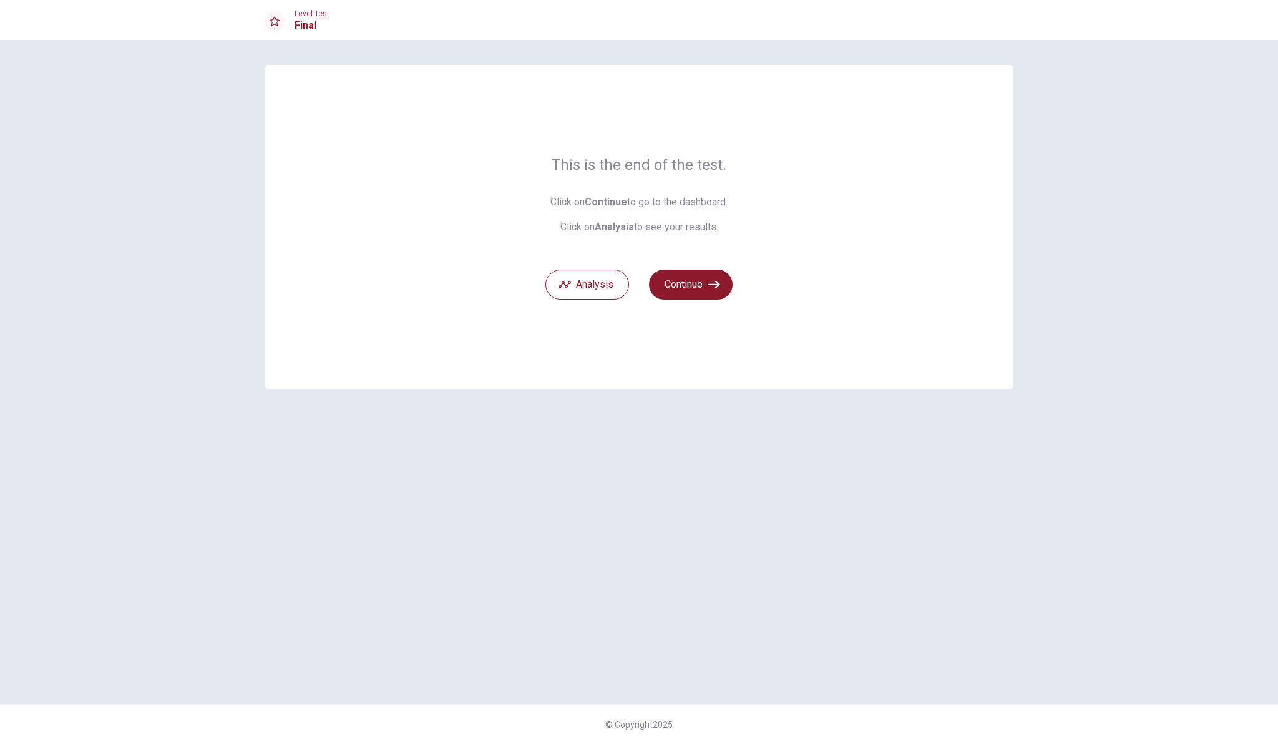
click at [699, 282] on button "Continue" at bounding box center [691, 284] width 84 height 30
